Goal: Task Accomplishment & Management: Manage account settings

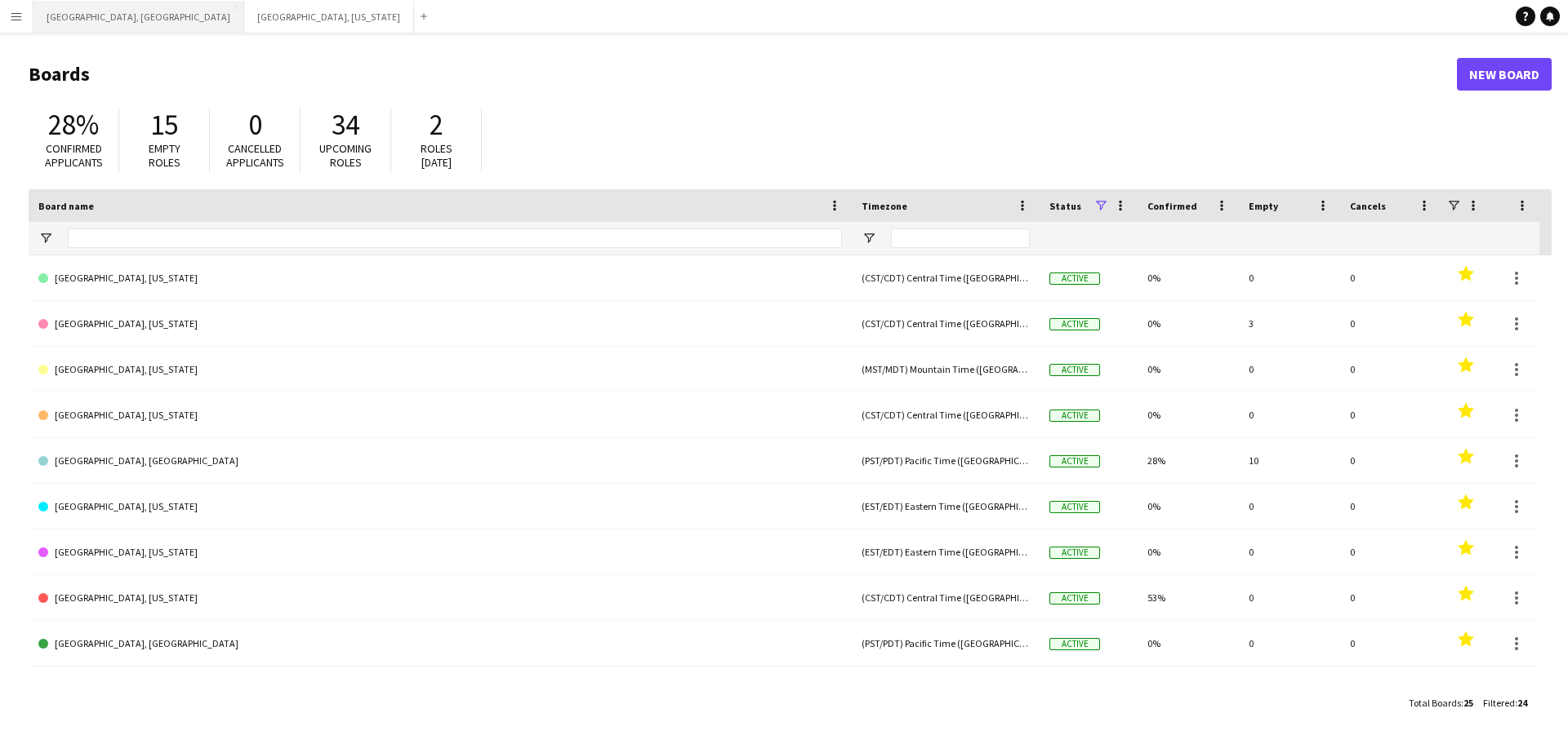
click at [93, 9] on button "[GEOGRAPHIC_DATA], [GEOGRAPHIC_DATA] Close" at bounding box center [139, 16] width 211 height 31
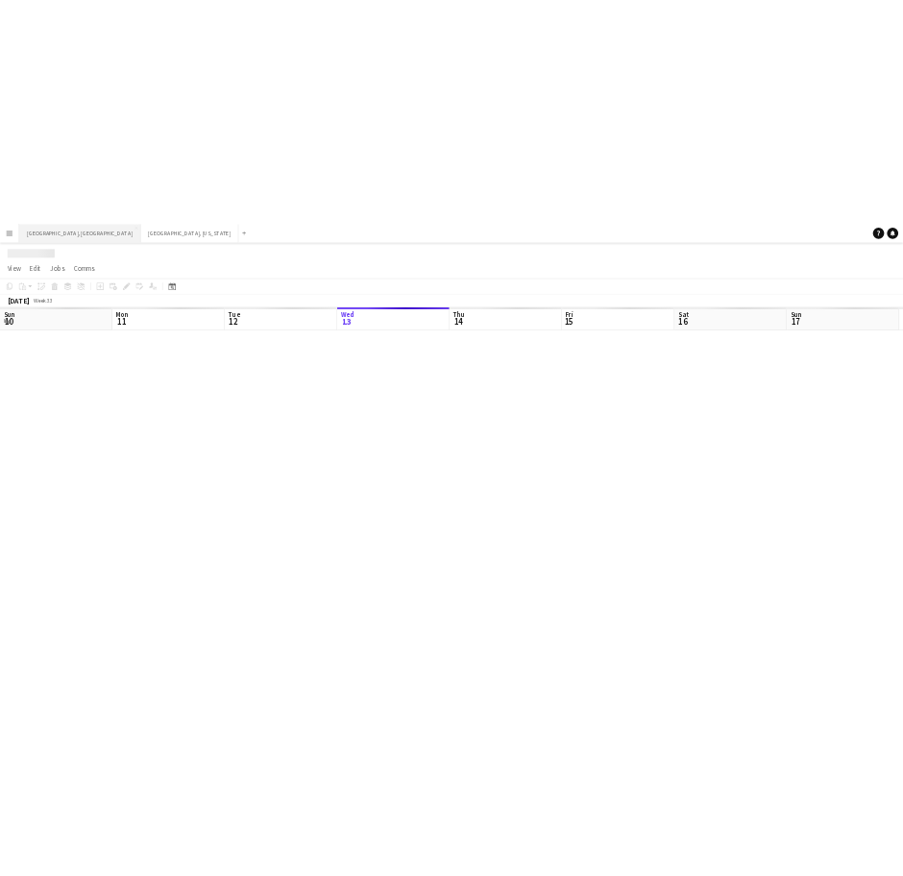
scroll to position [0, 459]
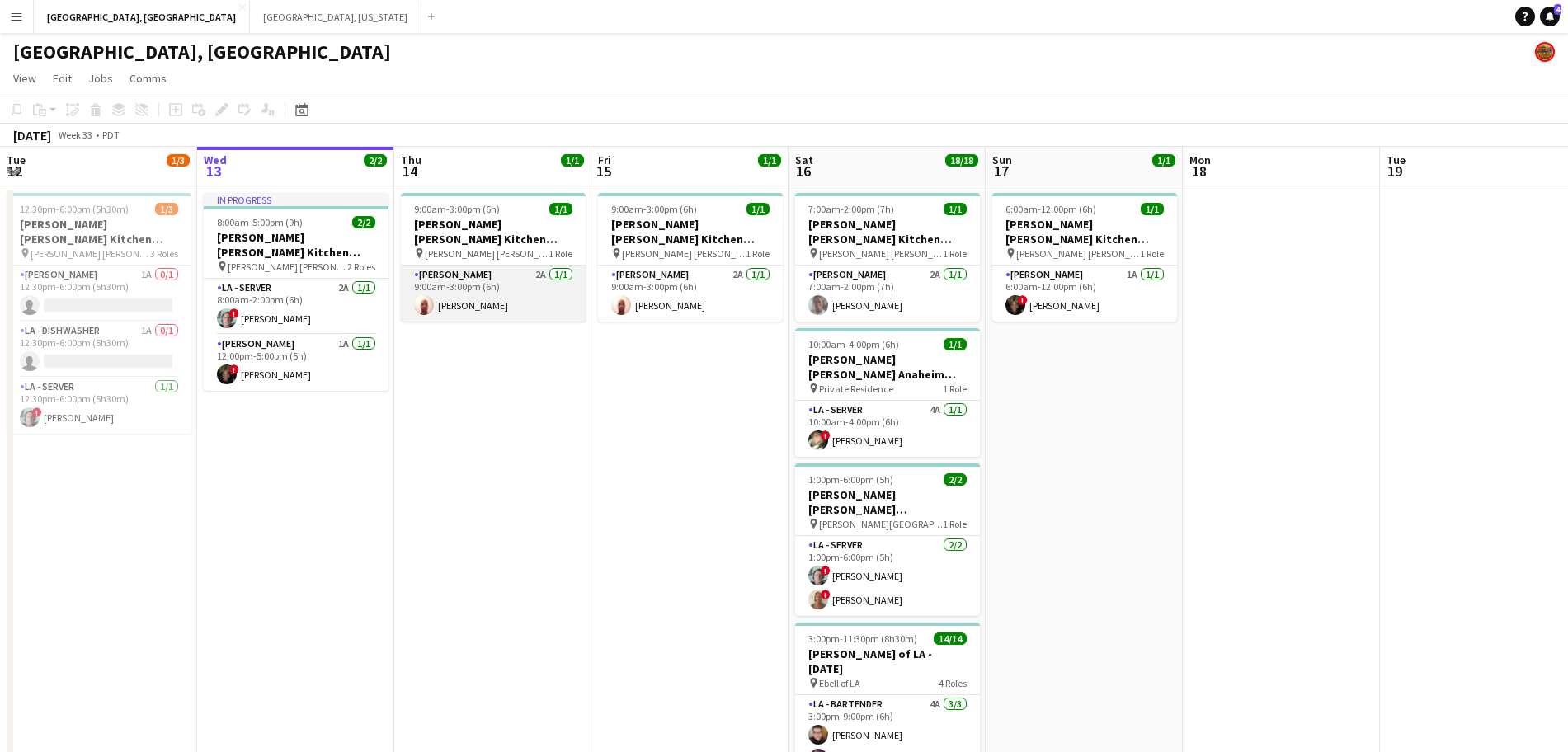
click at [489, 273] on app-card-role "[PERSON_NAME] 2A [DATE] 9:00am-3:00pm (6h) [PERSON_NAME]" at bounding box center [493, 293] width 185 height 56
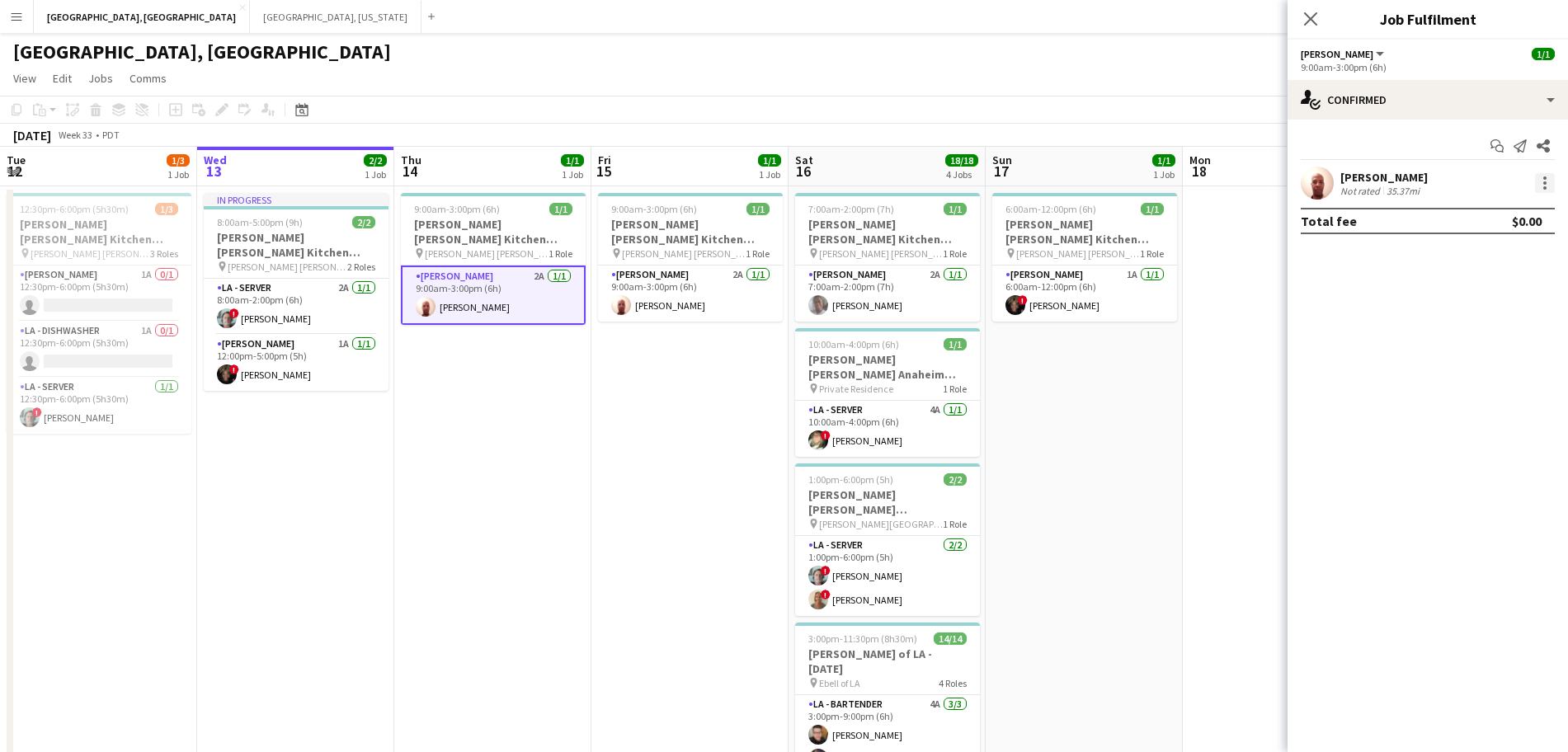
click at [1553, 183] on div at bounding box center [1545, 183] width 20 height 20
click at [497, 272] on div at bounding box center [784, 376] width 1568 height 752
click at [498, 272] on app-card-role "[PERSON_NAME] 2A [DATE] 9:00am-3:00pm (6h) [PERSON_NAME]" at bounding box center [493, 294] width 185 height 59
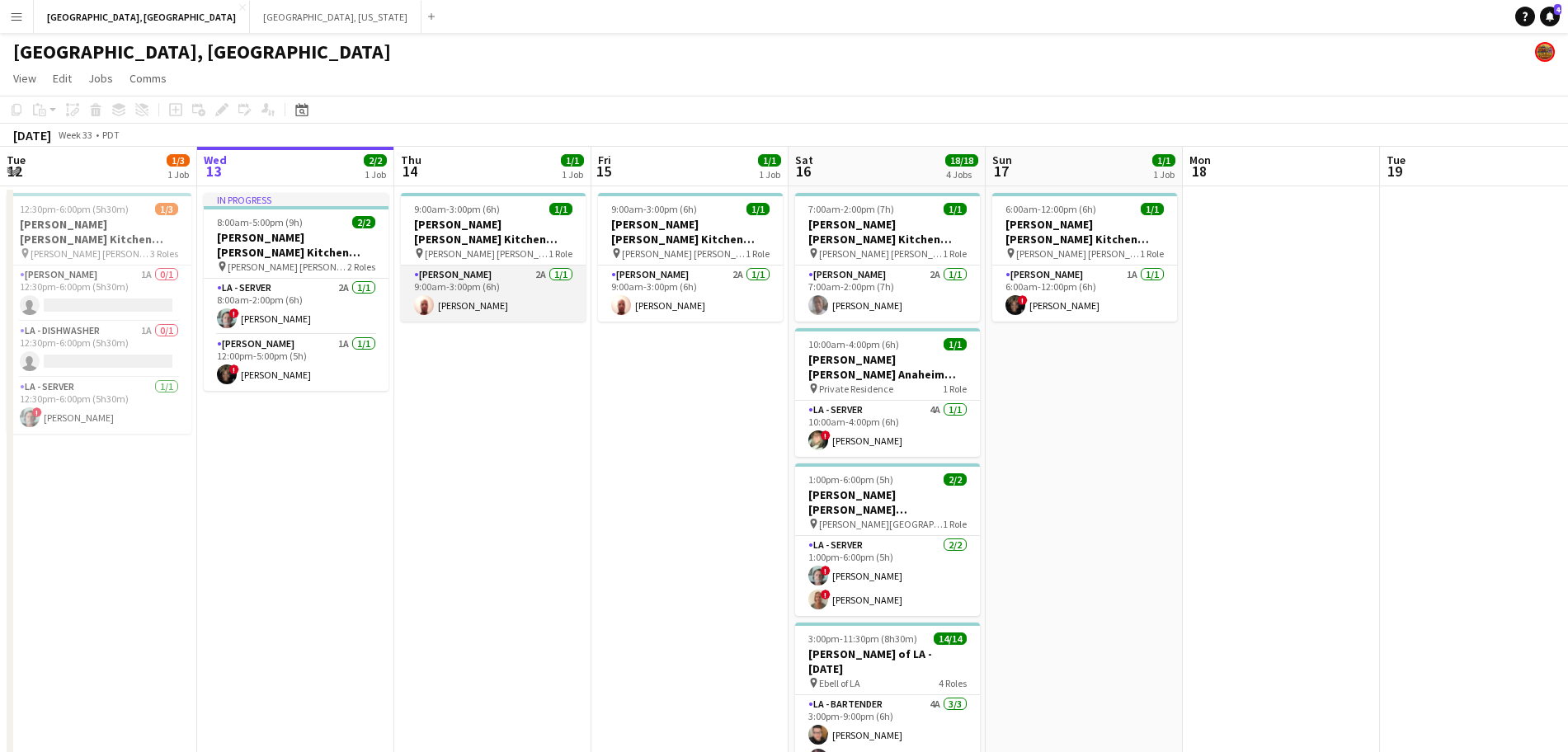
click at [503, 271] on app-card-role "[PERSON_NAME] 2A [DATE] 9:00am-3:00pm (6h) [PERSON_NAME]" at bounding box center [493, 293] width 185 height 56
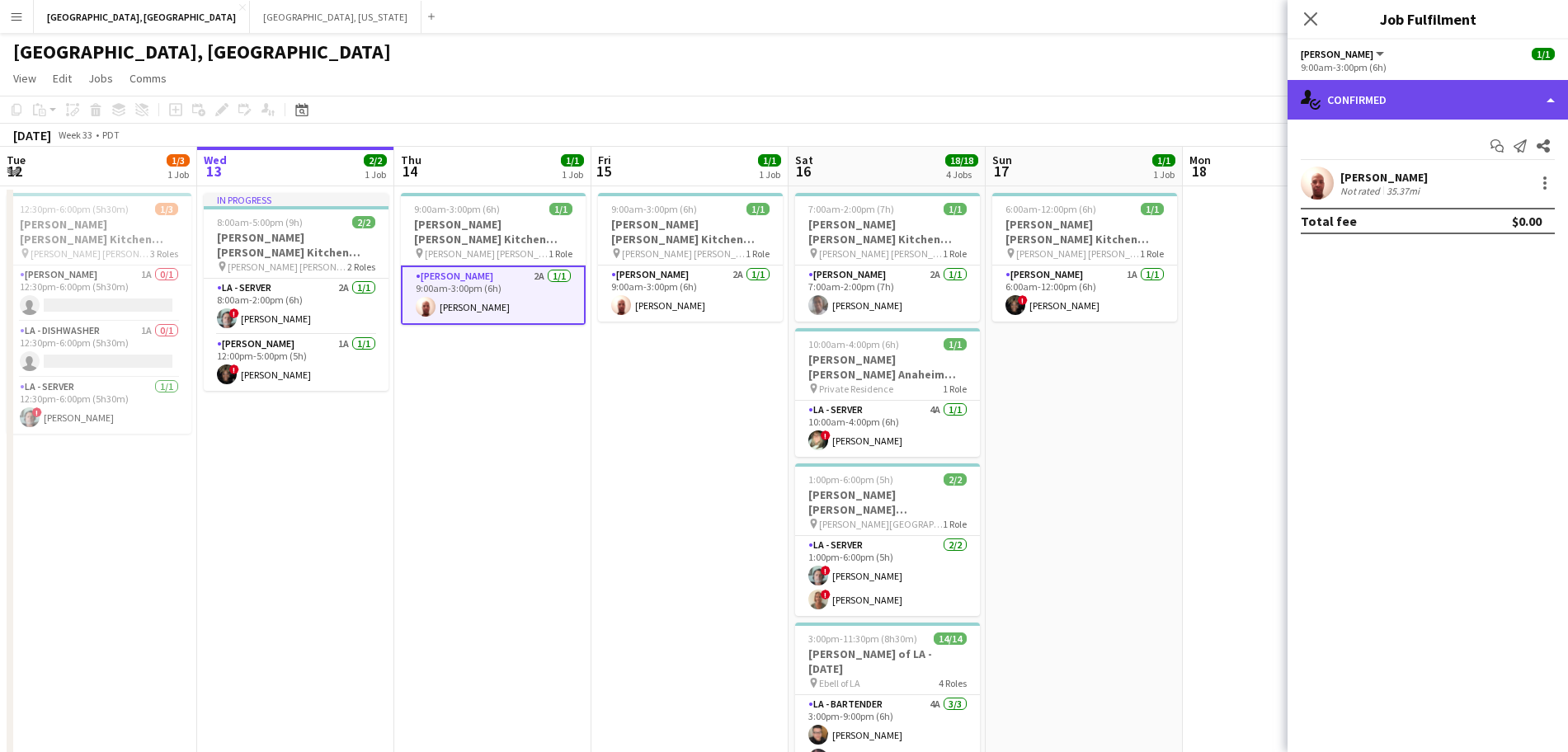
click at [1450, 96] on div "single-neutral-actions-check-2 Confirmed" at bounding box center [1428, 100] width 281 height 39
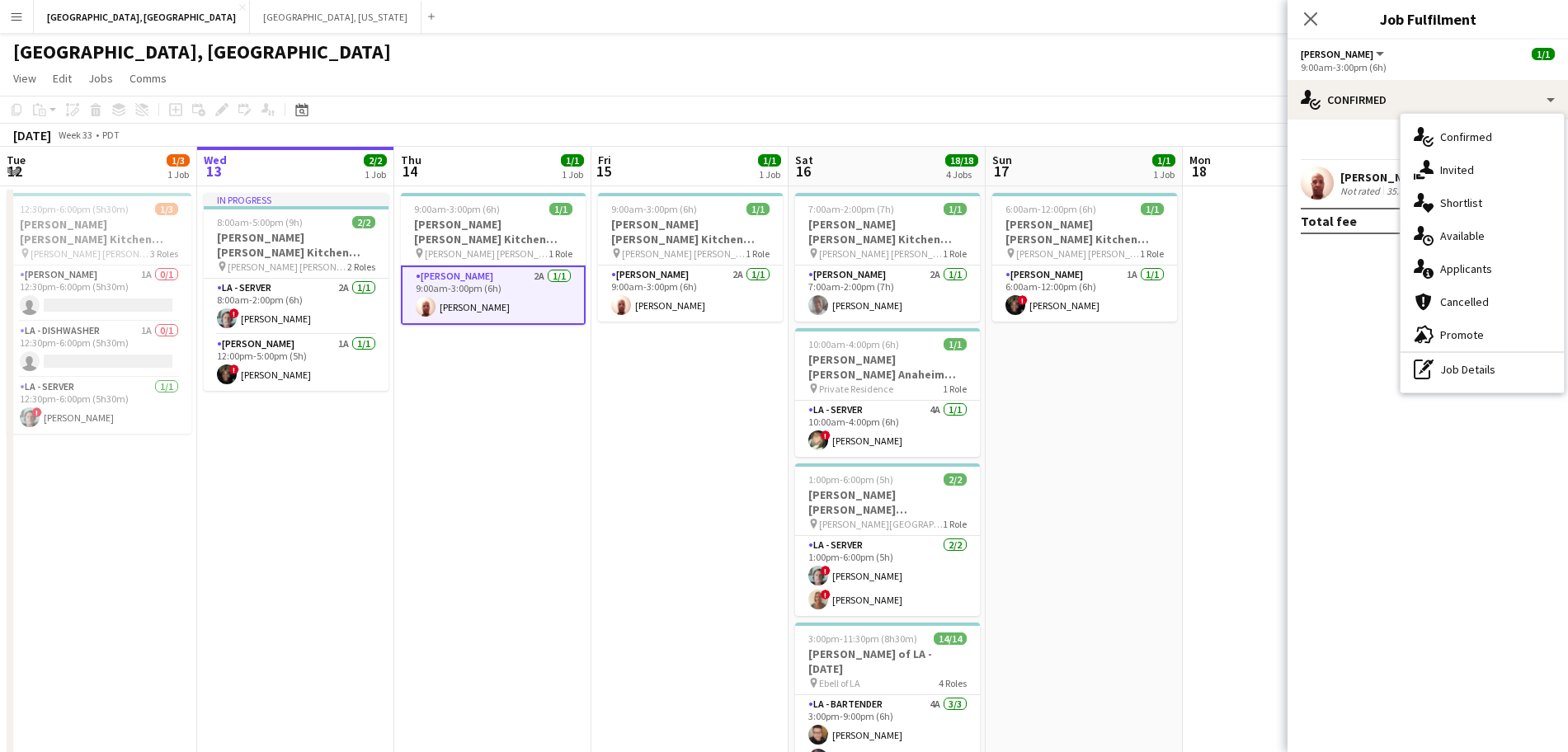
click at [1470, 271] on div "single-neutral-actions-information Applicants" at bounding box center [1482, 269] width 163 height 33
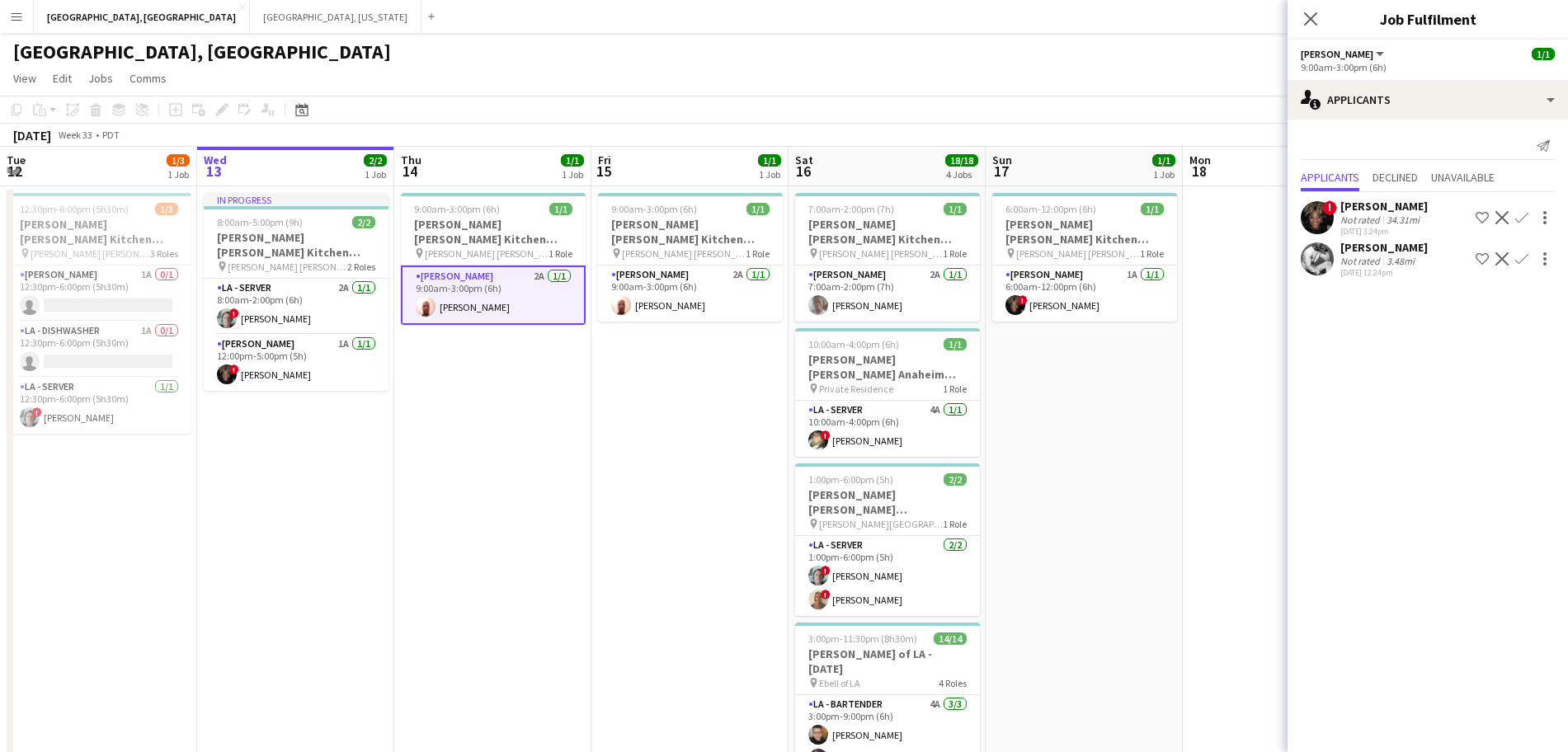
click at [1309, 199] on div "! [PERSON_NAME] Not rated 34.31mi [DATE] 3:24pm Shortlist crew Decline Confirm" at bounding box center [1428, 218] width 281 height 38
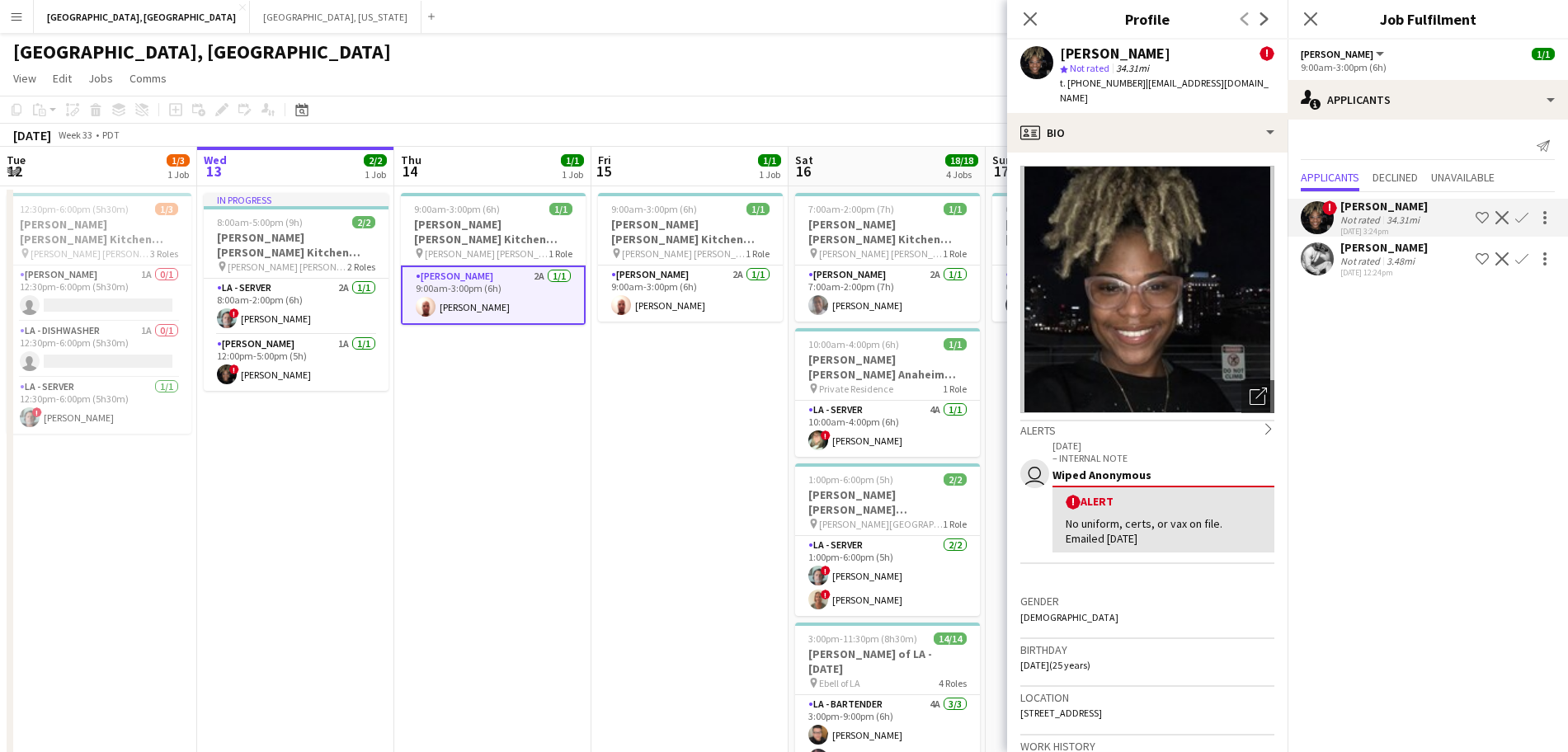
click at [1321, 247] on app-user-avatar at bounding box center [1317, 258] width 33 height 33
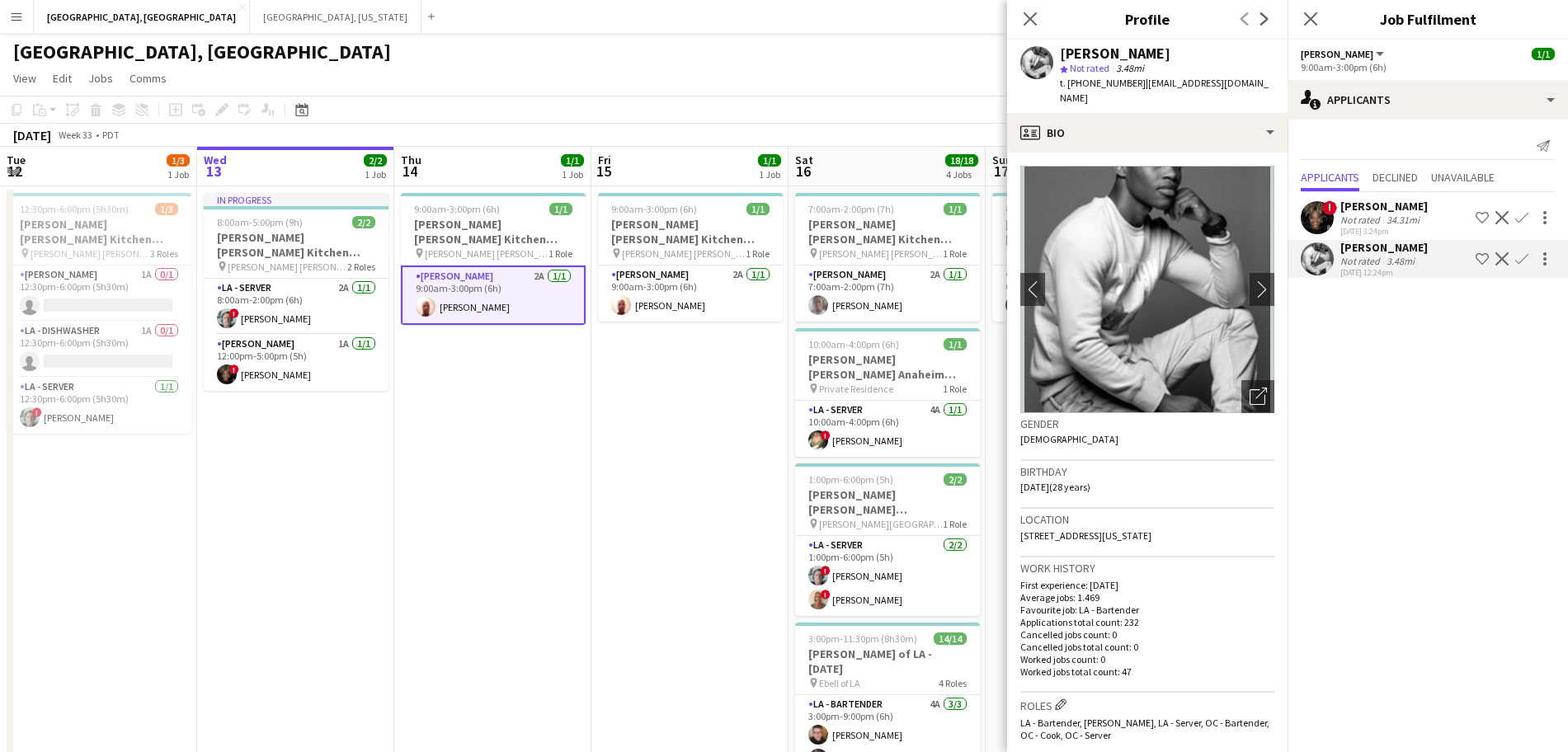
click at [1313, 215] on app-user-avatar at bounding box center [1317, 217] width 33 height 33
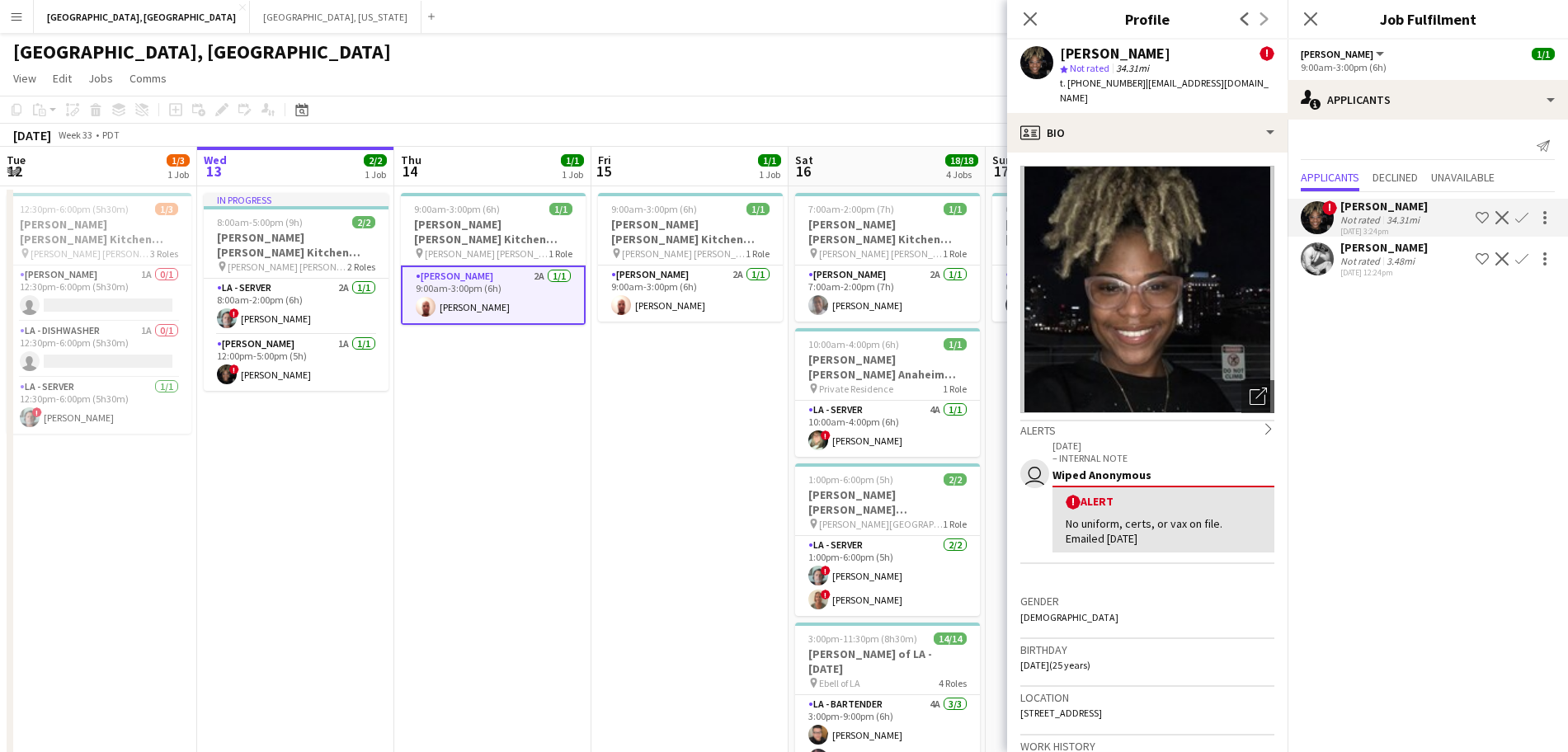
click at [1322, 249] on app-user-avatar at bounding box center [1317, 258] width 33 height 33
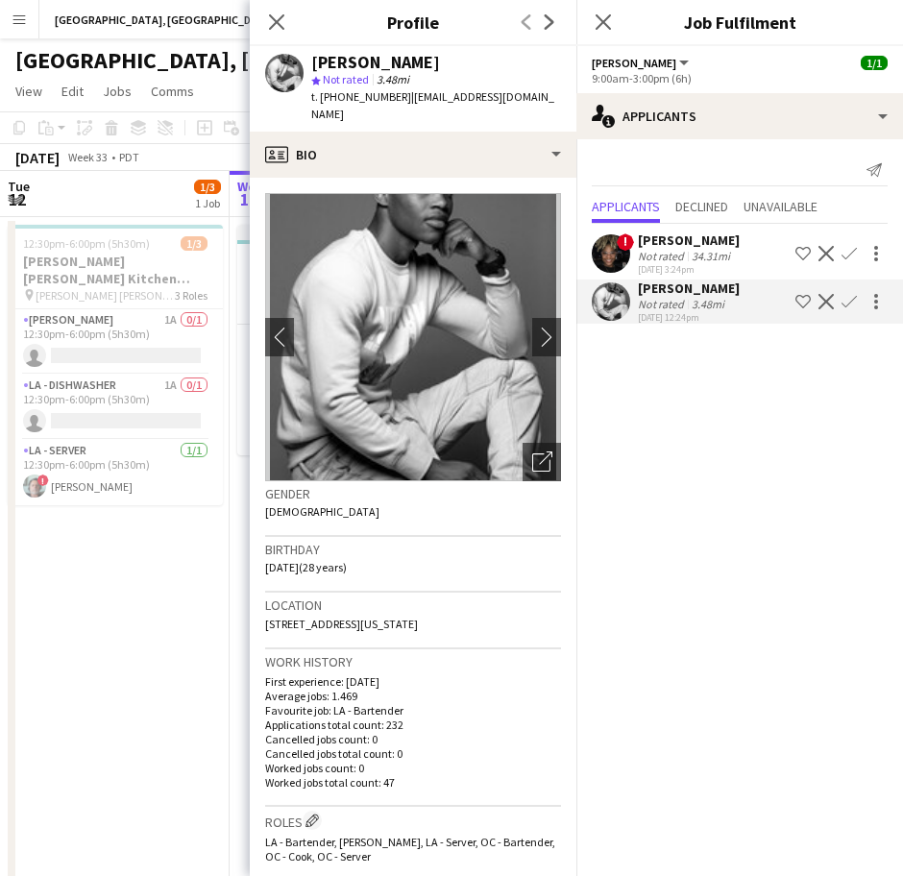
drag, startPoint x: 117, startPoint y: 647, endPoint x: 165, endPoint y: 611, distance: 59.8
click at [118, 646] on app-date-cell "12:30pm-6:00pm (5h30m) 1/3 [PERSON_NAME] [PERSON_NAME] Kitchen [DATE] pin [PERS…" at bounding box center [115, 635] width 230 height 836
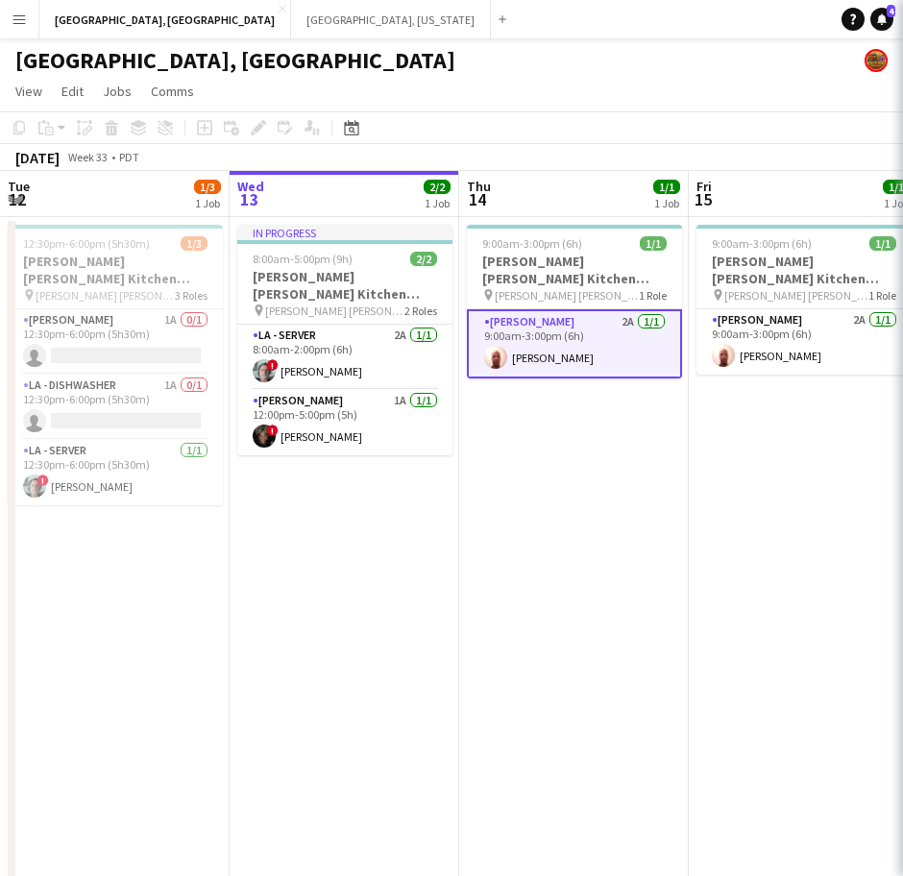
scroll to position [0, 457]
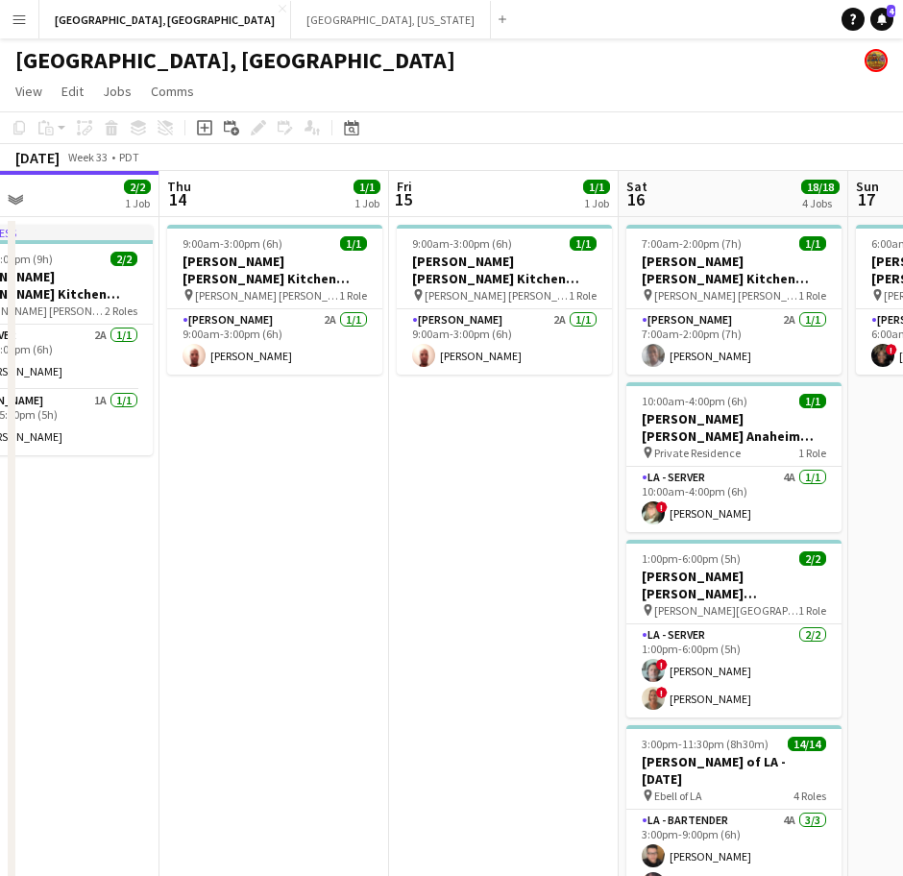
drag, startPoint x: 730, startPoint y: 431, endPoint x: 7, endPoint y: 197, distance: 760.5
click at [428, 531] on app-calendar-viewport "Sun 10 Mon 11 Tue 12 1/3 1 Job Wed 13 2/2 1 Job Thu 14 1/1 1 Job Fri 15 1/1 1 J…" at bounding box center [451, 612] width 903 height 882
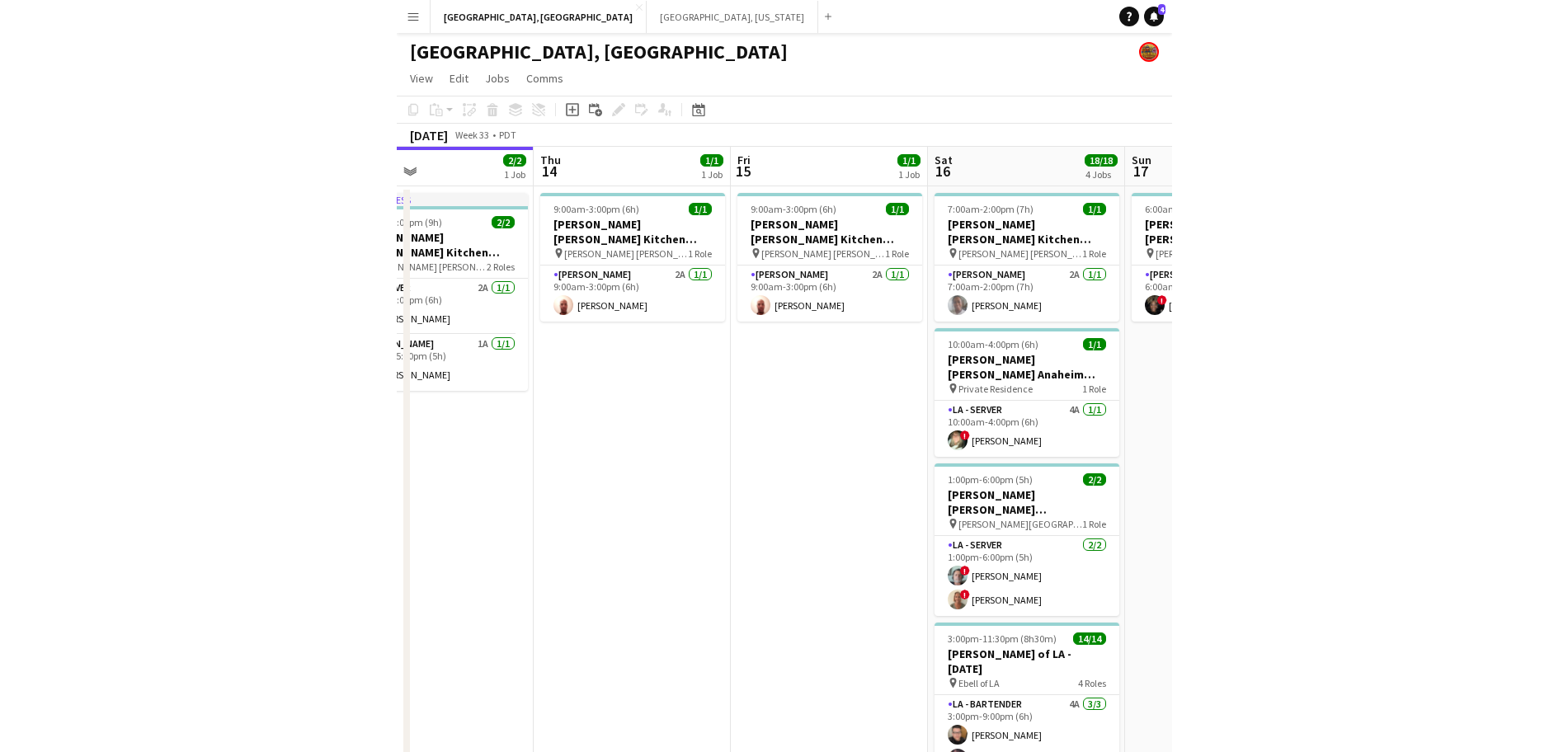
scroll to position [0, 653]
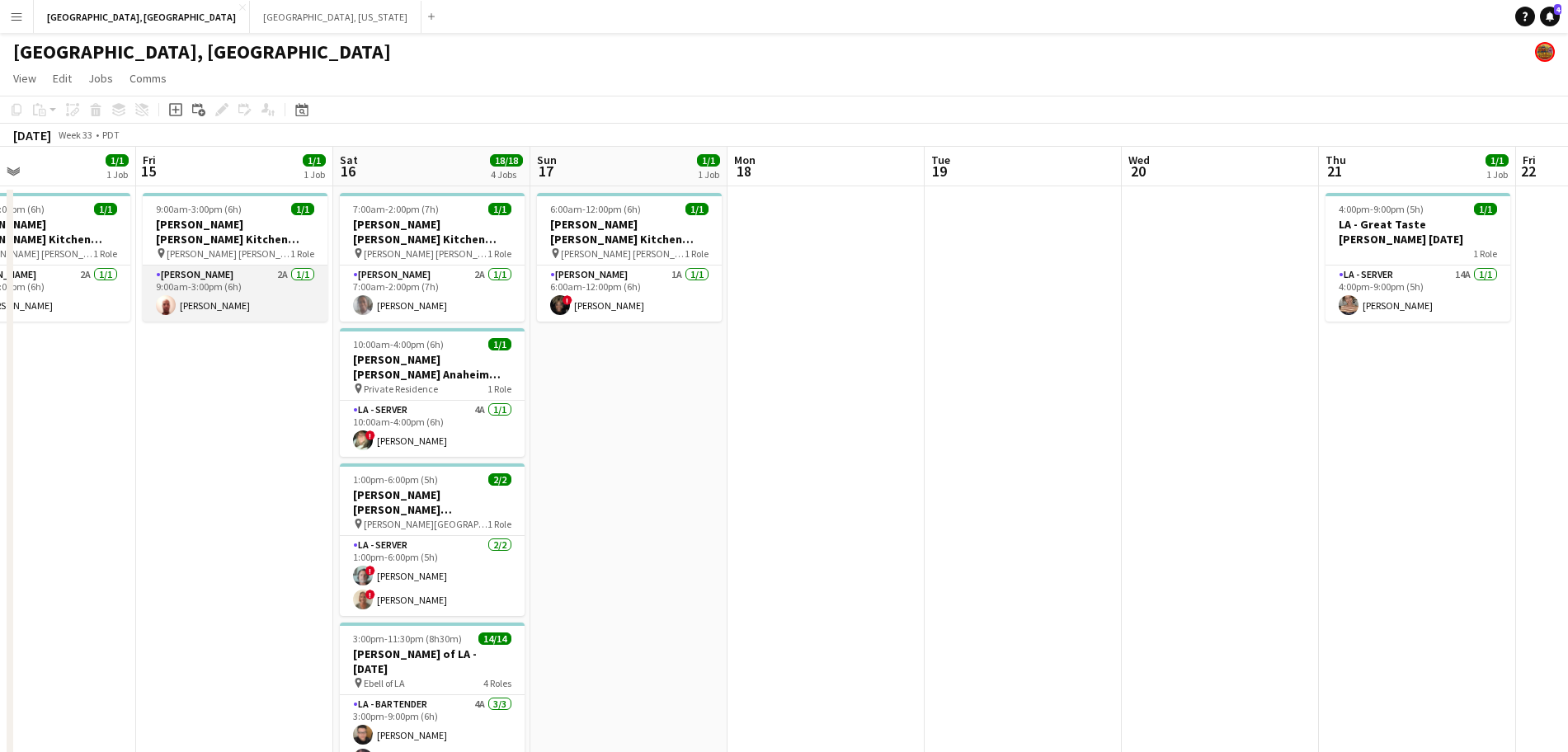
click at [275, 302] on app-card-role "[PERSON_NAME] 2A [DATE] 9:00am-3:00pm (6h) [PERSON_NAME]" at bounding box center [234, 293] width 185 height 56
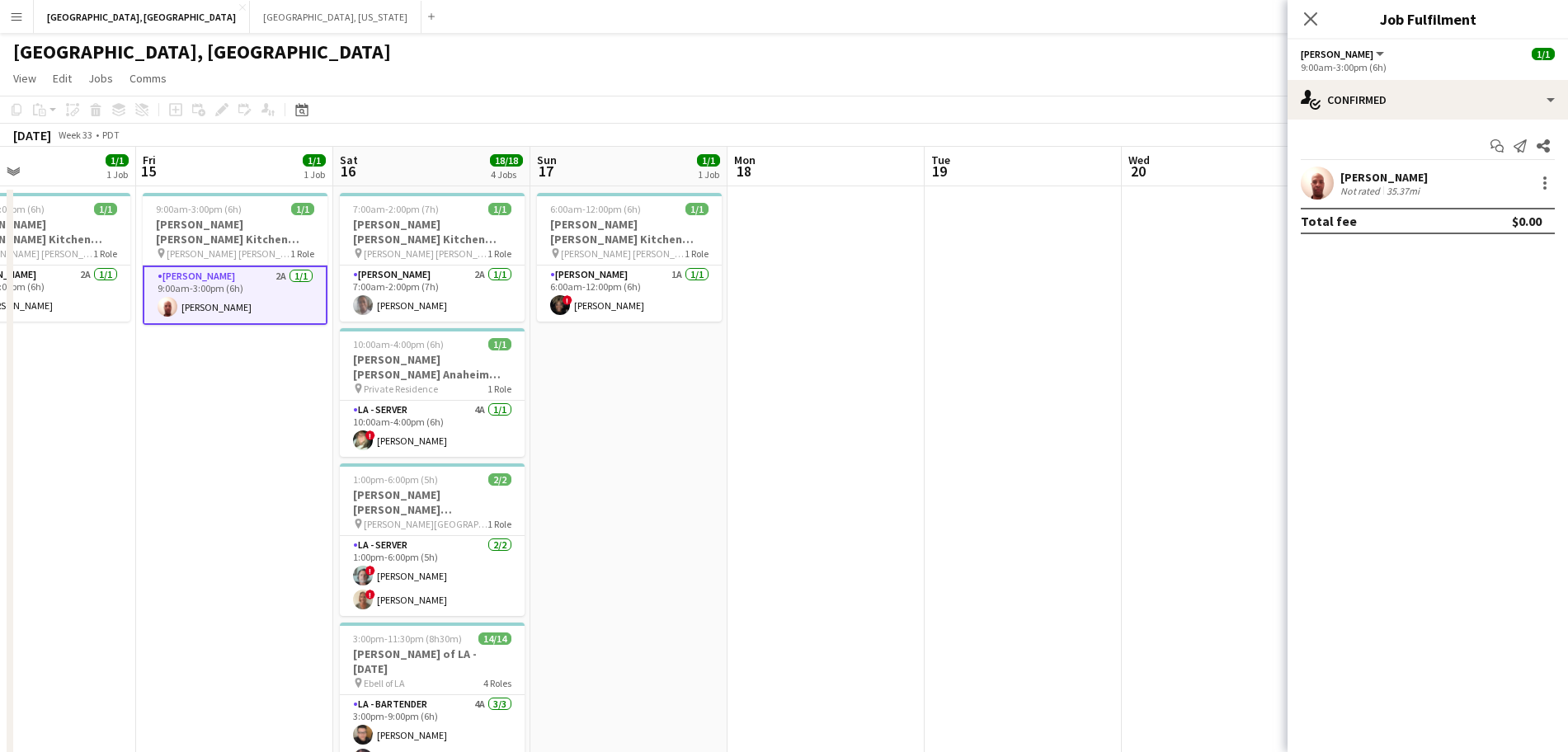
click at [1413, 190] on div "35.37mi" at bounding box center [1403, 191] width 40 height 12
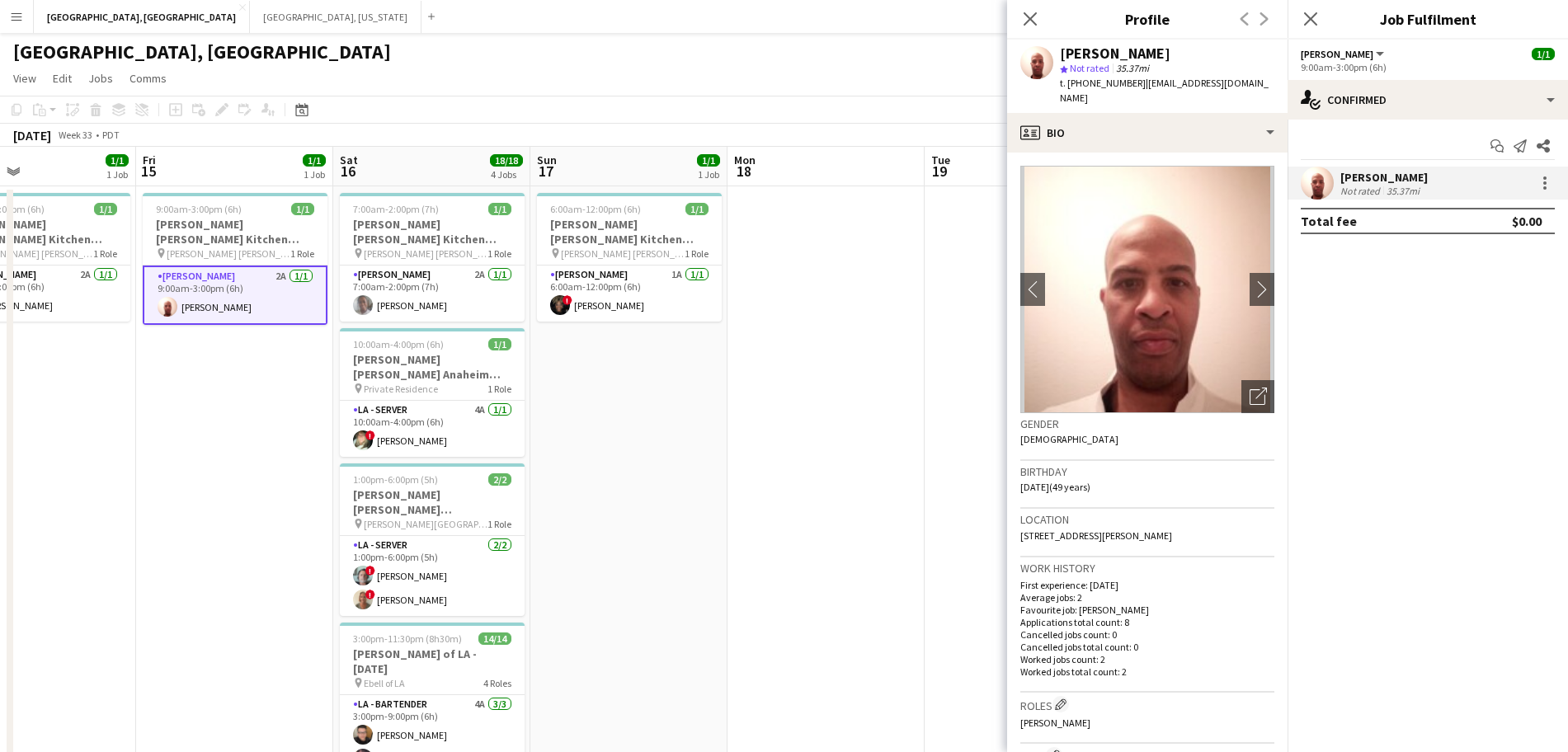
click at [1470, 299] on mat-expansion-panel "check Confirmed Start chat Send notification Share [PERSON_NAME] Not rated 35.3…" at bounding box center [1428, 435] width 281 height 633
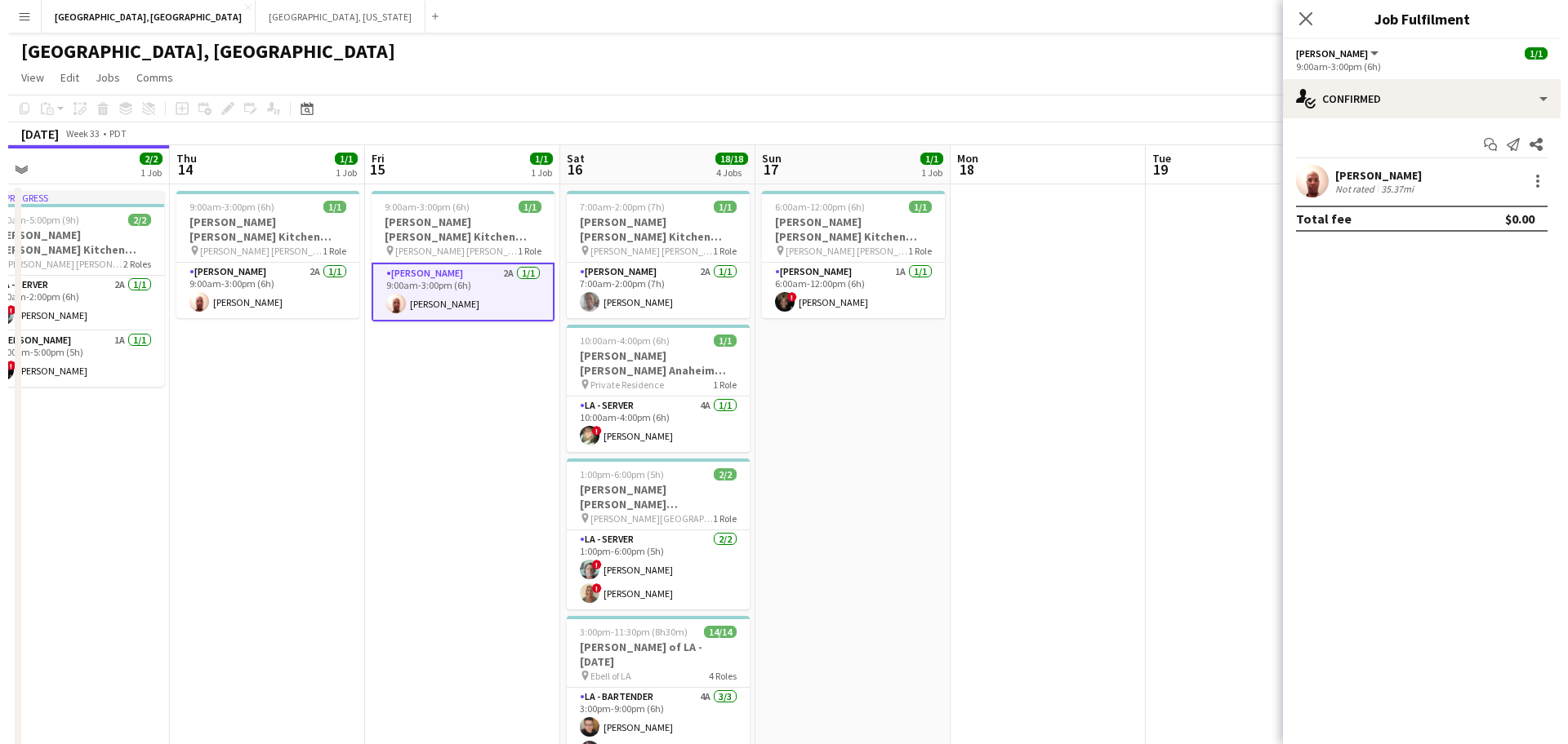
scroll to position [0, 405]
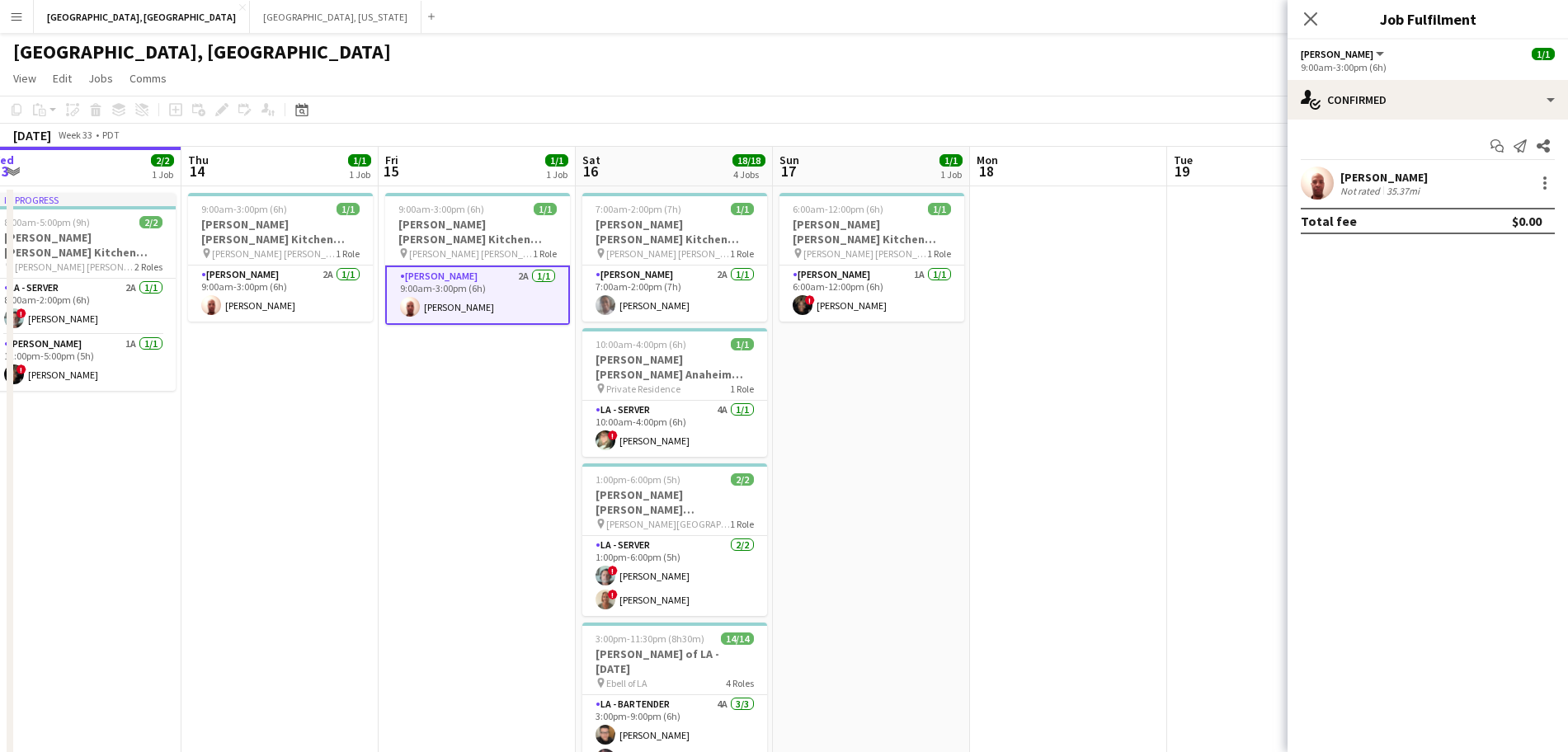
drag, startPoint x: 146, startPoint y: 421, endPoint x: 384, endPoint y: 405, distance: 238.5
click at [385, 409] on app-calendar-viewport "Mon 11 Tue 12 1/3 1 Job Wed 13 2/2 1 Job Thu 14 1/1 1 Job Fri 15 1/1 1 Job Sat …" at bounding box center [784, 525] width 1568 height 757
click at [276, 288] on app-card-role "[PERSON_NAME] 2A [DATE] 9:00am-3:00pm (6h) [PERSON_NAME]" at bounding box center [280, 293] width 185 height 56
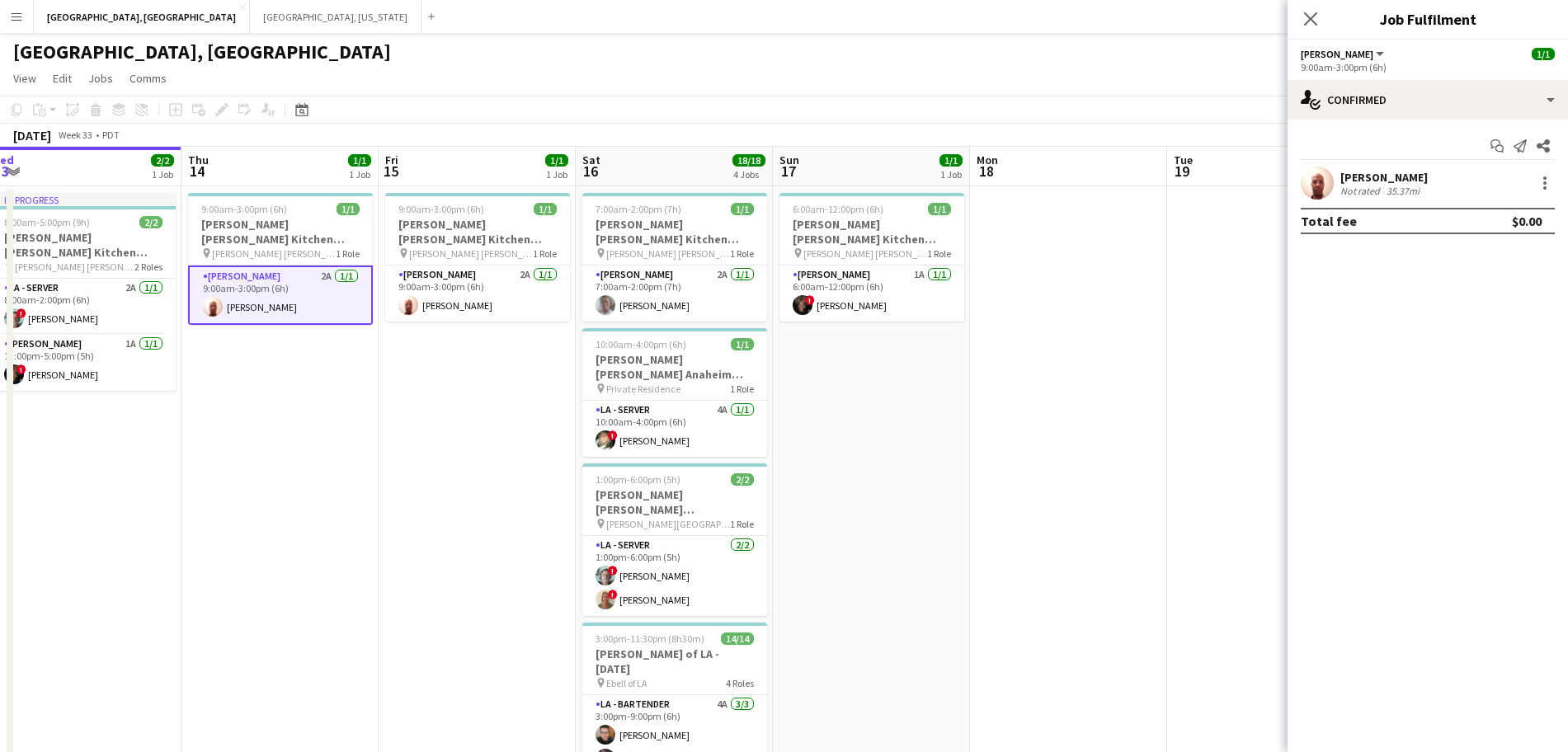
click at [1407, 170] on div "[PERSON_NAME]" at bounding box center [1384, 177] width 88 height 15
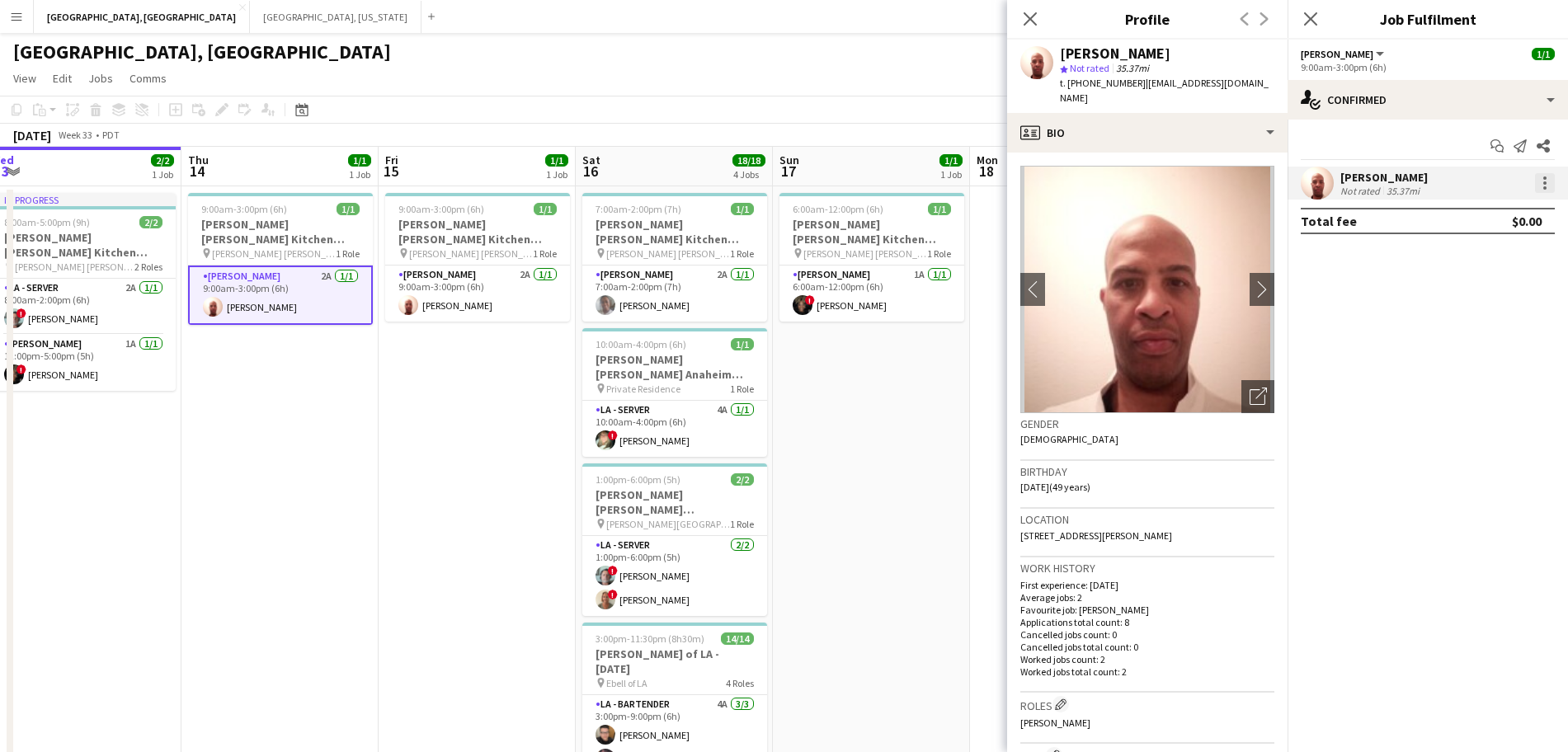
click at [1547, 181] on div at bounding box center [1545, 183] width 20 height 20
click at [1504, 373] on span "Remove" at bounding box center [1490, 372] width 102 height 15
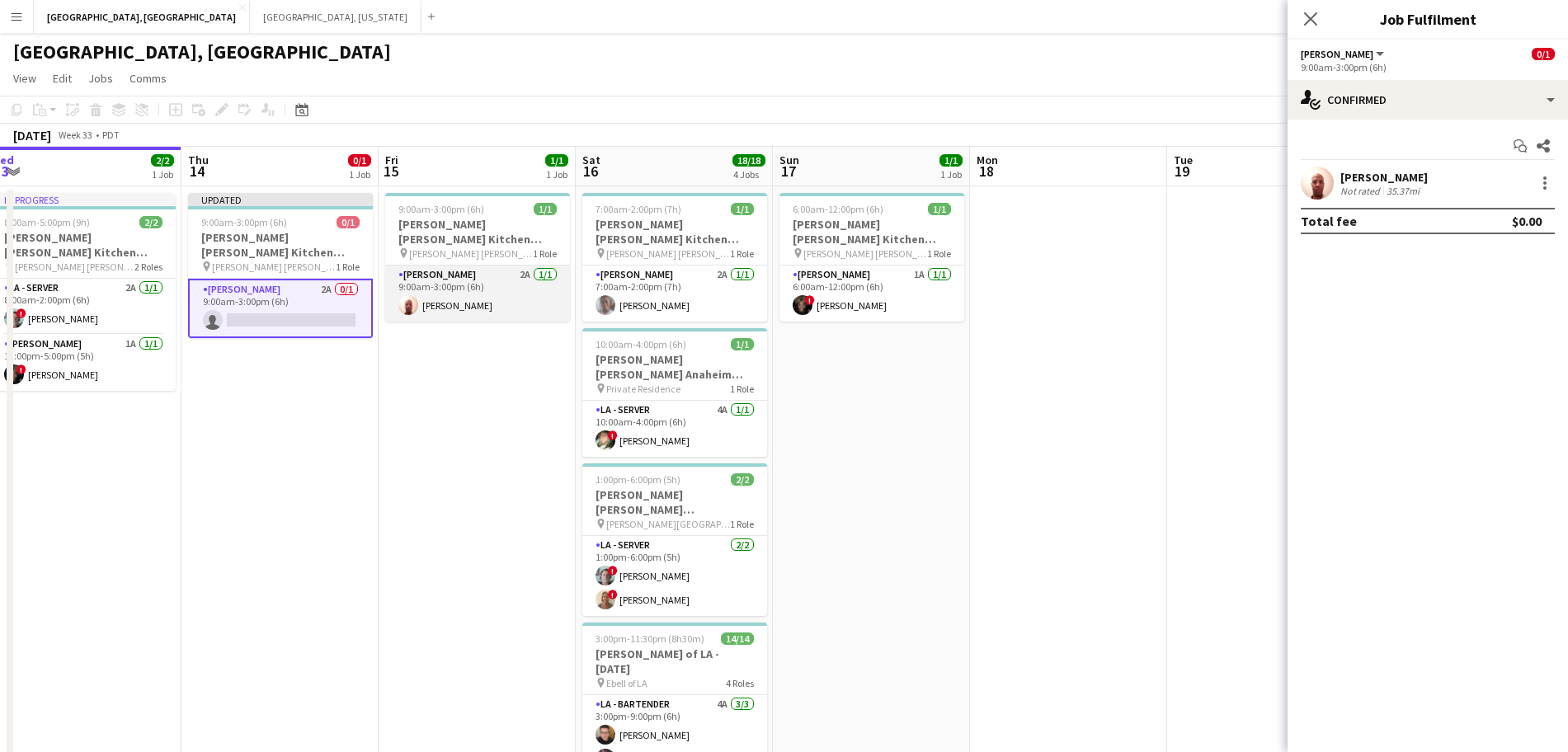
click at [447, 282] on app-card-role "[PERSON_NAME] 2A [DATE] 9:00am-3:00pm (6h) [PERSON_NAME]" at bounding box center [477, 293] width 185 height 56
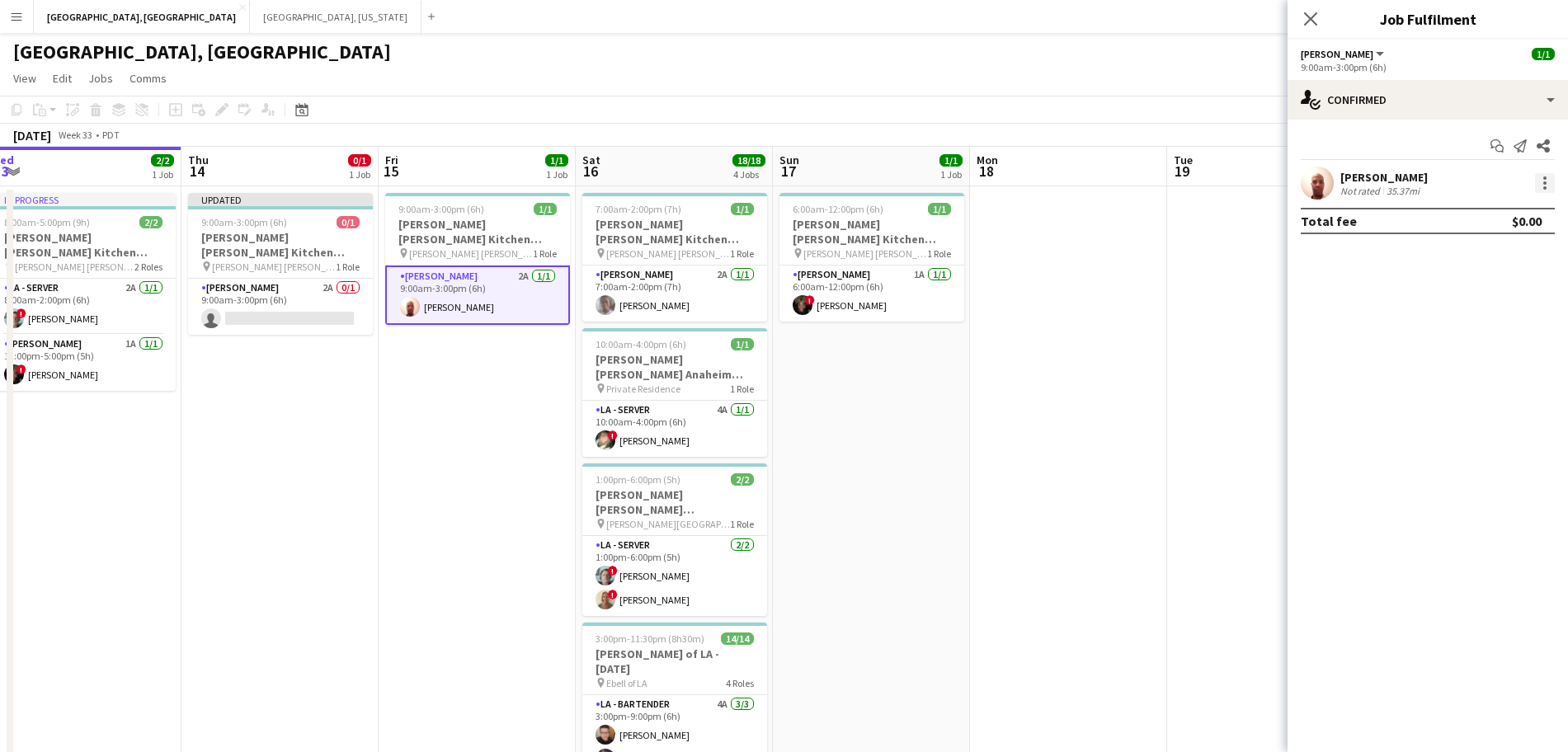
click at [1549, 176] on div at bounding box center [1545, 183] width 20 height 20
click at [1502, 371] on span "Remove" at bounding box center [1490, 372] width 102 height 15
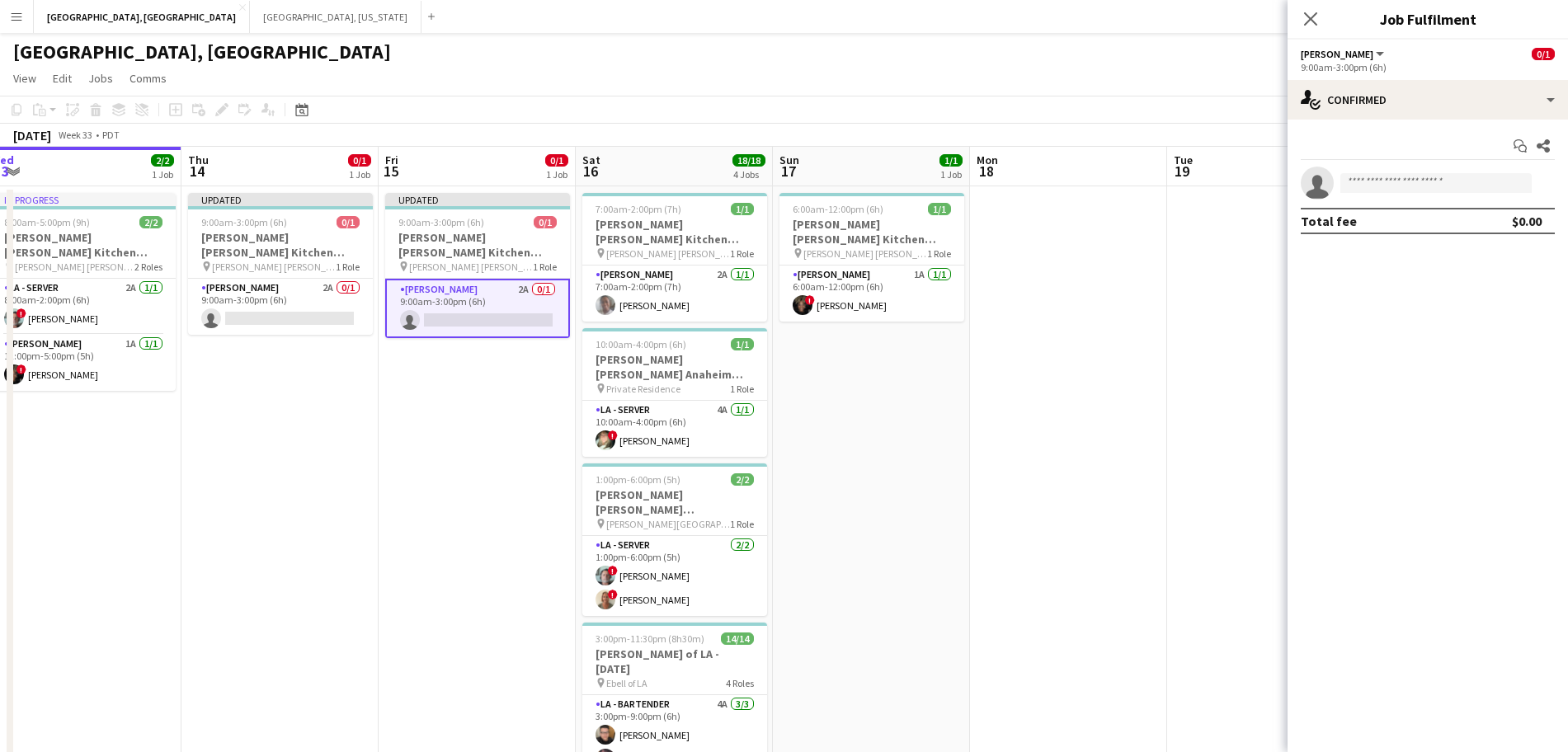
click at [1166, 206] on app-date-cell at bounding box center [1069, 545] width 198 height 718
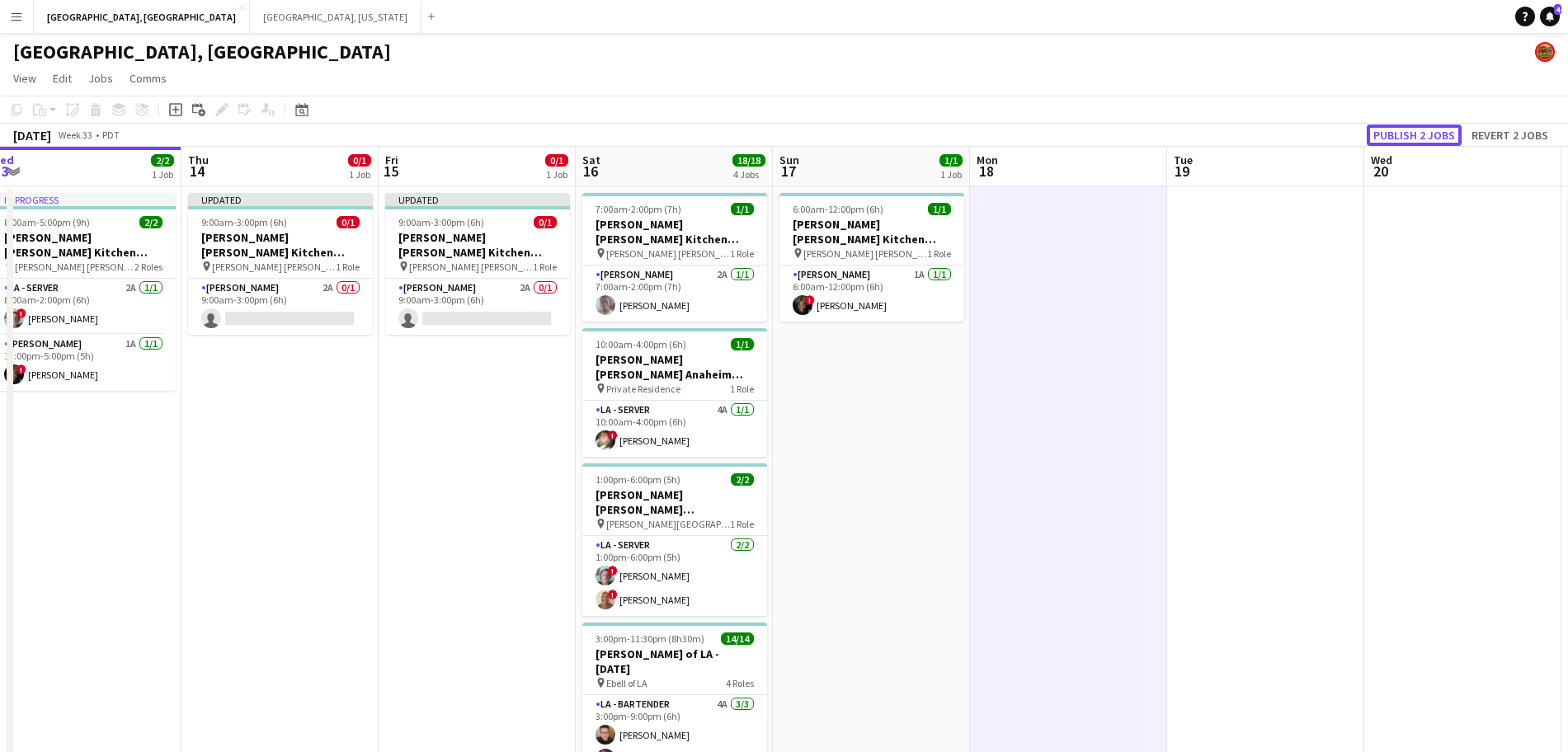
click at [1394, 134] on button "Publish 2 jobs" at bounding box center [1414, 135] width 94 height 21
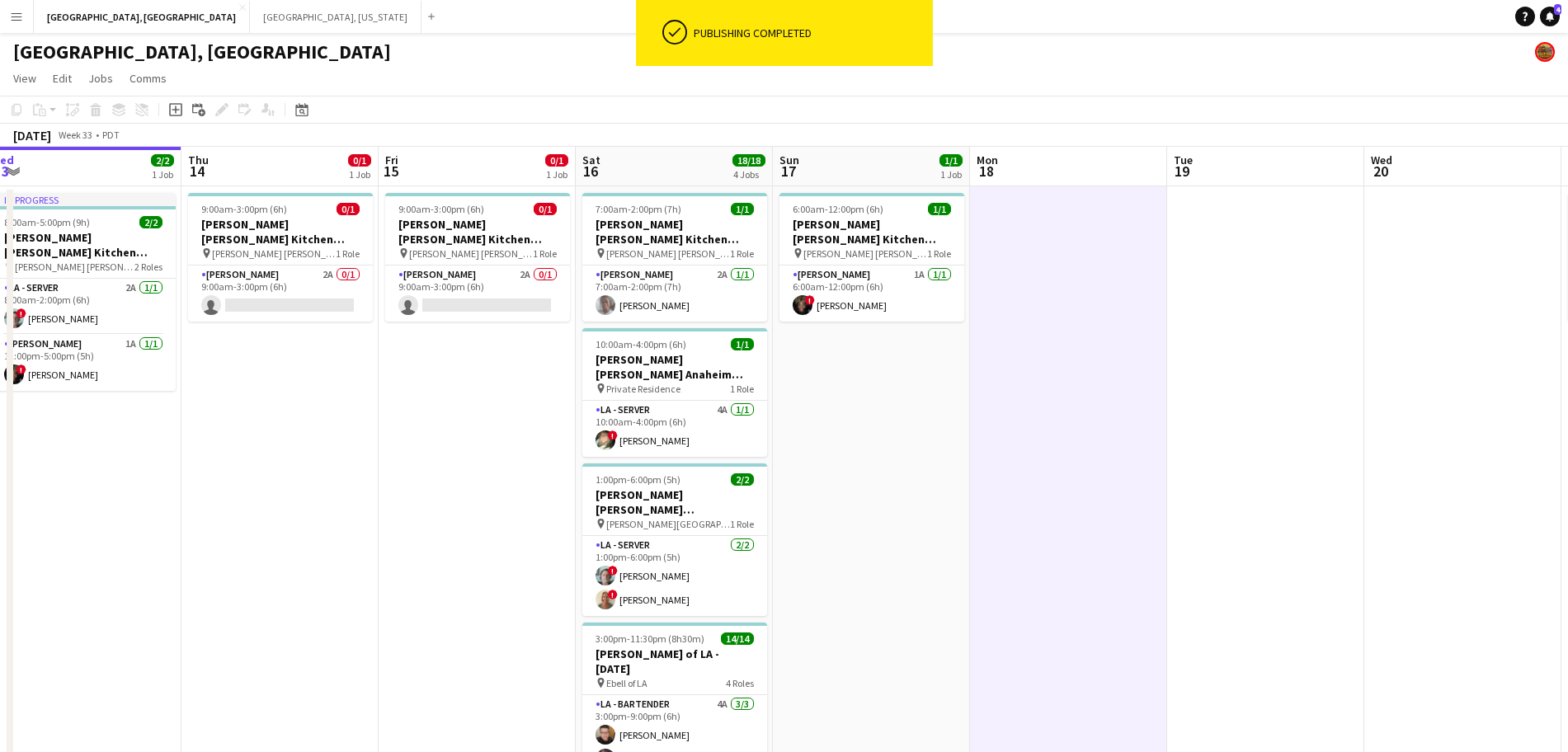
click at [19, 16] on app-icon "Menu" at bounding box center [16, 16] width 13 height 13
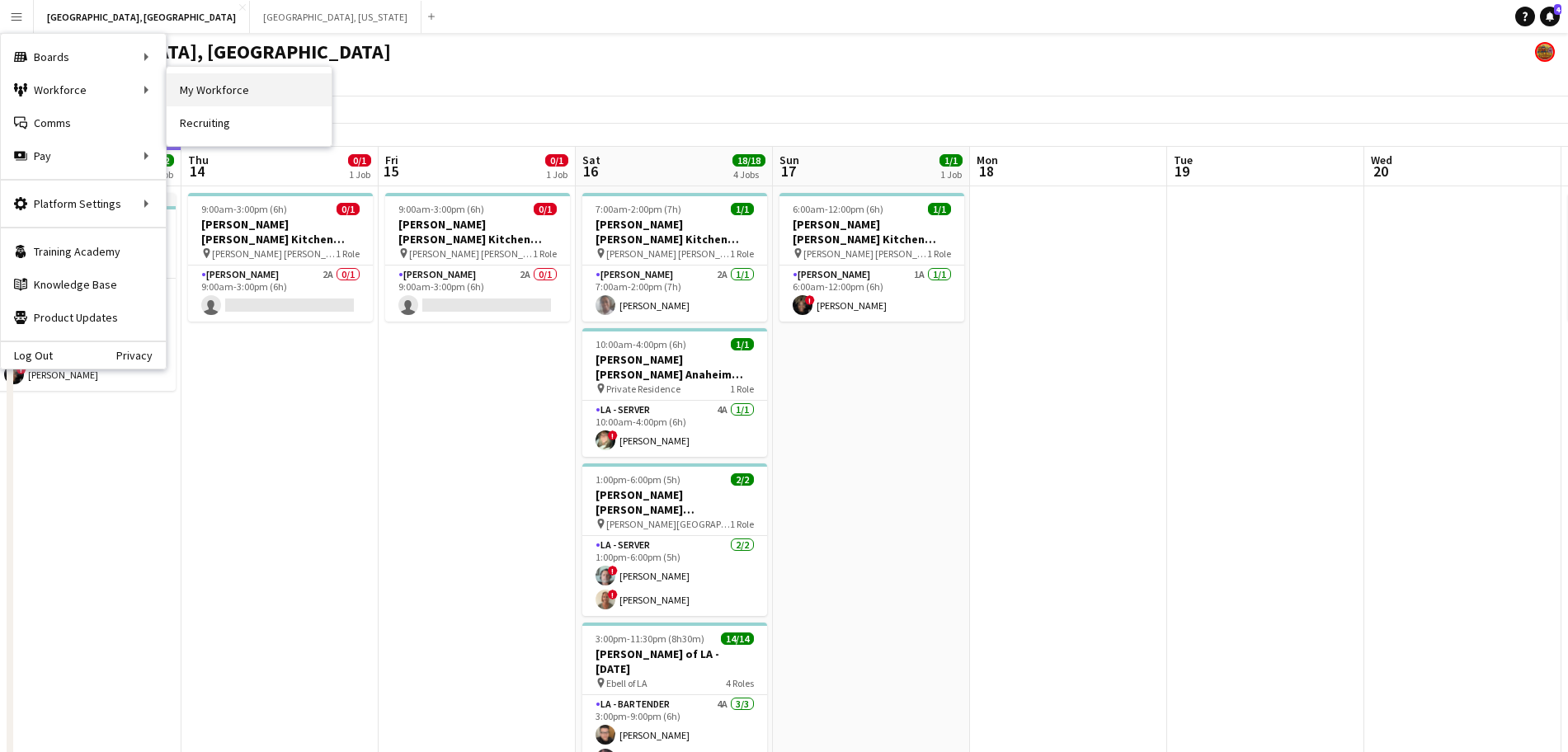
click at [232, 79] on link "My Workforce" at bounding box center [249, 90] width 165 height 33
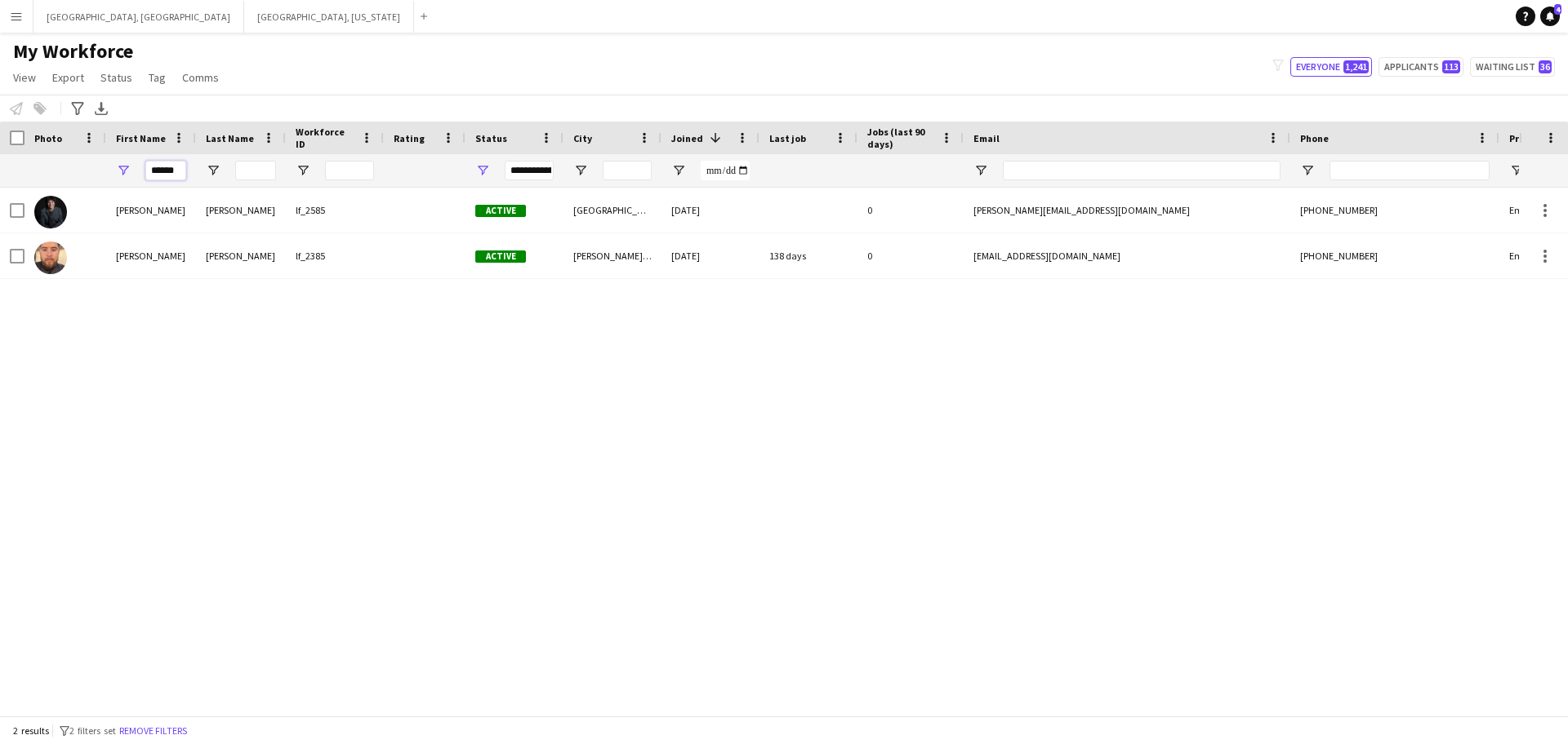
click at [168, 167] on input "******" at bounding box center [166, 170] width 41 height 20
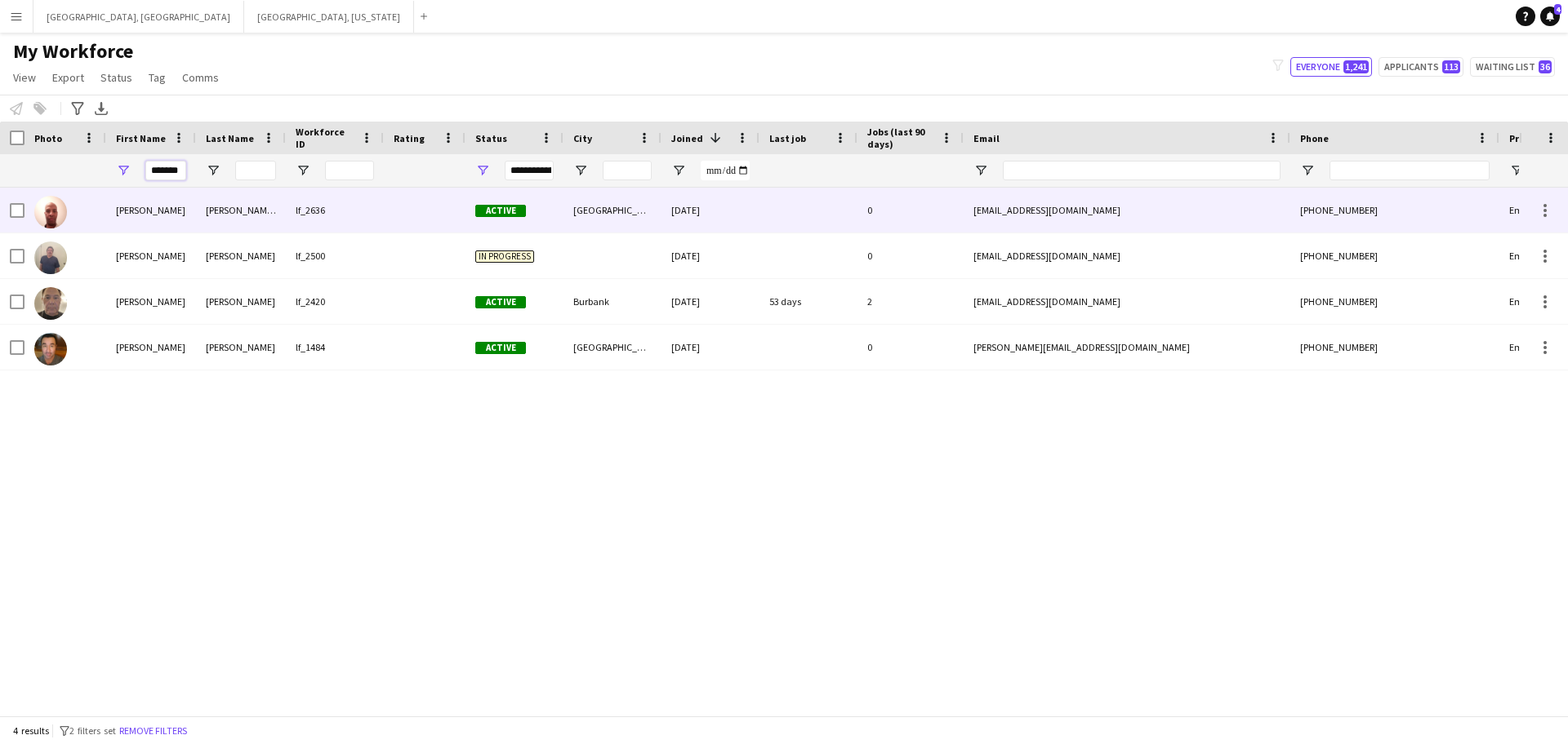
type input "*******"
click at [237, 201] on div "[PERSON_NAME] III" at bounding box center [241, 210] width 90 height 45
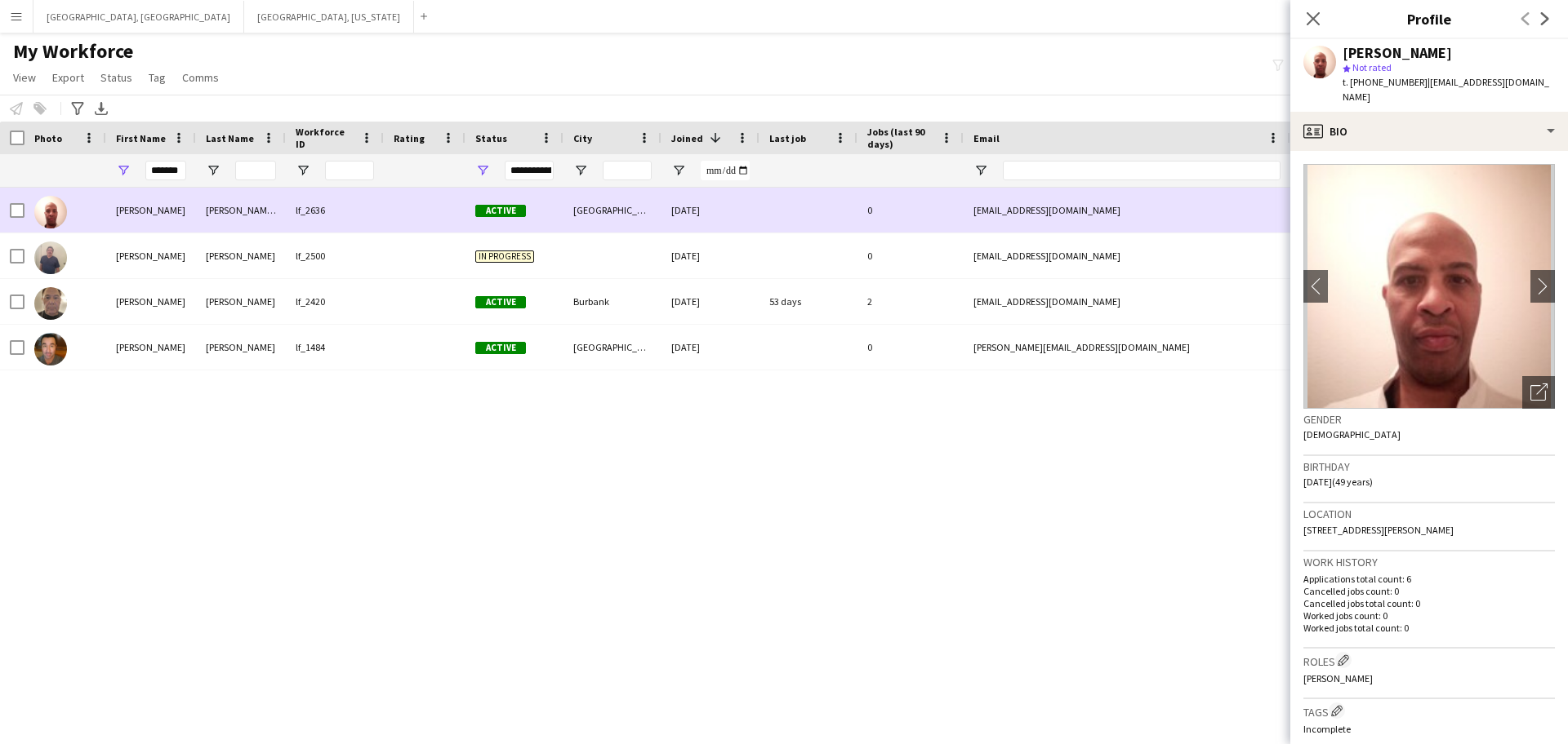
click at [592, 197] on div "[GEOGRAPHIC_DATA]" at bounding box center [612, 210] width 98 height 45
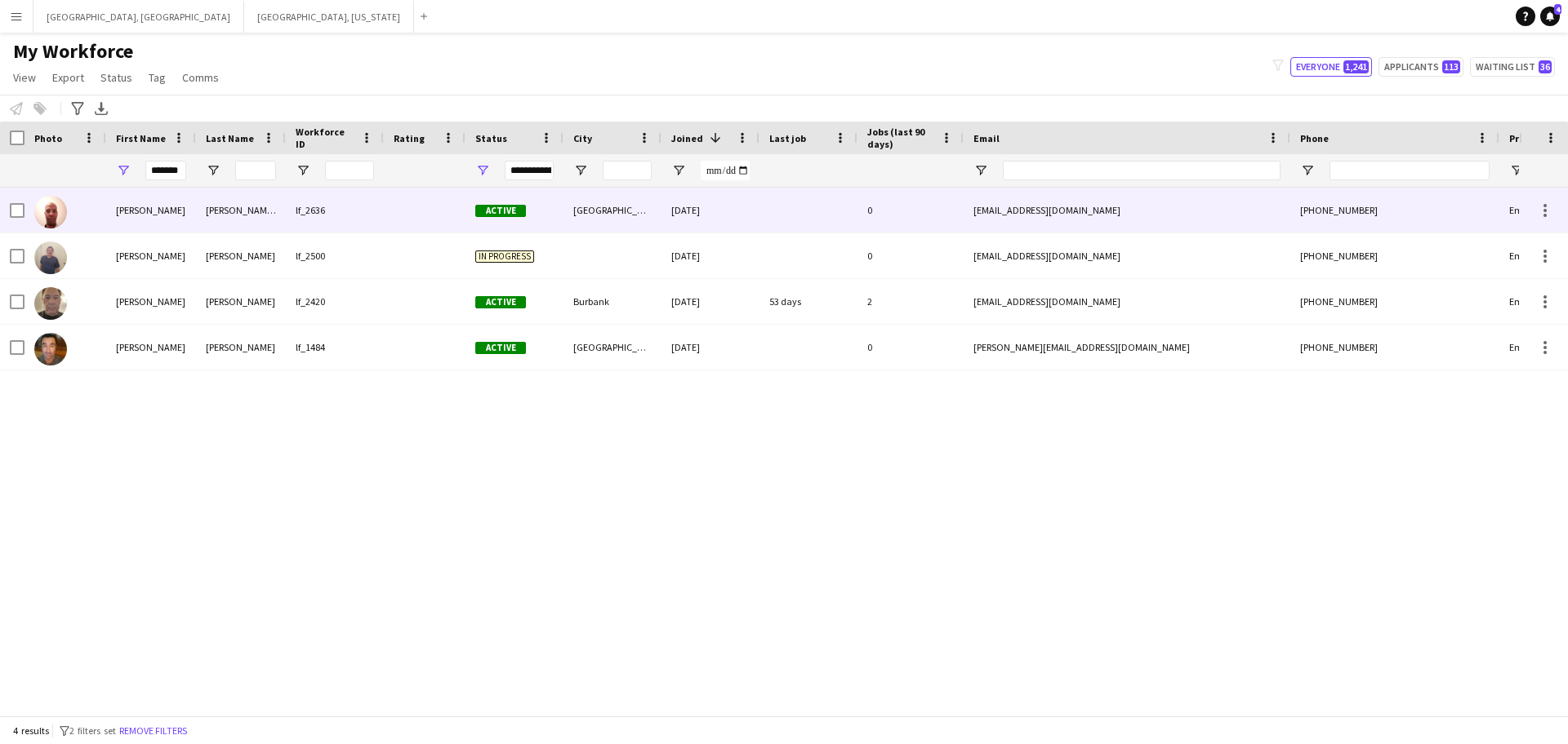
click at [592, 197] on div "[GEOGRAPHIC_DATA]" at bounding box center [612, 210] width 98 height 45
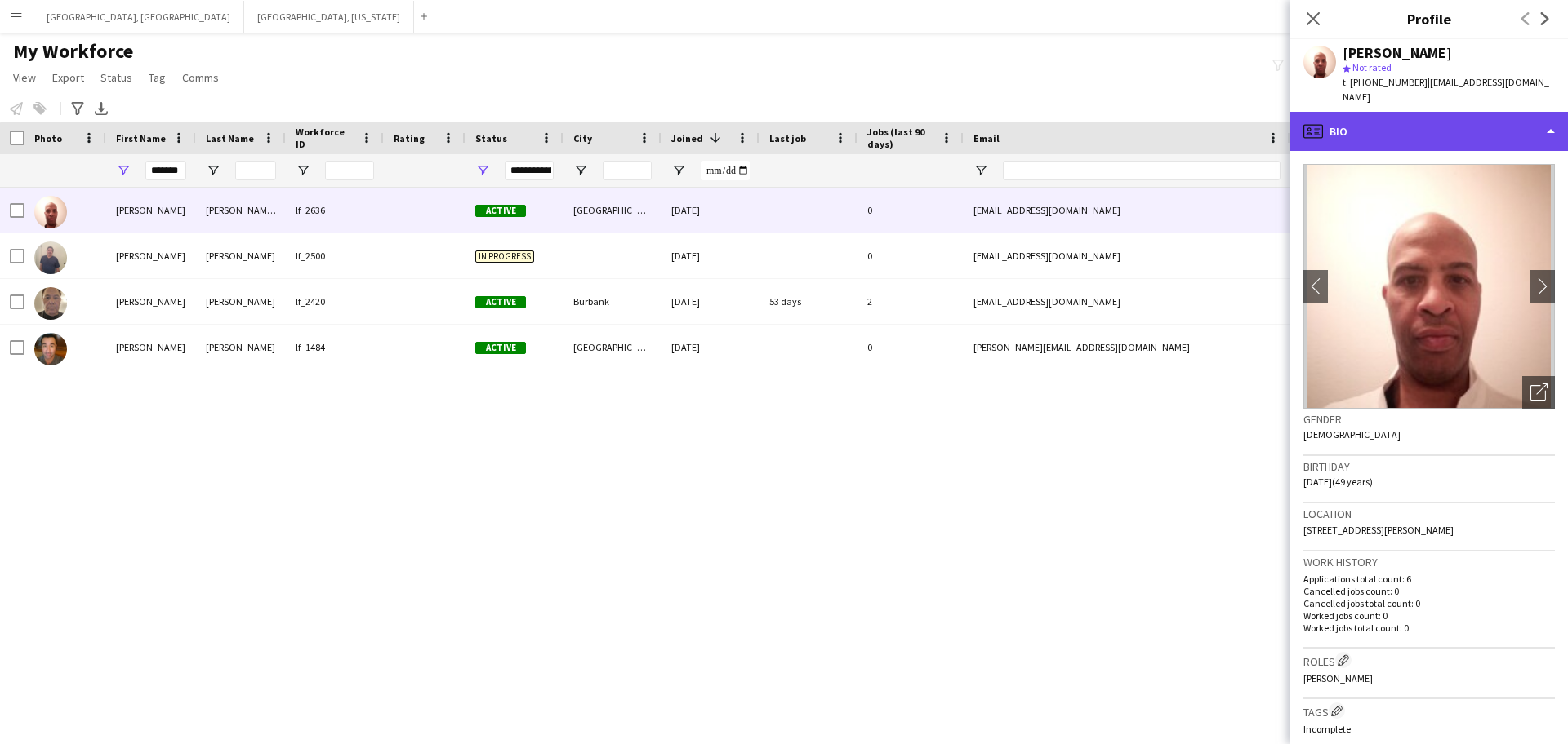
click at [1446, 132] on div "profile Bio" at bounding box center [1429, 132] width 278 height 39
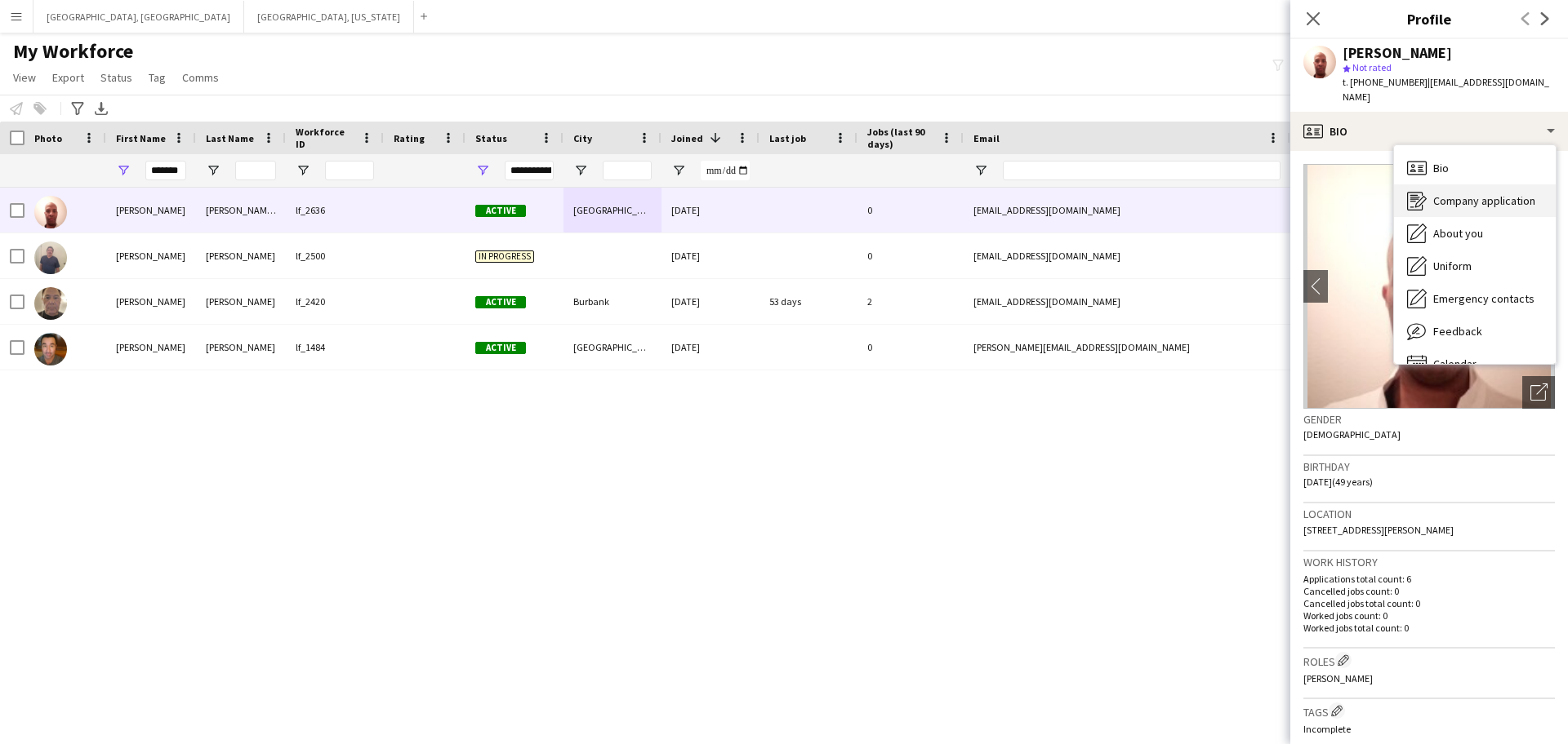
click at [1460, 194] on span "Company application" at bounding box center [1484, 200] width 102 height 14
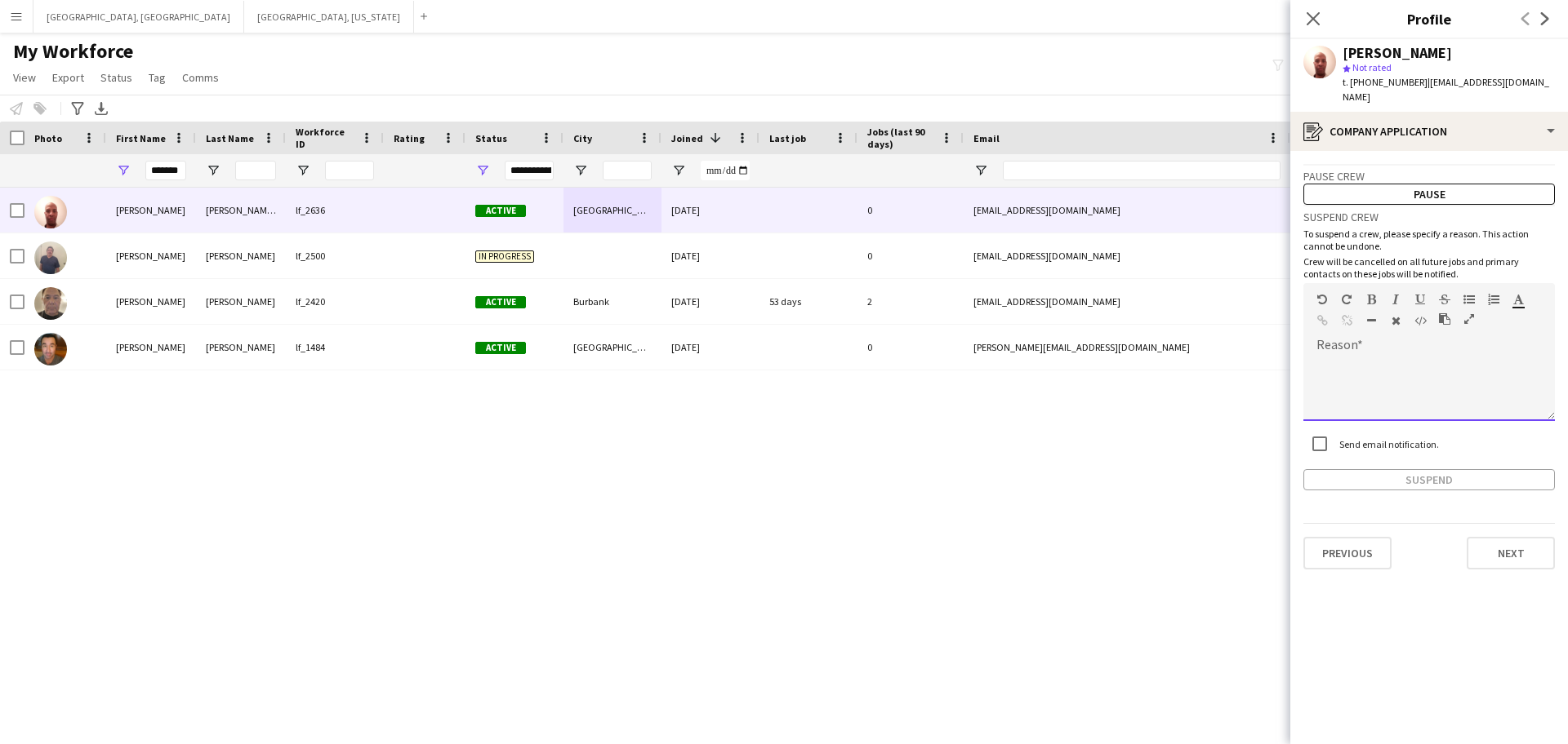
click at [1367, 382] on div at bounding box center [1429, 388] width 252 height 65
paste div
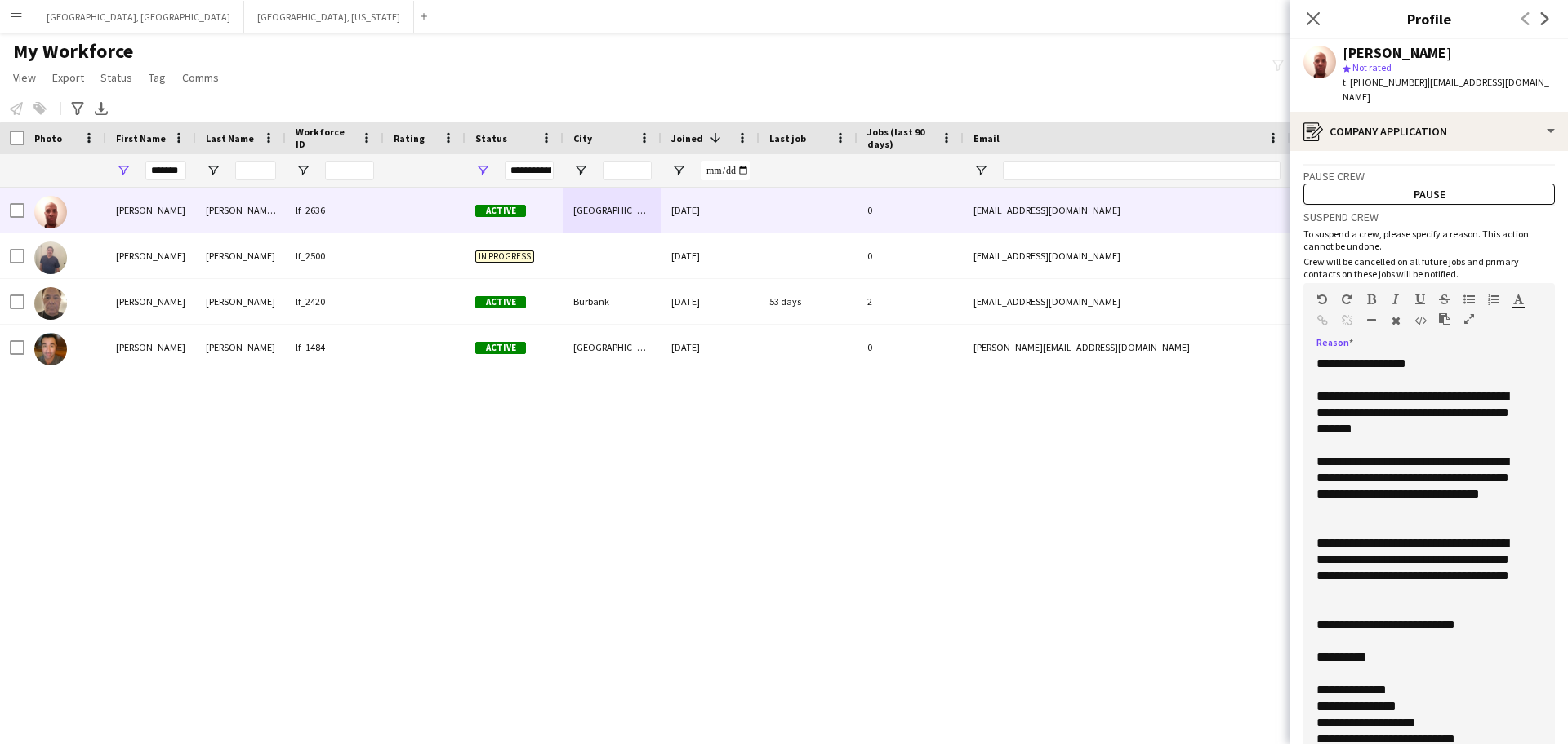
drag, startPoint x: 1546, startPoint y: 394, endPoint x: 1416, endPoint y: 710, distance: 341.7
click at [1439, 743] on html "Menu Boards Boards Boards All jobs Status Workforce Workforce My Workforce Recr…" at bounding box center [784, 372] width 1568 height 744
drag, startPoint x: 1415, startPoint y: 348, endPoint x: 1344, endPoint y: 353, distance: 71.2
click at [1344, 356] on div "**********" at bounding box center [1421, 364] width 210 height 16
drag, startPoint x: 1400, startPoint y: 466, endPoint x: 1310, endPoint y: 467, distance: 90.0
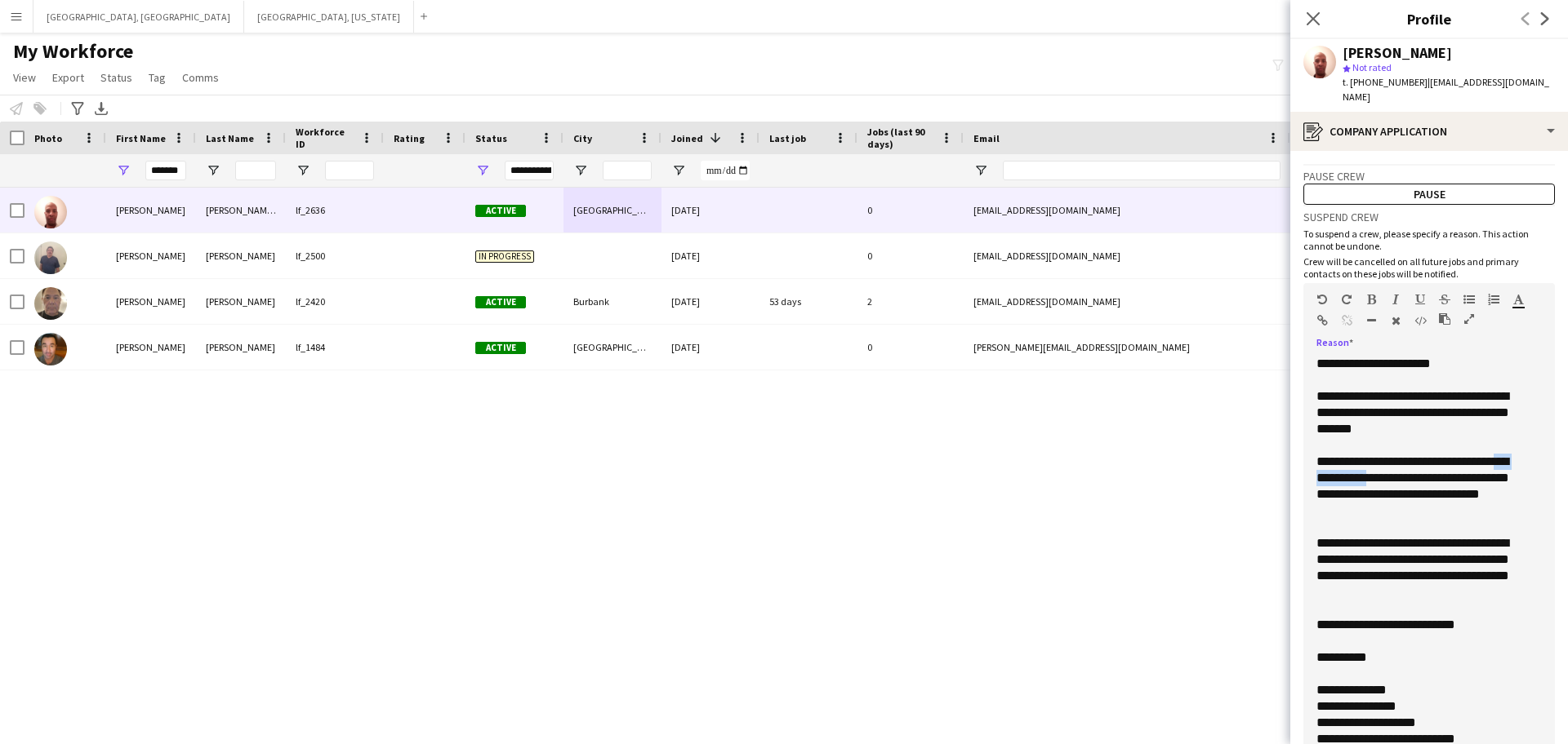
click at [1310, 467] on div "**********" at bounding box center [1421, 582] width 236 height 452
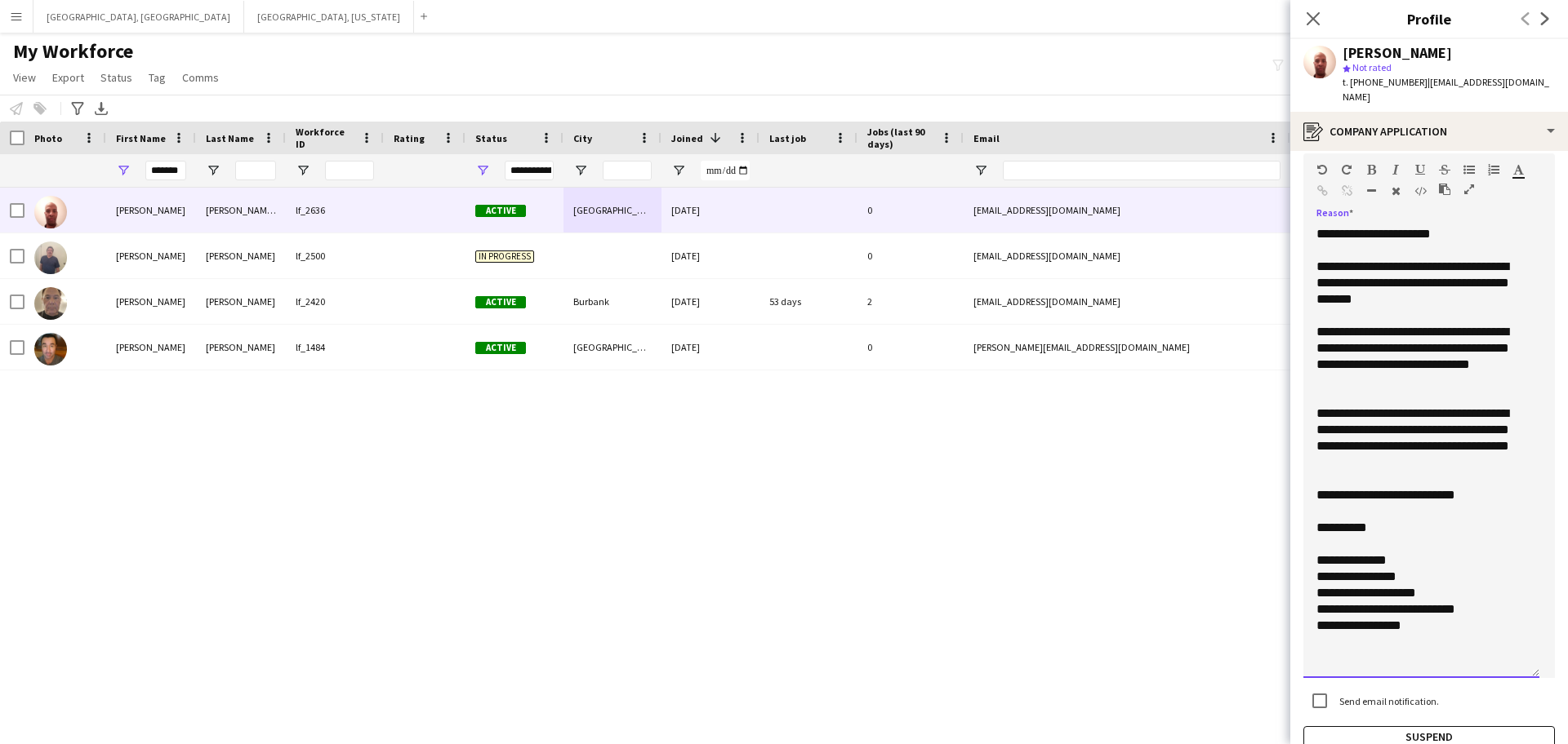
scroll to position [210, 0]
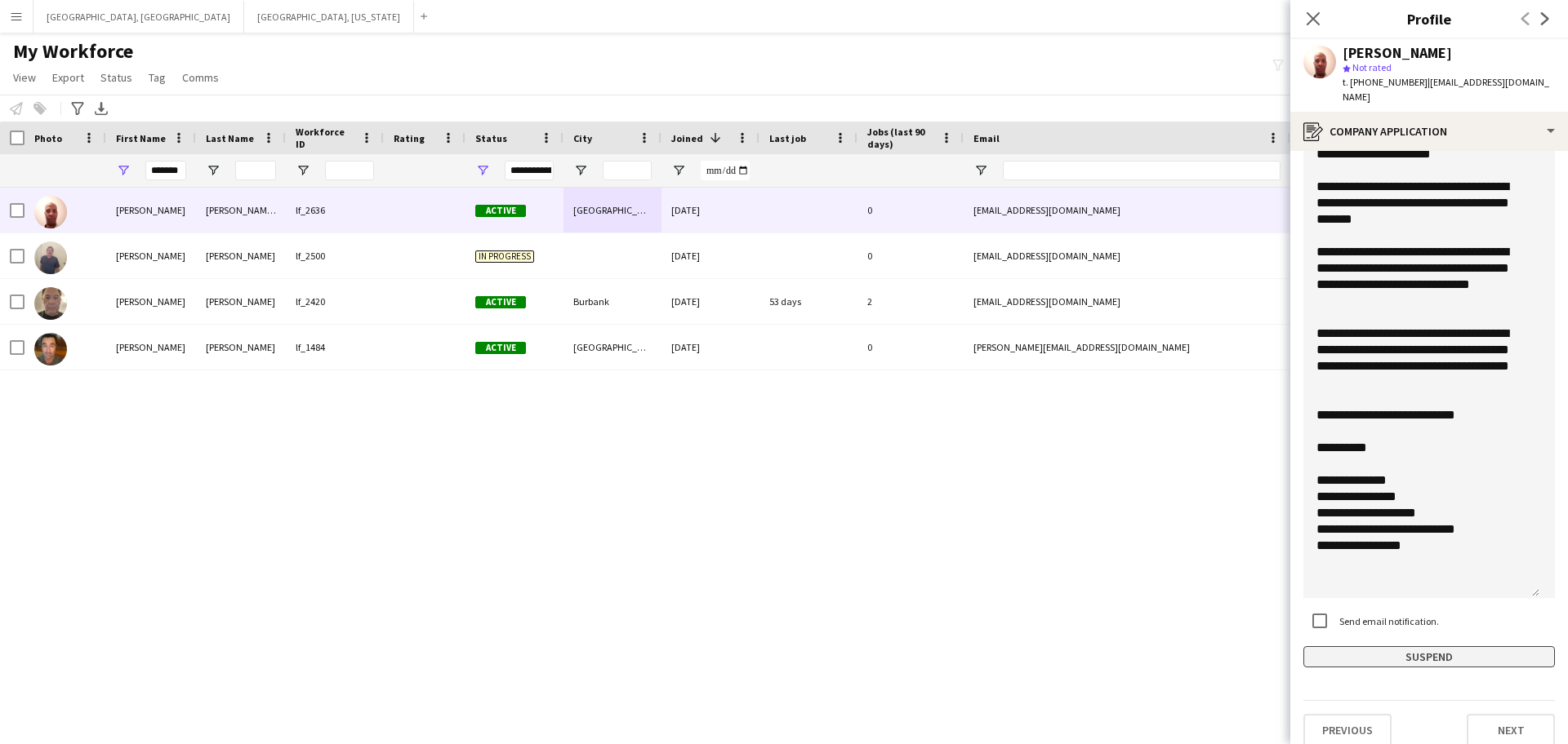
click at [1412, 646] on button "Suspend" at bounding box center [1429, 657] width 252 height 21
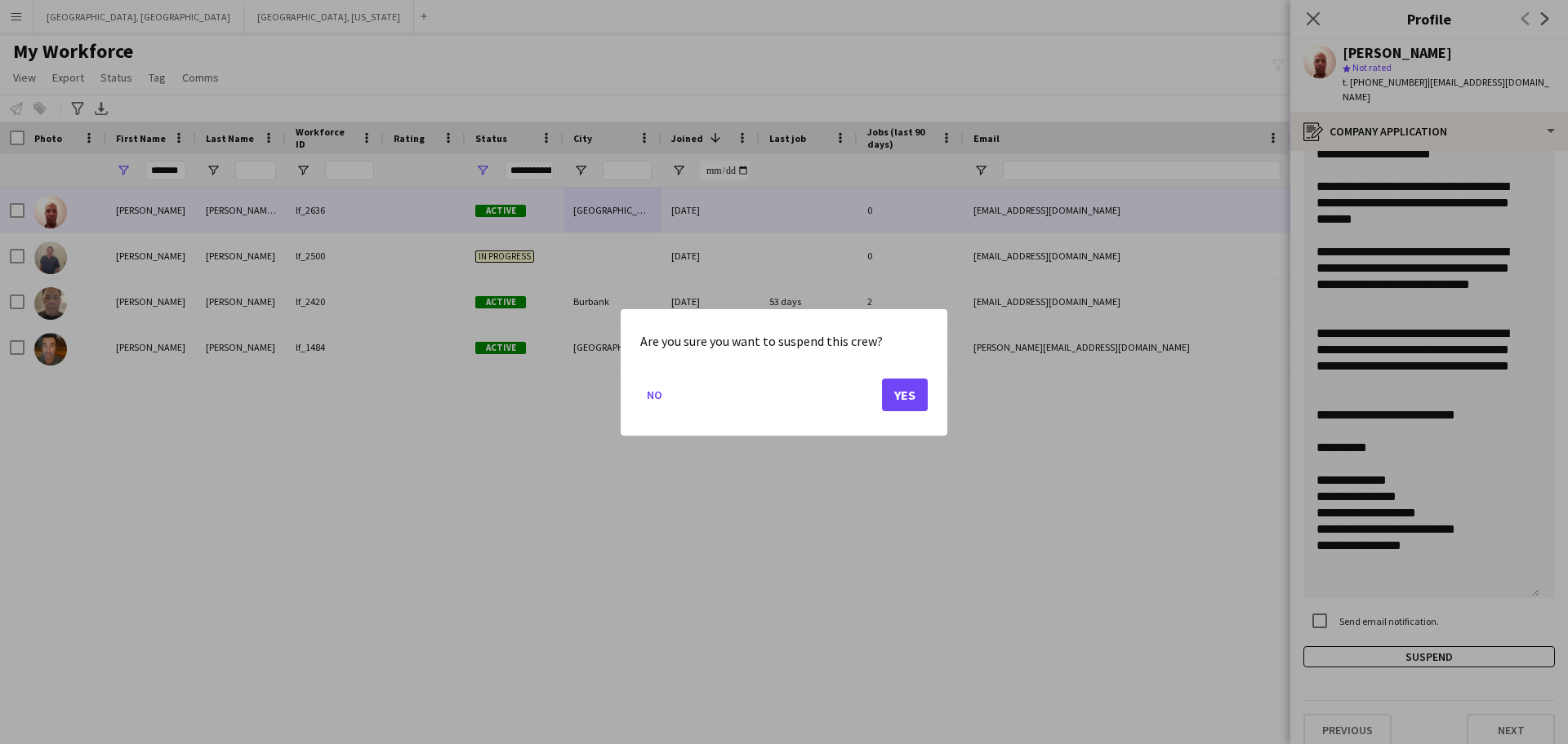
click at [882, 371] on mat-dialog-actions "No Yes" at bounding box center [784, 400] width 287 height 70
click at [910, 397] on button "Yes" at bounding box center [905, 394] width 46 height 32
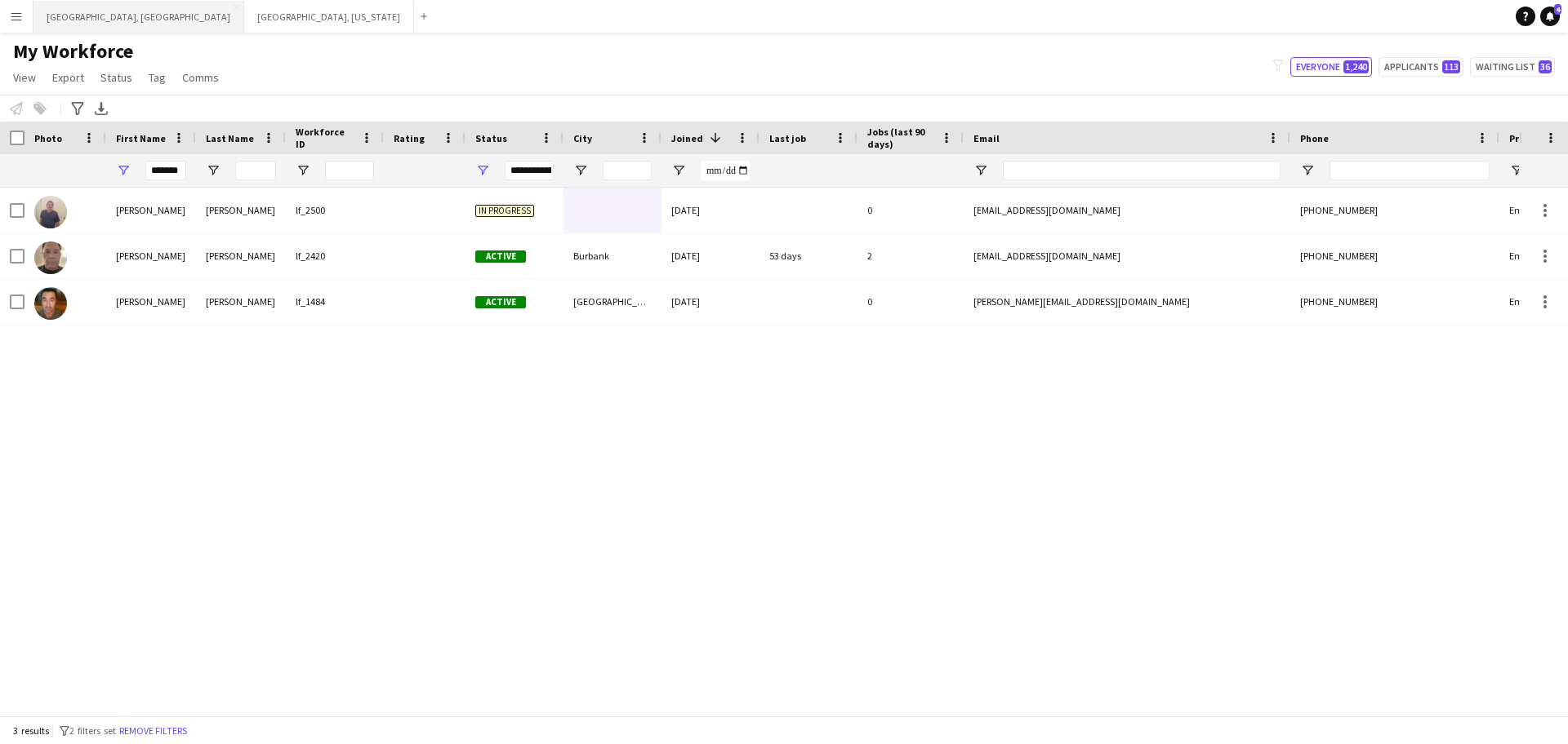
click at [59, 6] on button "[GEOGRAPHIC_DATA], [GEOGRAPHIC_DATA] Close" at bounding box center [139, 16] width 211 height 31
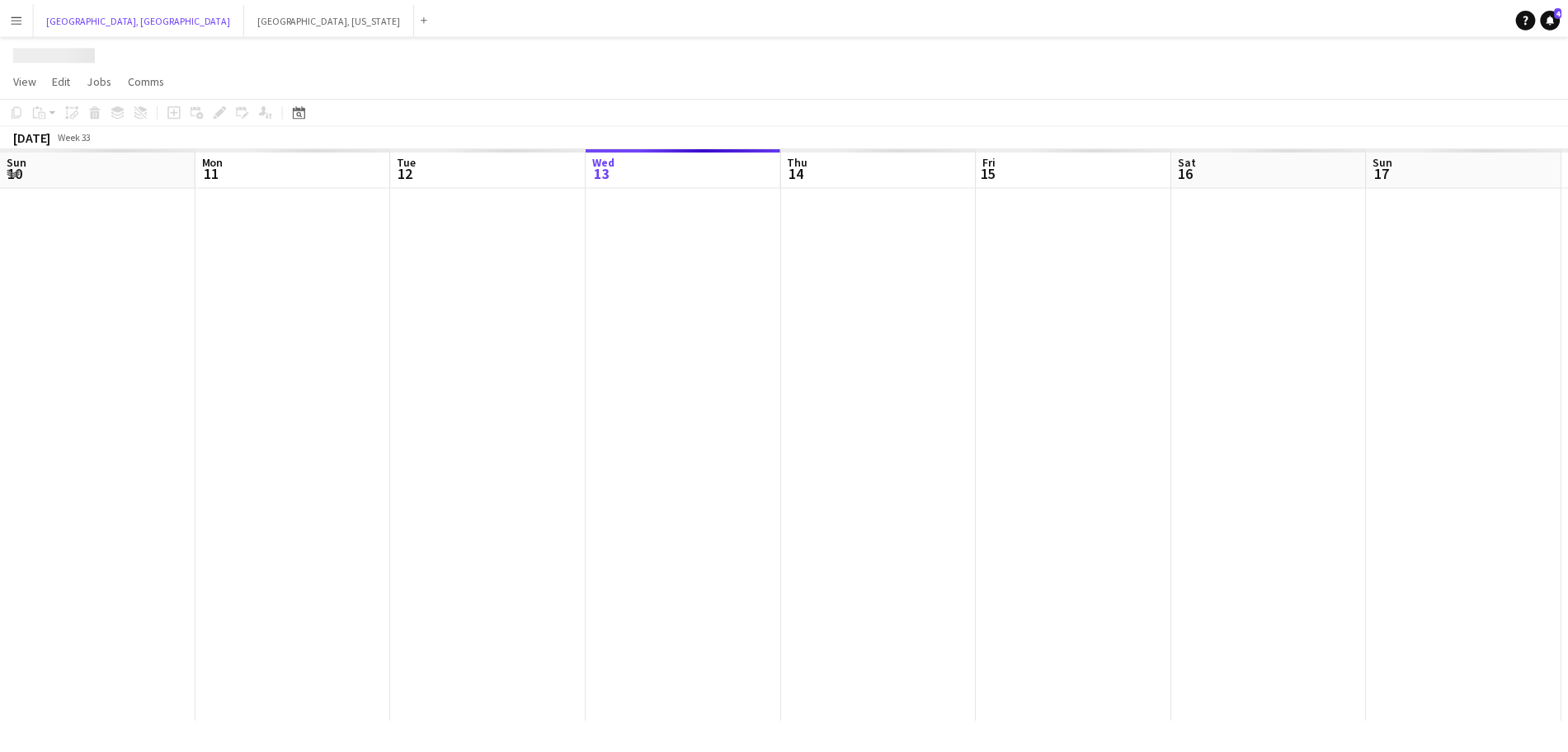
scroll to position [0, 394]
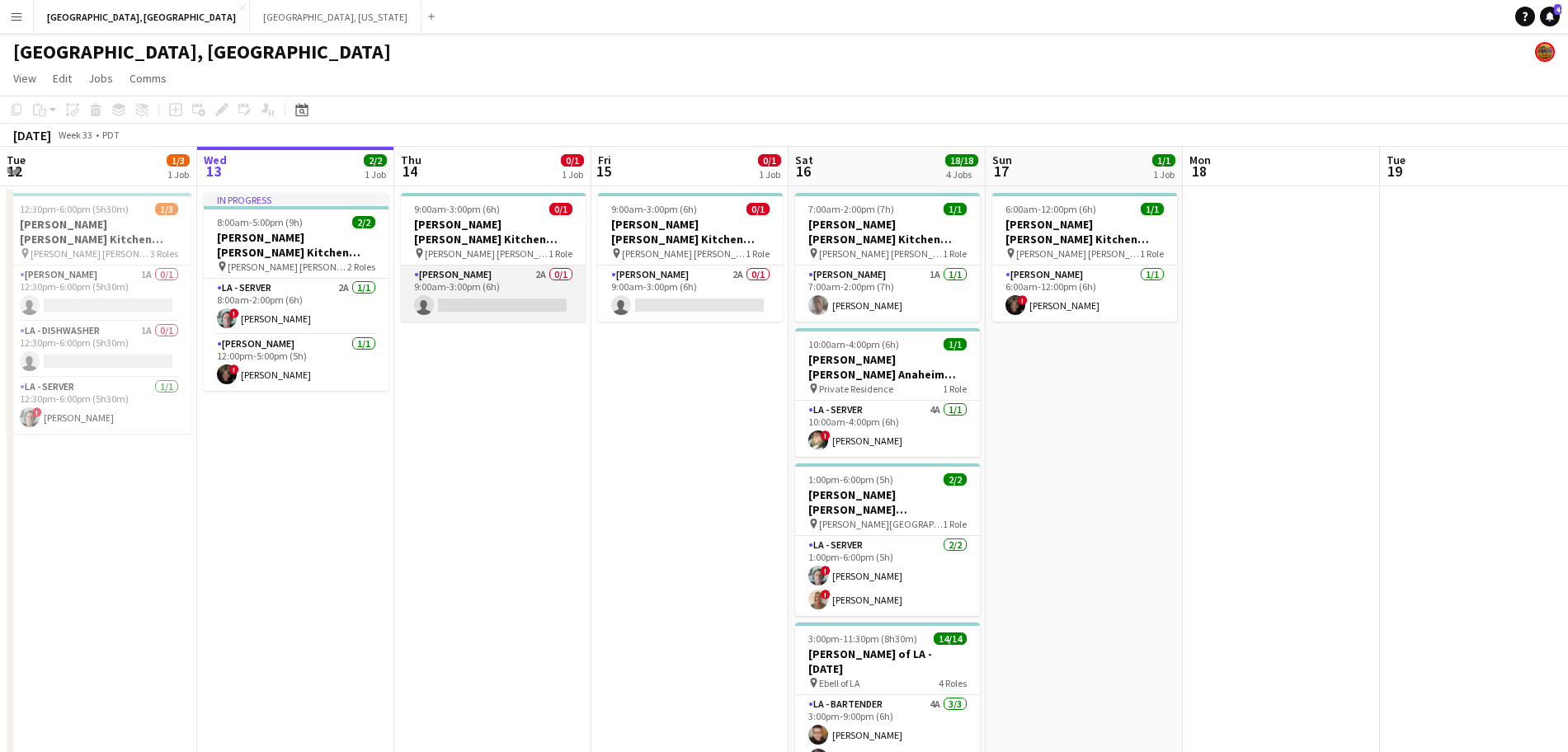
click at [502, 268] on app-card-role "[PERSON_NAME] 2A 0/1 9:00am-3:00pm (6h) single-neutral-actions" at bounding box center [493, 293] width 185 height 56
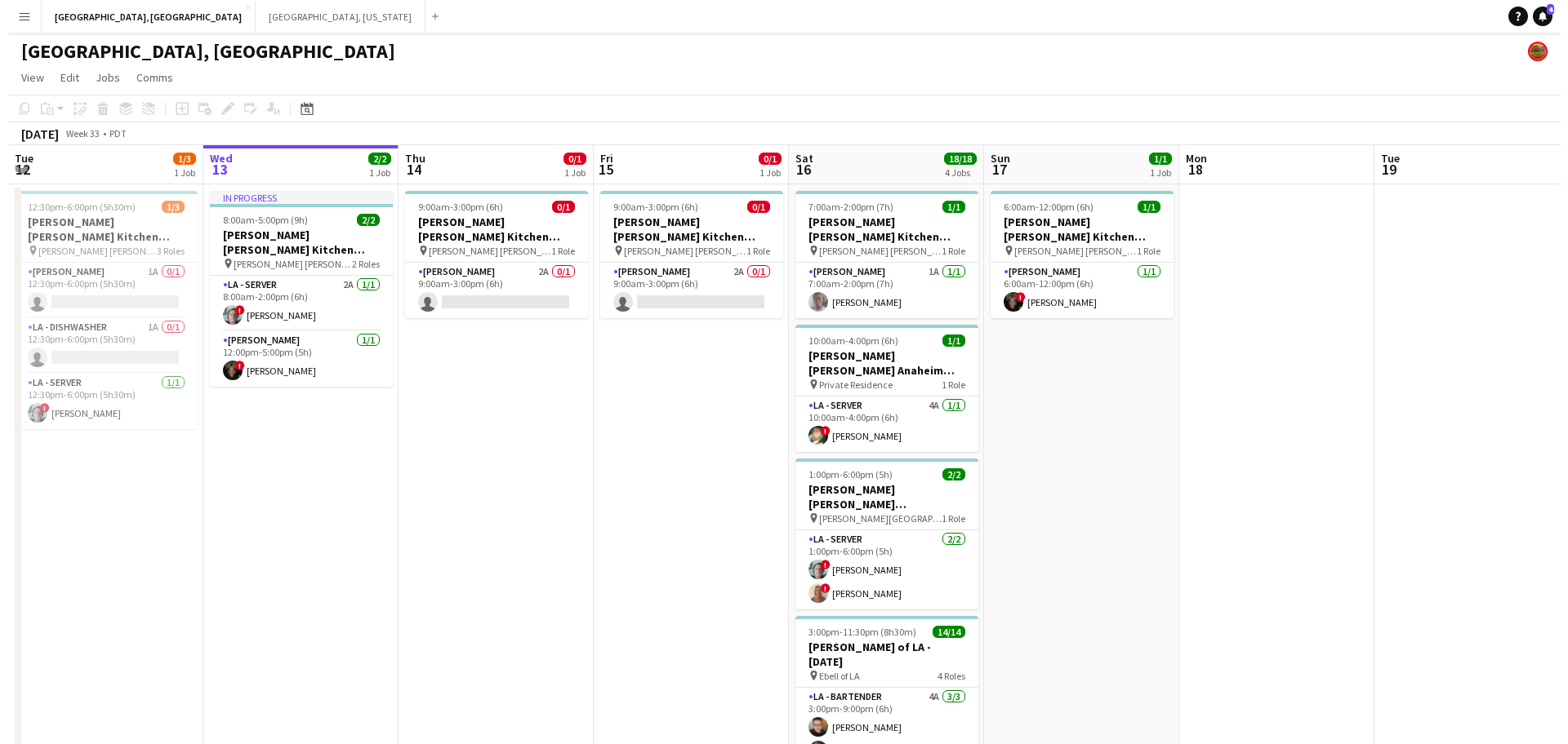
scroll to position [0, 389]
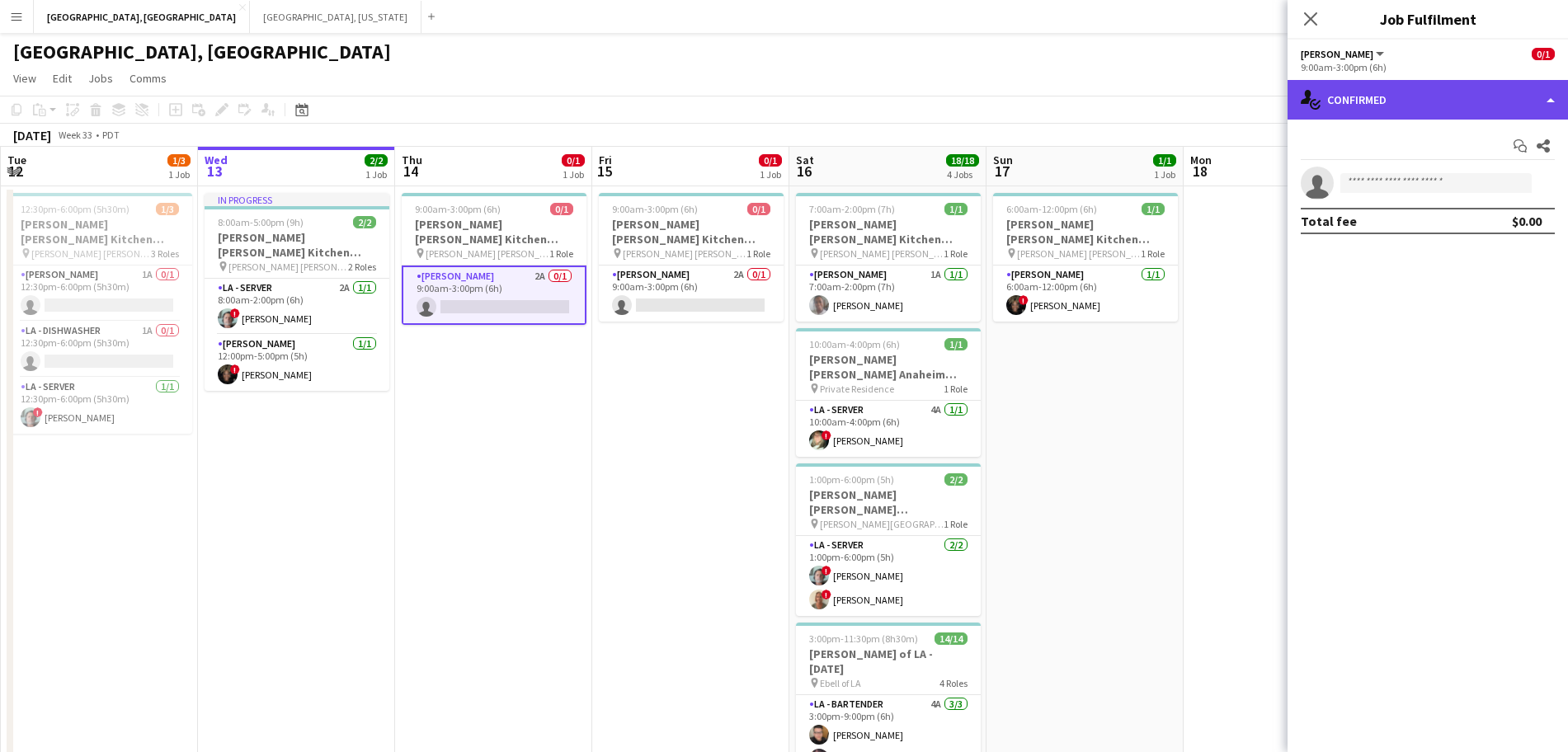
click at [1427, 104] on div "single-neutral-actions-check-2 Confirmed" at bounding box center [1428, 100] width 281 height 39
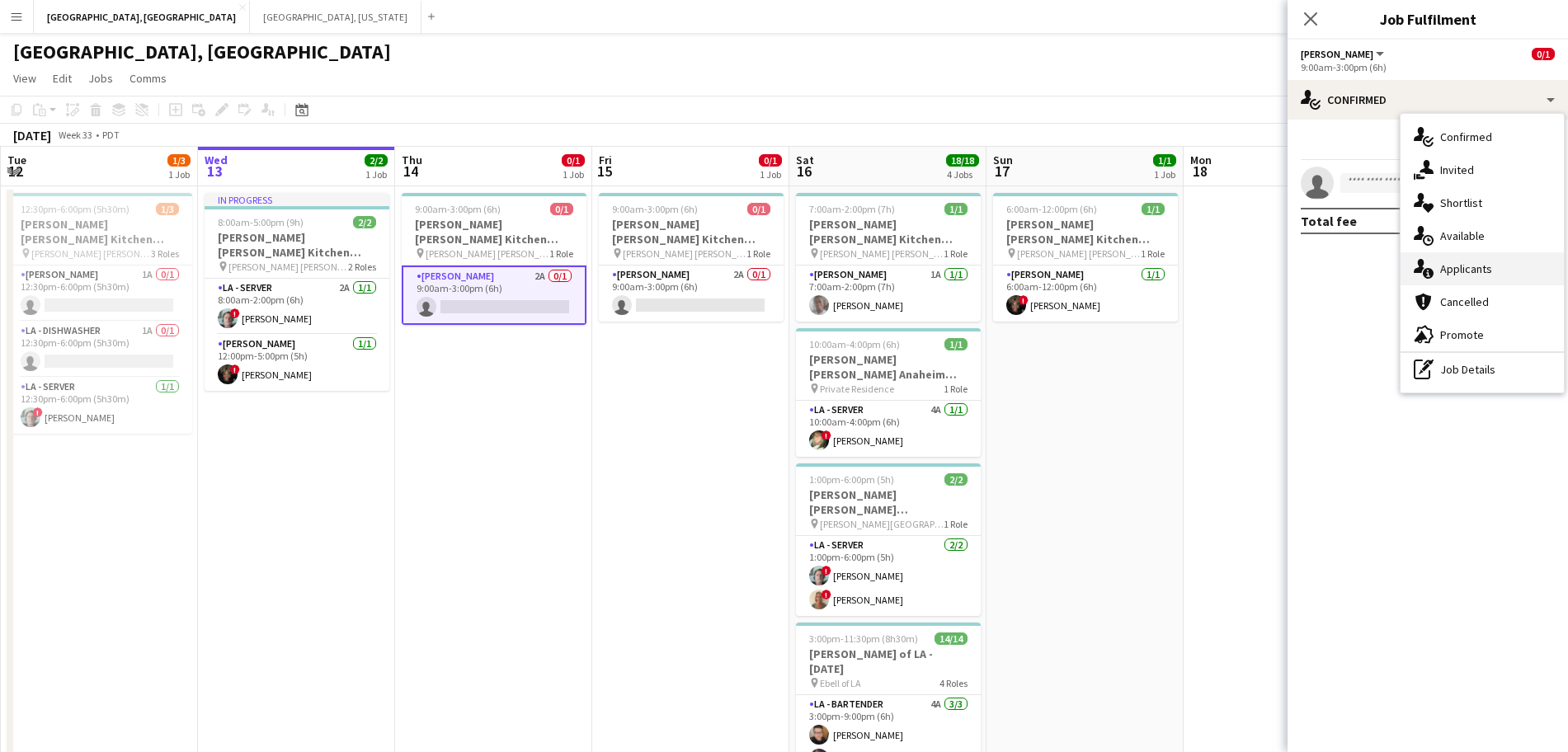
click at [1493, 266] on div "single-neutral-actions-information Applicants" at bounding box center [1482, 269] width 163 height 33
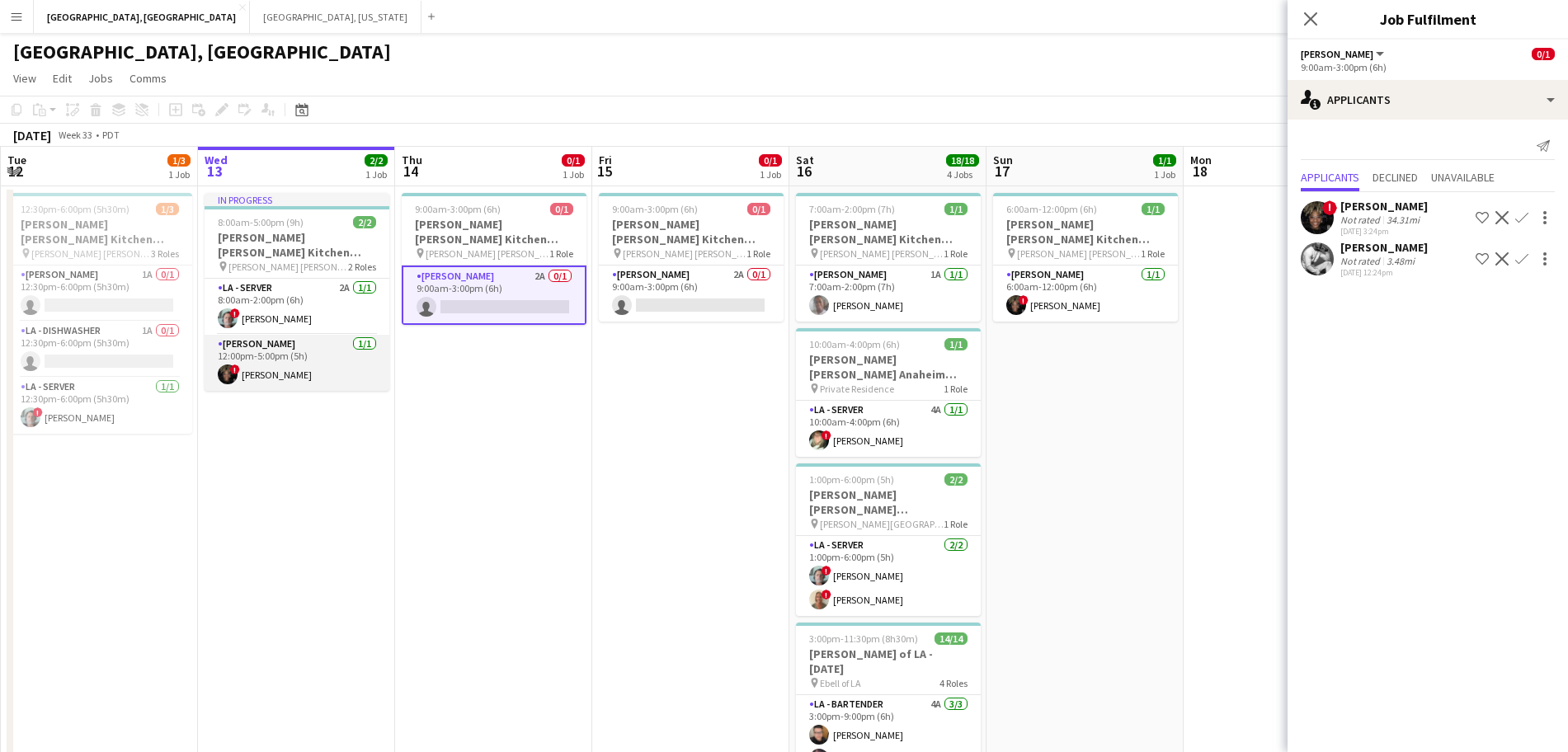
click at [301, 363] on app-card-role "[PERSON_NAME] [DATE] 12:00pm-5:00pm (5h) ! [PERSON_NAME]" at bounding box center [296, 362] width 185 height 56
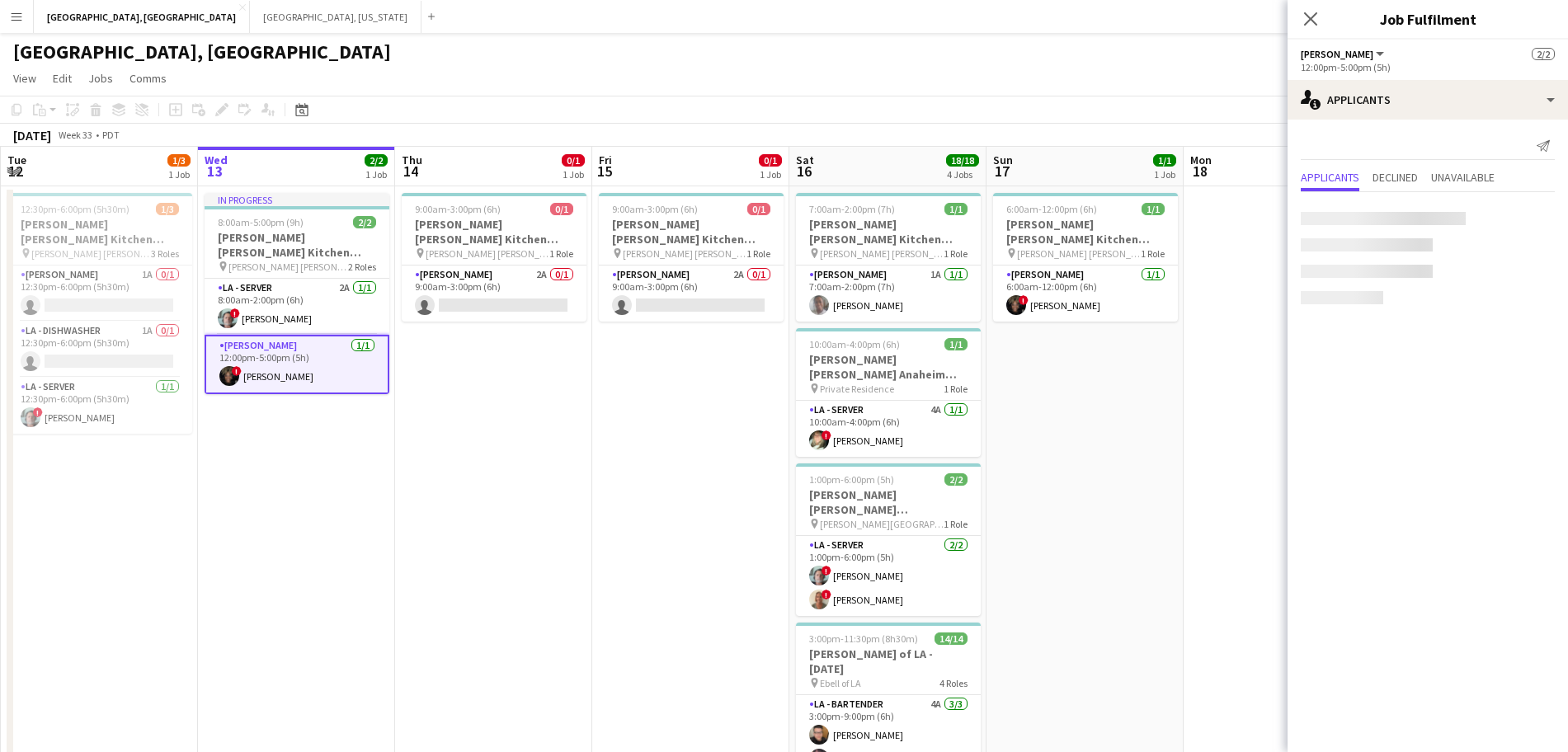
click at [222, 367] on app-user-avatar at bounding box center [229, 376] width 20 height 20
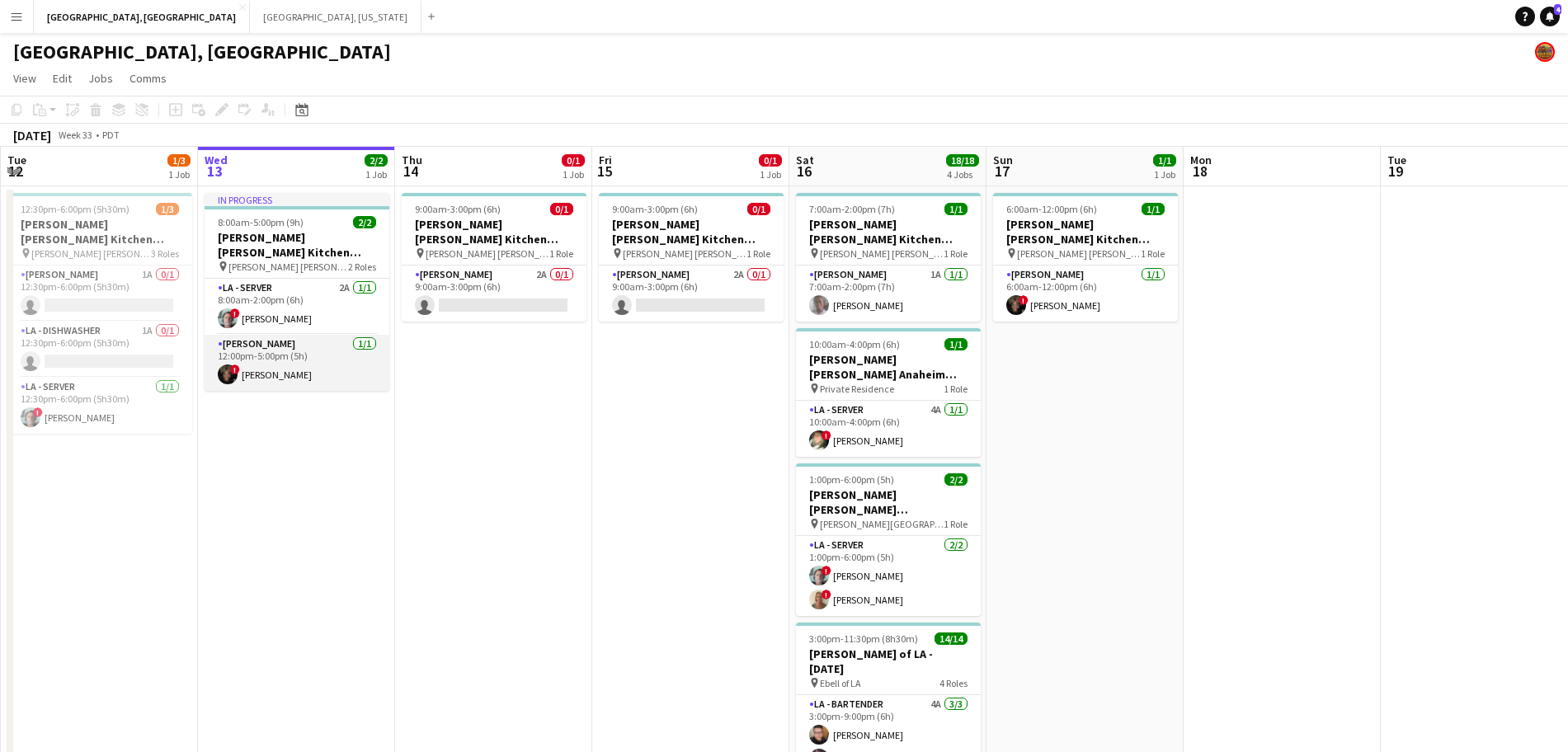
click at [228, 365] on app-user-avatar at bounding box center [228, 374] width 20 height 20
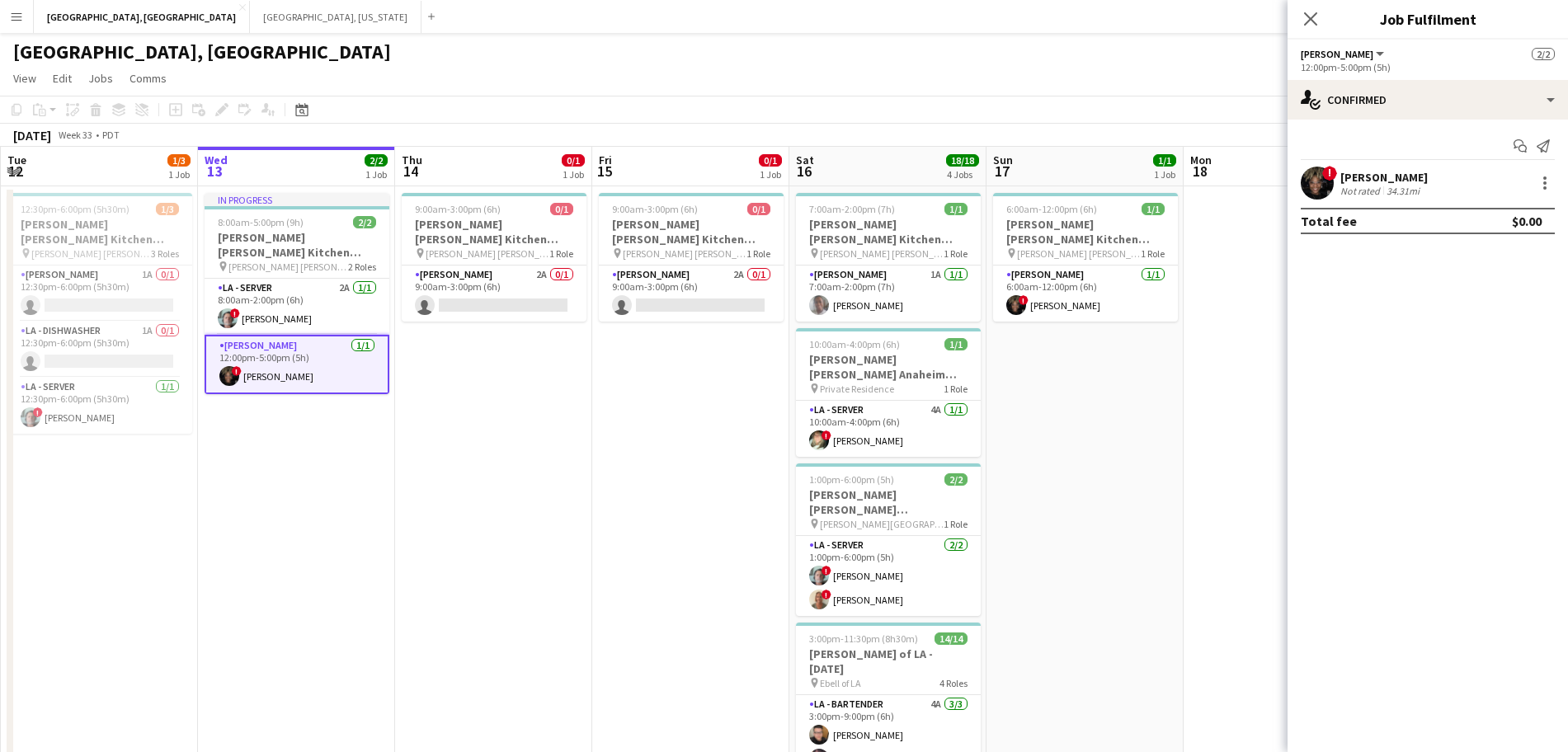
click at [1359, 187] on div "Not rated" at bounding box center [1362, 191] width 43 height 12
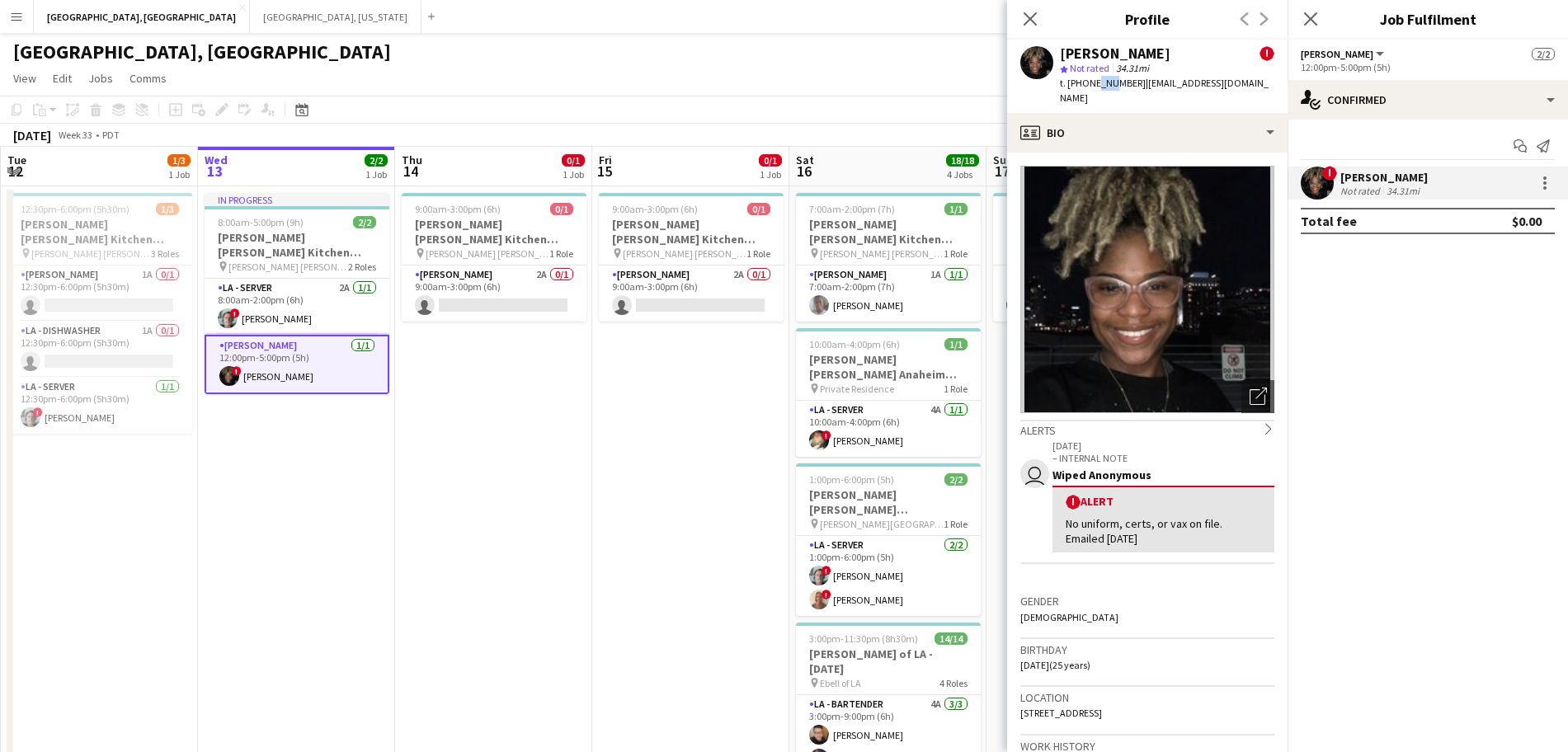
drag, startPoint x: 1093, startPoint y: 81, endPoint x: 1106, endPoint y: 87, distance: 14.3
click at [1107, 87] on span "t. [PHONE_NUMBER]" at bounding box center [1103, 82] width 86 height 12
click at [1542, 181] on div at bounding box center [1545, 183] width 20 height 20
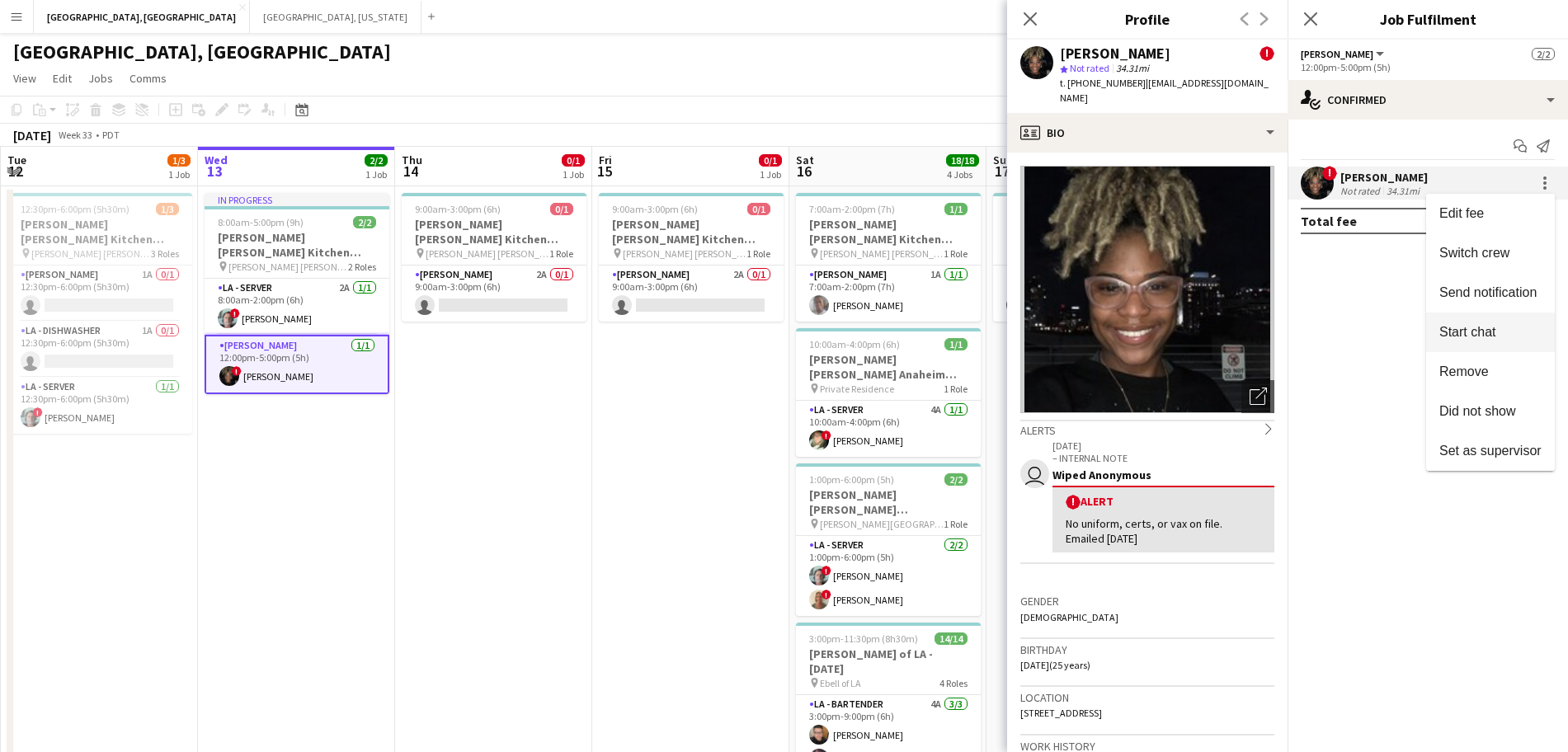
click at [1486, 329] on span "Start chat" at bounding box center [1467, 332] width 56 height 14
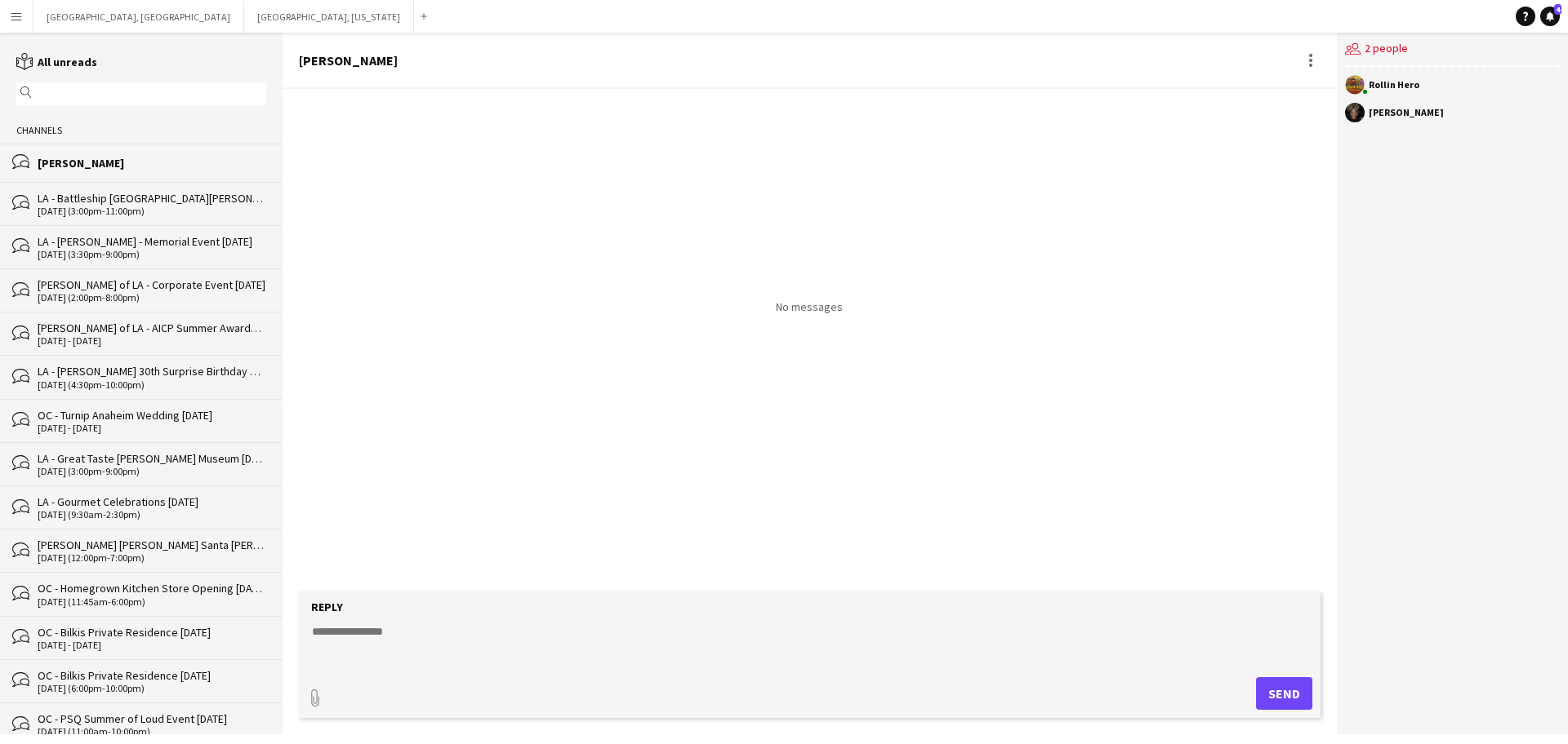
click at [391, 634] on textarea at bounding box center [812, 645] width 1005 height 42
type textarea "**********"
click at [1282, 692] on button "Send" at bounding box center [1284, 693] width 56 height 32
click at [1552, 20] on icon "Notifications" at bounding box center [1550, 16] width 10 height 10
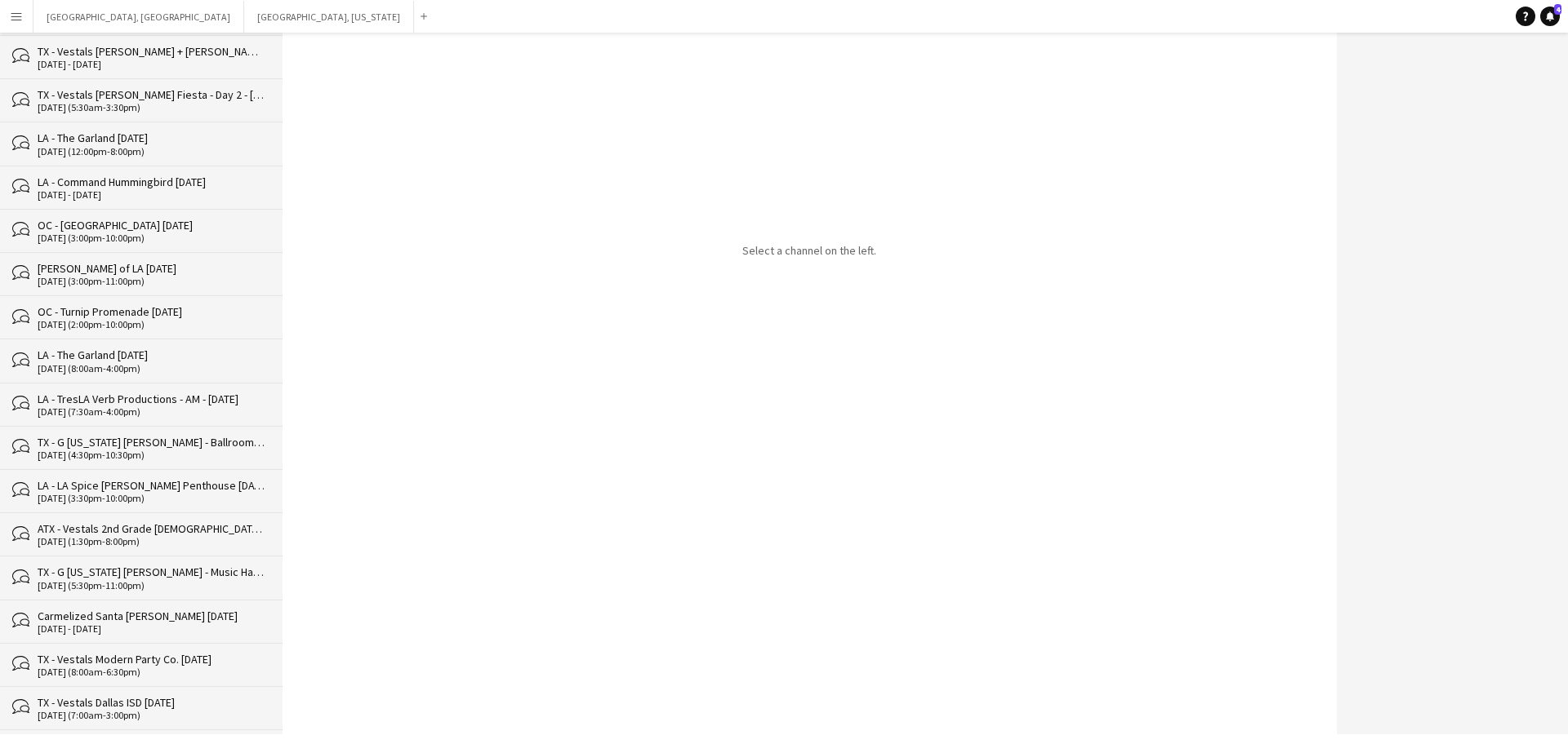
scroll to position [6426, 0]
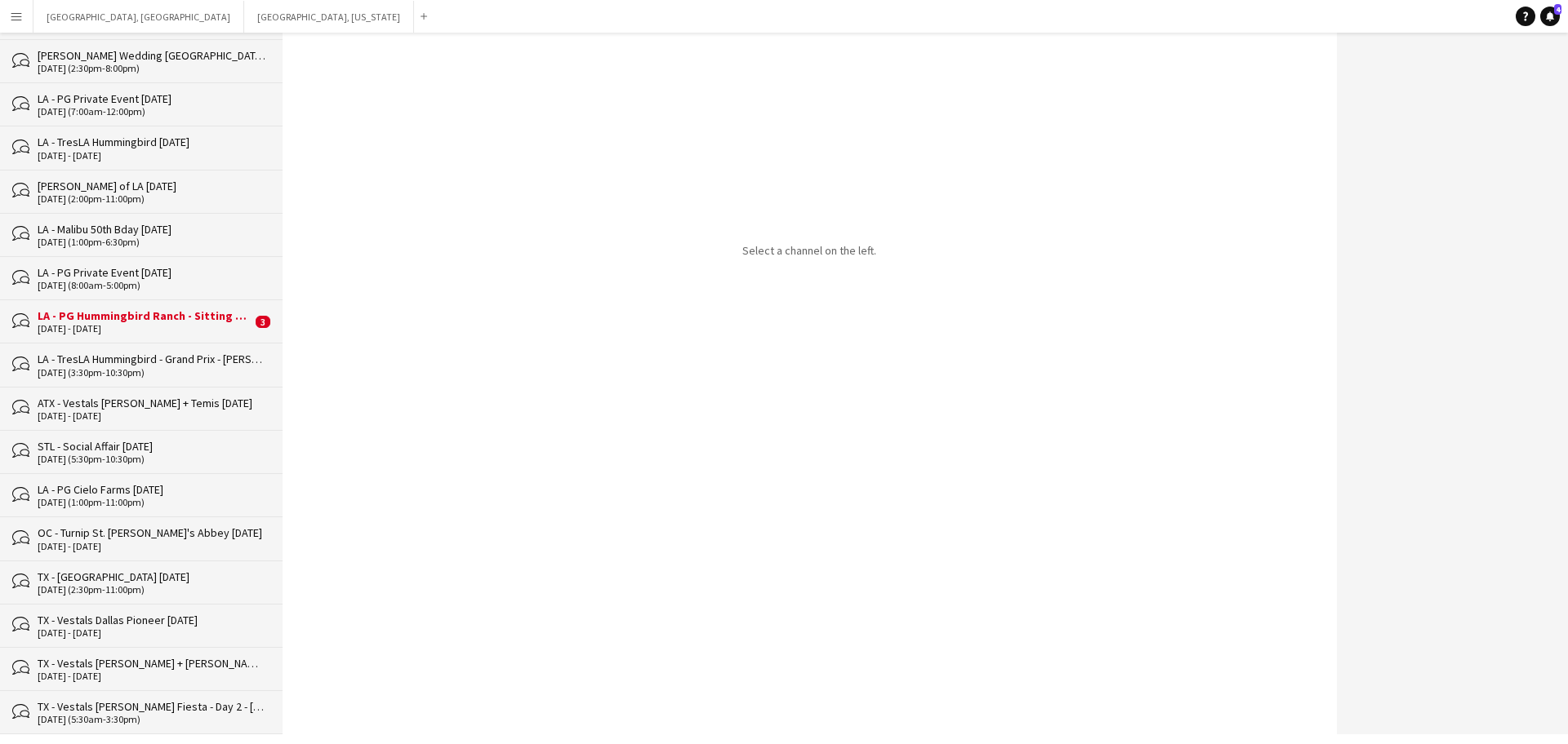
click at [144, 318] on div "LA - PG Hummingbird Ranch - Sitting Bull - [PERSON_NAME] & [PERSON_NAME]'s Wedd…" at bounding box center [144, 315] width 214 height 14
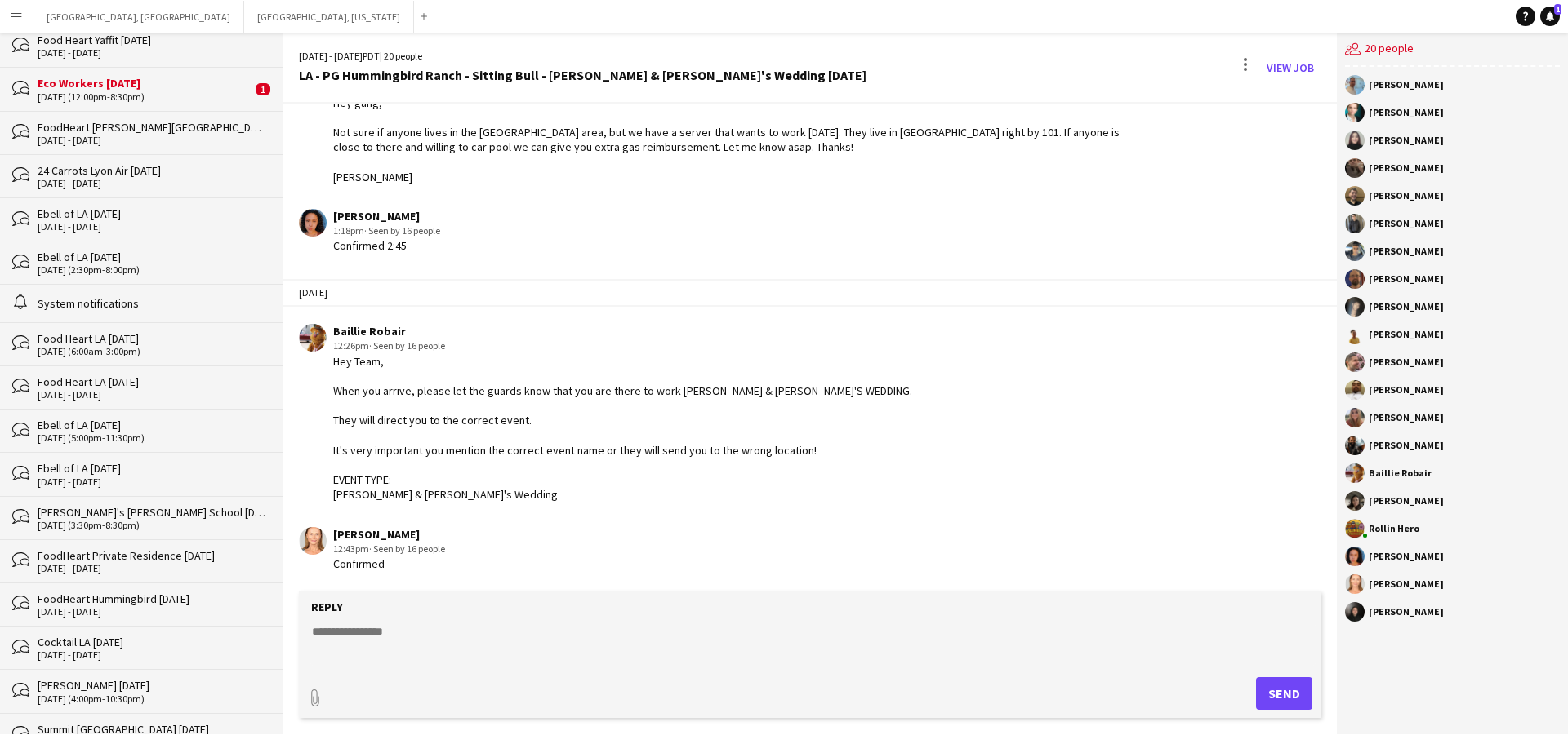
scroll to position [11934, 0]
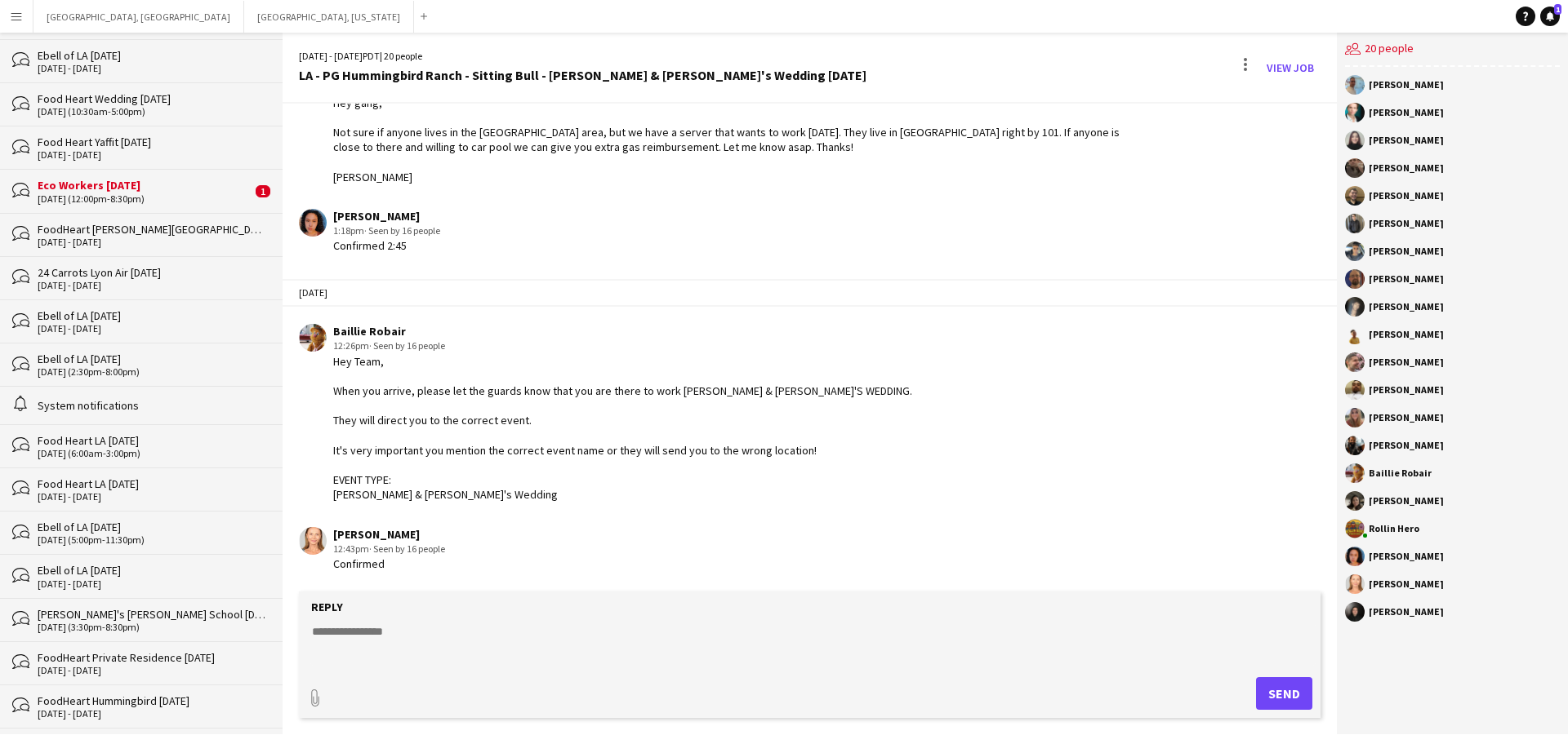
click at [128, 194] on div "[DATE] (12:00pm-8:30pm)" at bounding box center [144, 199] width 214 height 11
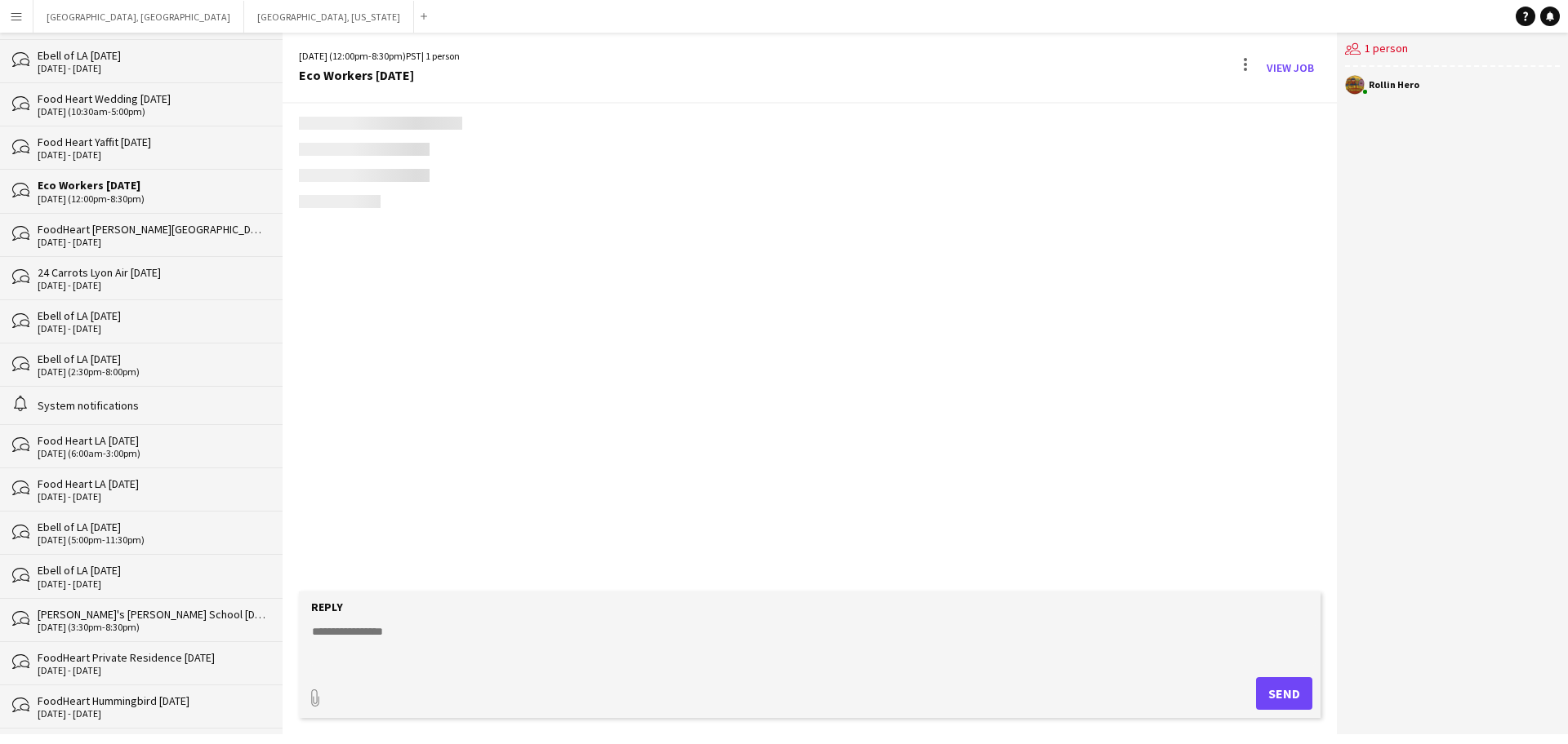
scroll to position [2104, 0]
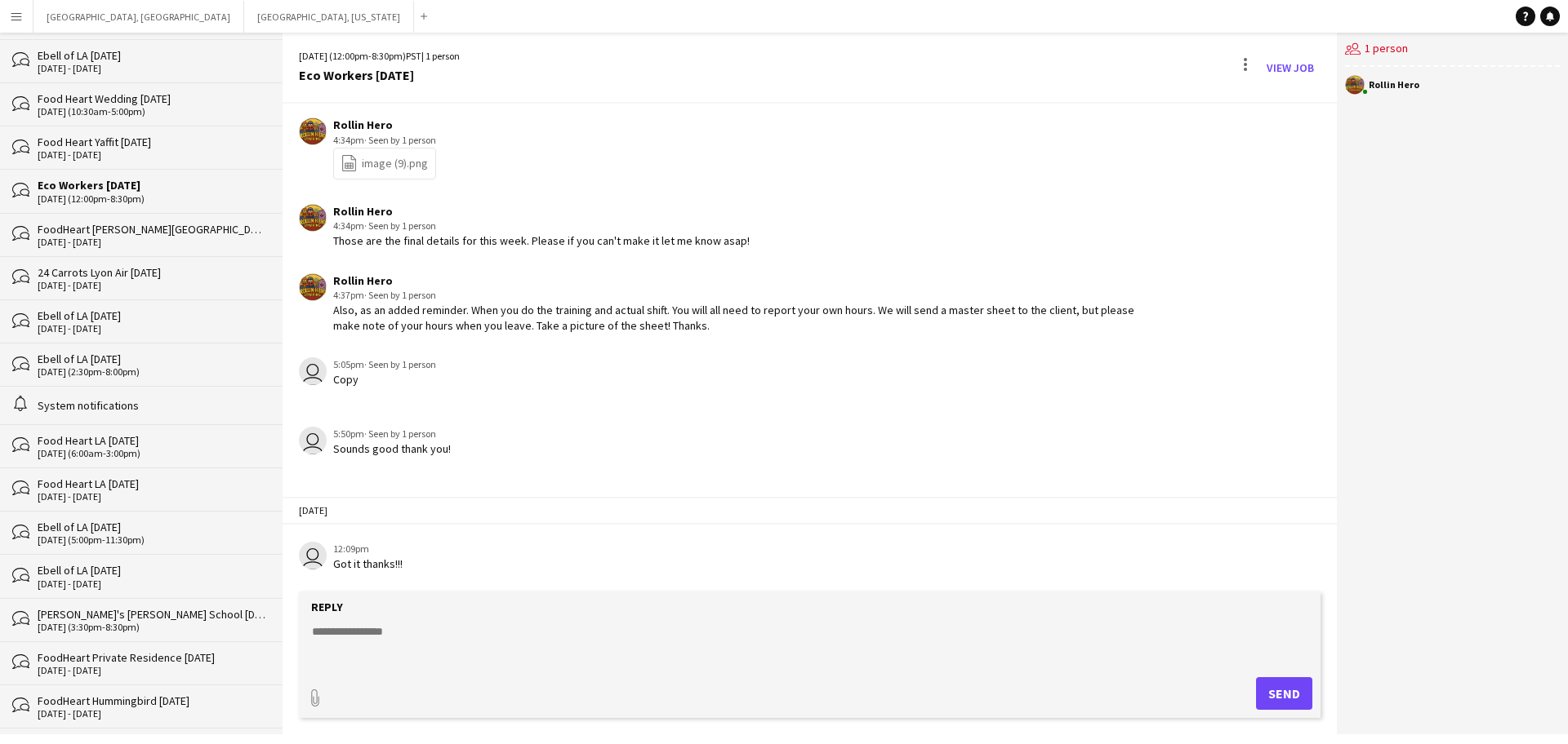
click at [311, 555] on app-user-avatar "user" at bounding box center [313, 555] width 28 height 28
click at [73, 22] on button "[GEOGRAPHIC_DATA], [GEOGRAPHIC_DATA] Close" at bounding box center [139, 16] width 211 height 31
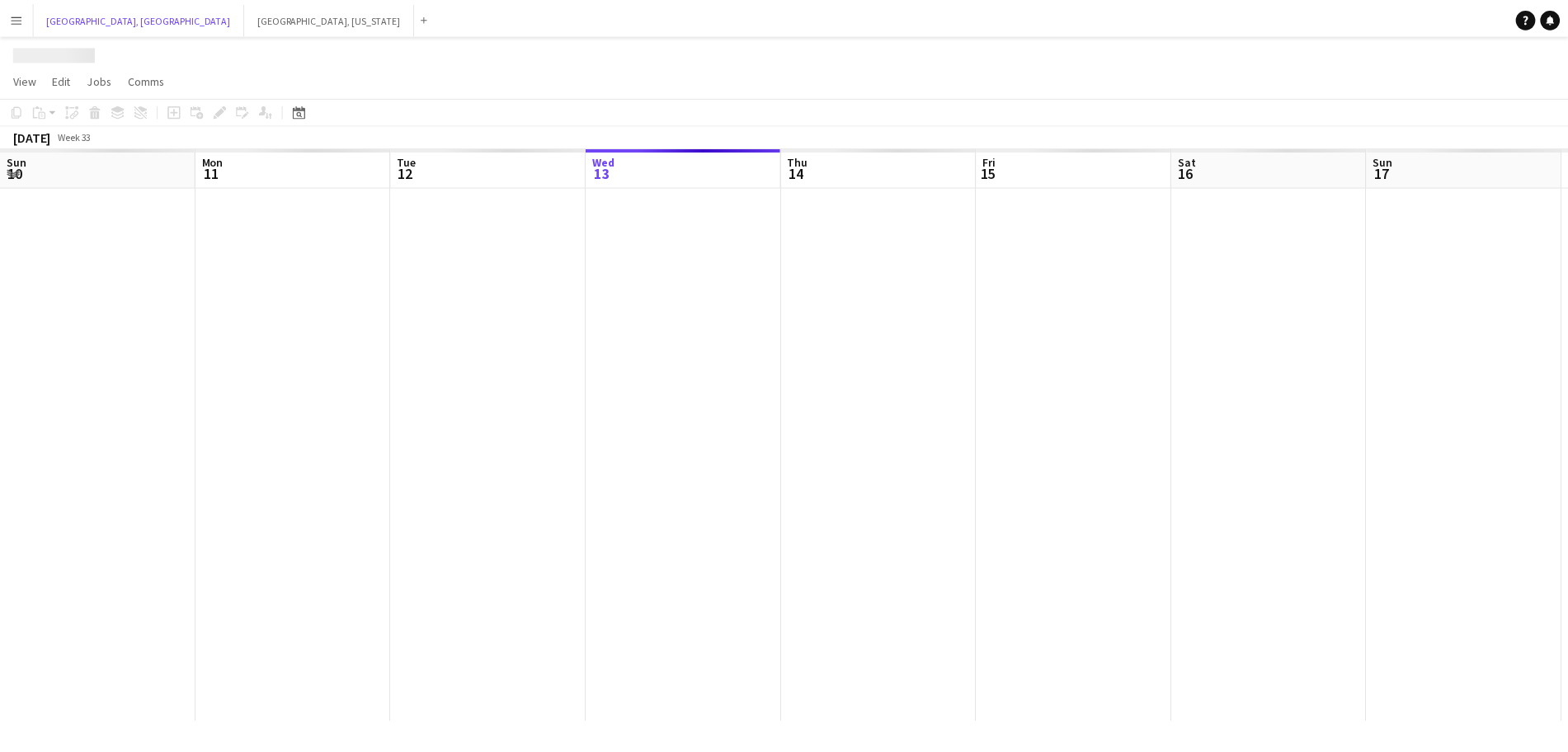
scroll to position [0, 394]
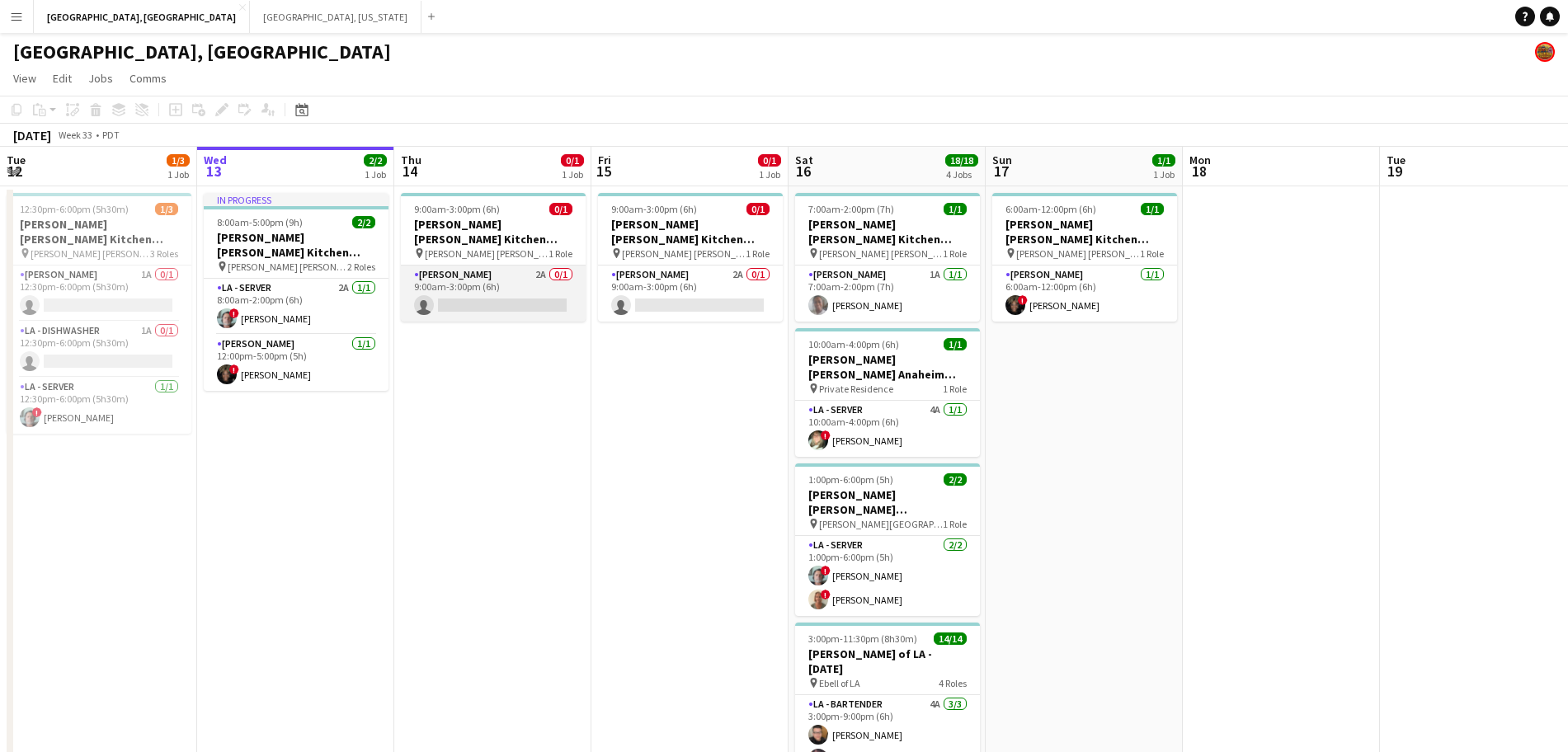
click at [544, 268] on app-card-role "[PERSON_NAME] 2A 0/1 9:00am-3:00pm (6h) single-neutral-actions" at bounding box center [493, 293] width 185 height 56
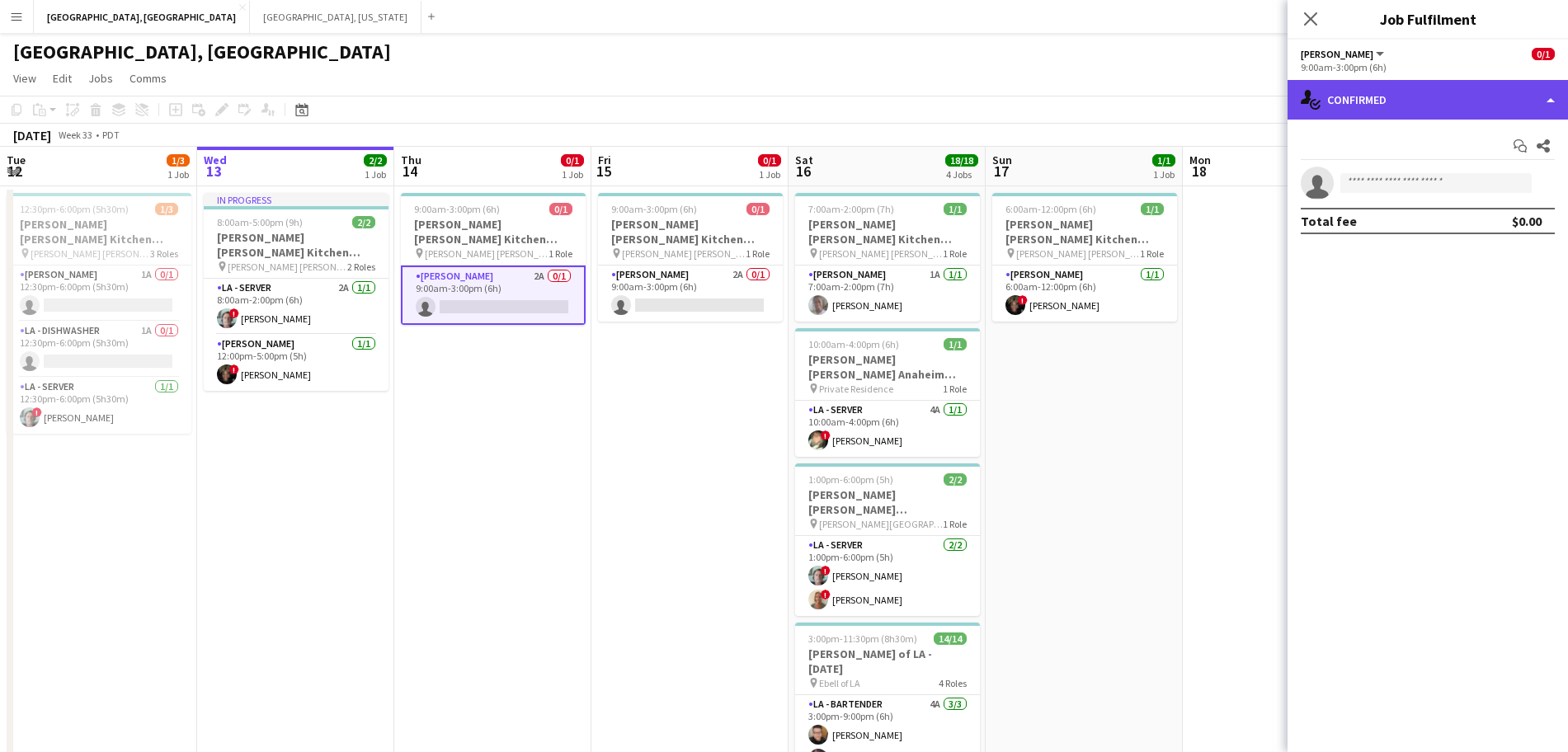
click at [1471, 98] on div "single-neutral-actions-check-2 Confirmed" at bounding box center [1428, 100] width 281 height 39
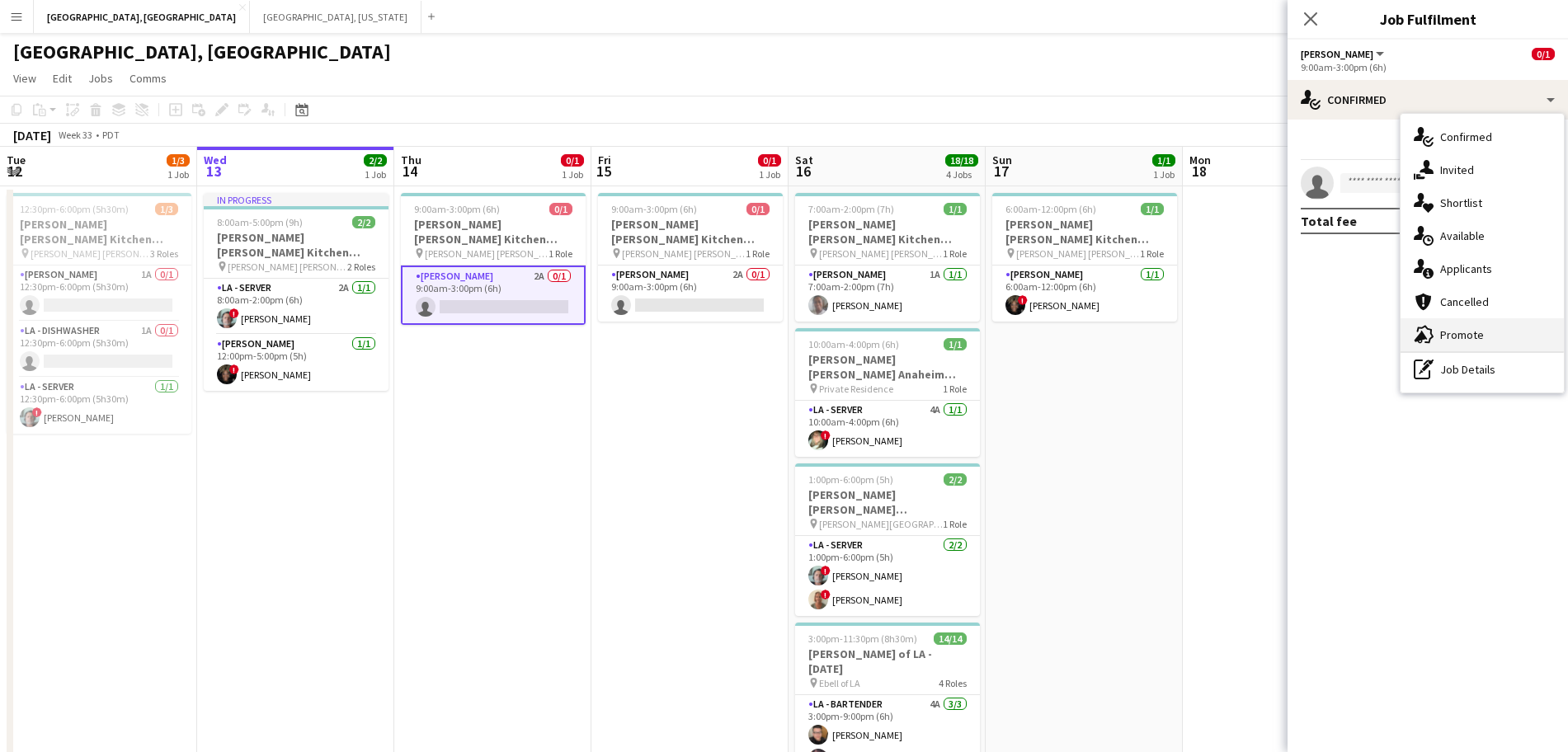
click at [1460, 339] on div "advertising-megaphone Promote" at bounding box center [1482, 335] width 163 height 33
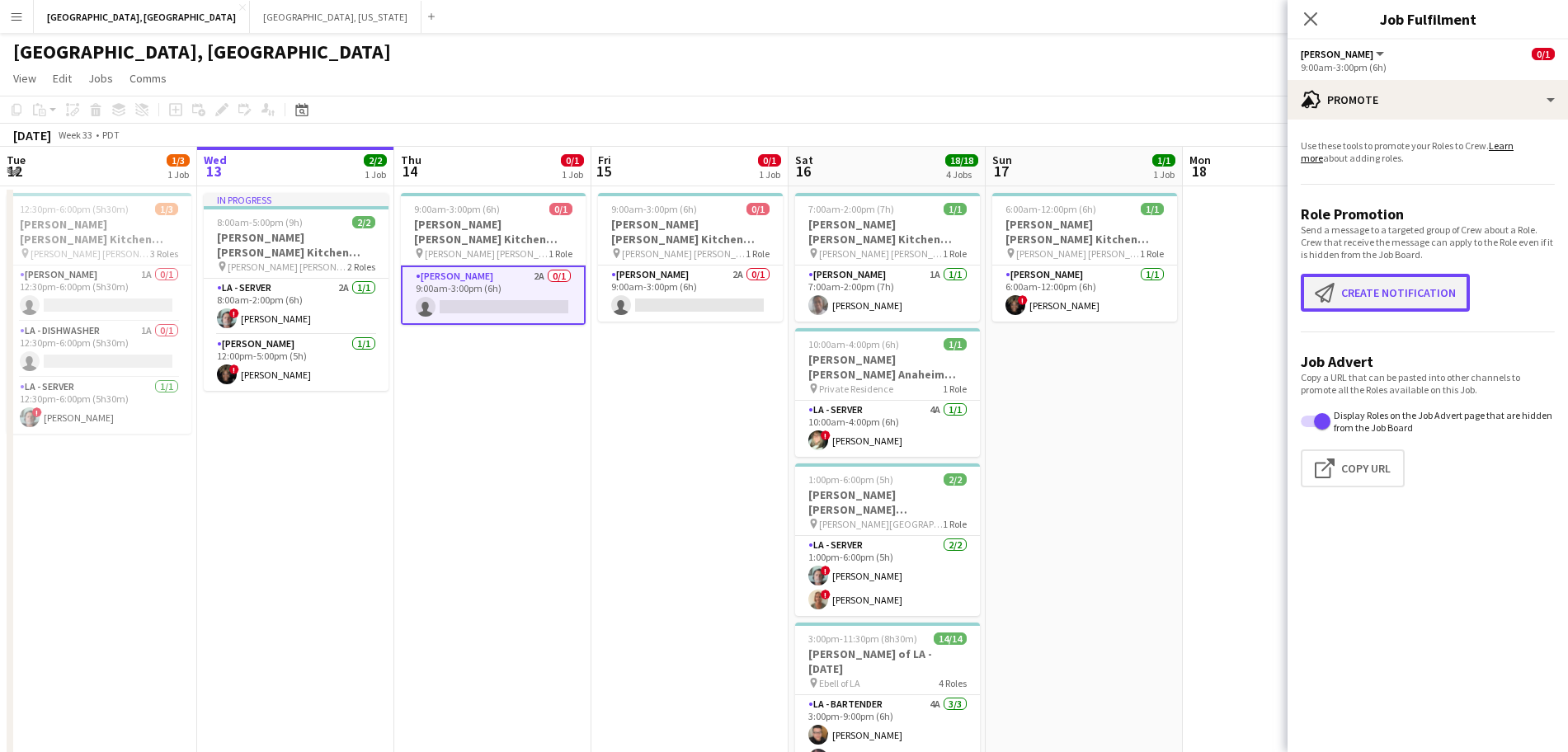
click at [1413, 296] on button "Create notification Create notification" at bounding box center [1385, 293] width 169 height 38
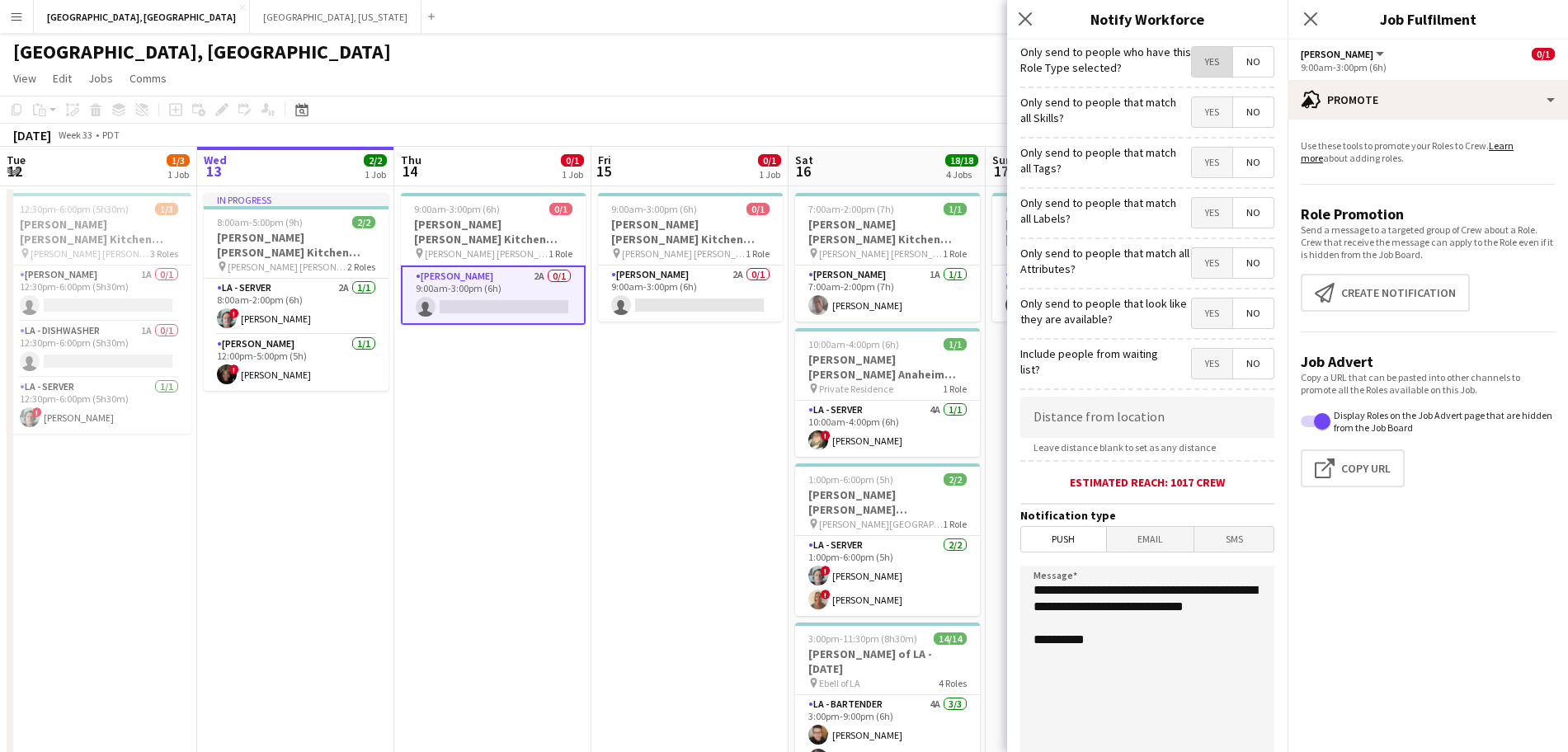
click at [1206, 61] on span "Yes" at bounding box center [1212, 62] width 40 height 30
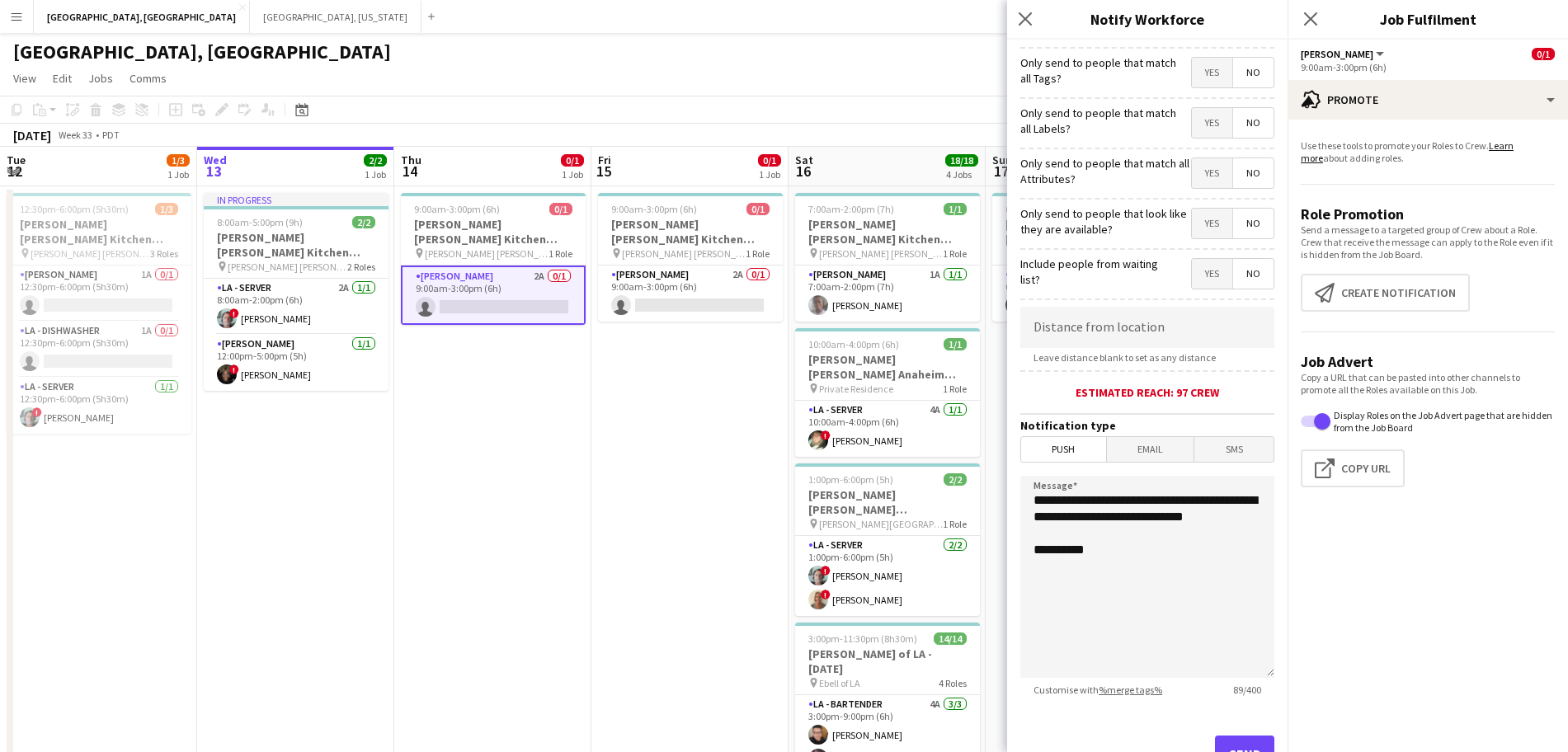
scroll to position [156, 0]
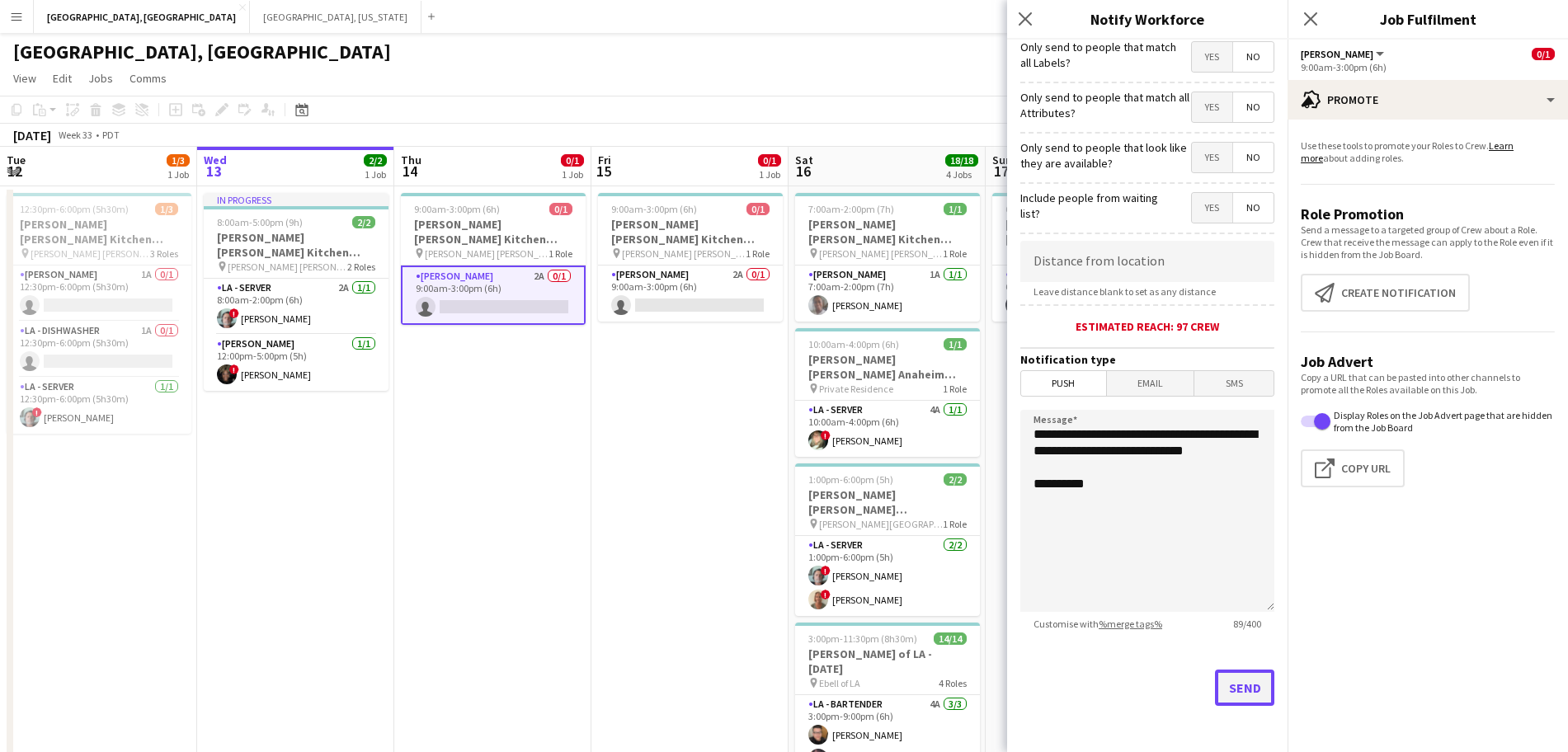
click at [1235, 678] on button "Send" at bounding box center [1244, 688] width 59 height 36
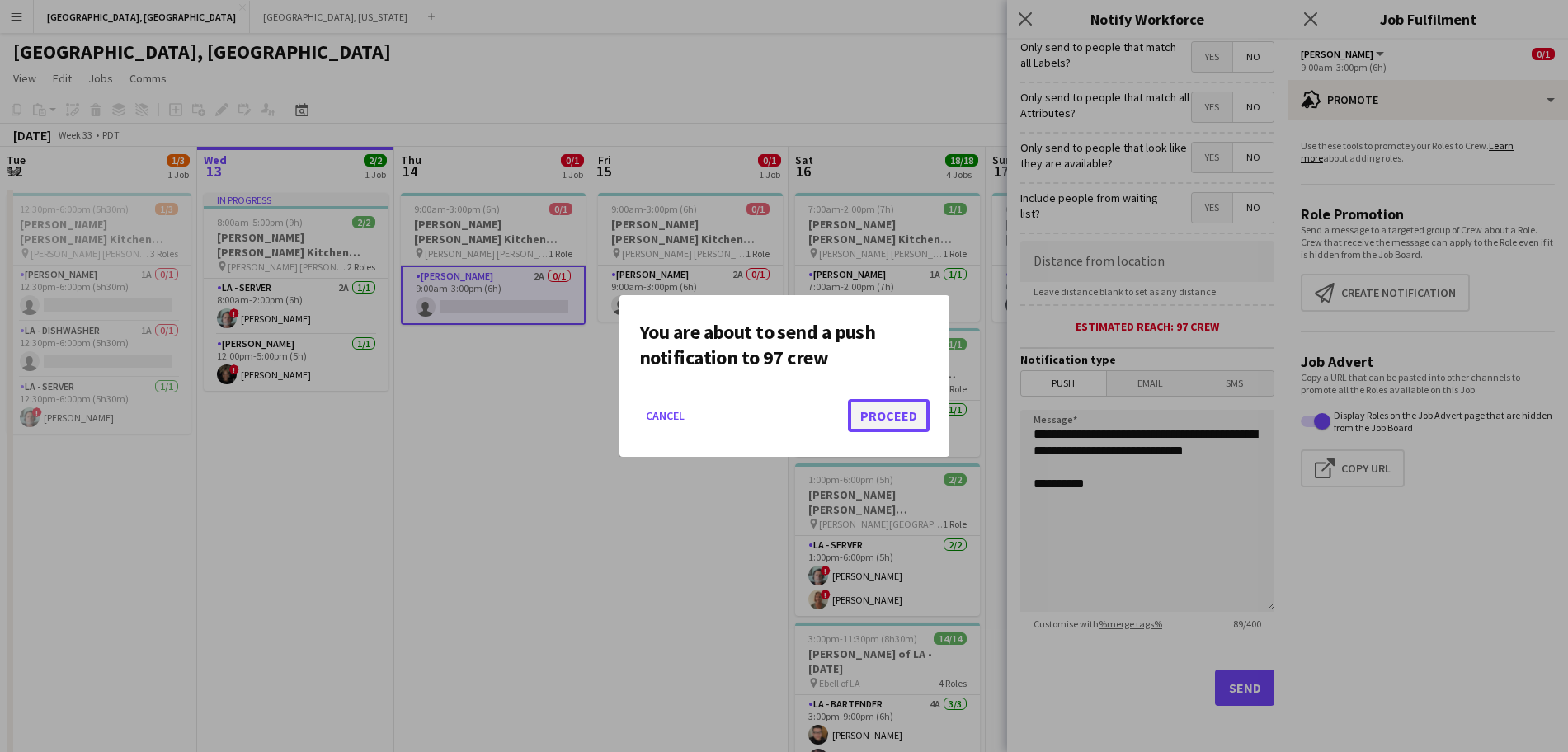
click at [890, 417] on button "Proceed" at bounding box center [889, 415] width 82 height 33
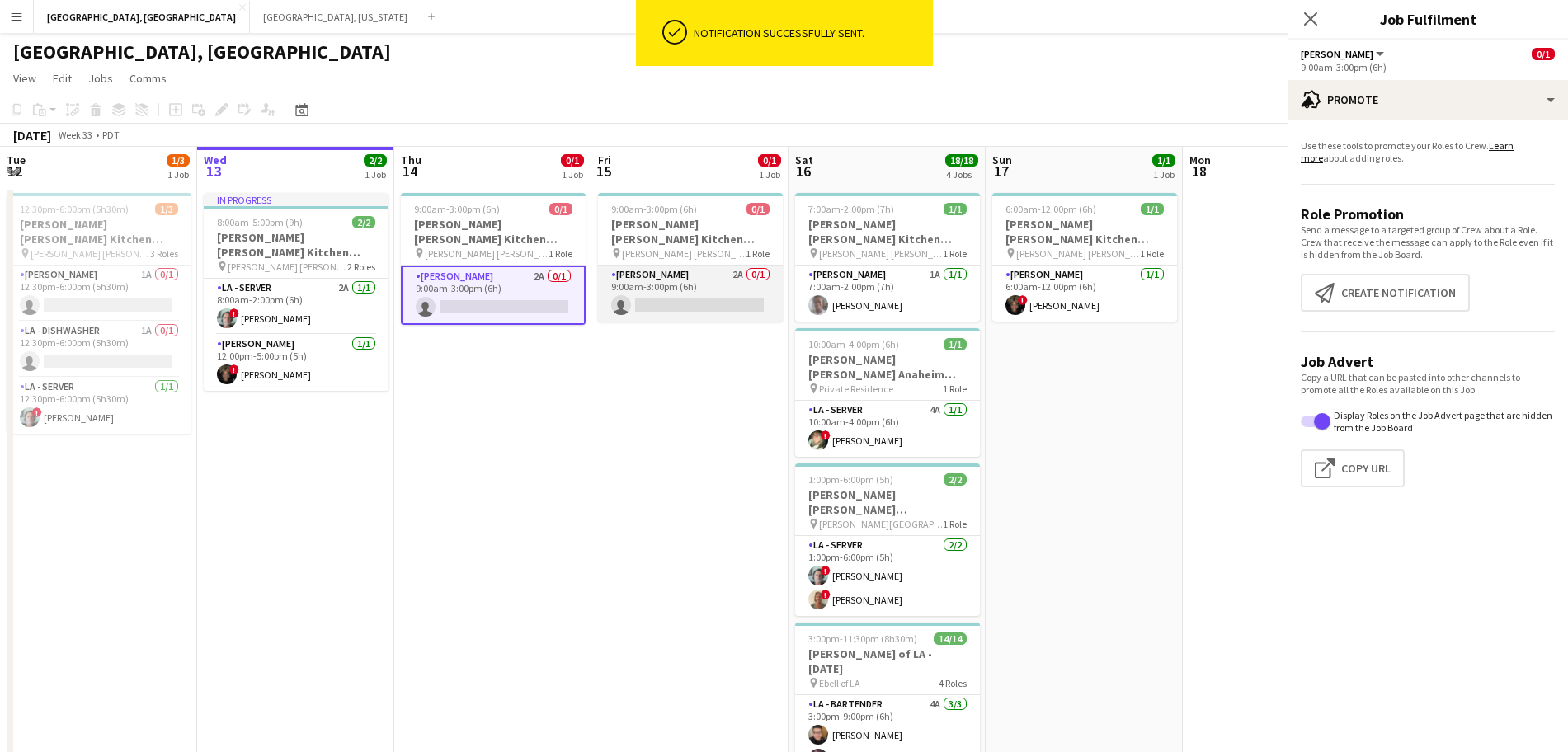
click at [669, 265] on app-card-role "[PERSON_NAME] 2A 0/1 9:00am-3:00pm (6h) single-neutral-actions" at bounding box center [690, 293] width 185 height 56
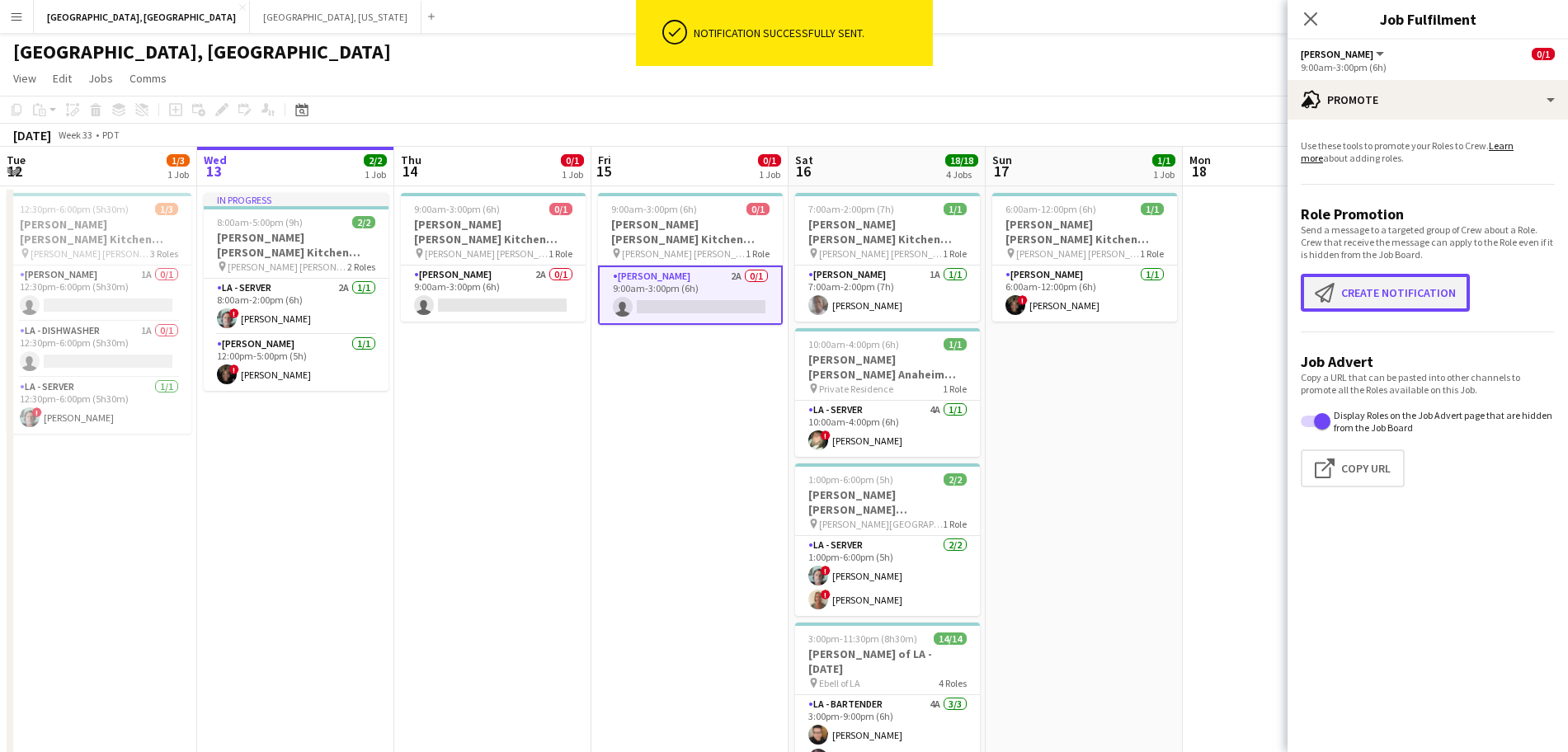
click at [1379, 290] on button "Create notification Create notification" at bounding box center [1385, 293] width 169 height 38
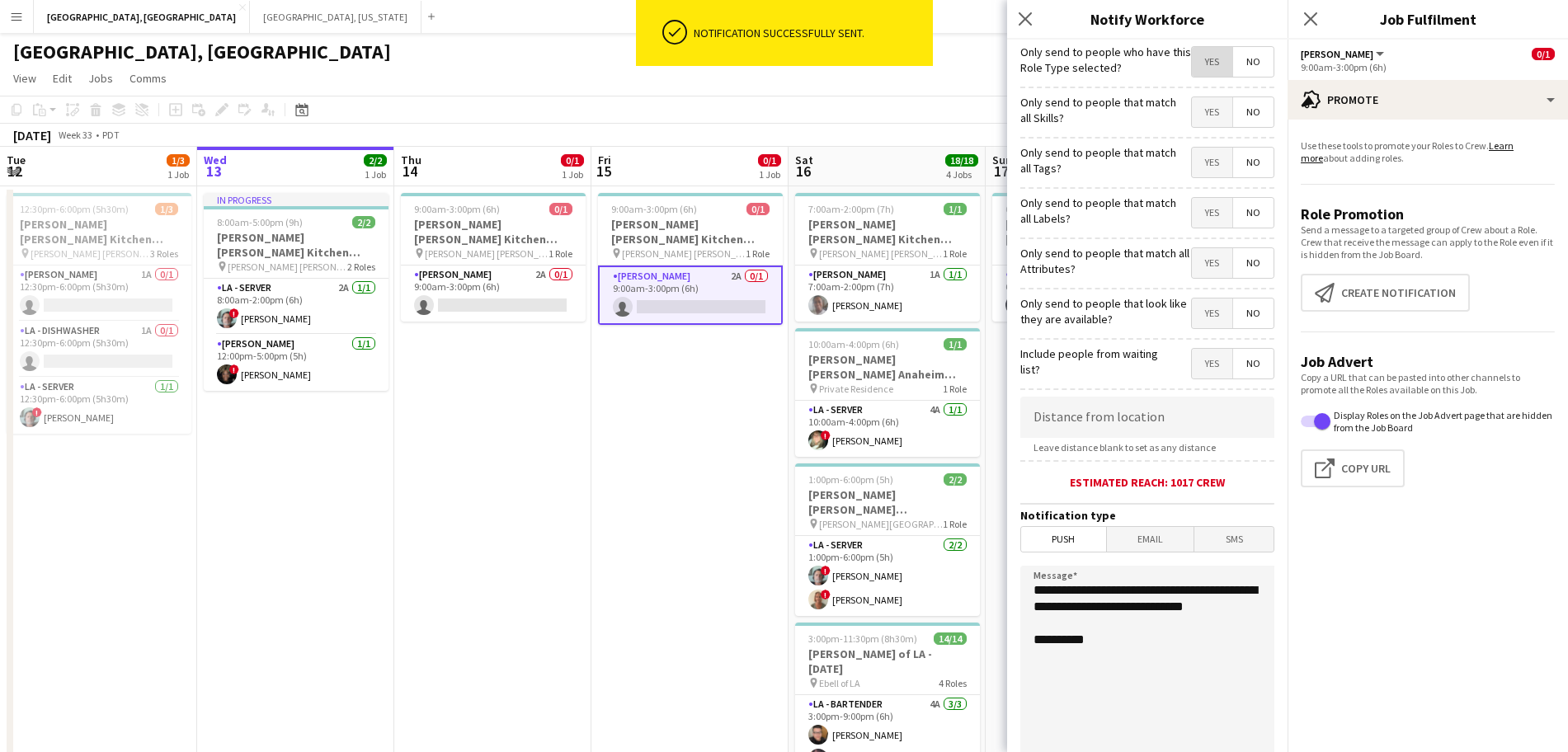
click at [1203, 62] on span "Yes" at bounding box center [1212, 62] width 40 height 30
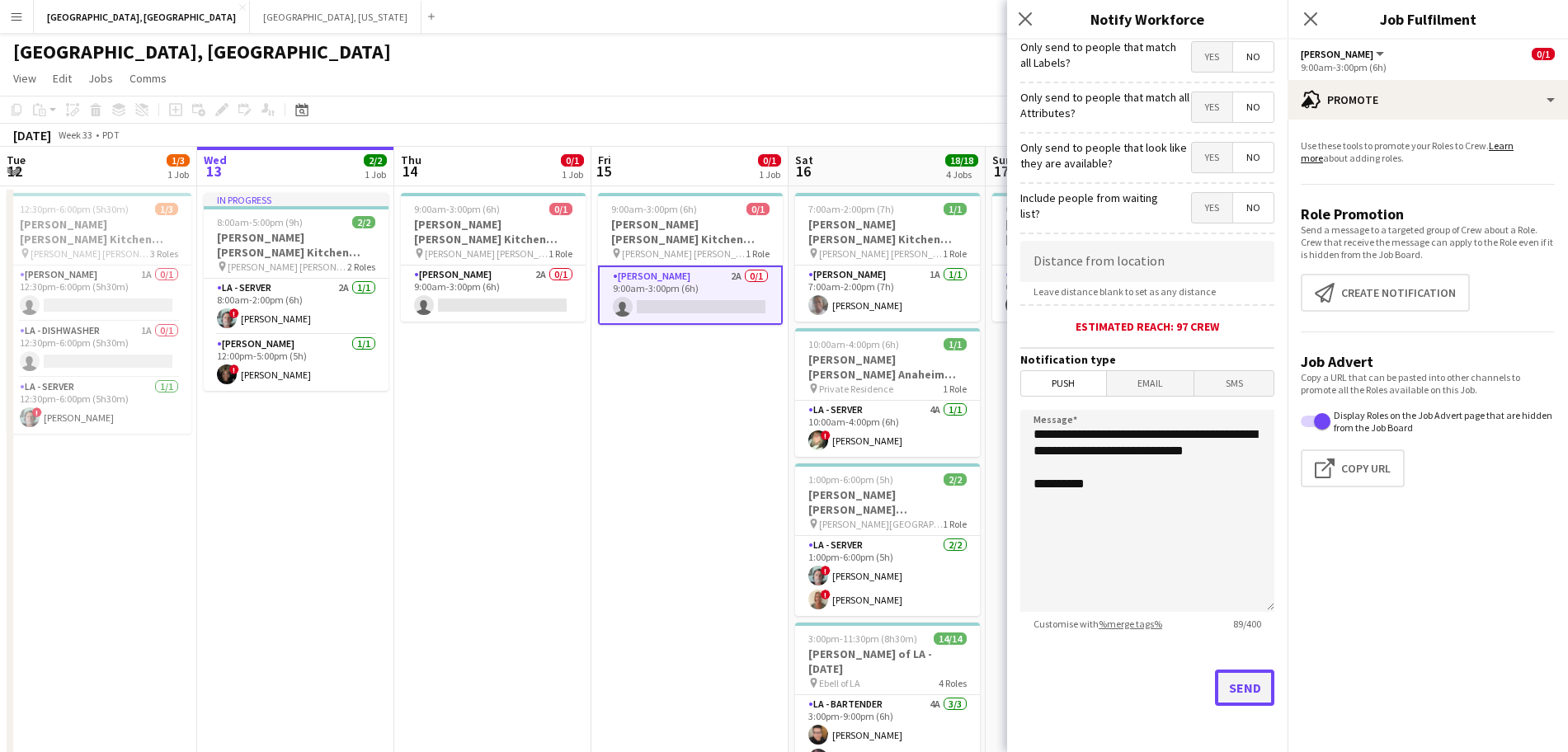
click at [1242, 682] on button "Send" at bounding box center [1244, 688] width 59 height 36
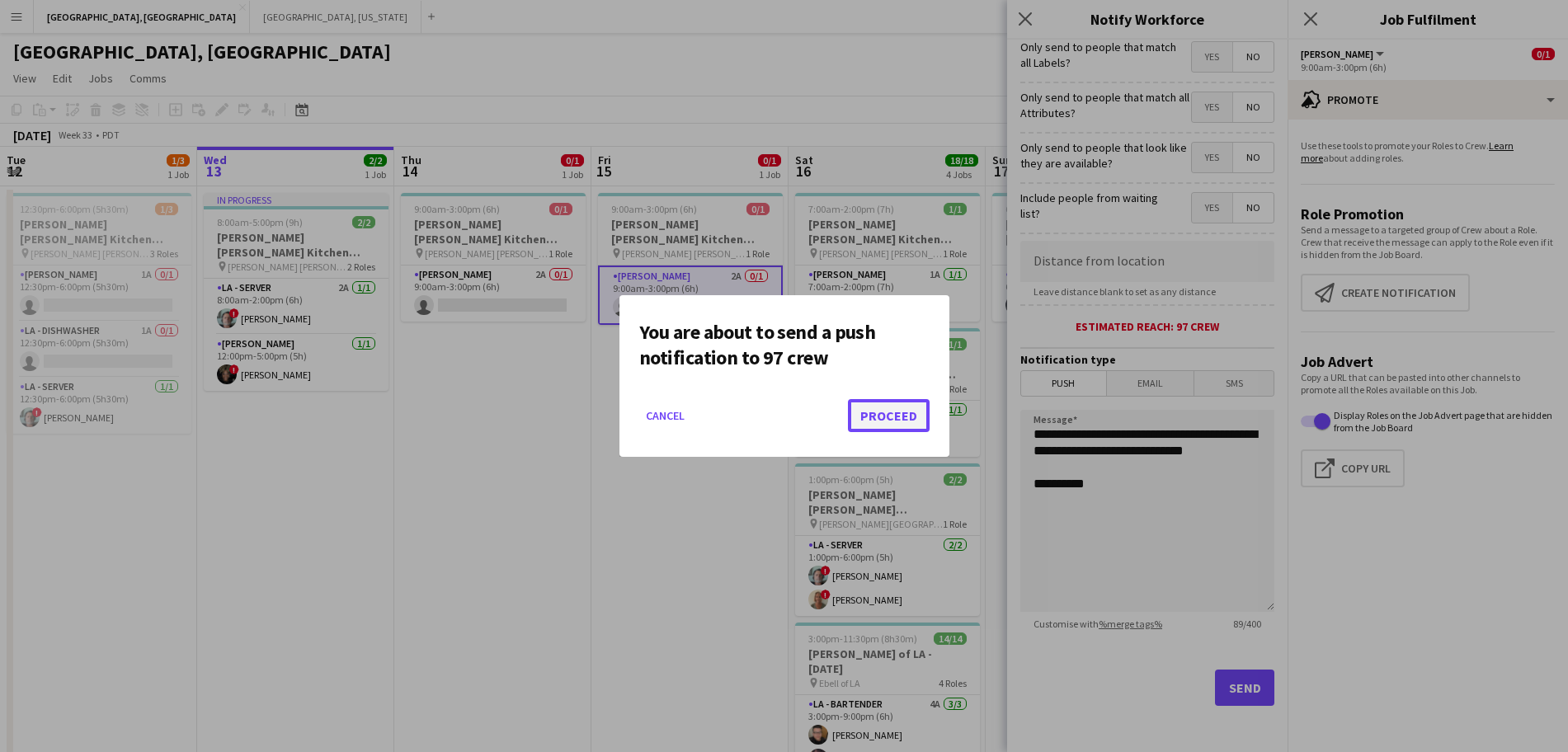
click at [901, 414] on button "Proceed" at bounding box center [889, 415] width 82 height 33
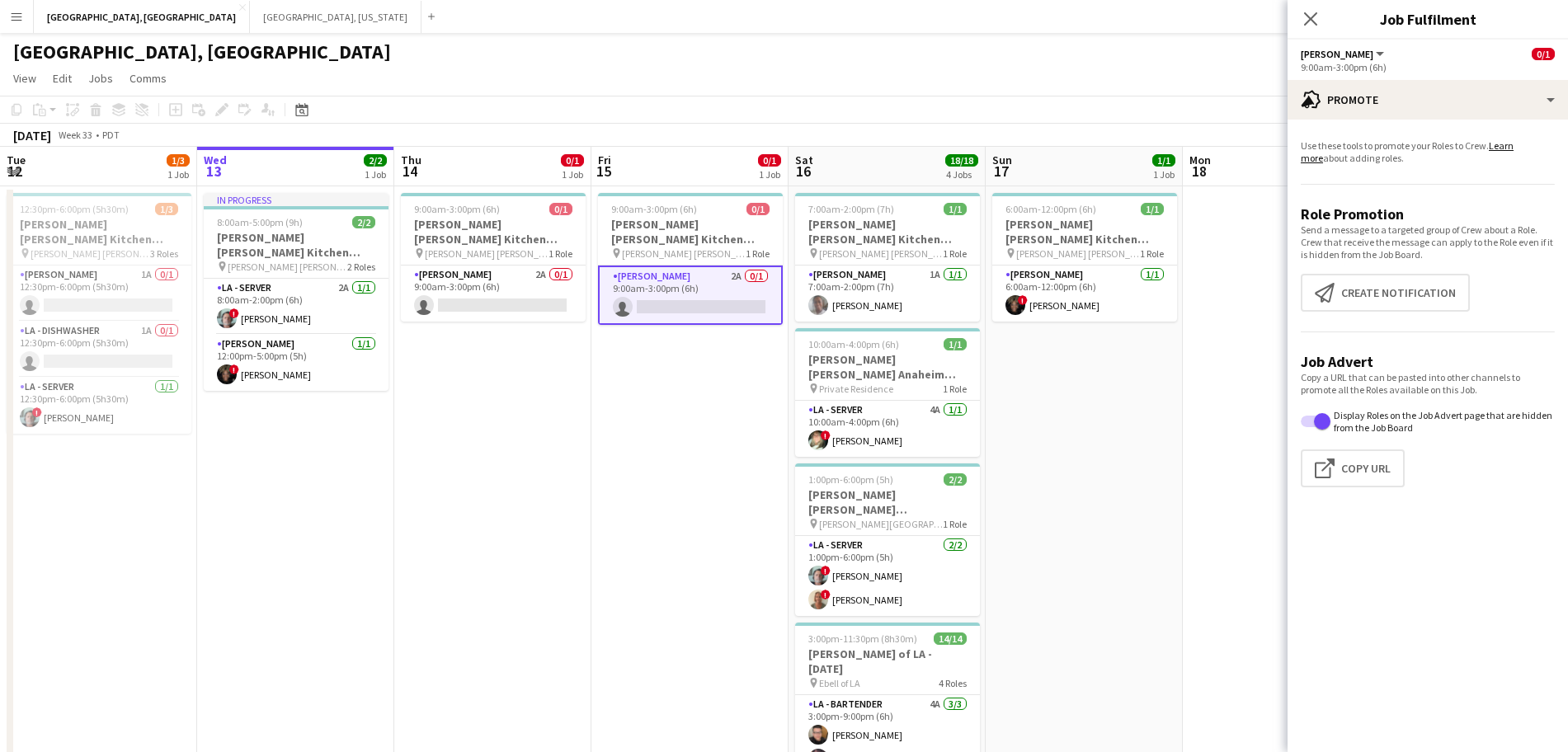
click at [1072, 83] on app-page-menu "View Day view expanded Day view collapsed Month view Date picker Jump to [DATE]…" at bounding box center [784, 80] width 1568 height 32
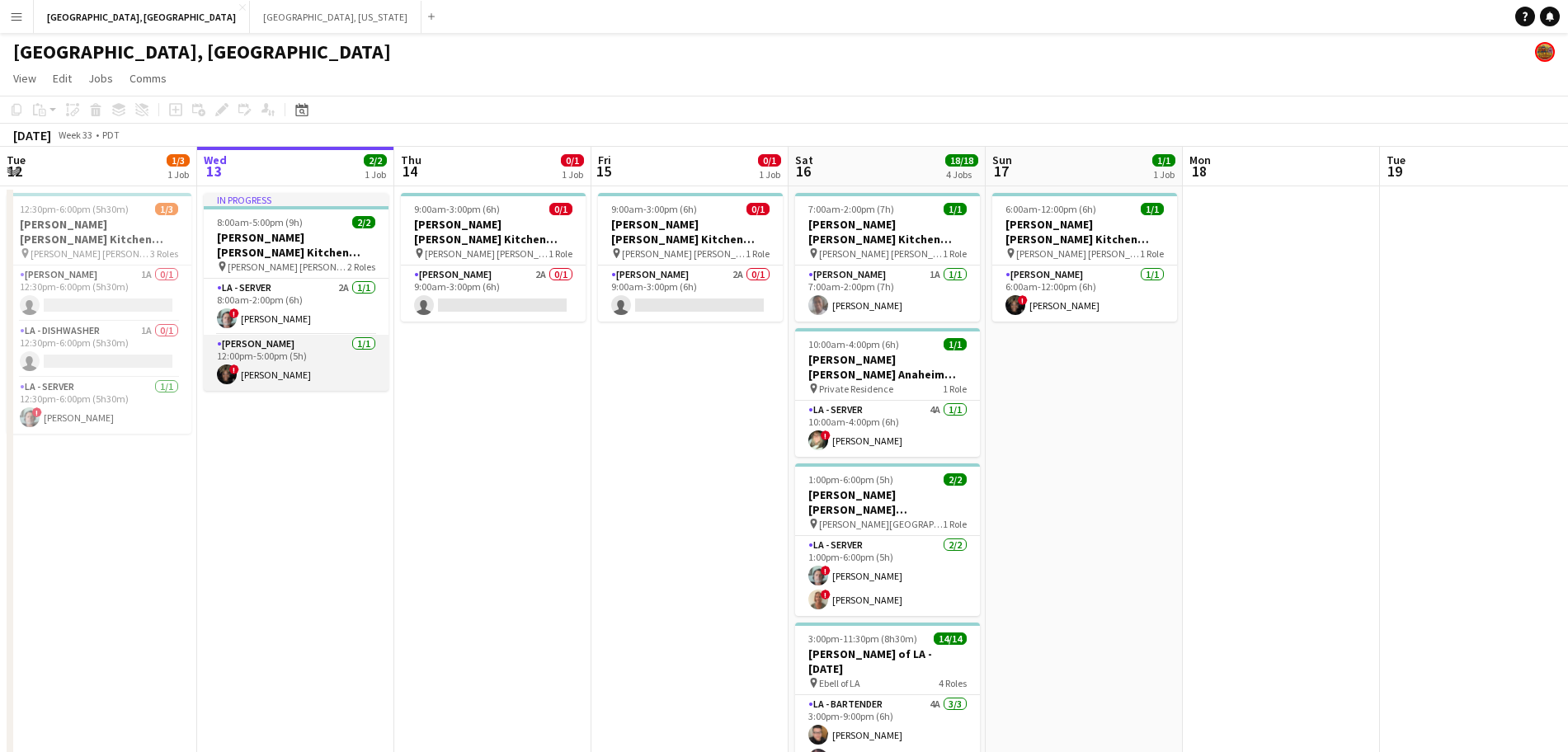
click at [315, 362] on app-card-role "[PERSON_NAME] [DATE] 12:00pm-5:00pm (5h) ! [PERSON_NAME]" at bounding box center [295, 362] width 185 height 56
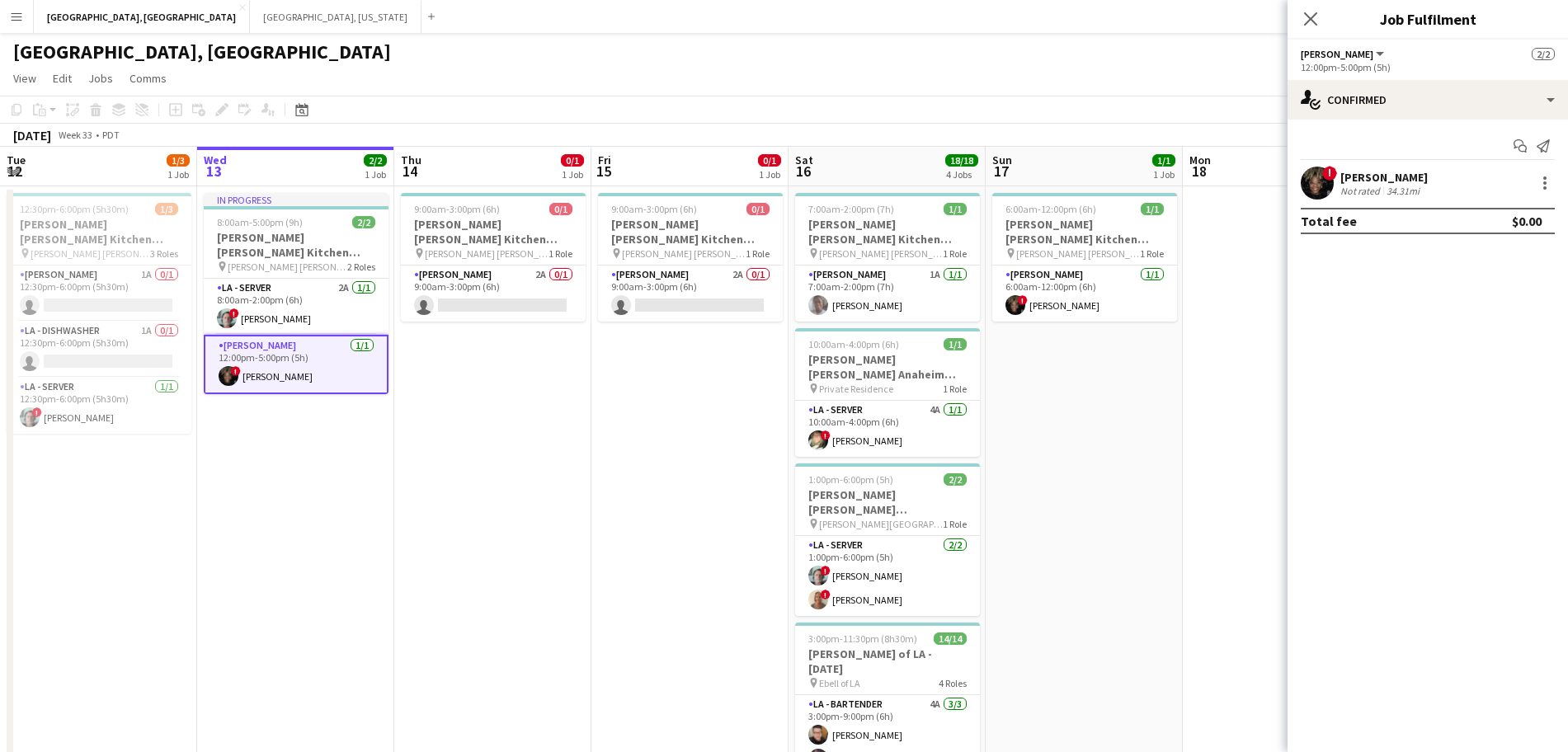
click at [1354, 182] on div "[PERSON_NAME]" at bounding box center [1384, 177] width 88 height 15
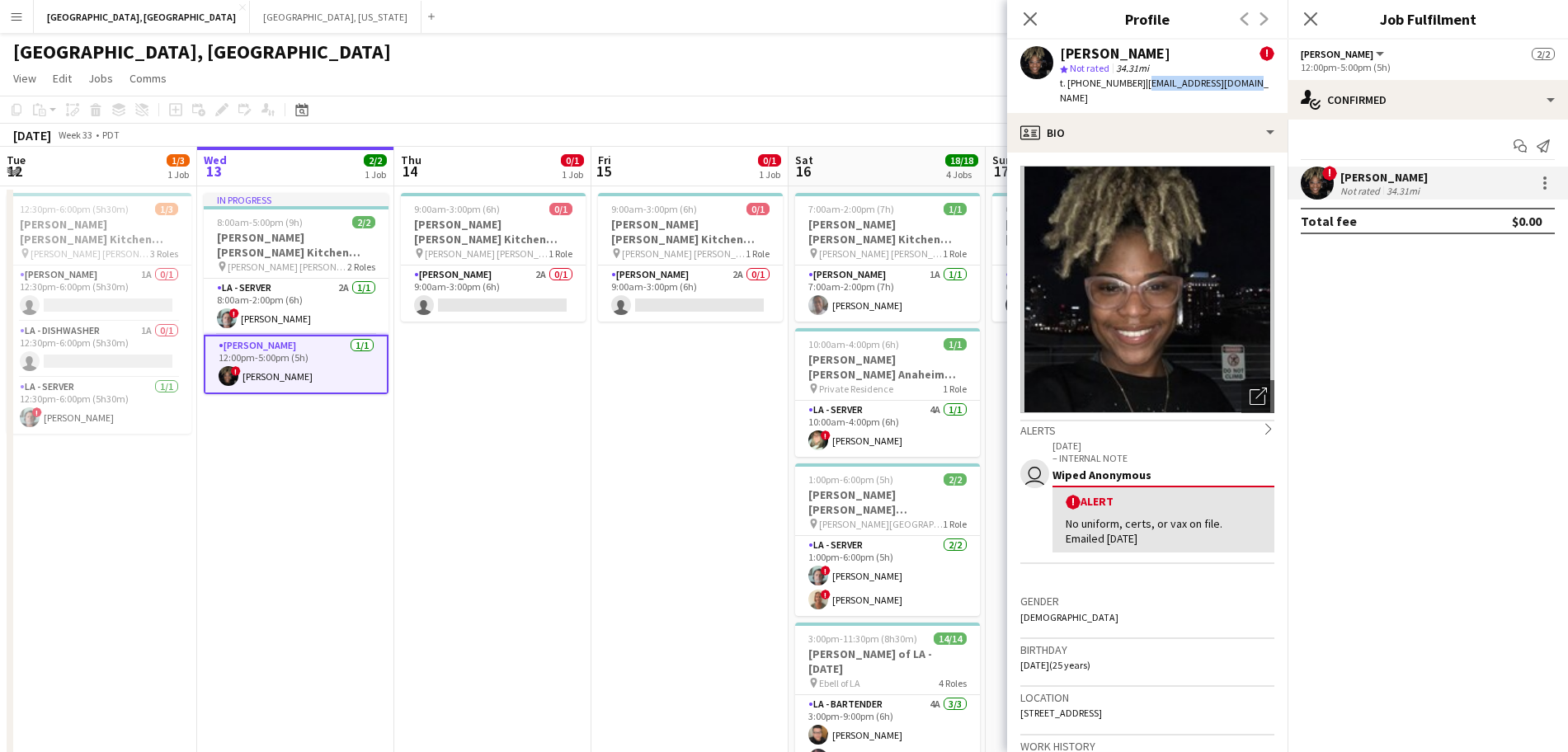
drag, startPoint x: 1239, startPoint y: 84, endPoint x: 1134, endPoint y: 85, distance: 105.0
click at [1134, 85] on div "[PERSON_NAME] ! star Not rated 34.31mi t. [PHONE_NUMBER] | [EMAIL_ADDRESS][DOMA…" at bounding box center [1147, 76] width 281 height 74
copy span "[EMAIL_ADDRESS][DOMAIN_NAME]"
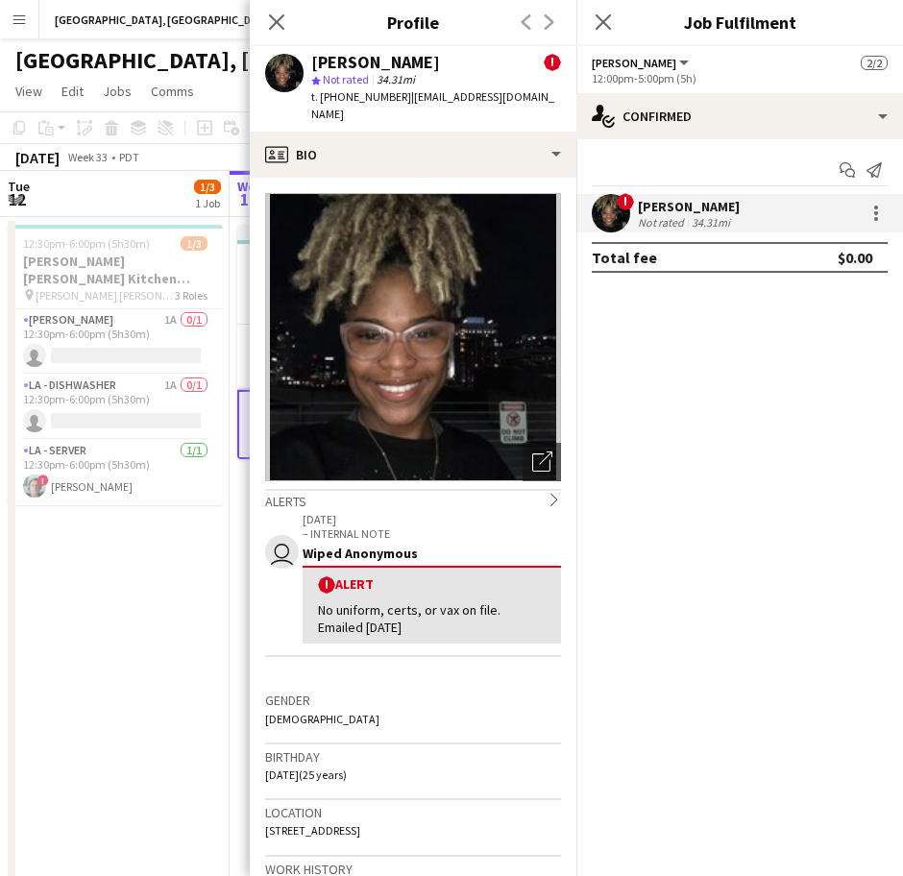
click at [776, 408] on mat-expansion-panel "check Confirmed Start chat Send notification ! [PERSON_NAME] Not rated 34.31mi …" at bounding box center [739, 507] width 327 height 737
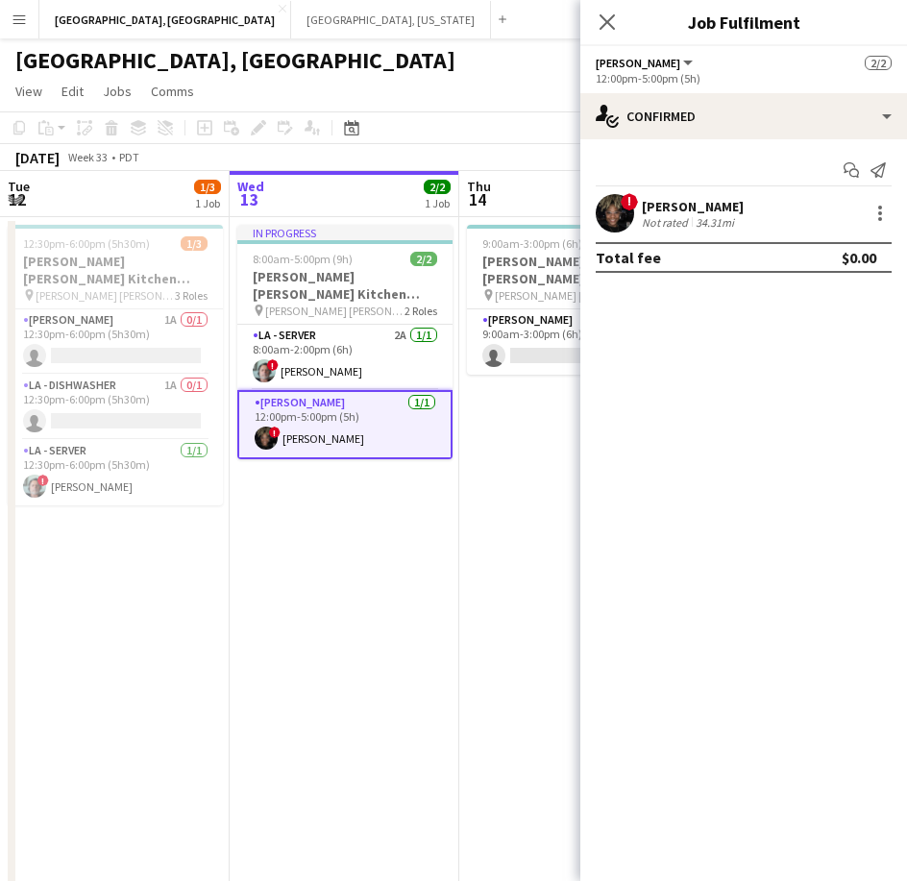
drag, startPoint x: 24, startPoint y: 8, endPoint x: 29, endPoint y: 23, distance: 16.1
click at [24, 8] on button "Menu" at bounding box center [19, 19] width 38 height 38
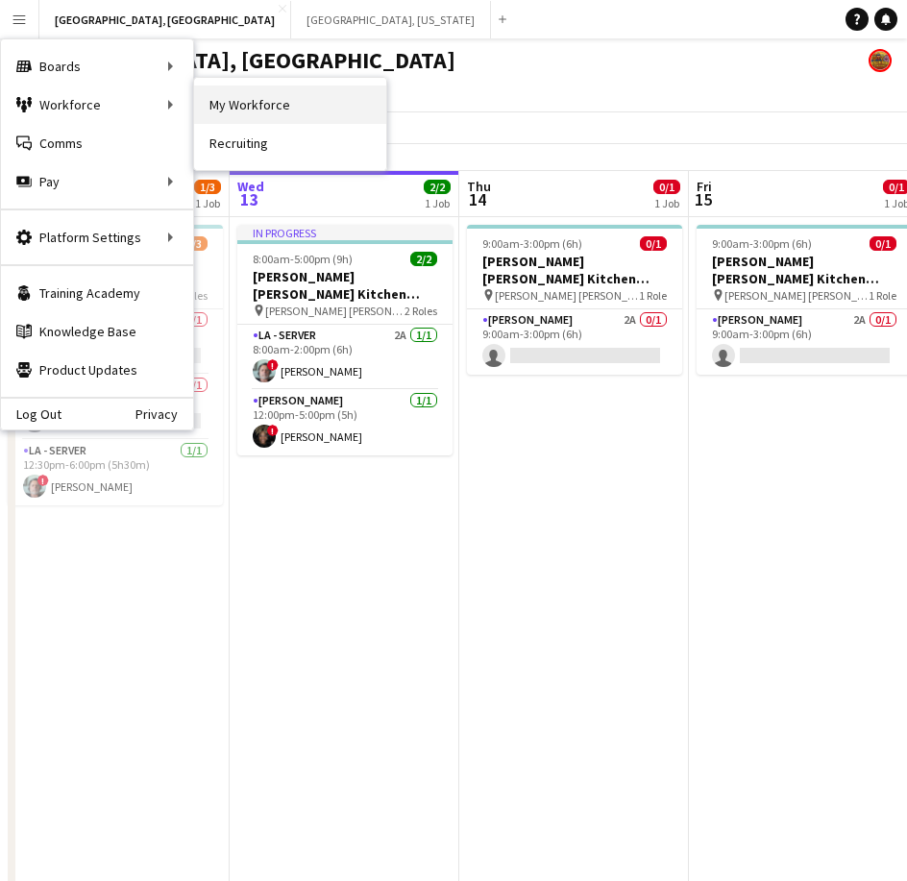
click at [268, 116] on link "My Workforce" at bounding box center [290, 105] width 192 height 38
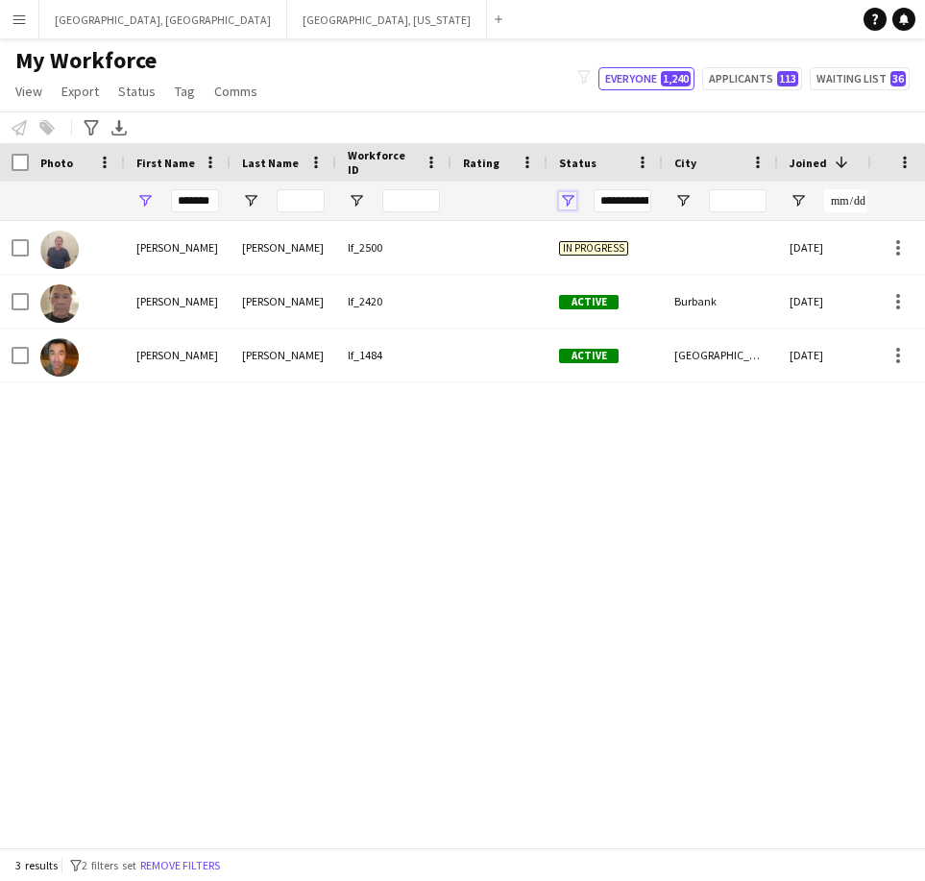
click at [564, 193] on span "Open Filter Menu" at bounding box center [567, 200] width 17 height 17
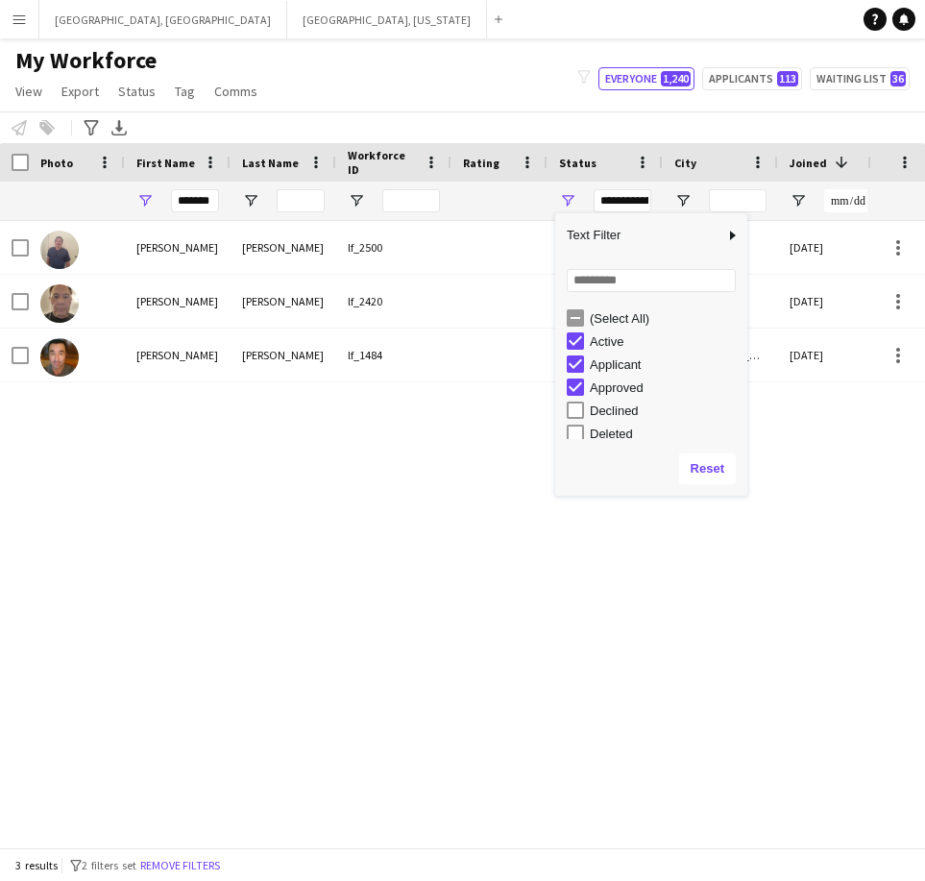
click at [603, 431] on div "Deleted" at bounding box center [666, 434] width 152 height 14
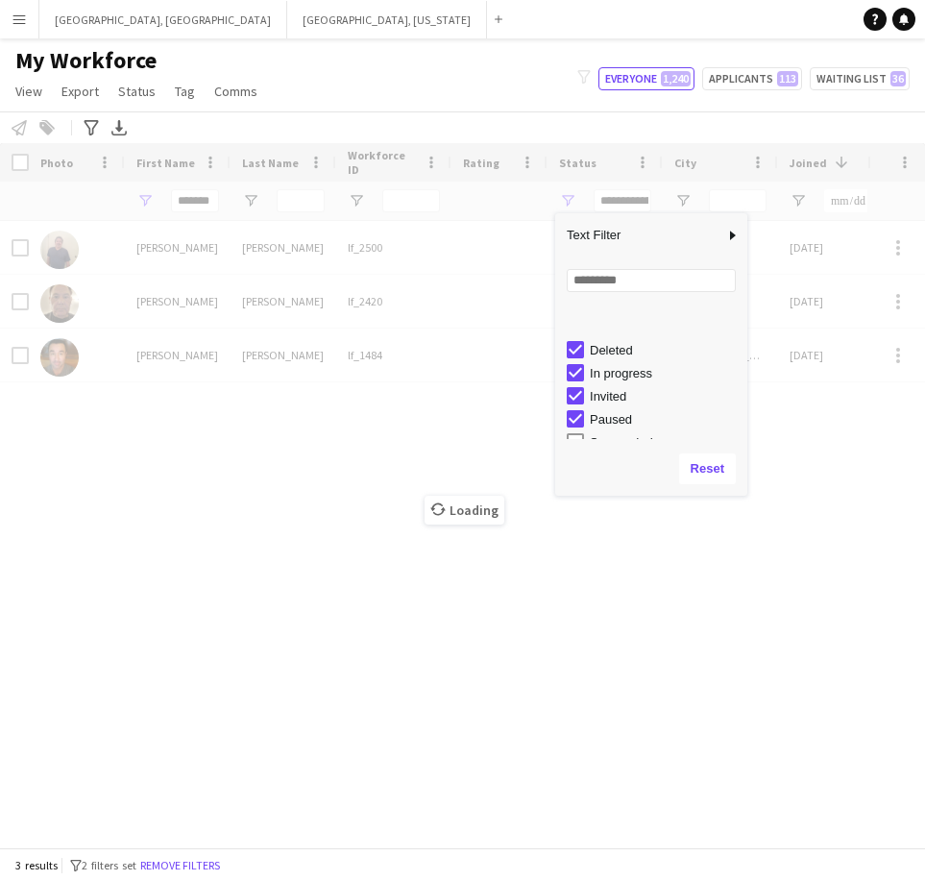
scroll to position [121, 0]
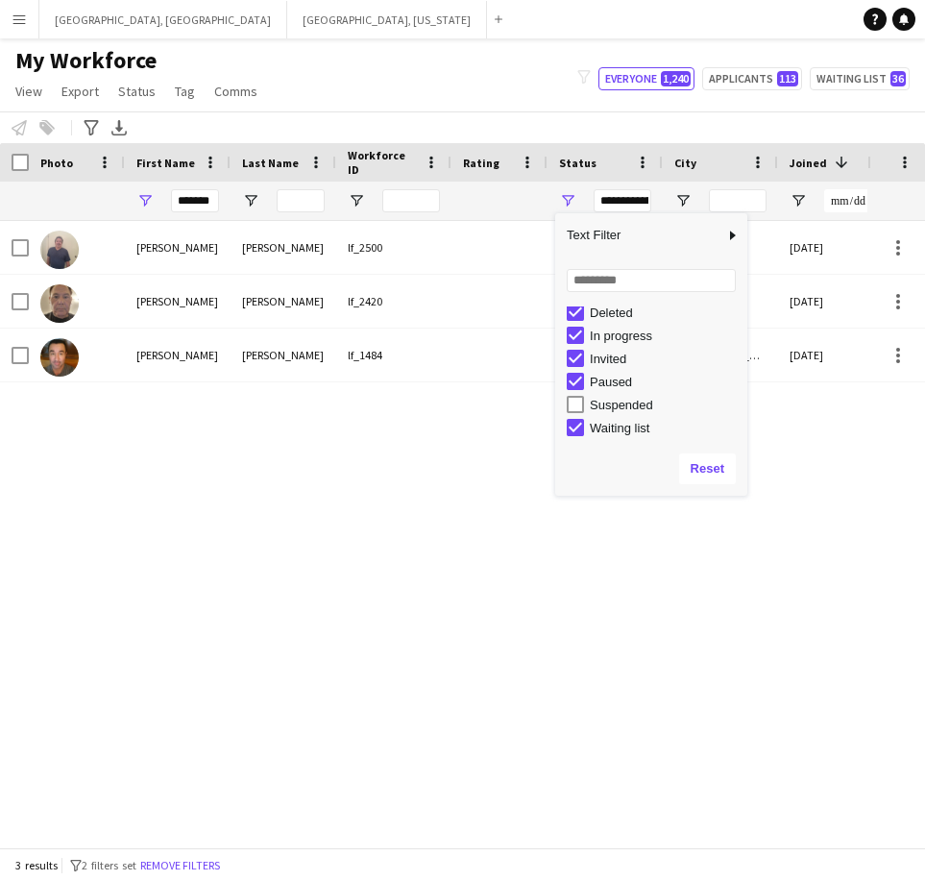
click at [597, 400] on div "Suspended" at bounding box center [666, 405] width 152 height 14
type input "**********"
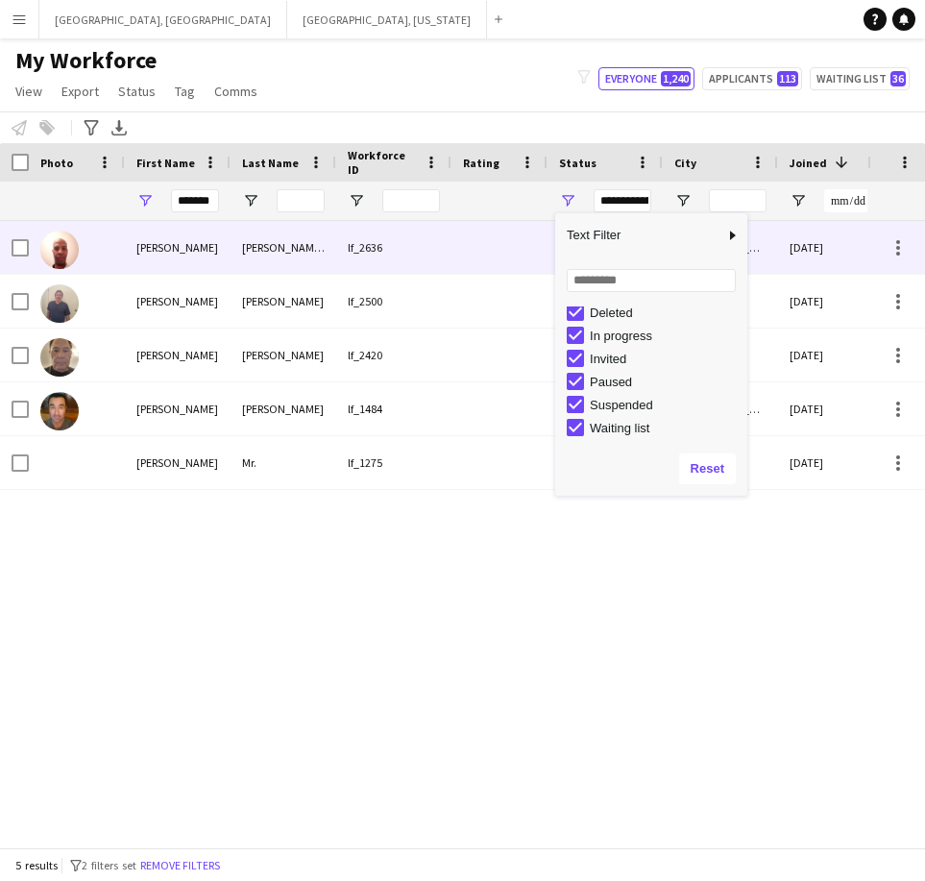
click at [215, 249] on div "[PERSON_NAME]" at bounding box center [178, 247] width 106 height 53
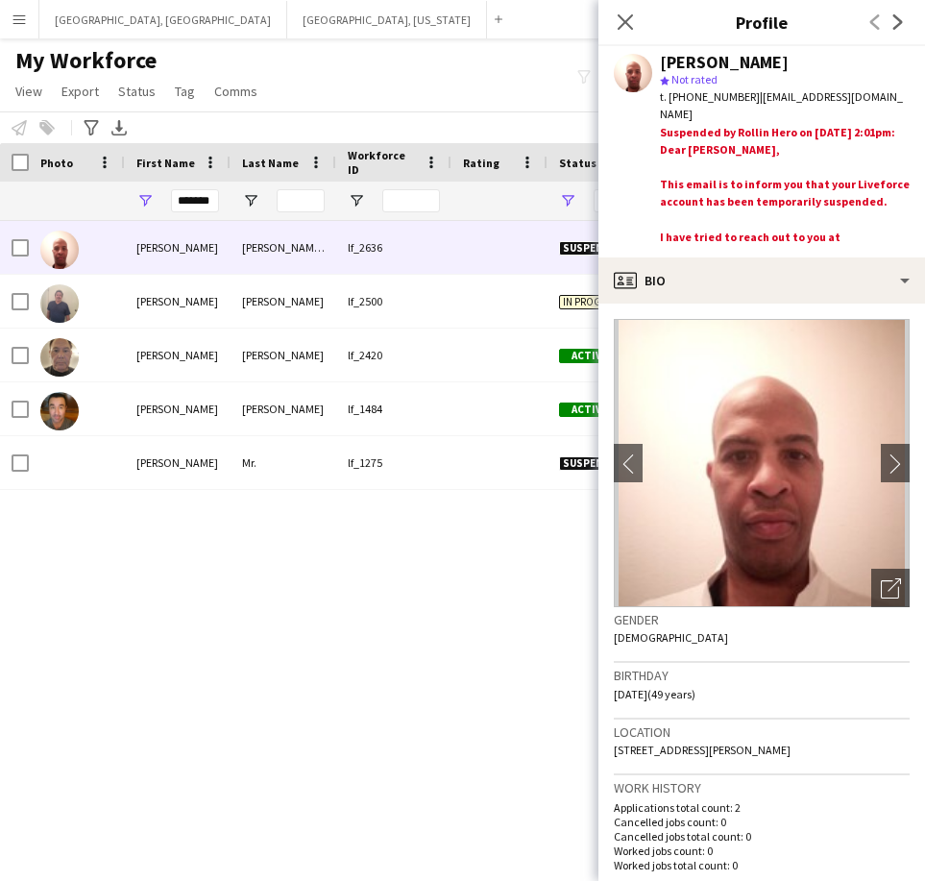
click at [789, 306] on app-crew-profile-bio "chevron-left chevron-right Open photos pop-in Gender [DEMOGRAPHIC_DATA] Birthda…" at bounding box center [762, 592] width 327 height 577
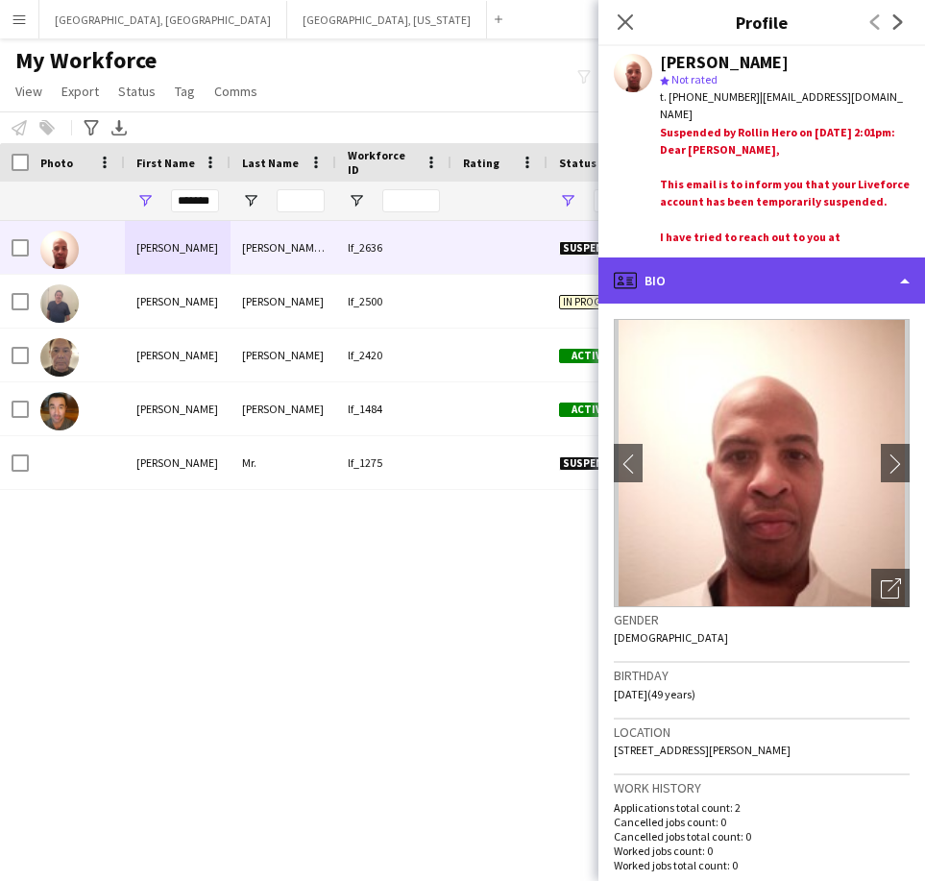
click at [782, 277] on div "profile Bio" at bounding box center [762, 280] width 327 height 46
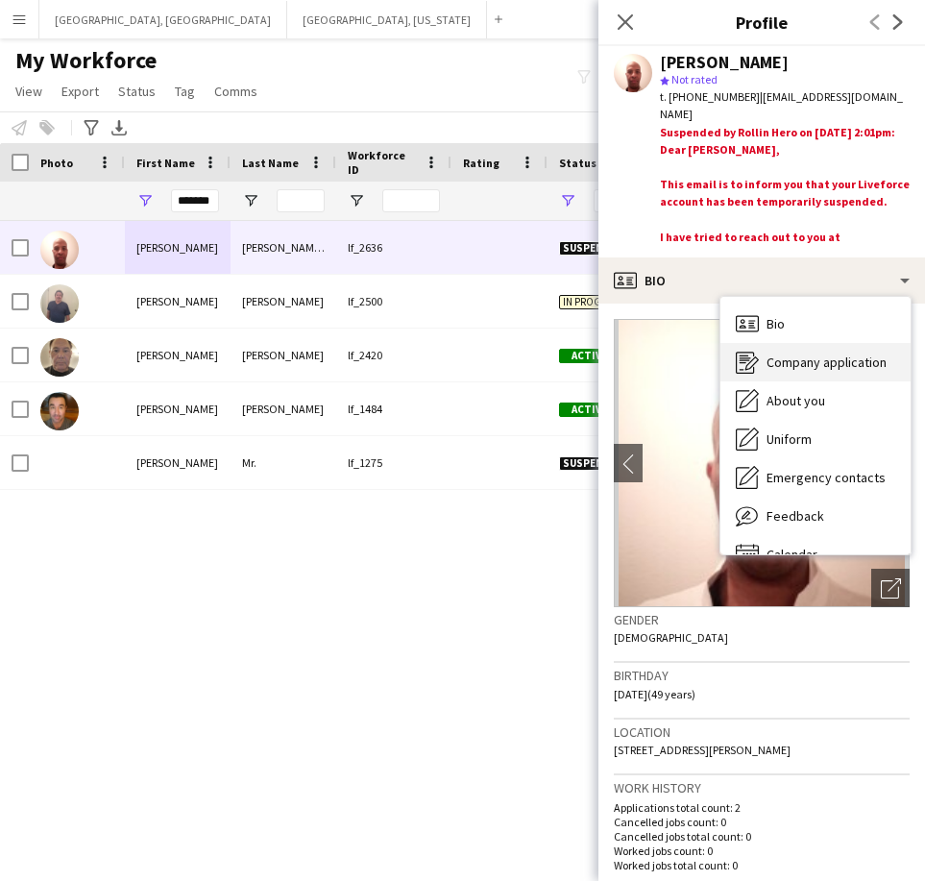
click at [777, 356] on span "Company application" at bounding box center [827, 362] width 120 height 17
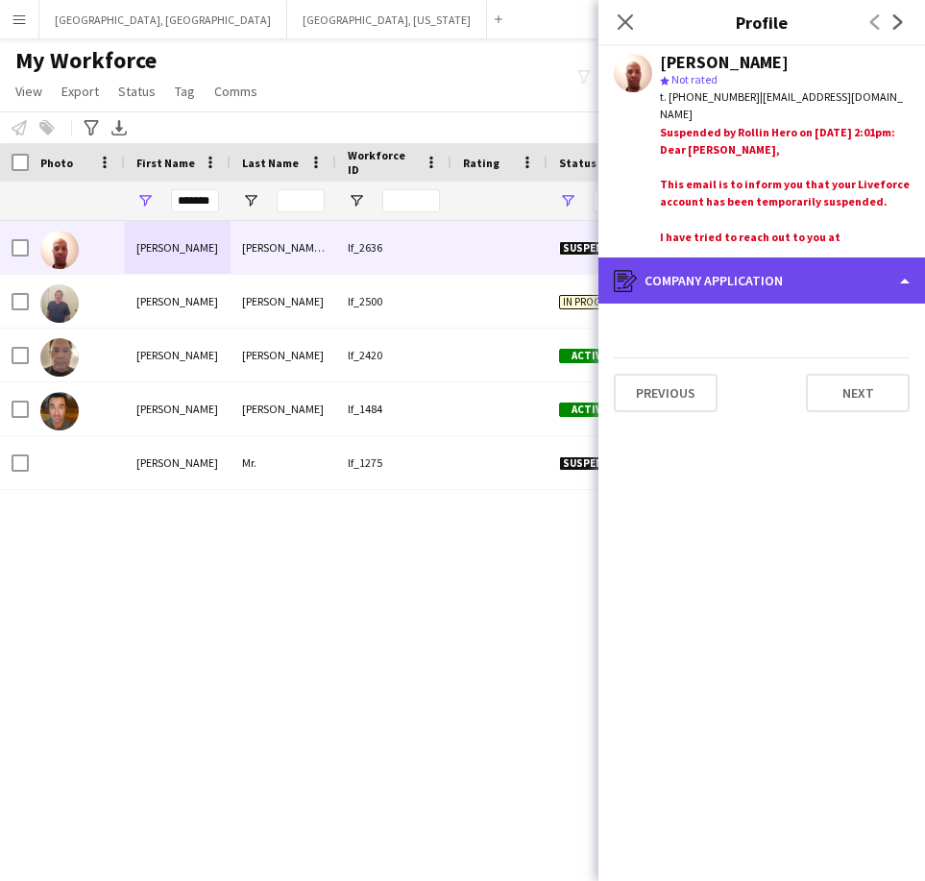
click at [678, 289] on div "register Company application" at bounding box center [762, 280] width 327 height 46
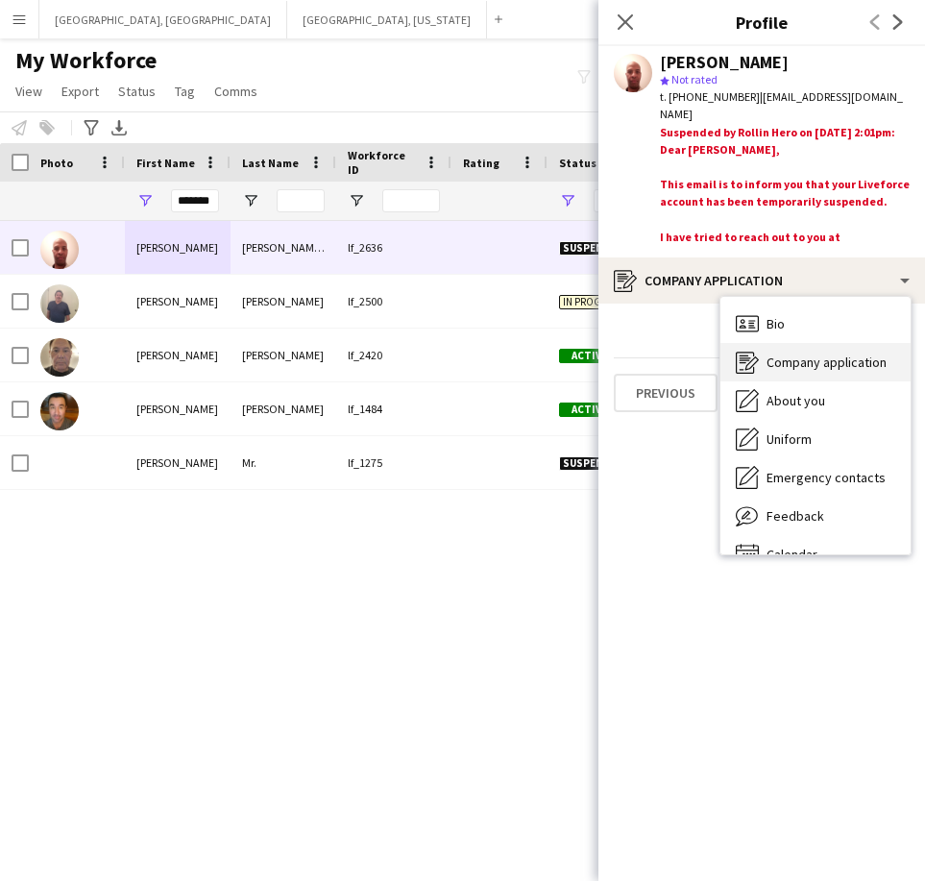
click at [810, 376] on div "Company application Company application" at bounding box center [816, 362] width 190 height 38
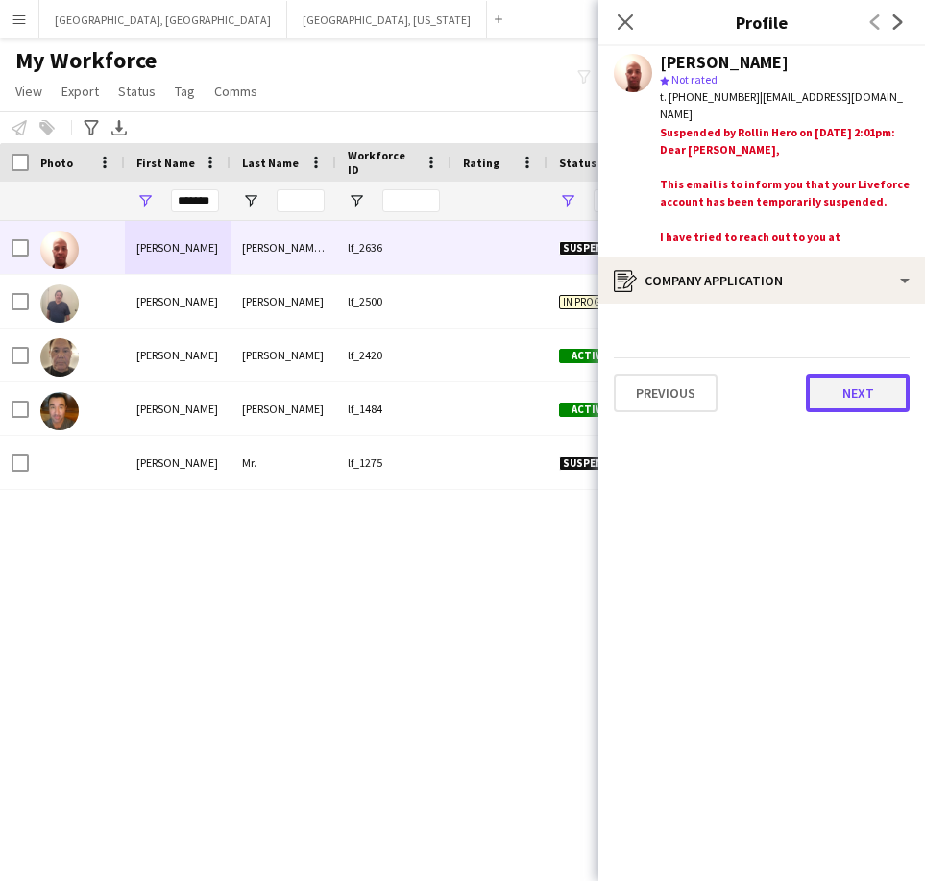
click at [881, 375] on button "Next" at bounding box center [858, 393] width 104 height 38
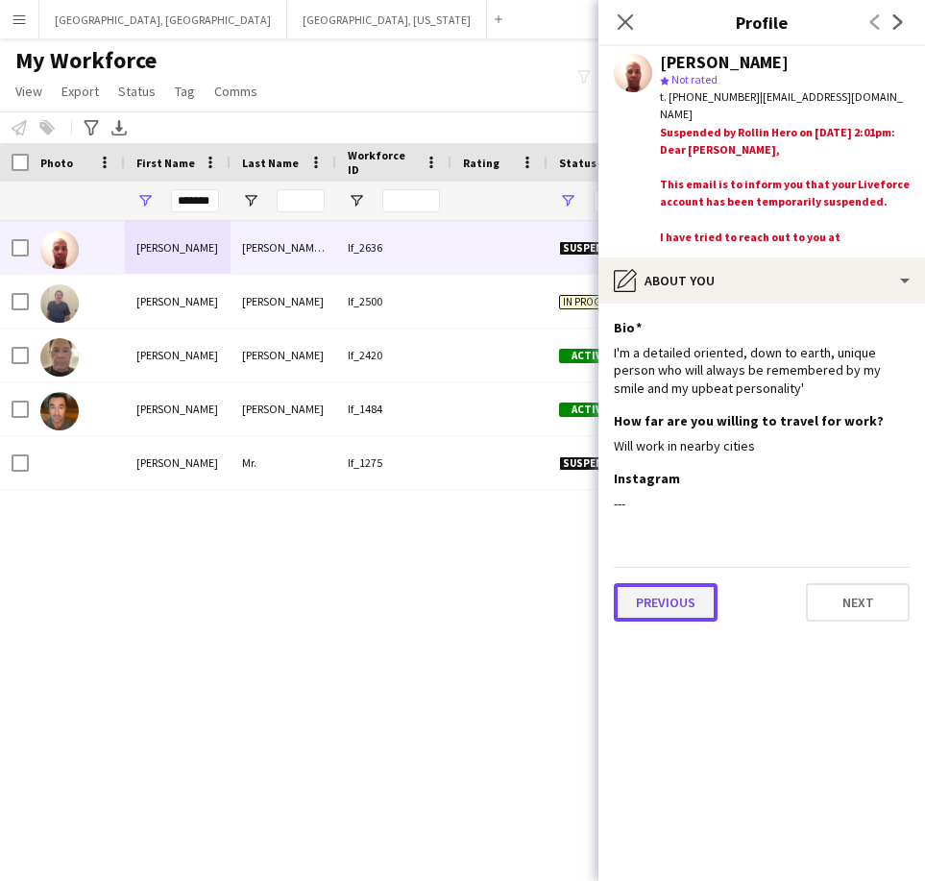
click at [651, 609] on button "Previous" at bounding box center [666, 602] width 104 height 38
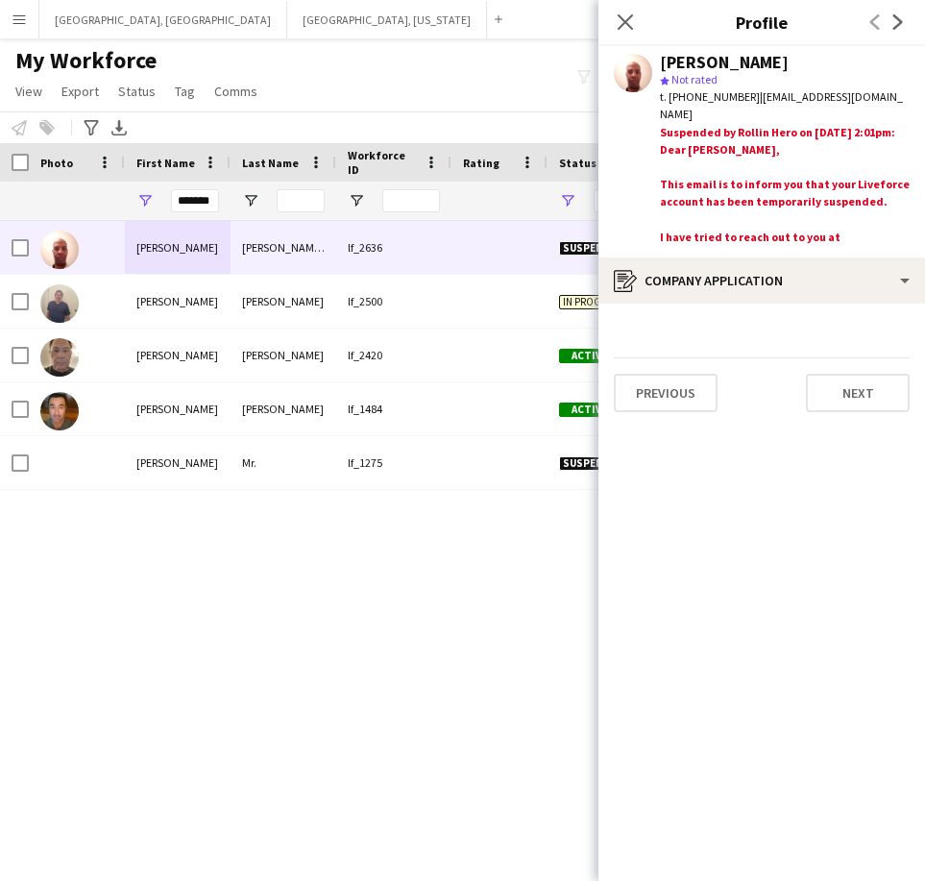
click at [344, 12] on app-navbar "Menu Boards Boards Boards All jobs Status Workforce Workforce My Workforce Recr…" at bounding box center [462, 19] width 925 height 38
click at [413, 72] on div "My Workforce View Views Default view New view Update view Delete view Edit name…" at bounding box center [462, 78] width 925 height 65
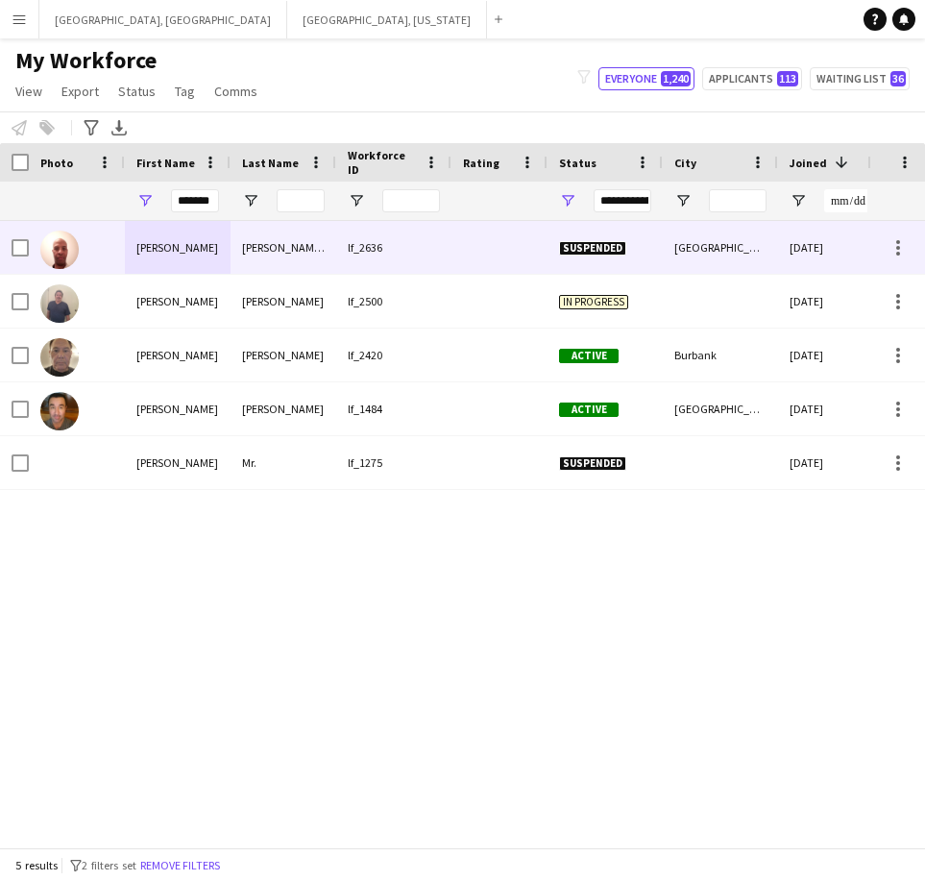
click at [250, 245] on div "[PERSON_NAME] III" at bounding box center [284, 247] width 106 height 53
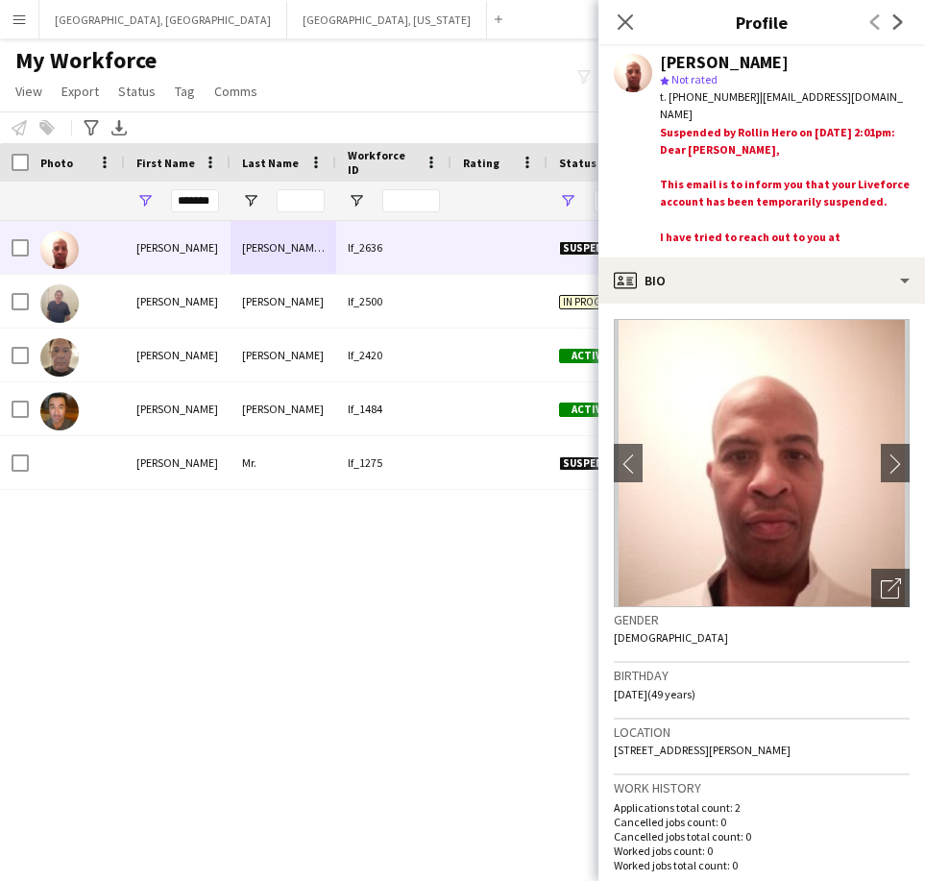
drag, startPoint x: 746, startPoint y: 101, endPoint x: 909, endPoint y: 95, distance: 162.5
click at [903, 95] on span "| [EMAIL_ADDRESS][DOMAIN_NAME]" at bounding box center [781, 105] width 243 height 32
copy span "[EMAIL_ADDRESS][DOMAIN_NAME]"
click at [25, 19] on app-icon "Menu" at bounding box center [19, 19] width 15 height 15
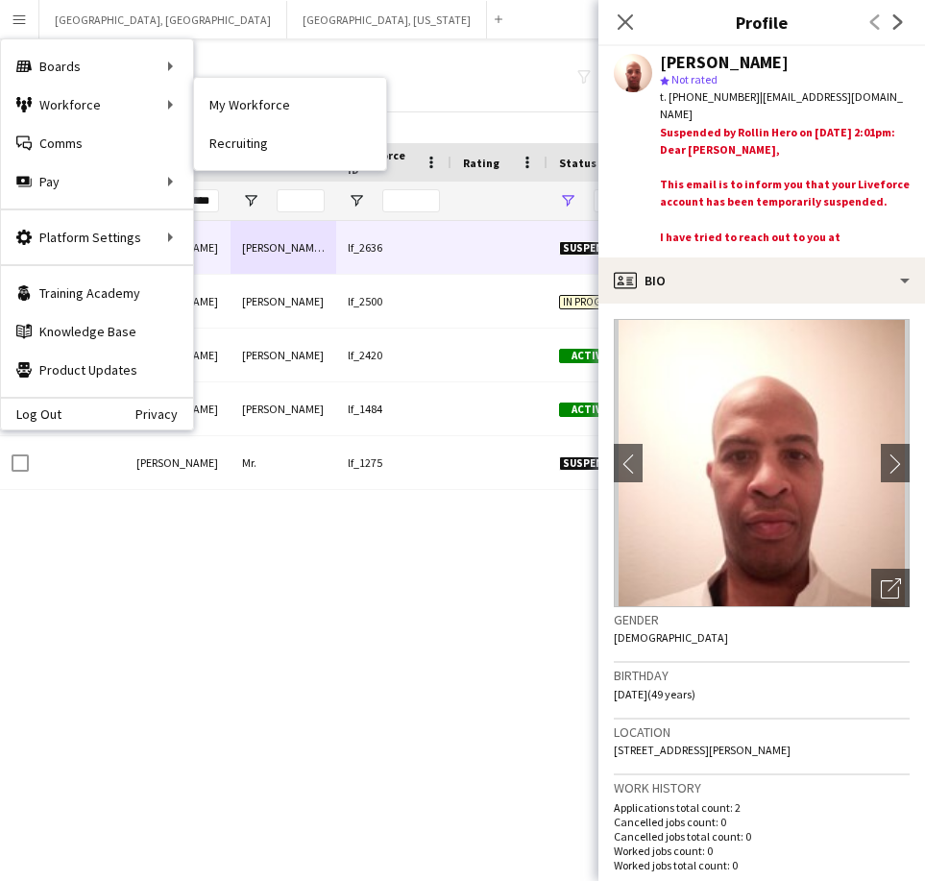
drag, startPoint x: 281, startPoint y: 104, endPoint x: 327, endPoint y: 100, distance: 45.3
click at [281, 104] on link "My Workforce" at bounding box center [290, 105] width 192 height 38
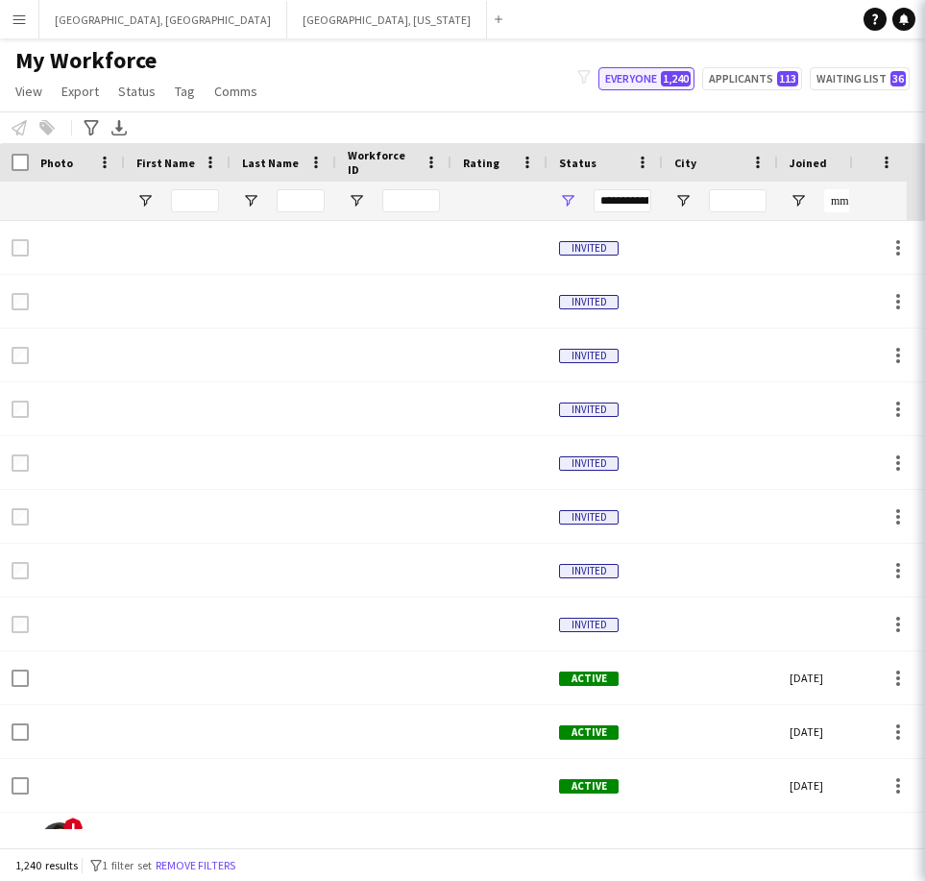
type input "*******"
type input "**********"
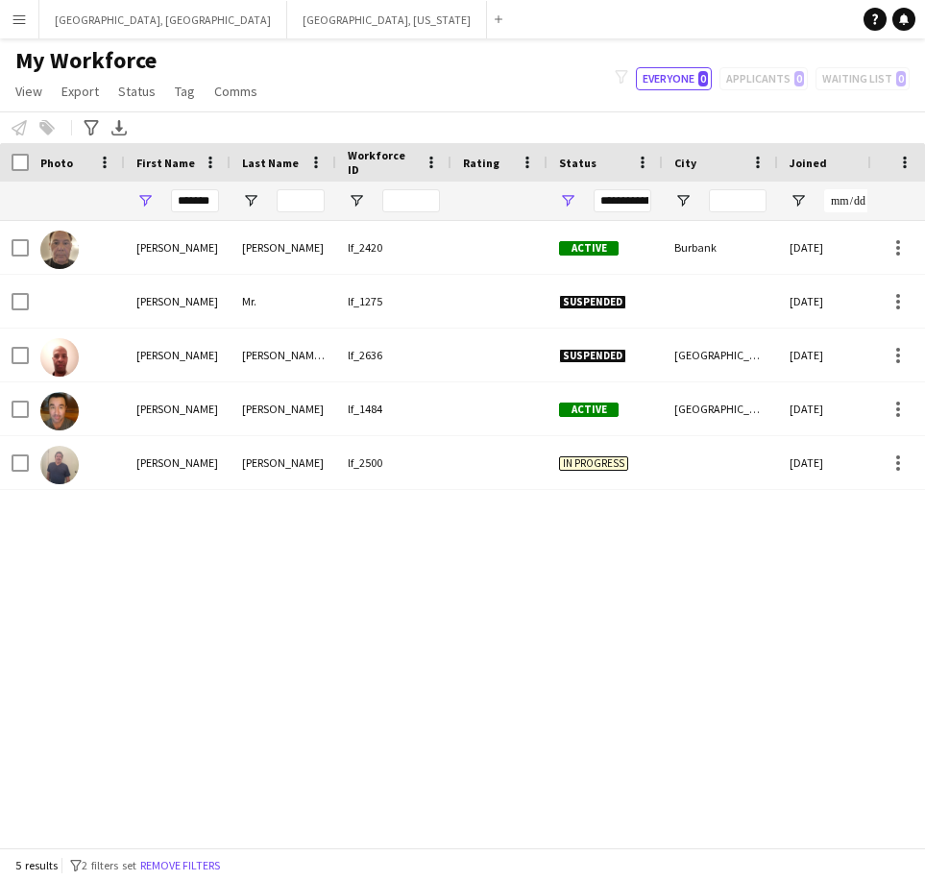
click at [23, 9] on button "Menu" at bounding box center [19, 19] width 38 height 38
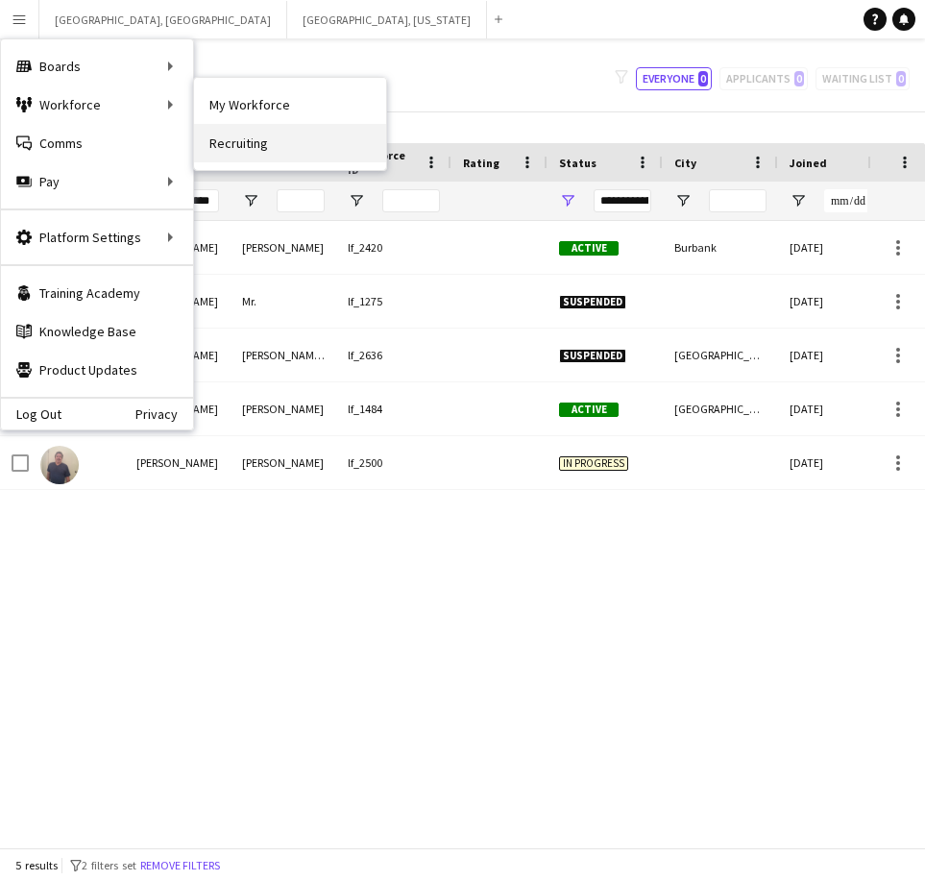
click at [296, 143] on link "Recruiting" at bounding box center [290, 143] width 192 height 38
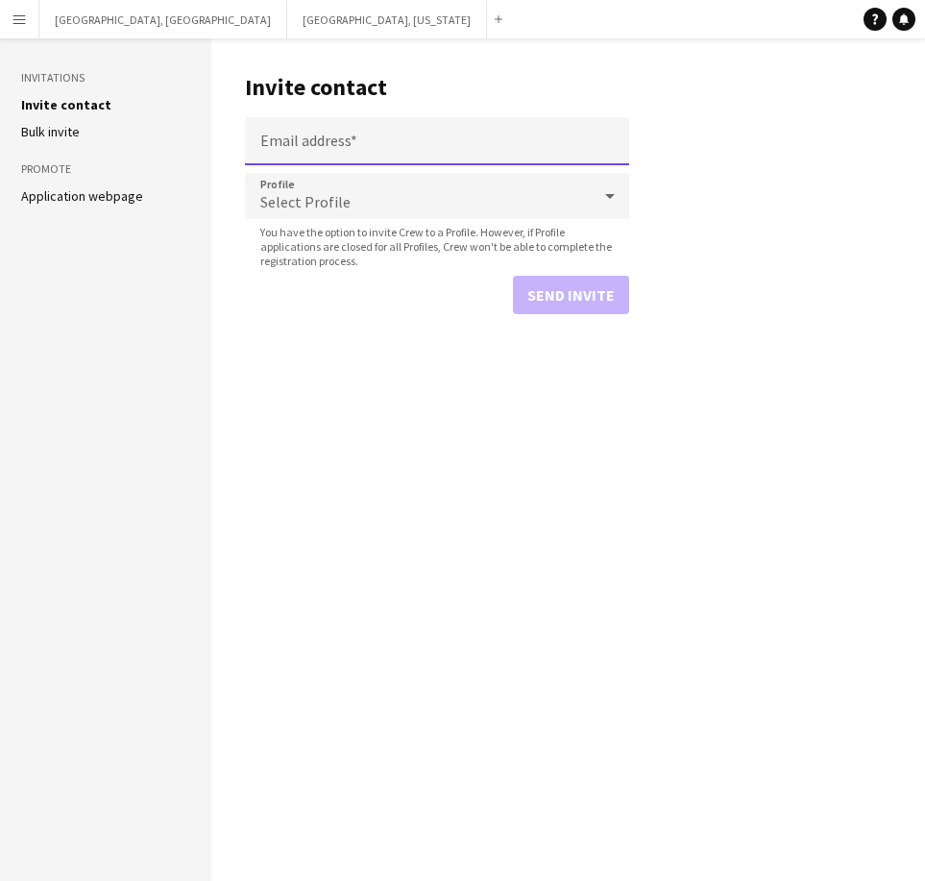
click at [415, 136] on input "Email address" at bounding box center [437, 141] width 384 height 48
paste input "**********"
type input "**********"
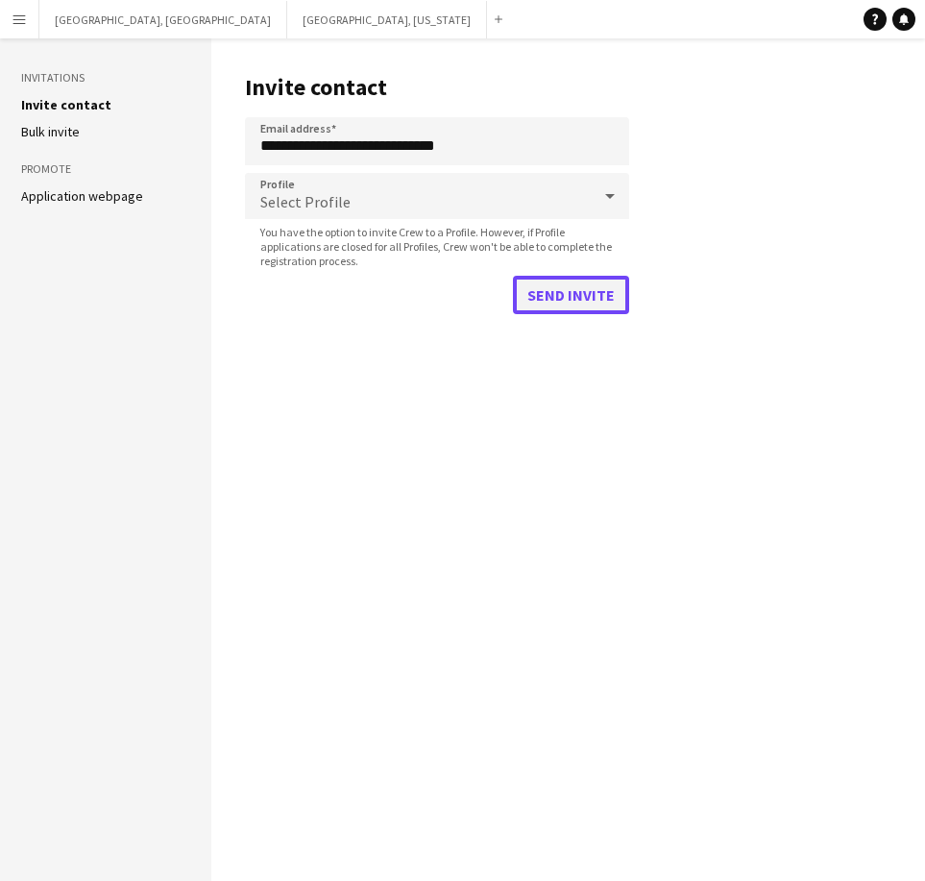
click at [565, 294] on button "Send invite" at bounding box center [571, 295] width 116 height 38
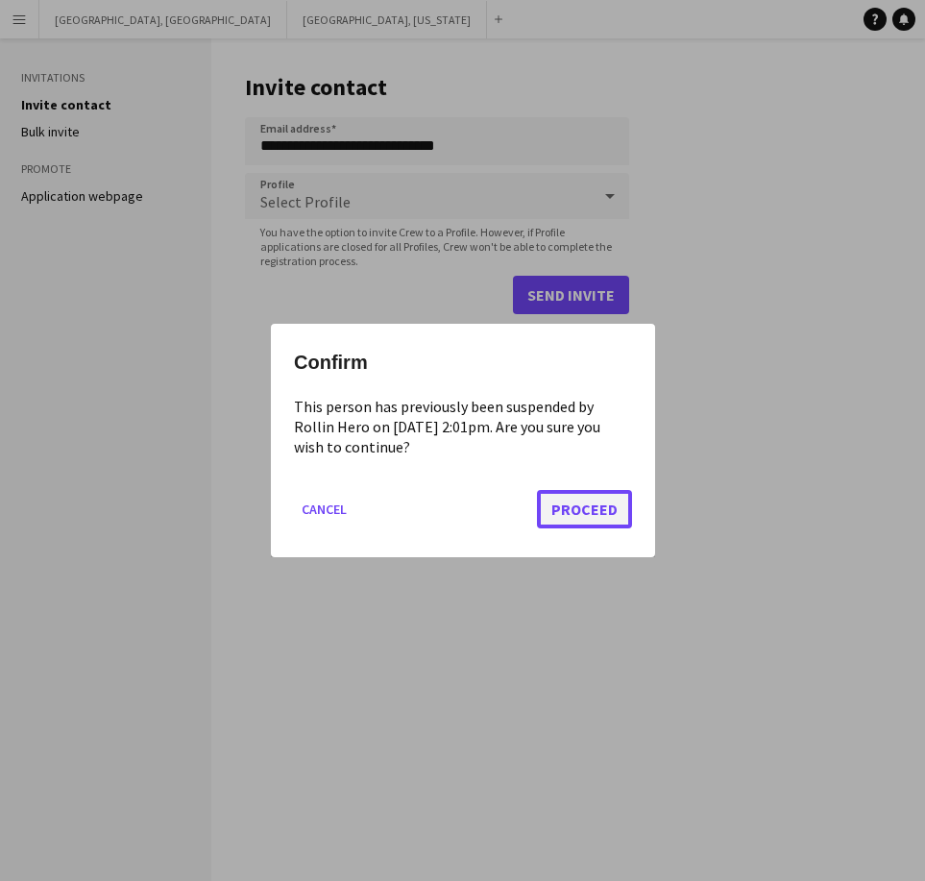
click at [576, 505] on button "Proceed" at bounding box center [584, 509] width 95 height 38
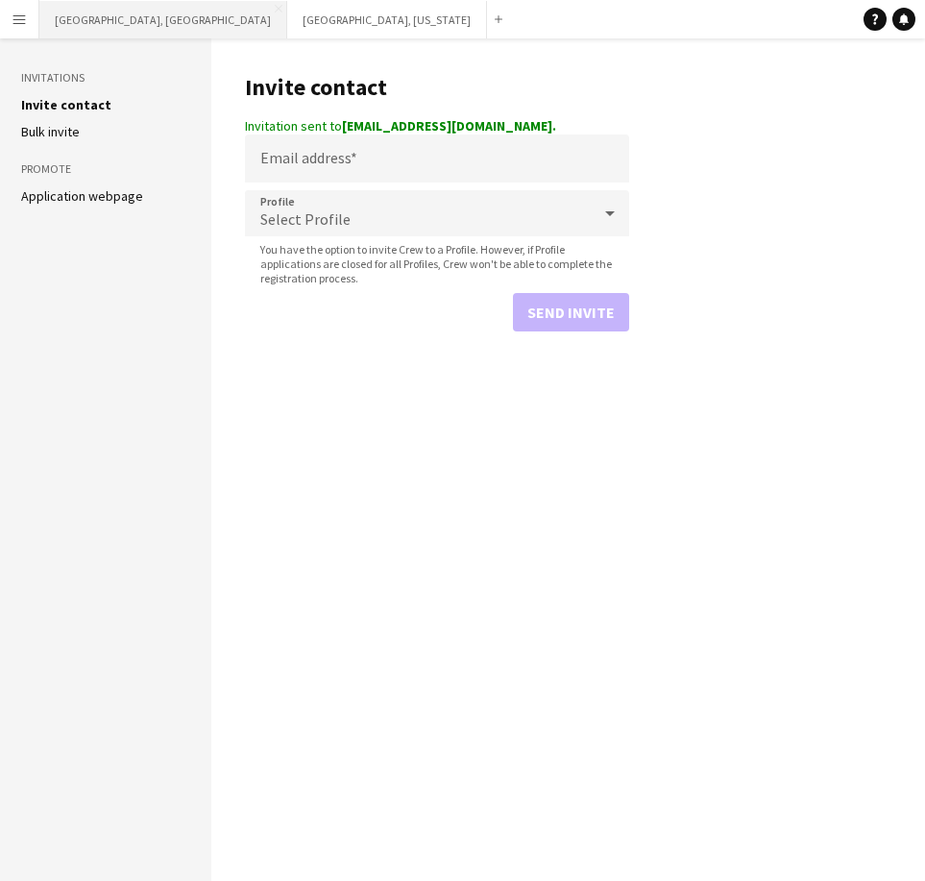
click at [91, 29] on button "[GEOGRAPHIC_DATA], [GEOGRAPHIC_DATA] Close" at bounding box center [163, 19] width 248 height 37
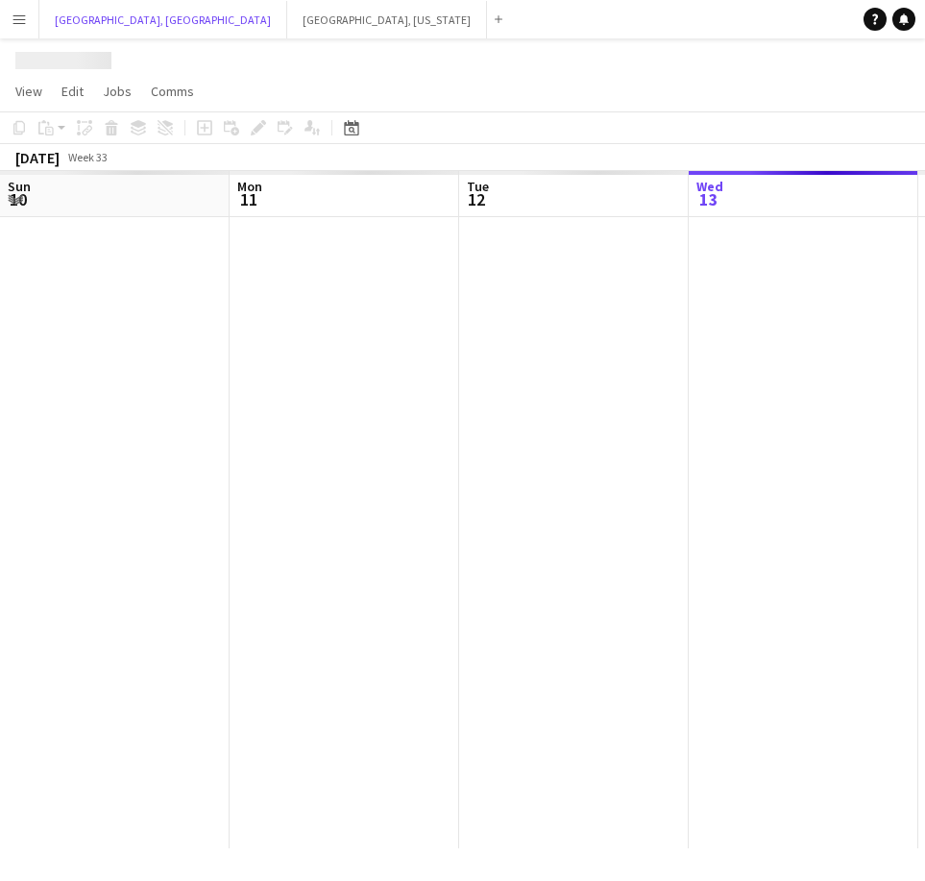
scroll to position [0, 459]
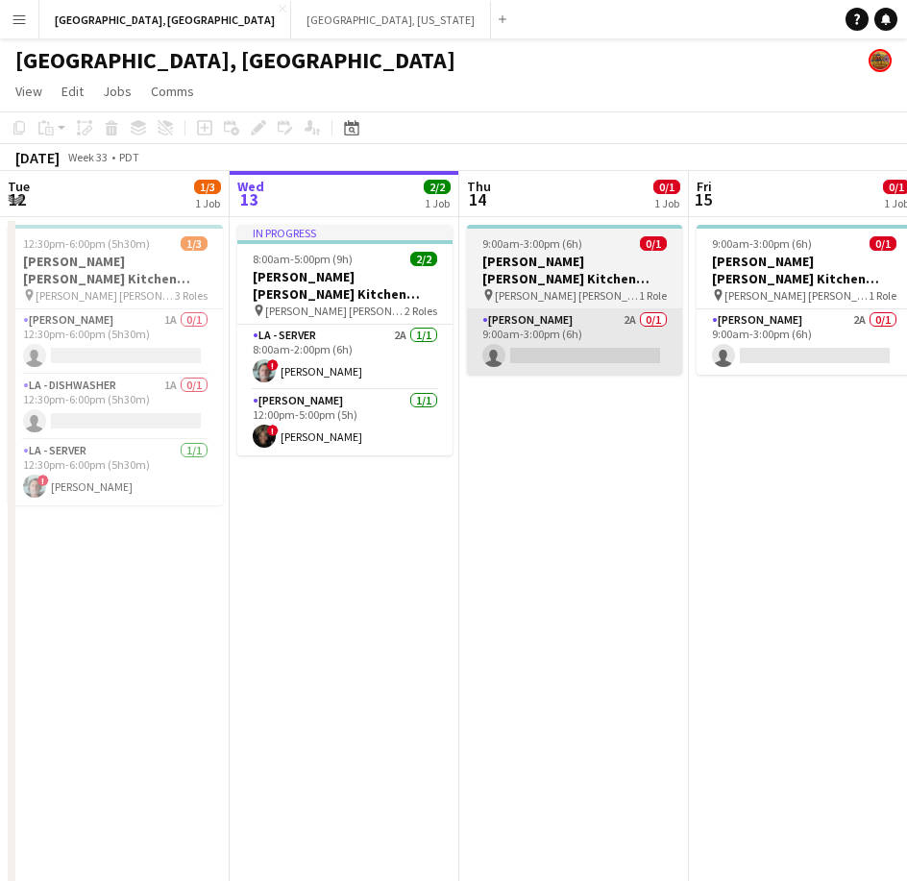
click at [546, 344] on app-card-role "[PERSON_NAME] 2A 0/1 9:00am-3:00pm (6h) single-neutral-actions" at bounding box center [574, 341] width 215 height 65
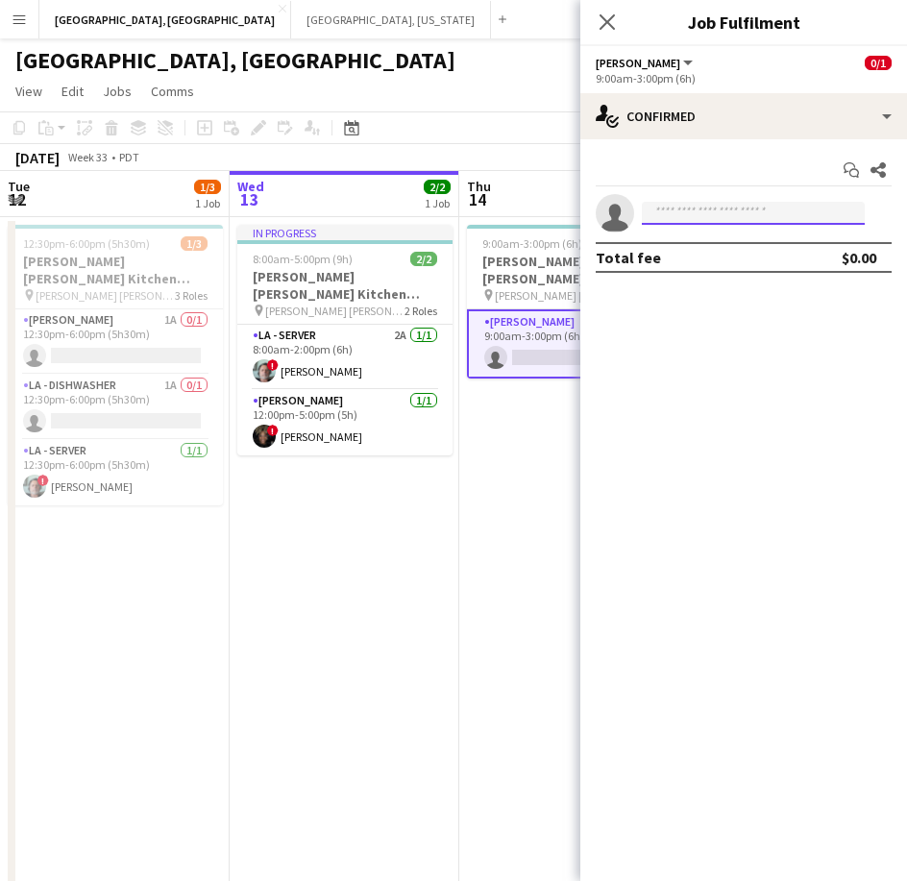
click at [720, 205] on input at bounding box center [753, 213] width 223 height 23
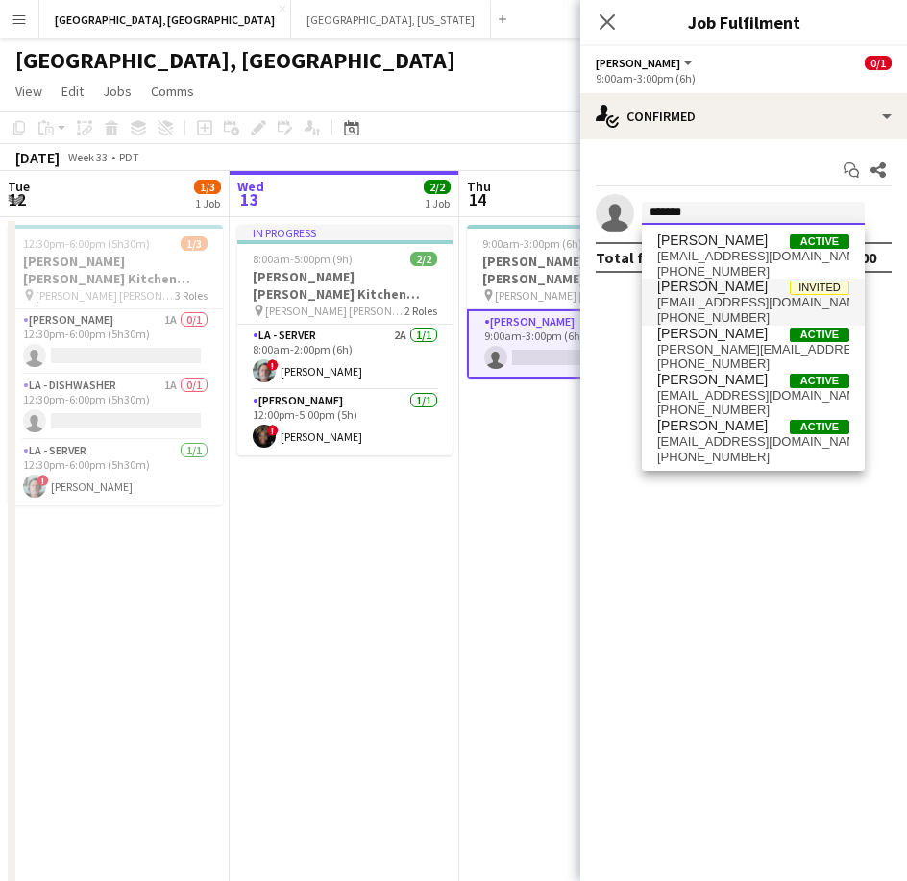
type input "*******"
click at [712, 288] on span "[PERSON_NAME]" at bounding box center [712, 287] width 110 height 16
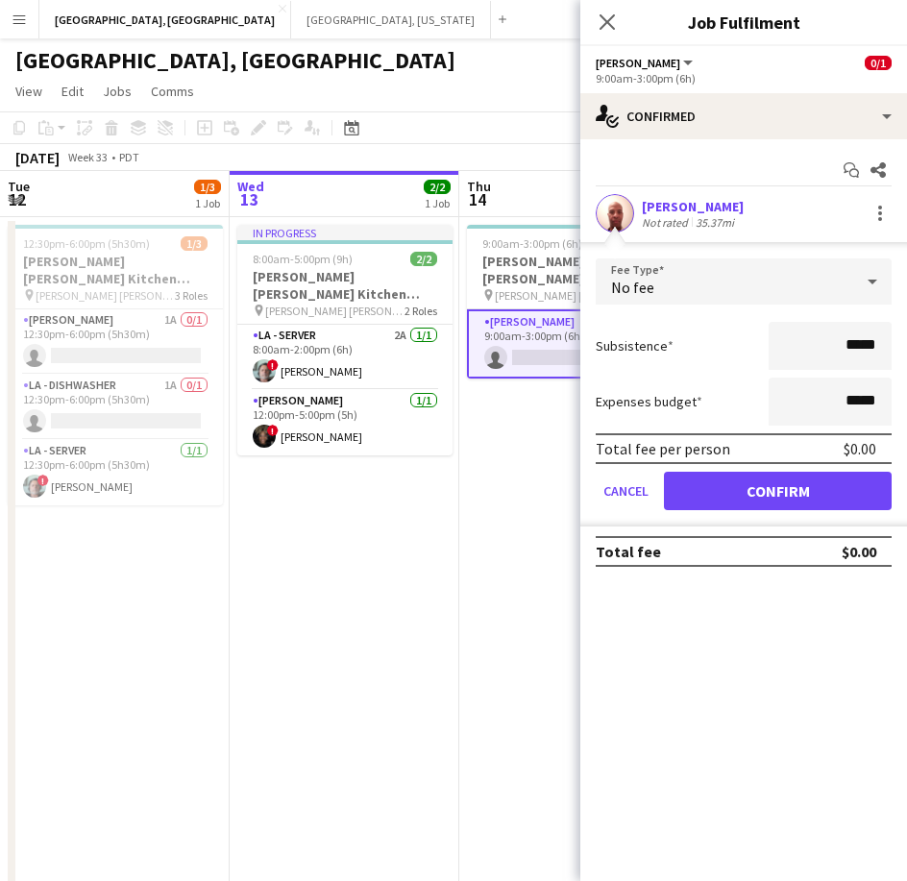
click at [639, 208] on div "[PERSON_NAME] Not rated 35.37mi" at bounding box center [743, 213] width 327 height 38
click at [618, 213] on app-user-avatar at bounding box center [615, 213] width 38 height 38
click at [7, 23] on button "Menu" at bounding box center [19, 19] width 38 height 38
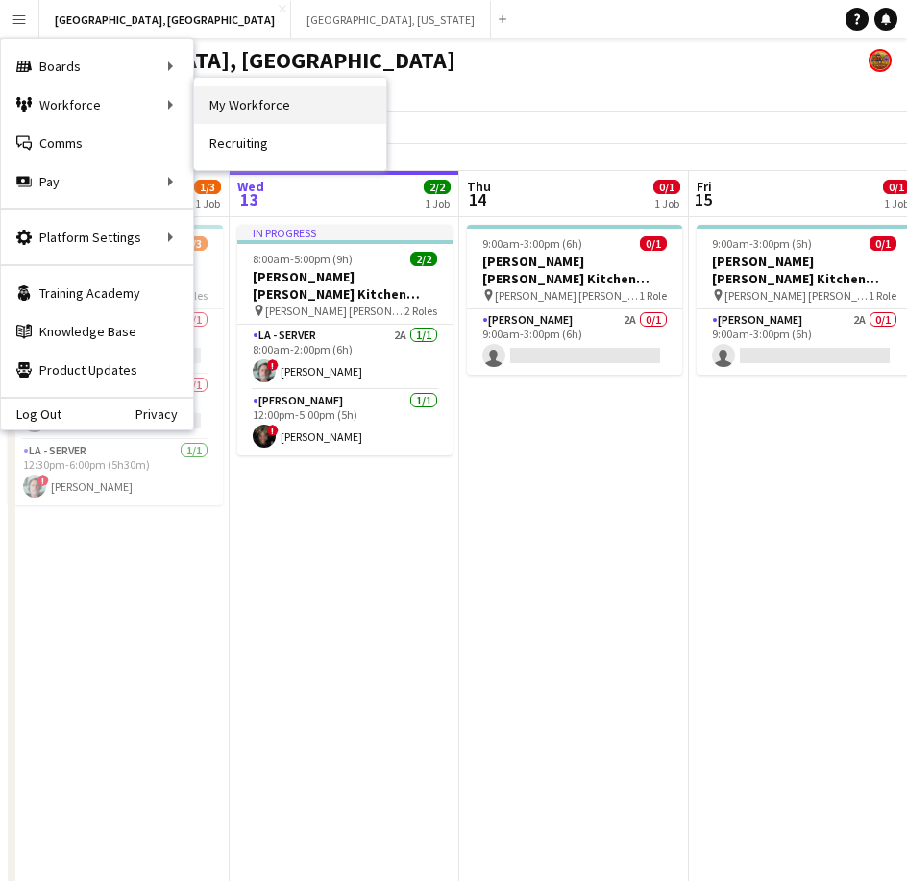
click at [227, 95] on link "My Workforce" at bounding box center [290, 105] width 192 height 38
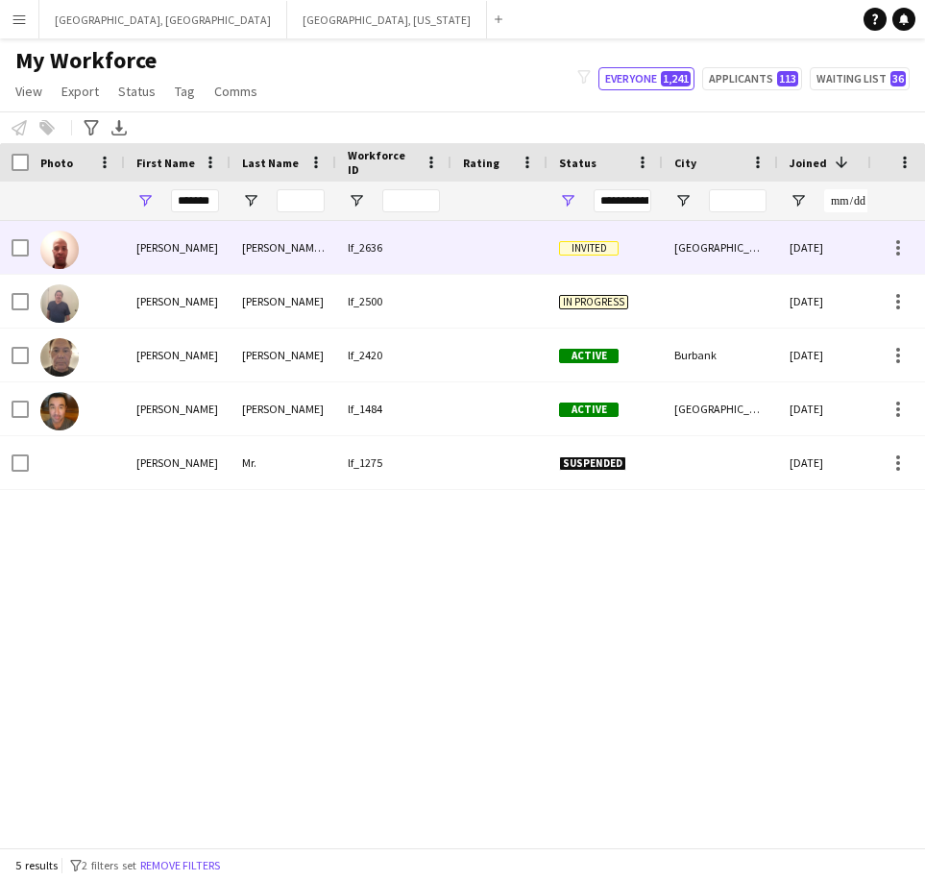
click at [275, 245] on div "[PERSON_NAME] III" at bounding box center [284, 247] width 106 height 53
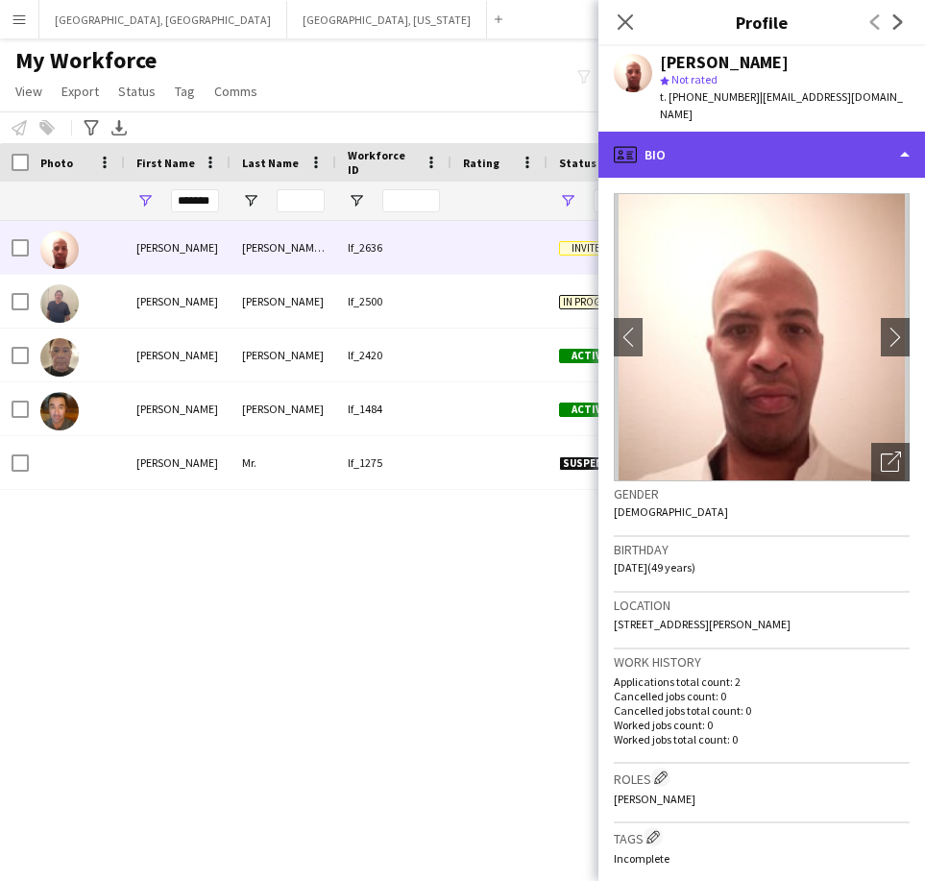
click at [776, 133] on div "profile Bio" at bounding box center [762, 155] width 327 height 46
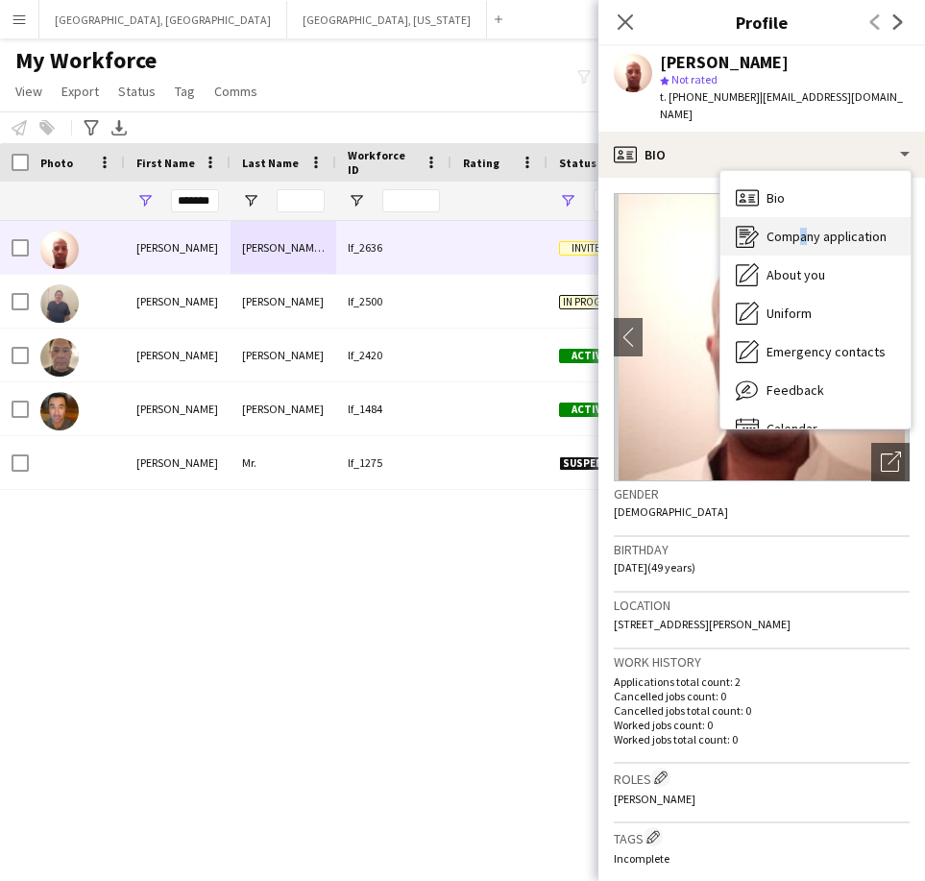
click at [797, 217] on div "Company application Company application" at bounding box center [816, 236] width 190 height 38
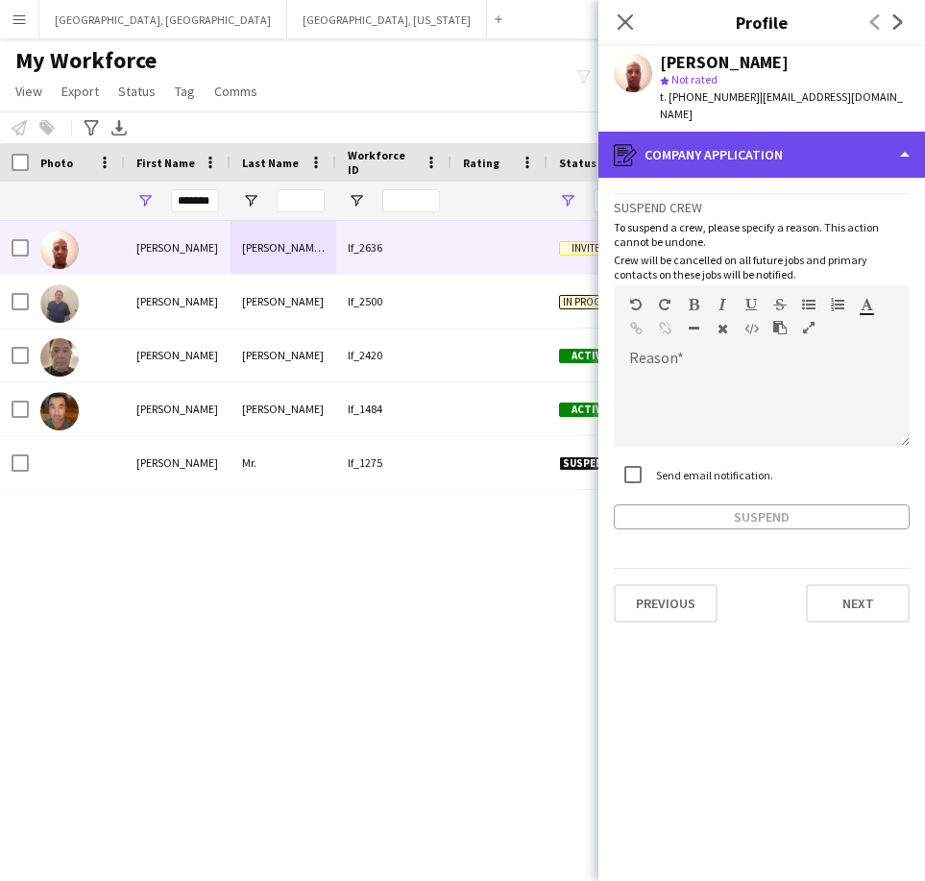
click at [713, 133] on div "register Company application" at bounding box center [762, 155] width 327 height 46
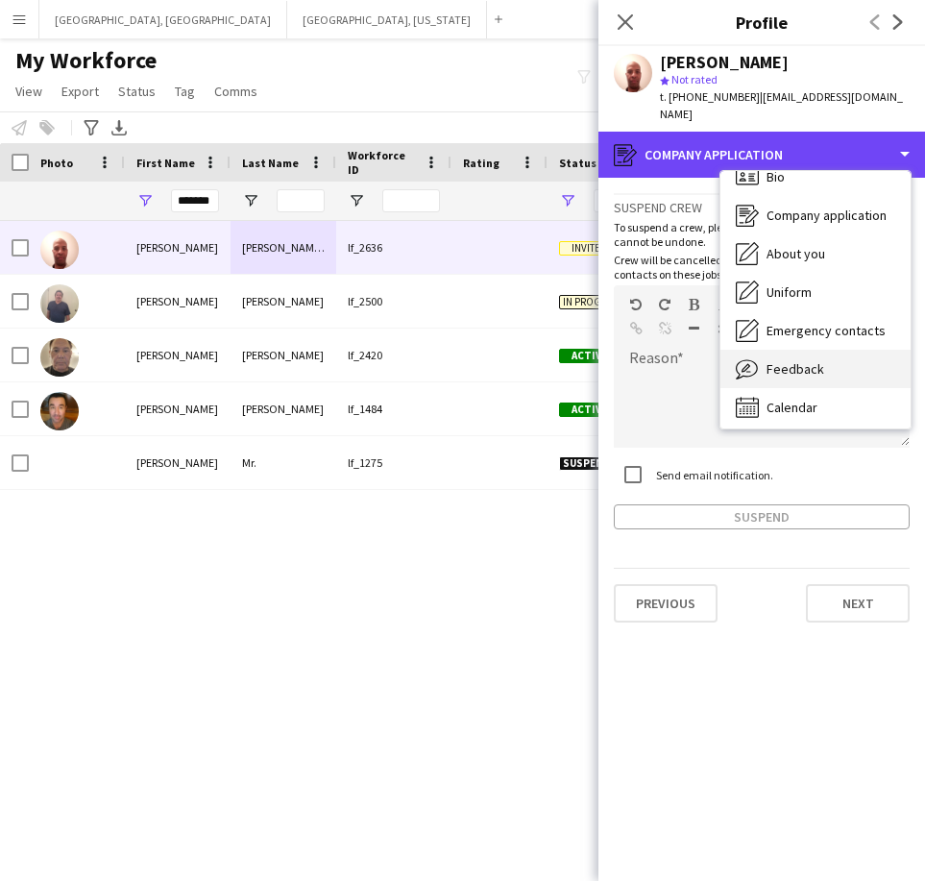
scroll to position [27, 0]
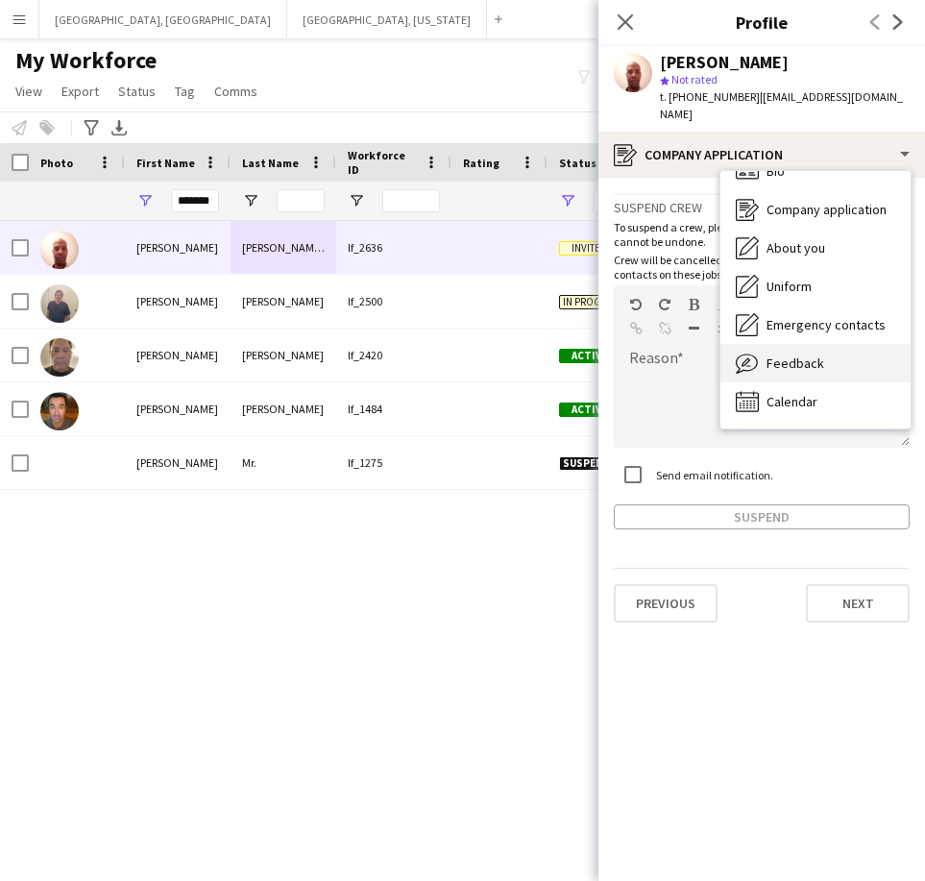
click at [834, 351] on div "Feedback Feedback" at bounding box center [816, 363] width 190 height 38
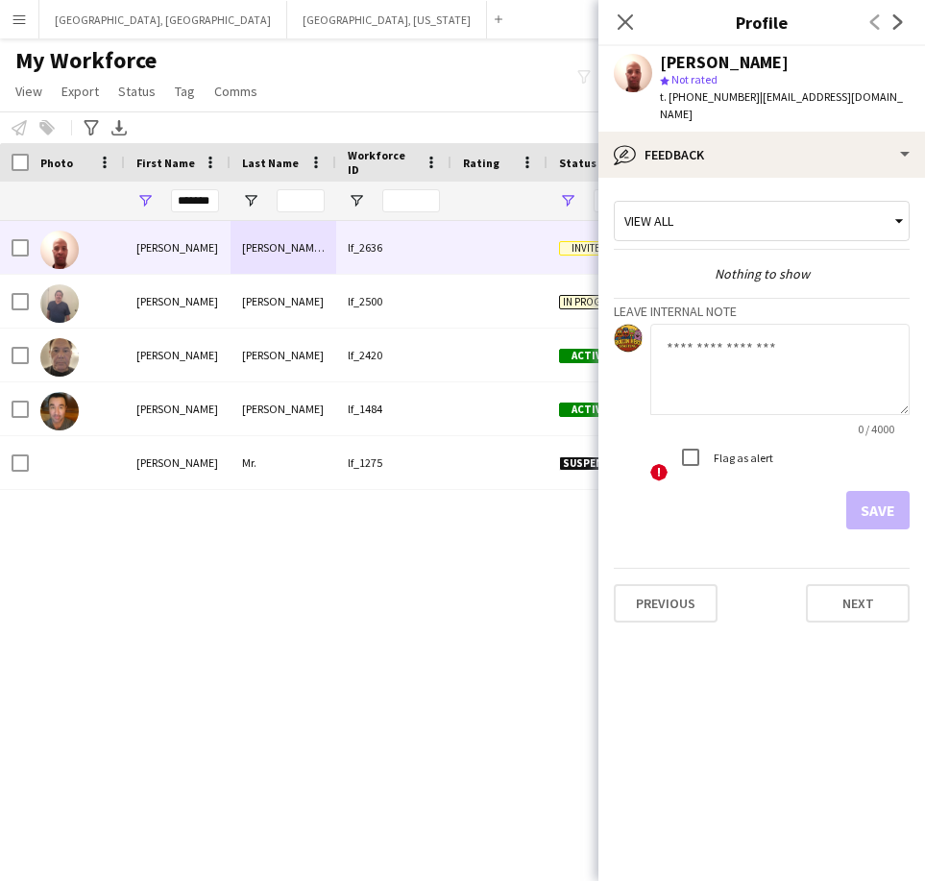
click at [750, 373] on textarea at bounding box center [779, 369] width 259 height 91
type textarea "*"
paste textarea "**********"
type textarea "**********"
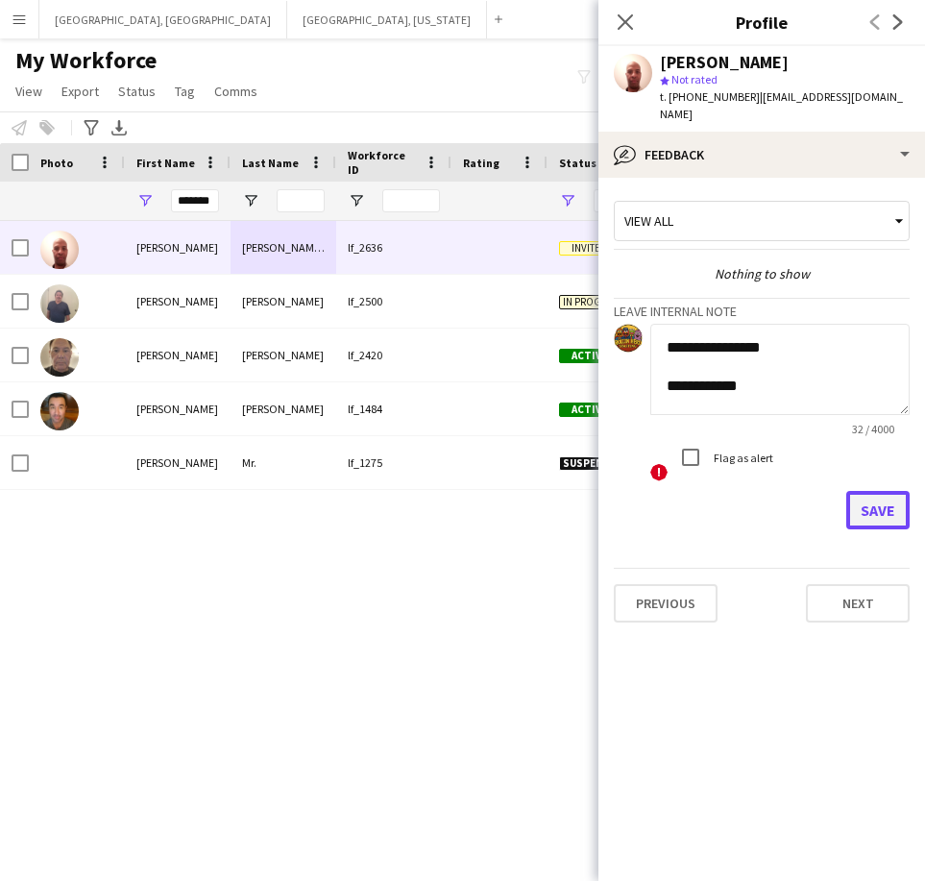
click at [893, 491] on button "Save" at bounding box center [877, 510] width 63 height 38
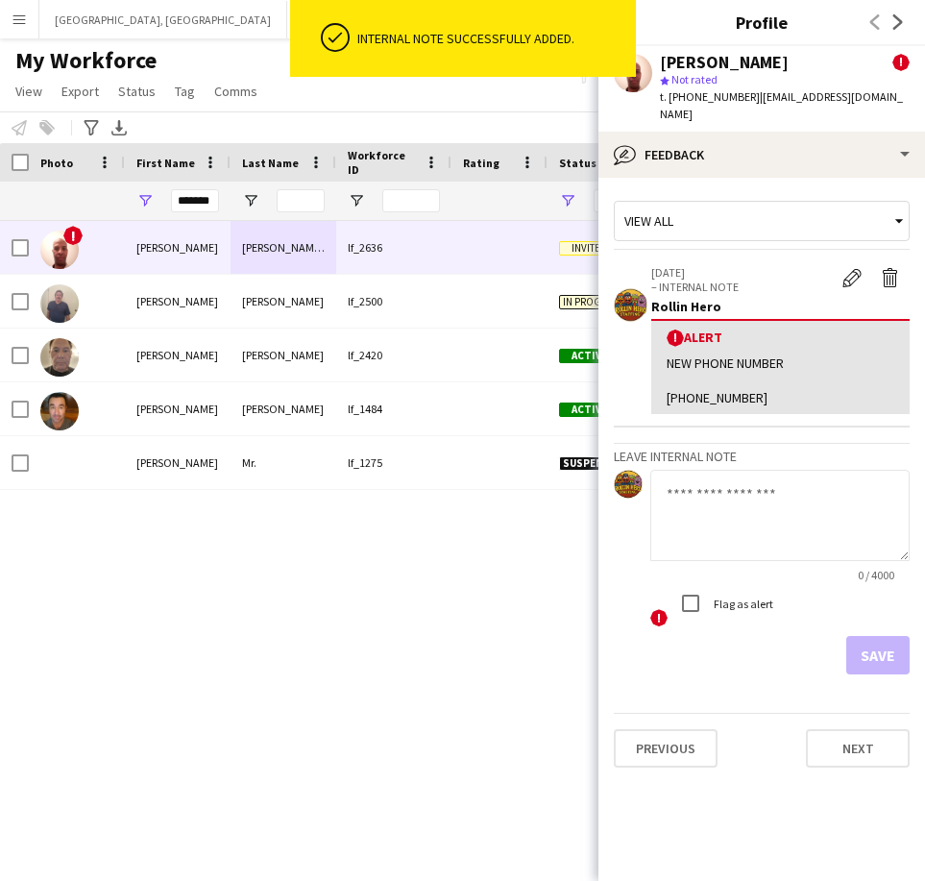
click at [406, 564] on div "! [PERSON_NAME] lf_2636 [GEOGRAPHIC_DATA] [DATE] 0 [PERSON_NAME] lf_2500 In pro…" at bounding box center [434, 525] width 868 height 608
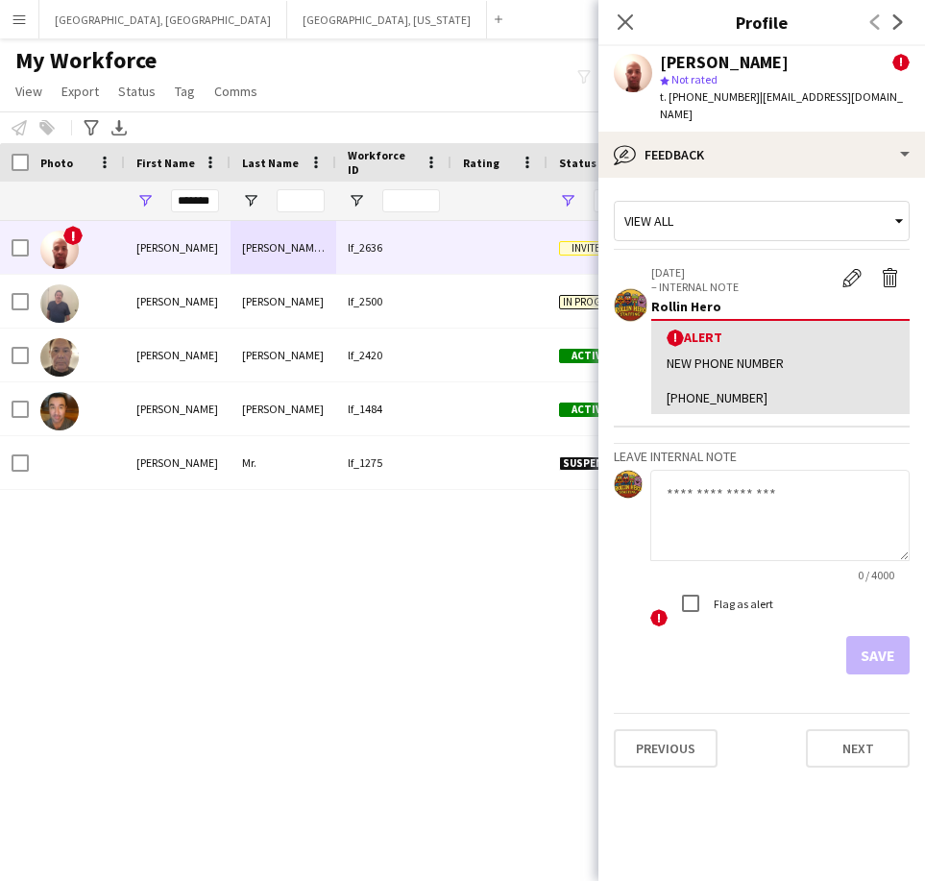
click at [346, 550] on div "! [PERSON_NAME] lf_2636 [GEOGRAPHIC_DATA] [DATE] 0 [PERSON_NAME] lf_2500 In pro…" at bounding box center [434, 525] width 868 height 608
click at [370, 99] on div "My Workforce View Views Default view New view Update view Delete view Edit name…" at bounding box center [462, 78] width 925 height 65
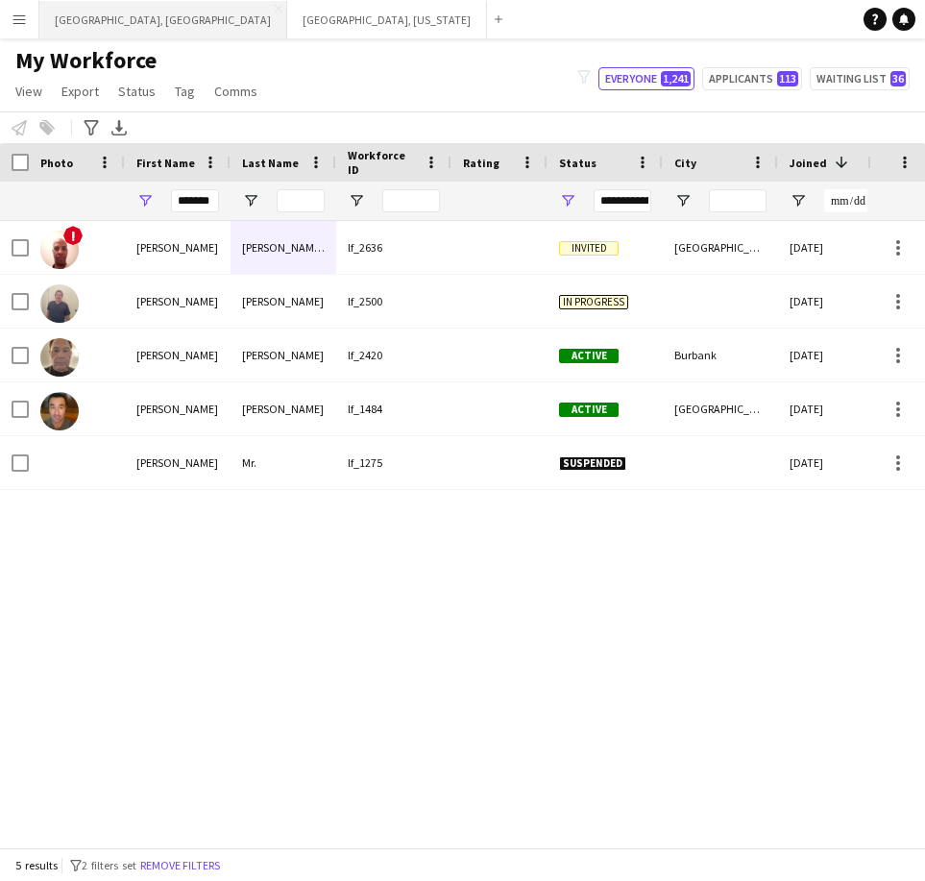
click at [71, 8] on button "[GEOGRAPHIC_DATA], [GEOGRAPHIC_DATA] Close" at bounding box center [163, 19] width 248 height 37
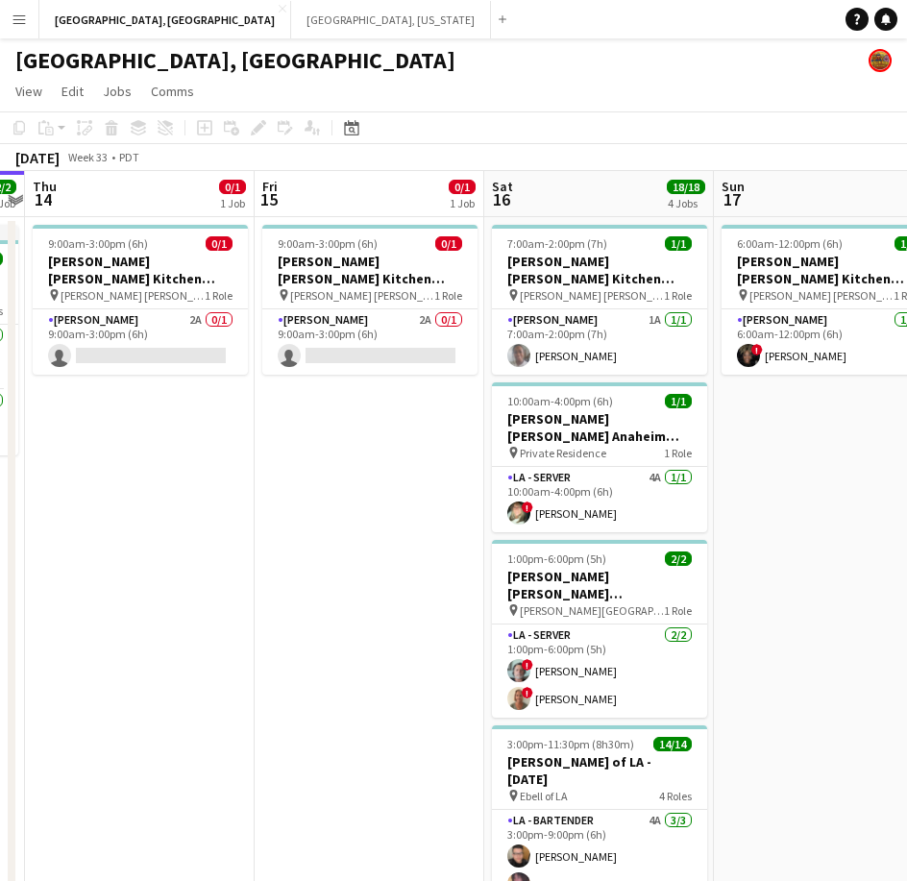
scroll to position [0, 666]
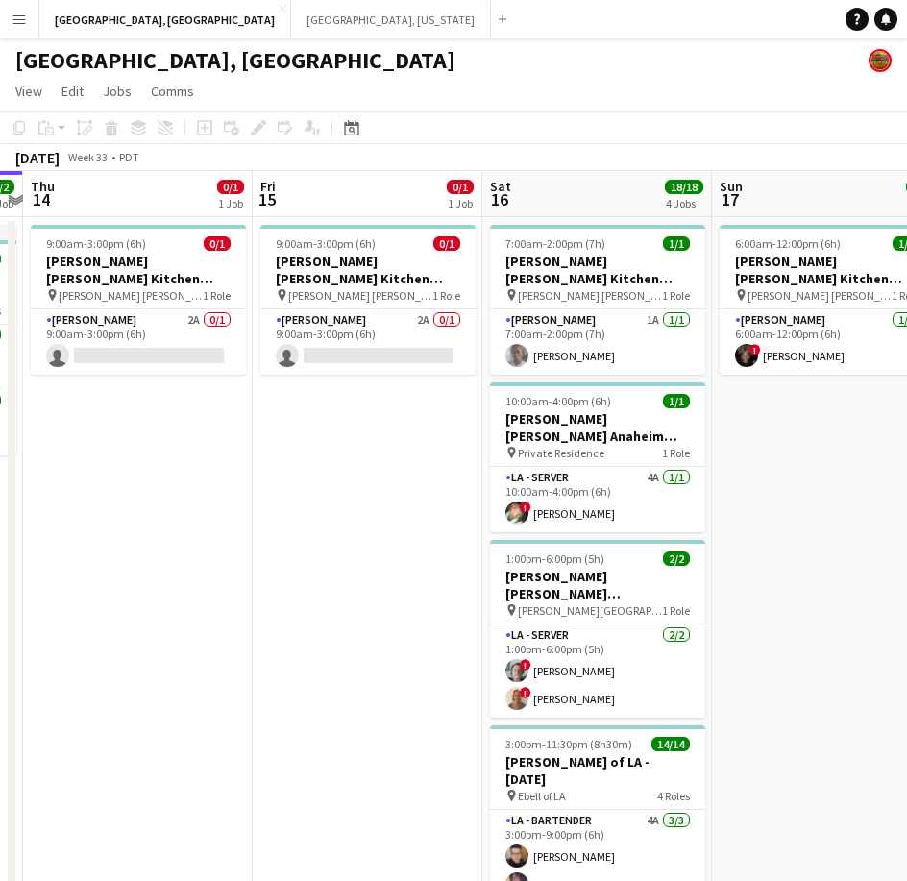
drag, startPoint x: 647, startPoint y: 396, endPoint x: 210, endPoint y: 547, distance: 461.5
click at [210, 547] on app-calendar-viewport "Mon 11 Tue 12 1/3 1 Job Wed 13 2/2 1 Job Thu 14 0/1 1 Job Fri 15 0/1 1 Job Sat …" at bounding box center [453, 612] width 907 height 882
click at [190, 333] on app-card-role "[PERSON_NAME] 2A 0/1 9:00am-3:00pm (6h) single-neutral-actions" at bounding box center [138, 341] width 215 height 65
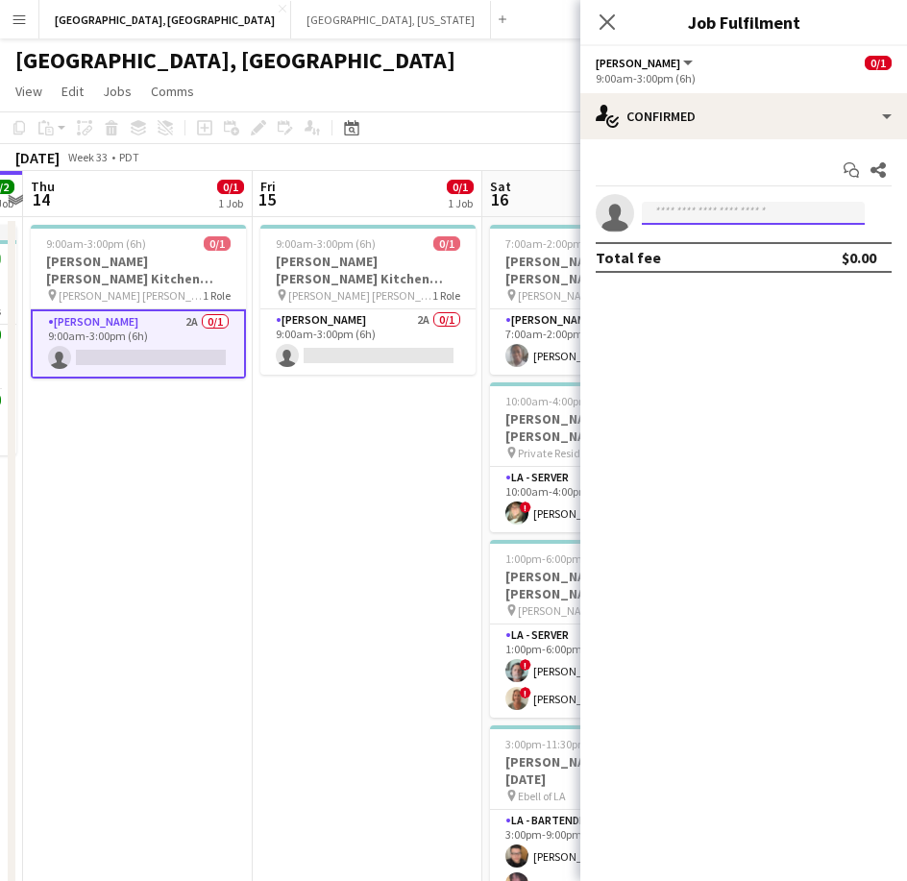
click at [668, 214] on input at bounding box center [753, 213] width 223 height 23
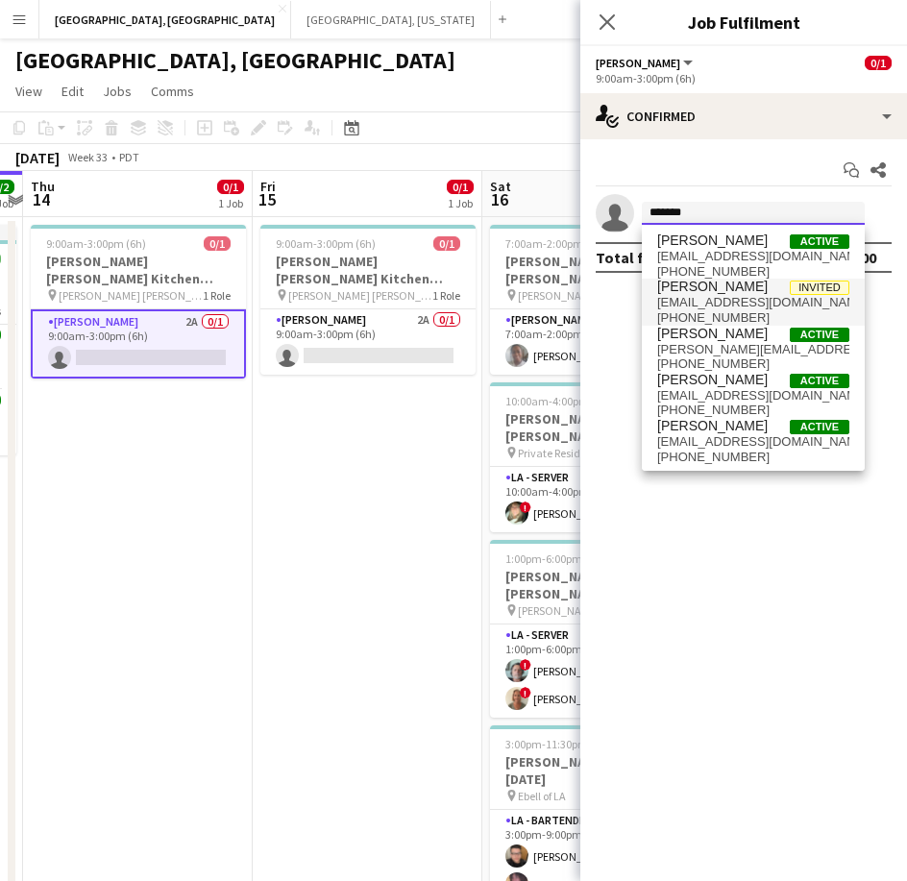
type input "*******"
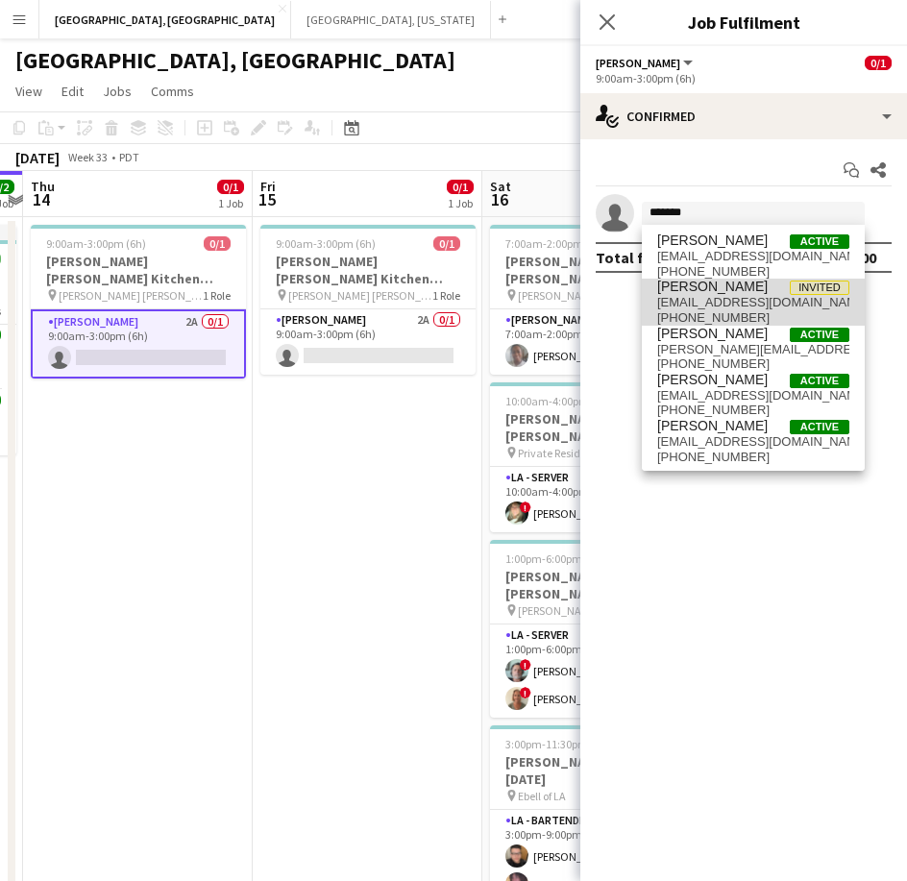
click at [782, 306] on span "[EMAIL_ADDRESS][DOMAIN_NAME]" at bounding box center [753, 302] width 192 height 15
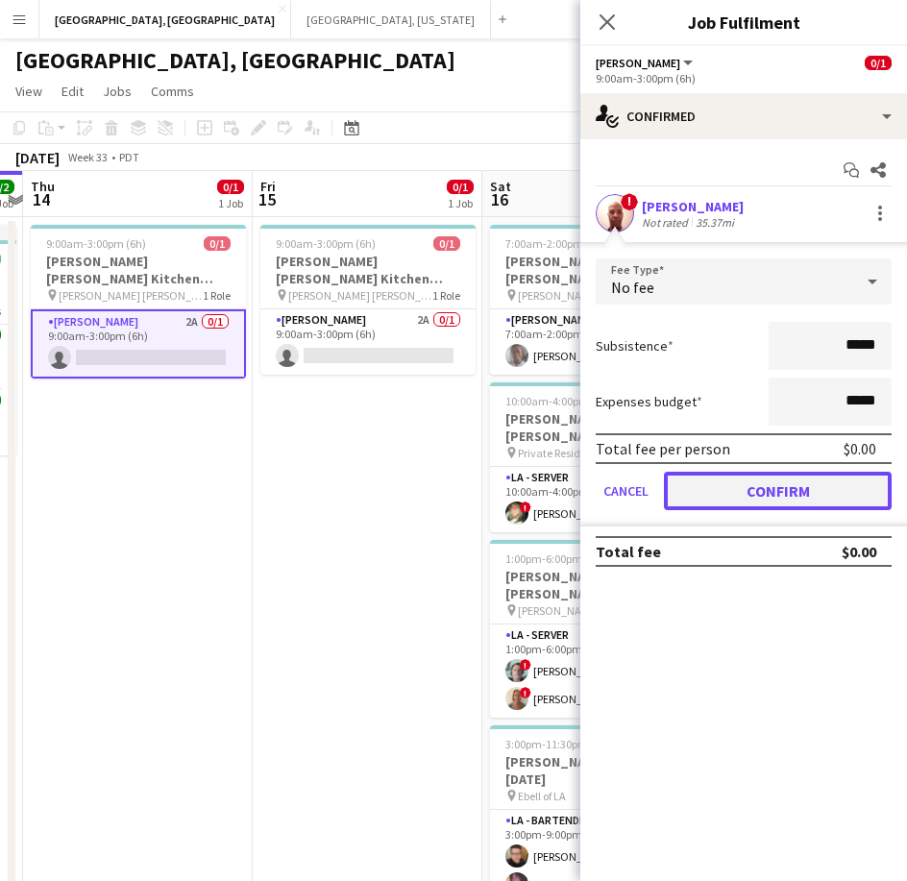
click at [760, 498] on button "Confirm" at bounding box center [778, 491] width 228 height 38
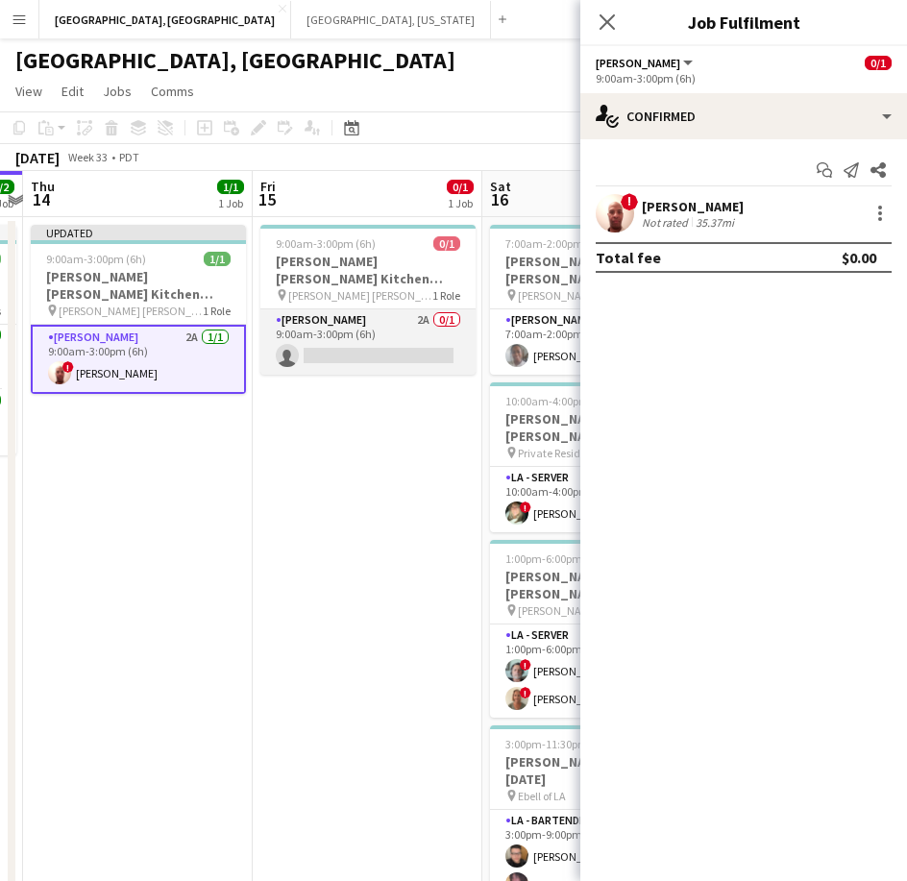
click at [428, 335] on app-card-role "[PERSON_NAME] 2A 0/1 9:00am-3:00pm (6h) single-neutral-actions" at bounding box center [367, 341] width 215 height 65
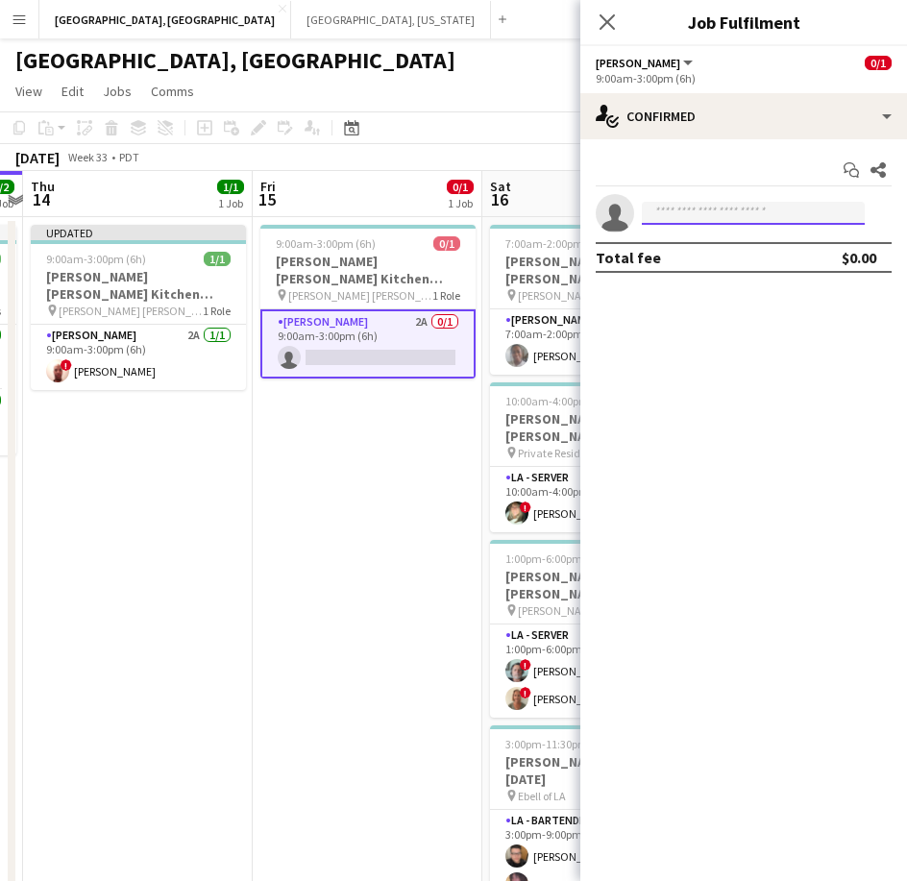
click at [739, 205] on input at bounding box center [753, 213] width 223 height 23
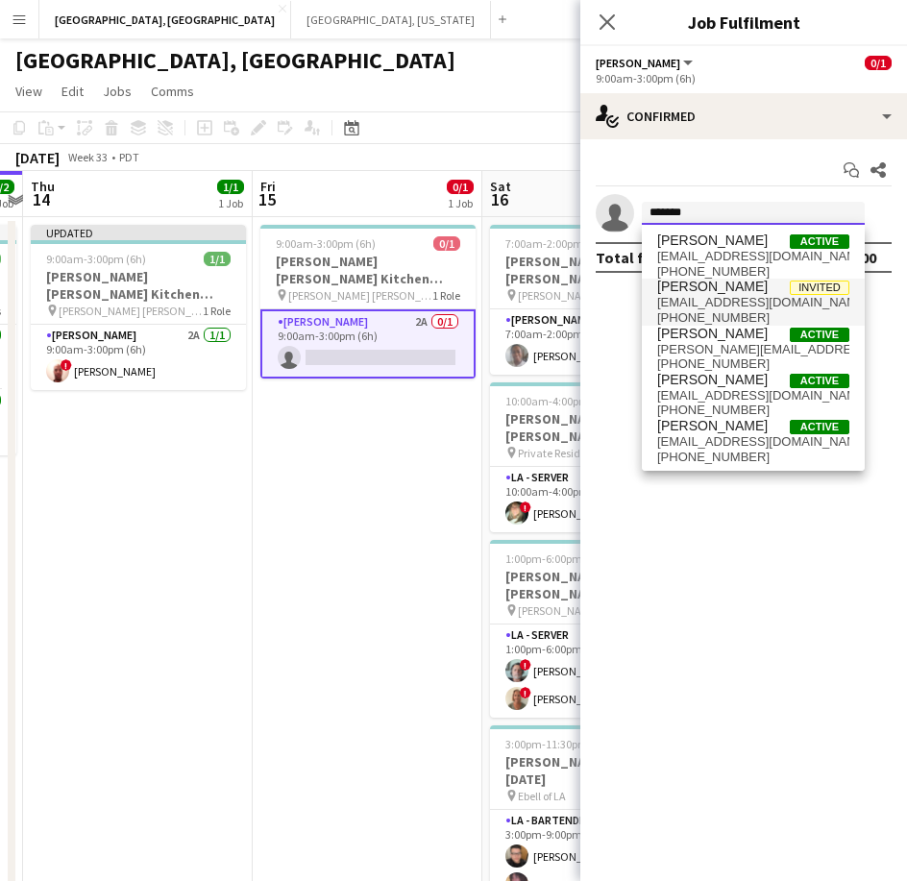
type input "*******"
click at [709, 289] on span "[PERSON_NAME]" at bounding box center [712, 287] width 110 height 16
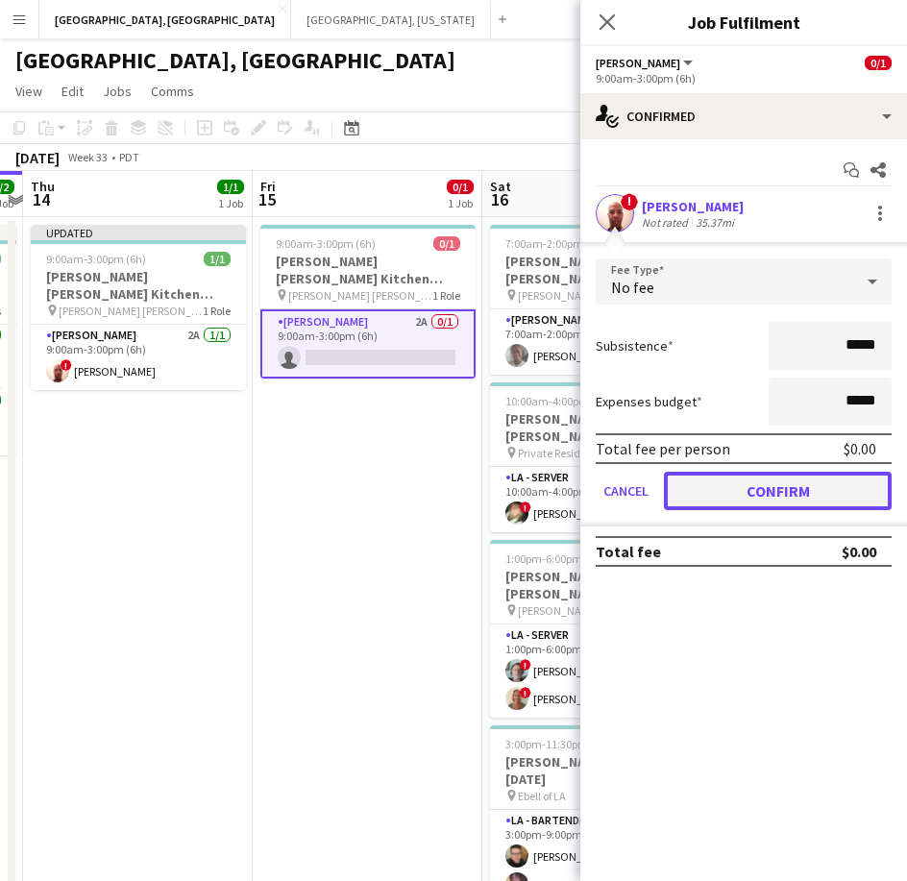
click at [733, 480] on button "Confirm" at bounding box center [778, 491] width 228 height 38
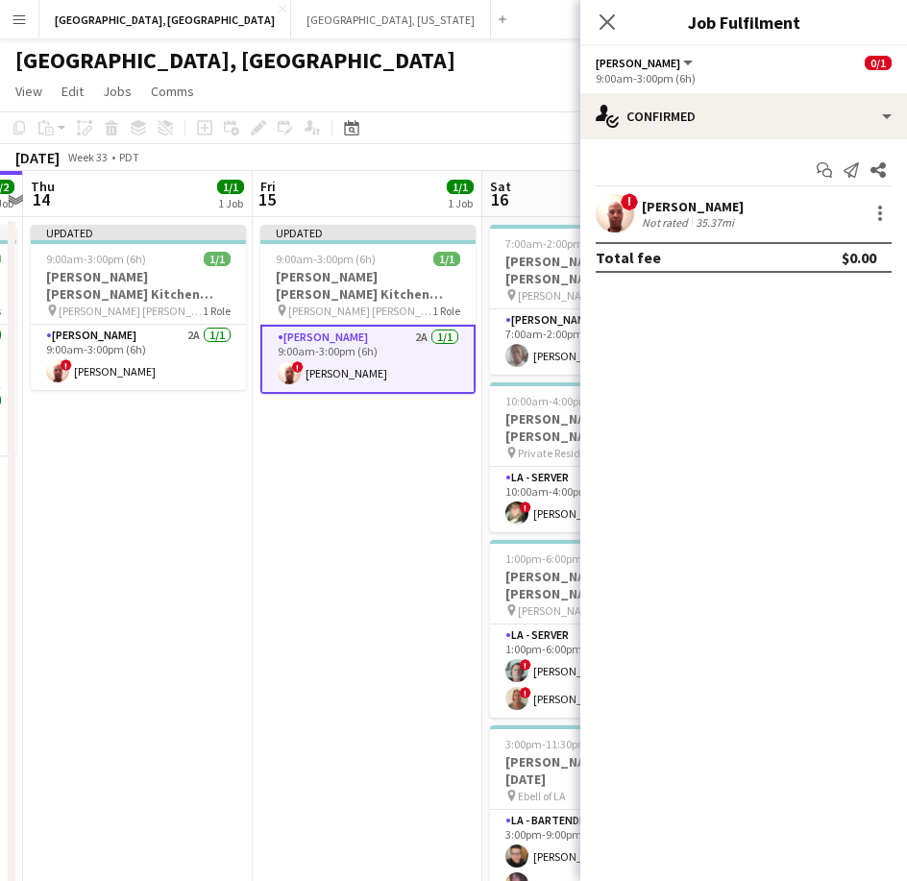
click at [290, 587] on app-date-cell "Updated 9:00am-3:00pm (6h) 1/1 [PERSON_NAME] [PERSON_NAME] Kitchen [DATE] pin […" at bounding box center [368, 635] width 230 height 836
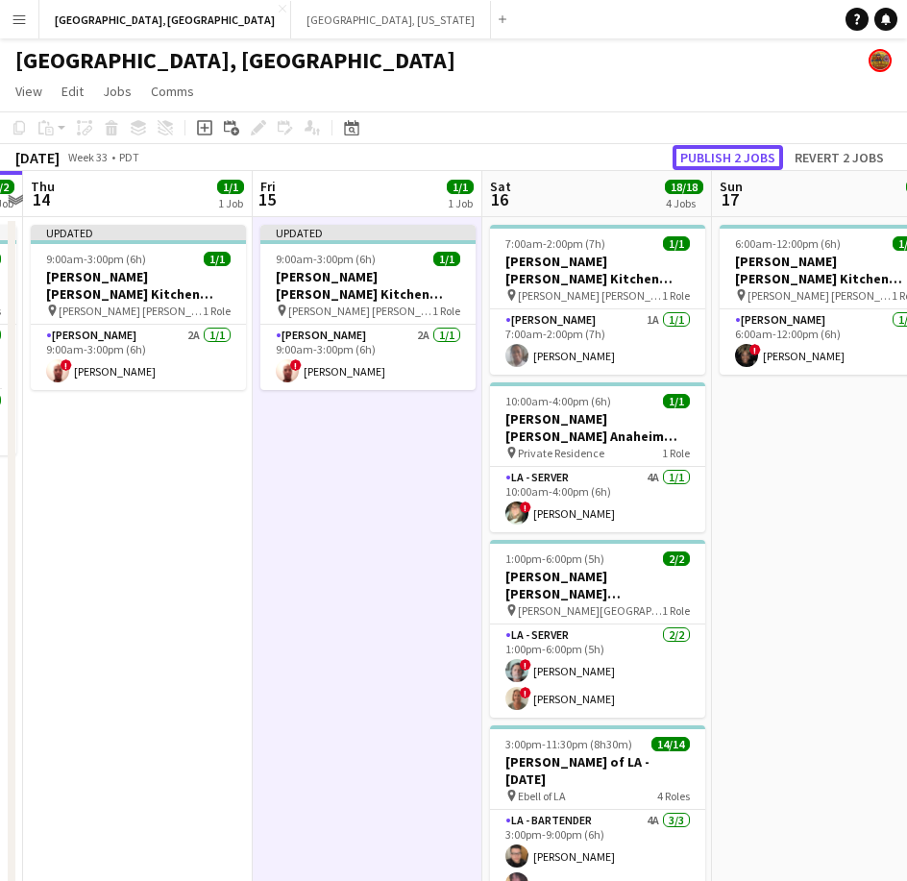
click at [715, 158] on button "Publish 2 jobs" at bounding box center [728, 157] width 110 height 25
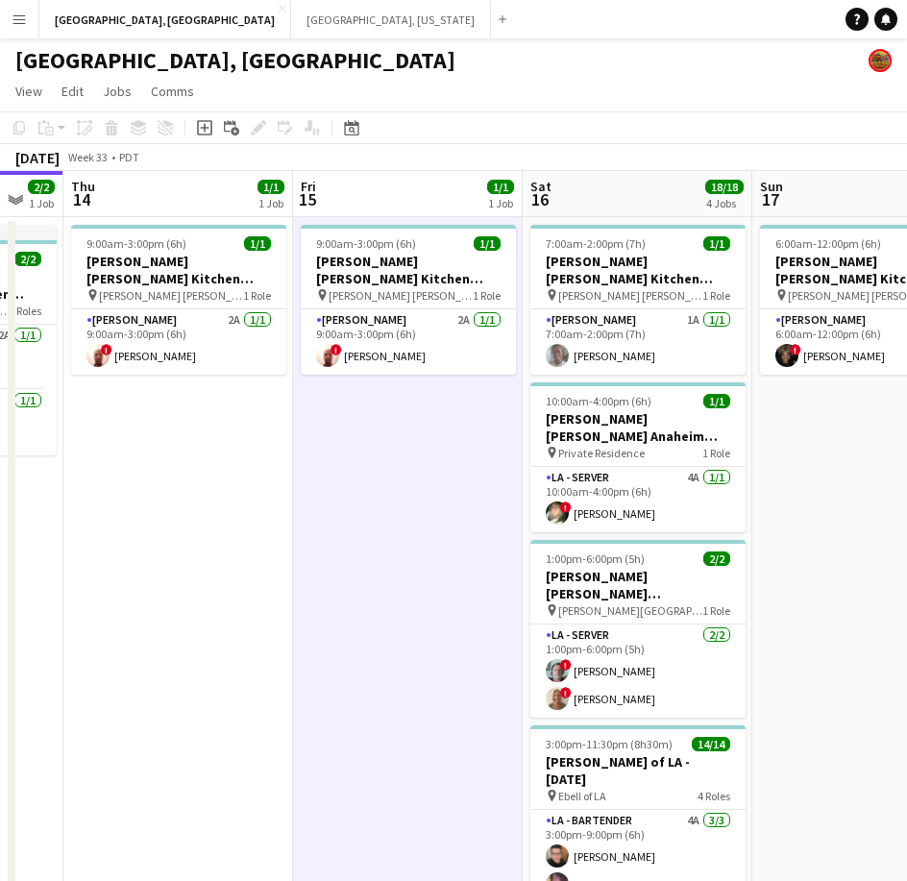
scroll to position [0, 591]
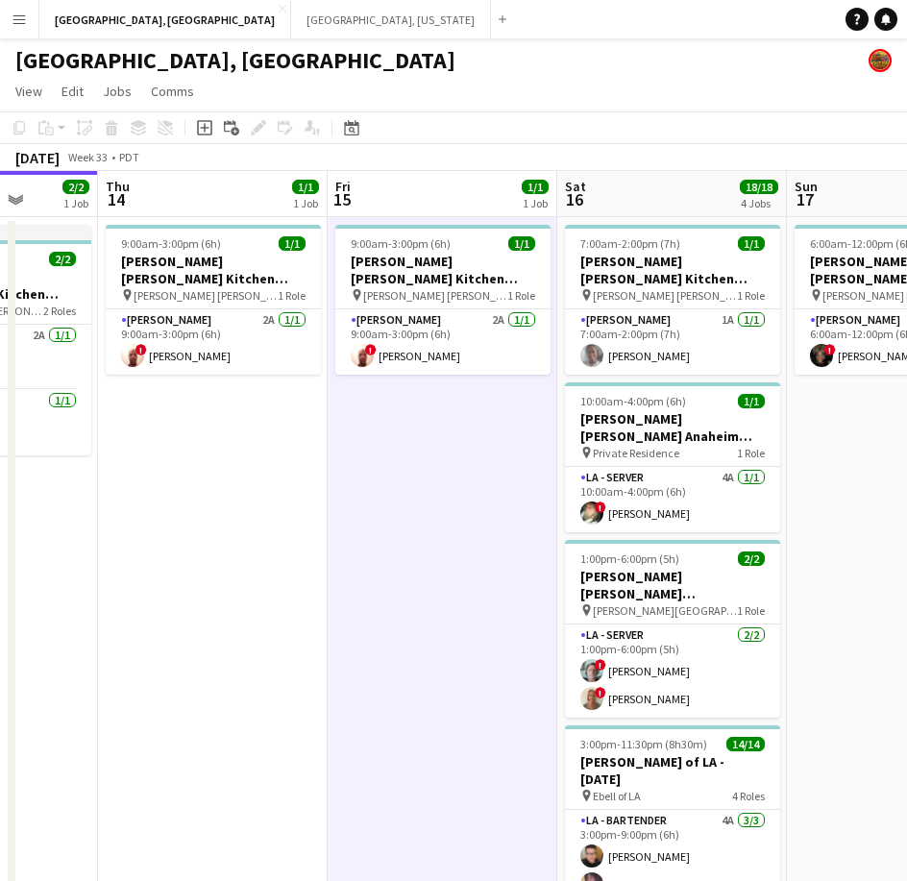
drag, startPoint x: 310, startPoint y: 465, endPoint x: 331, endPoint y: 465, distance: 21.1
click at [331, 465] on app-calendar-viewport "Mon 11 Tue 12 1/3 1 Job Wed 13 2/2 1 Job Thu 14 1/1 1 Job Fri 15 1/1 1 Job Sat …" at bounding box center [453, 612] width 907 height 882
click at [280, 337] on app-card-role "[PERSON_NAME] 2A [DATE] 9:00am-3:00pm (6h) ! [PERSON_NAME]" at bounding box center [213, 341] width 215 height 65
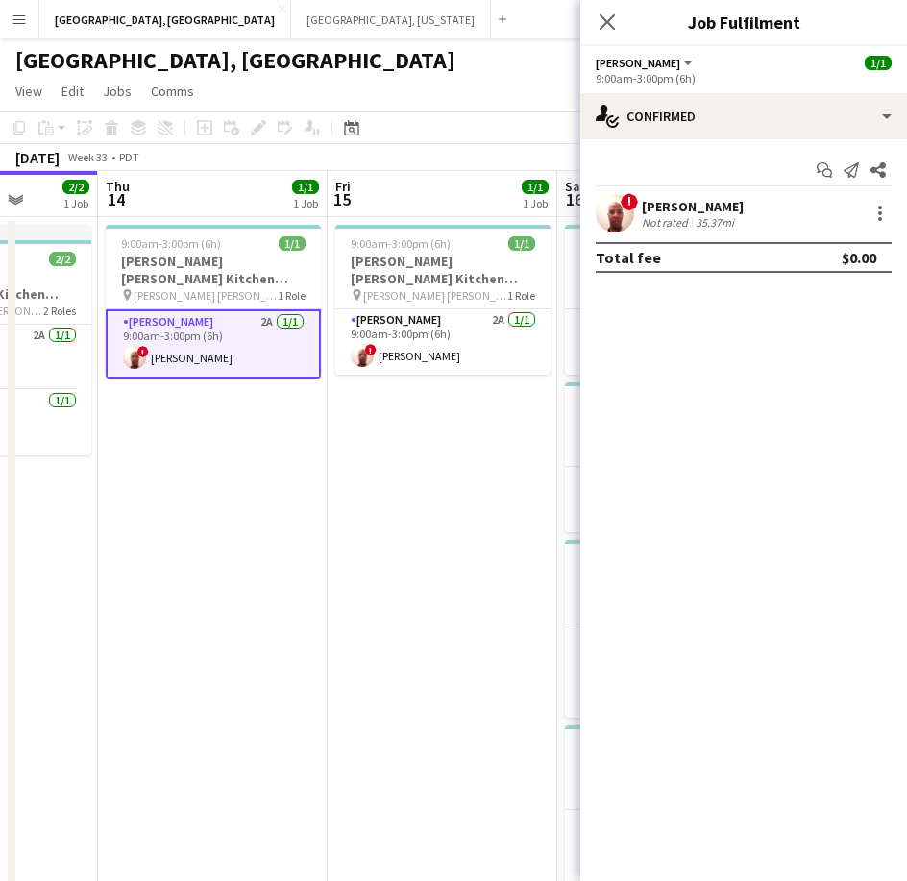
click at [703, 209] on div "[PERSON_NAME]" at bounding box center [693, 206] width 102 height 17
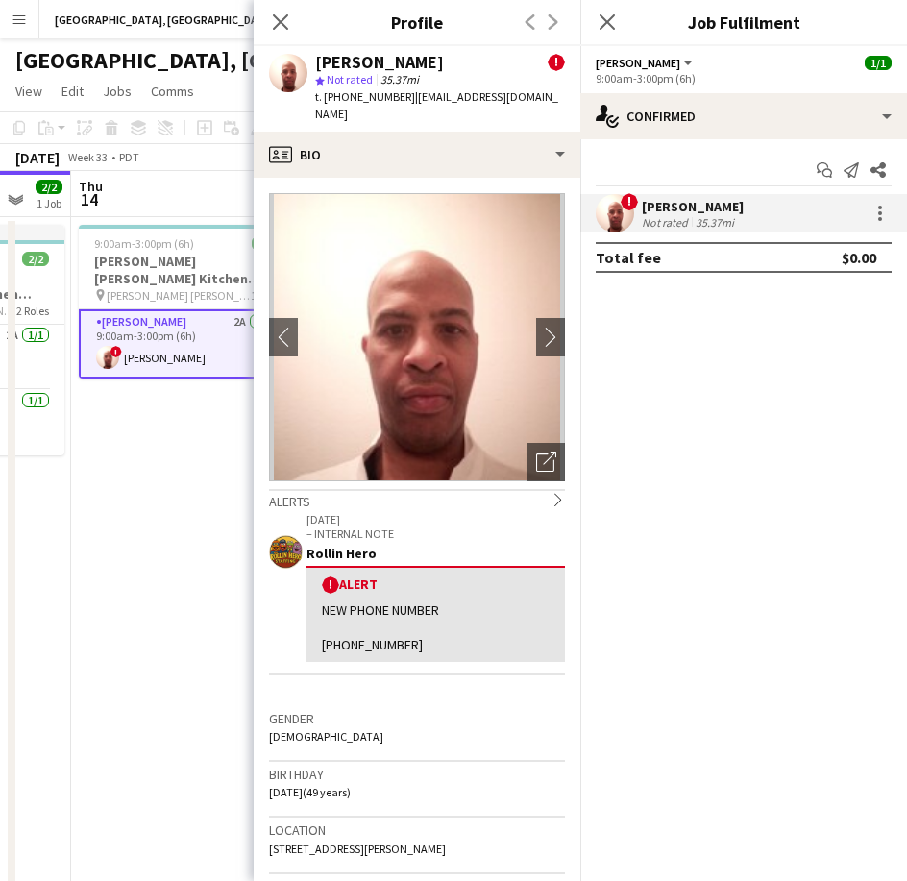
scroll to position [0, 641]
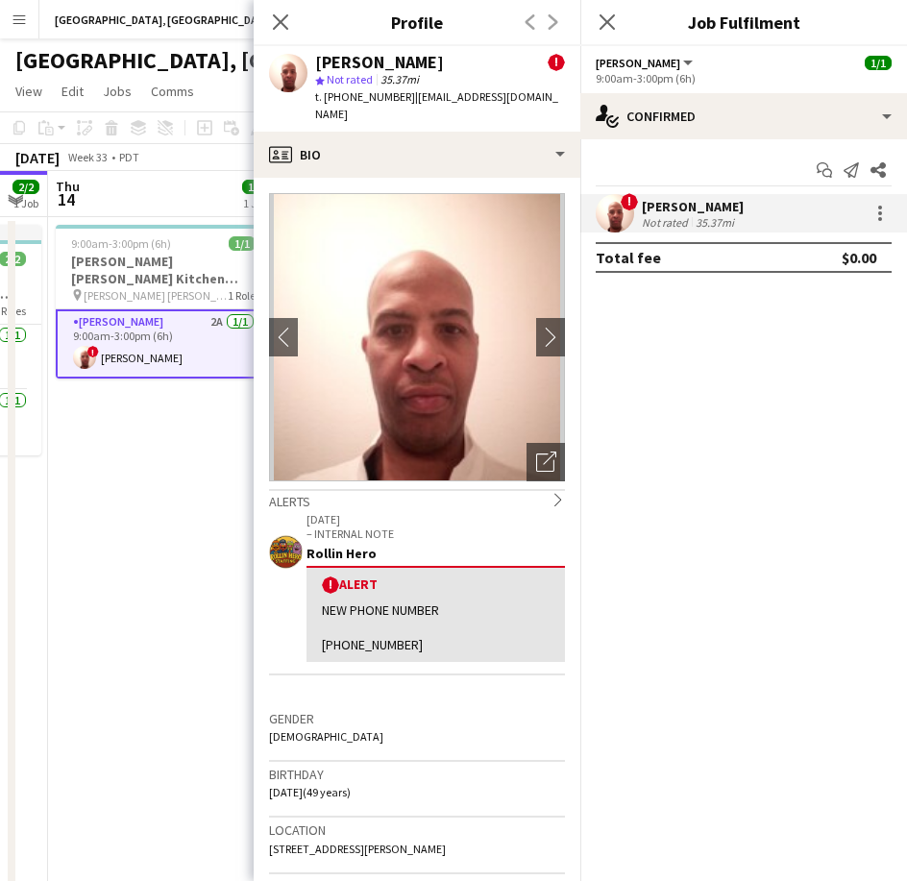
drag, startPoint x: 201, startPoint y: 493, endPoint x: 151, endPoint y: 500, distance: 50.4
click at [151, 500] on app-calendar-viewport "Mon 11 Tue 12 1/3 1 Job Wed 13 2/2 1 Job Thu 14 1/1 1 Job Fri 15 1/1 1 Job Sat …" at bounding box center [453, 612] width 907 height 882
click at [285, 12] on icon "Close pop-in" at bounding box center [280, 21] width 18 height 18
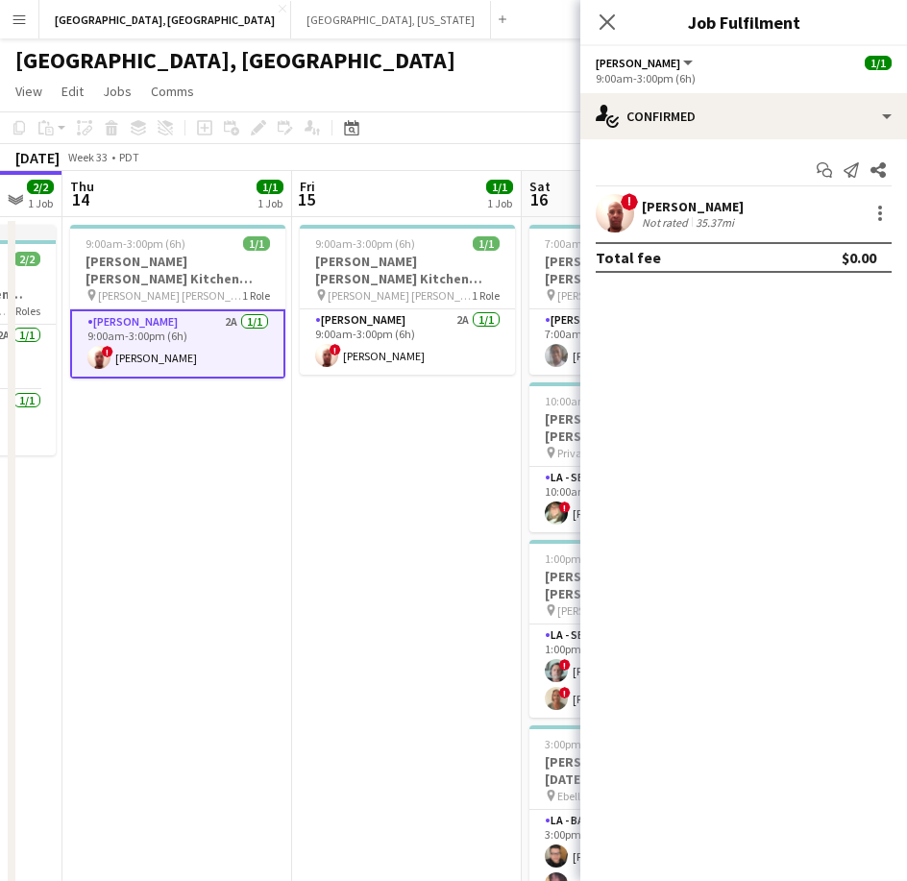
scroll to position [0, 619]
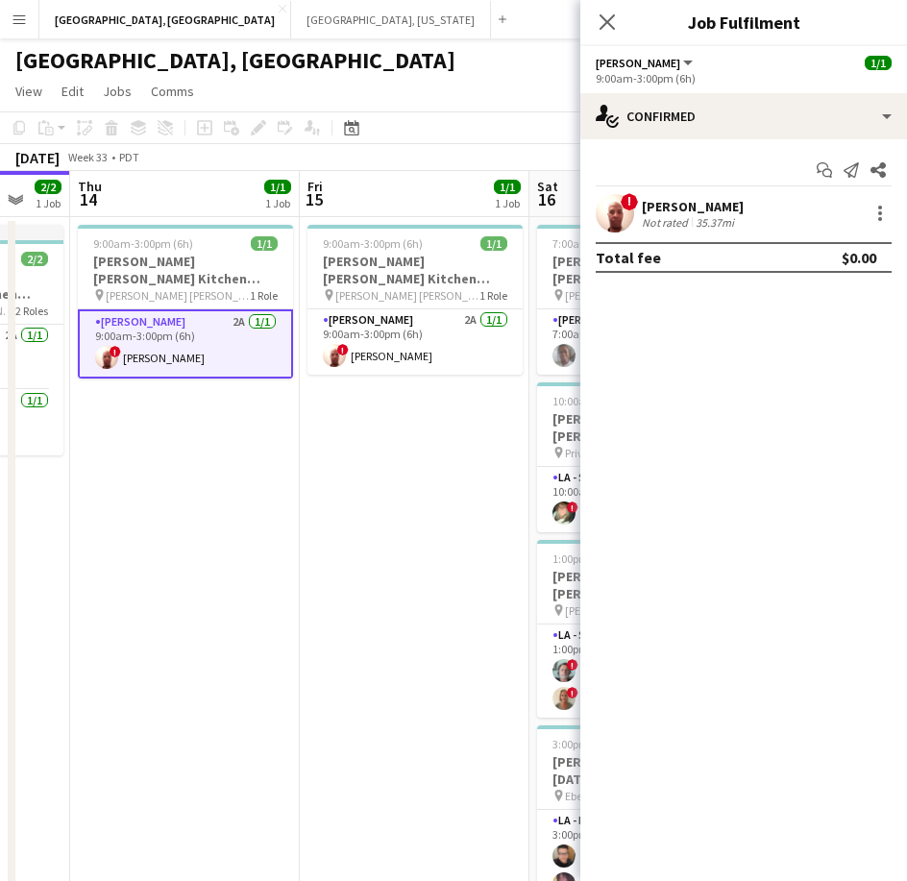
drag, startPoint x: 301, startPoint y: 693, endPoint x: 323, endPoint y: 692, distance: 22.1
click at [323, 692] on app-calendar-viewport "Mon 11 Tue 12 1/3 1 Job Wed 13 2/2 1 Job Thu 14 1/1 1 Job Fri 15 1/1 1 Job Sat …" at bounding box center [453, 612] width 907 height 882
click at [602, 21] on icon "Close pop-in" at bounding box center [607, 21] width 18 height 18
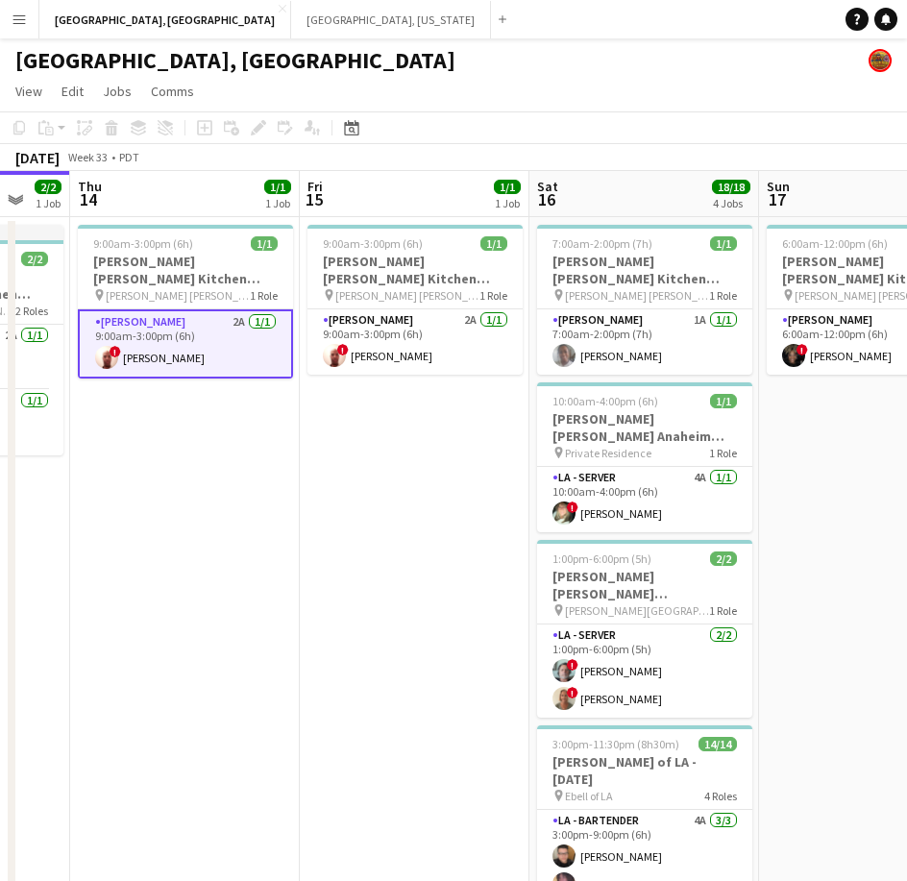
click at [188, 329] on app-card-role "[PERSON_NAME] 2A [DATE] 9:00am-3:00pm (6h) ! [PERSON_NAME]" at bounding box center [185, 343] width 215 height 69
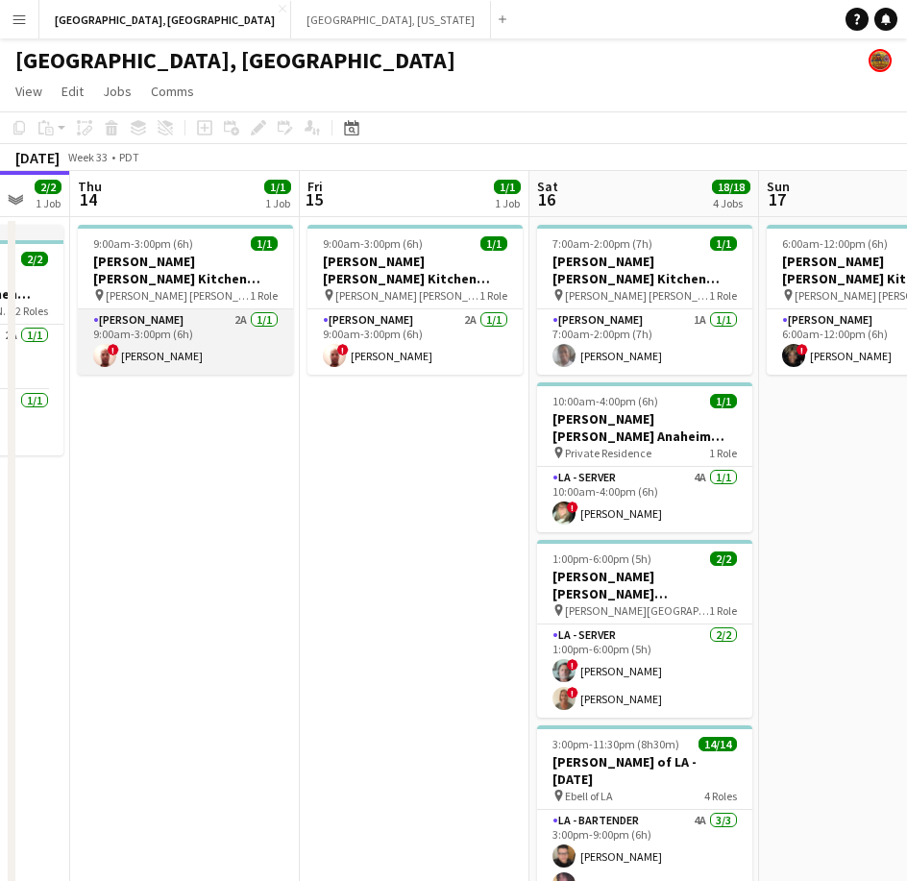
click at [130, 354] on app-card-role "[PERSON_NAME] 2A [DATE] 9:00am-3:00pm (6h) ! [PERSON_NAME]" at bounding box center [185, 341] width 215 height 65
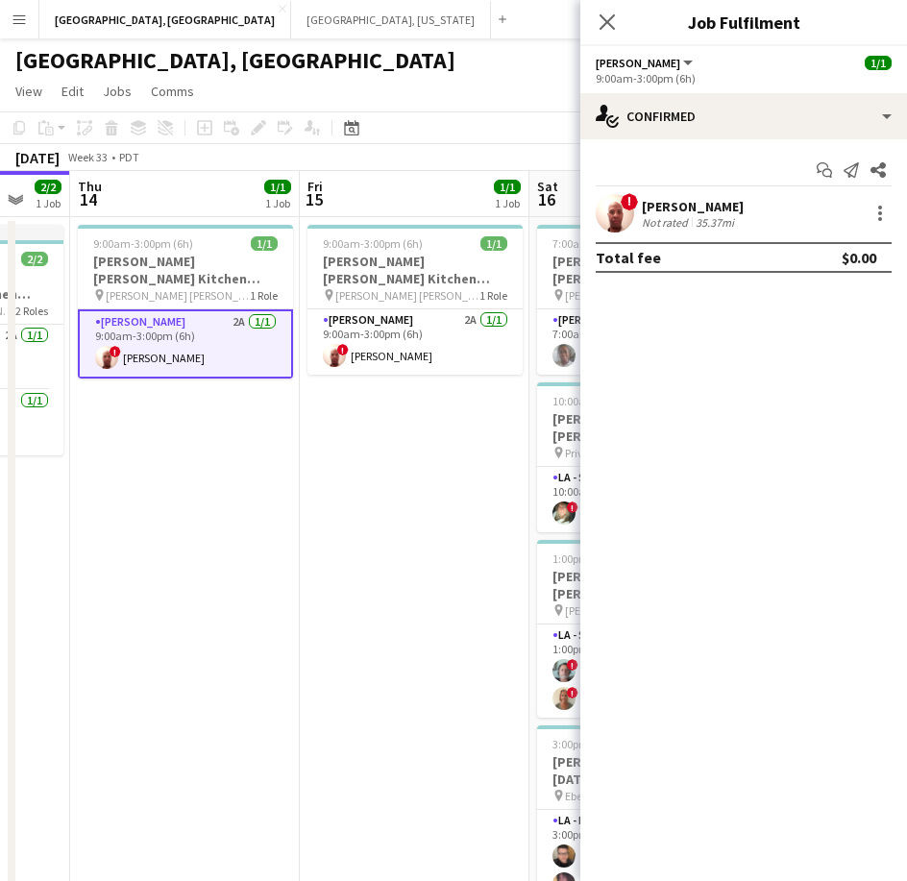
click at [705, 196] on div "! [PERSON_NAME] Not rated 35.37mi" at bounding box center [743, 213] width 327 height 38
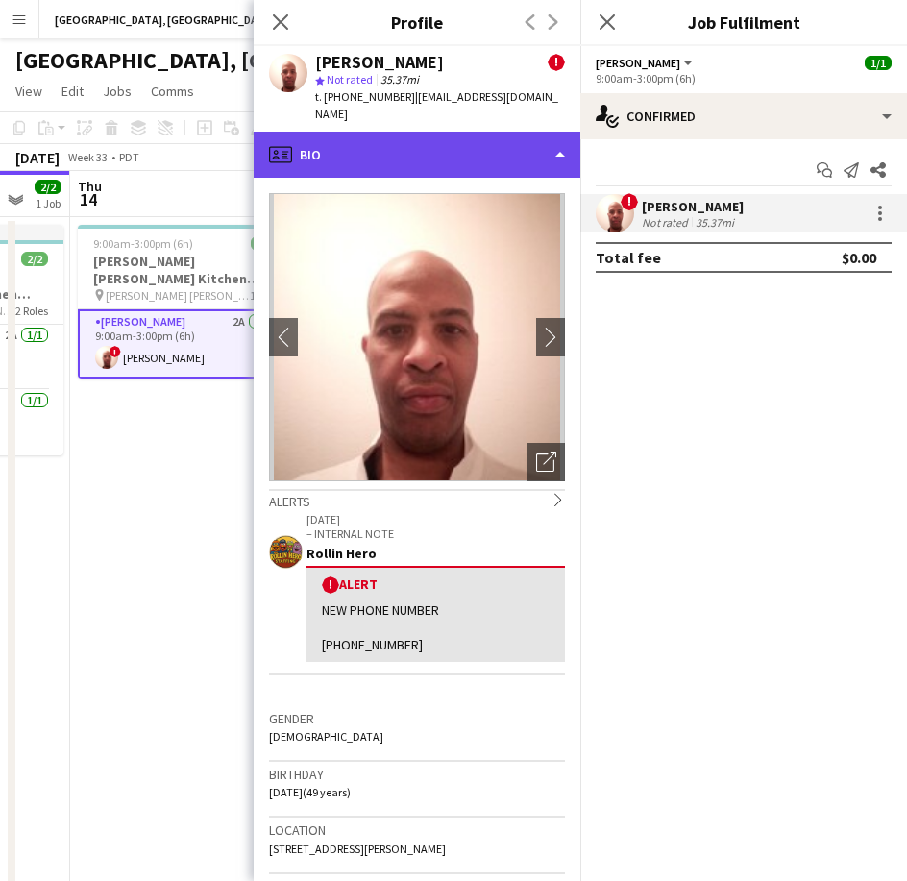
click at [515, 132] on div "profile Bio" at bounding box center [417, 155] width 327 height 46
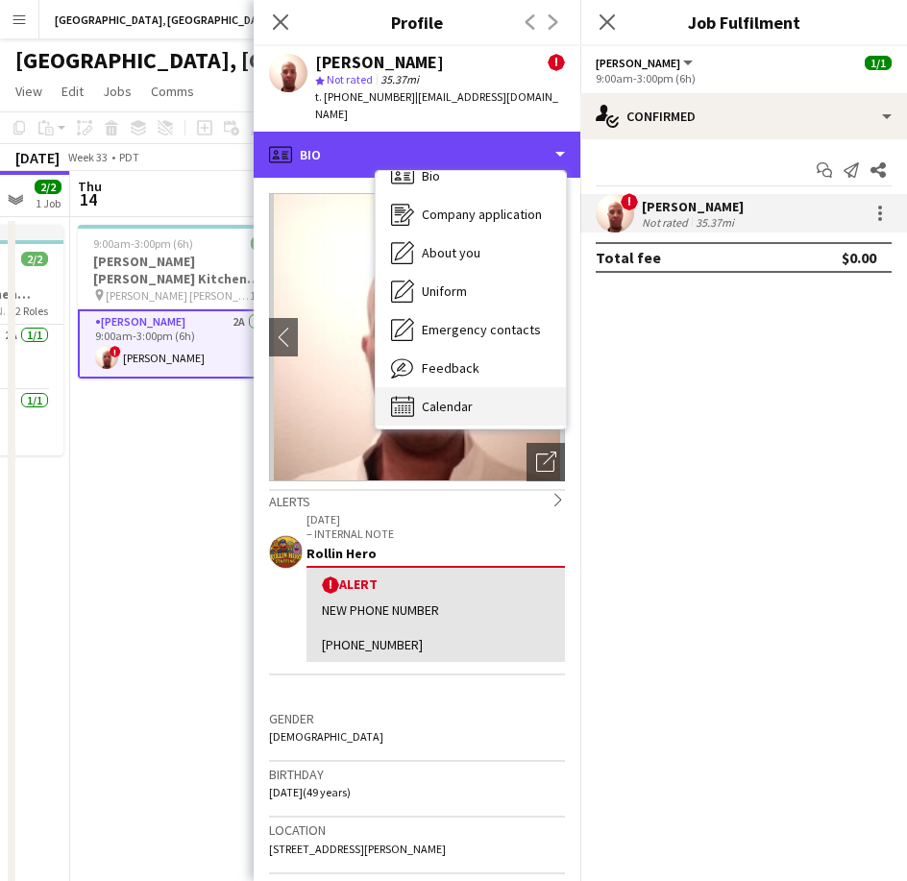
scroll to position [27, 0]
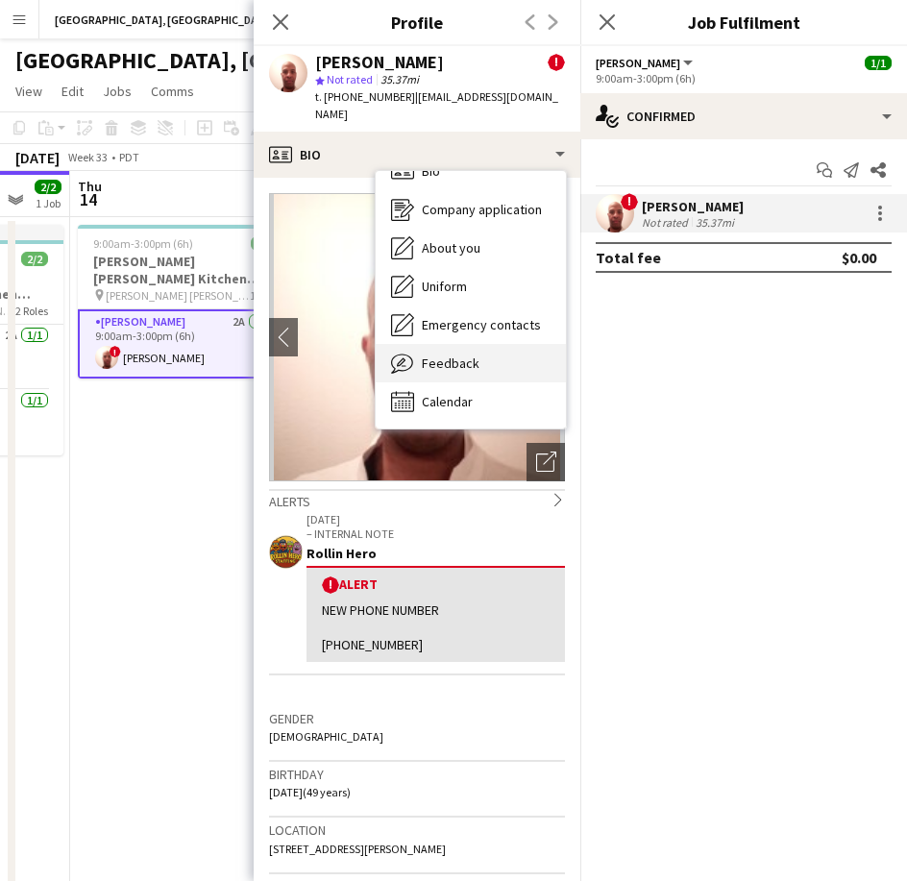
click at [455, 344] on div "Feedback Feedback" at bounding box center [471, 363] width 190 height 38
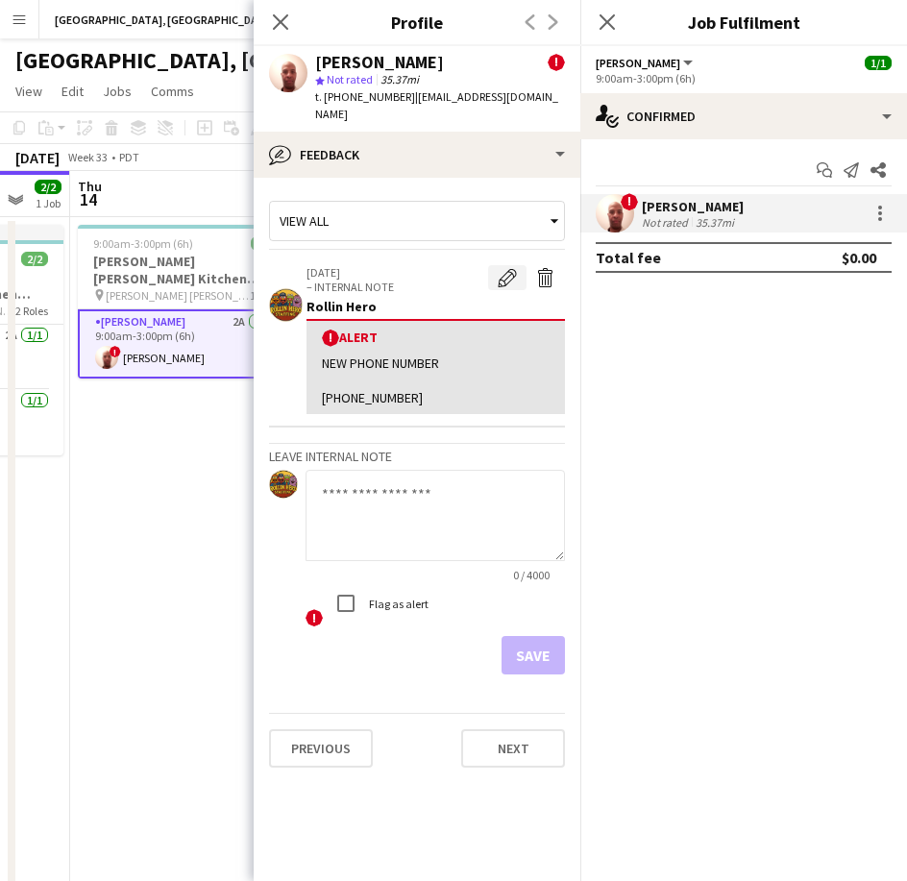
click at [502, 268] on app-icon "Edit alert" at bounding box center [507, 277] width 19 height 19
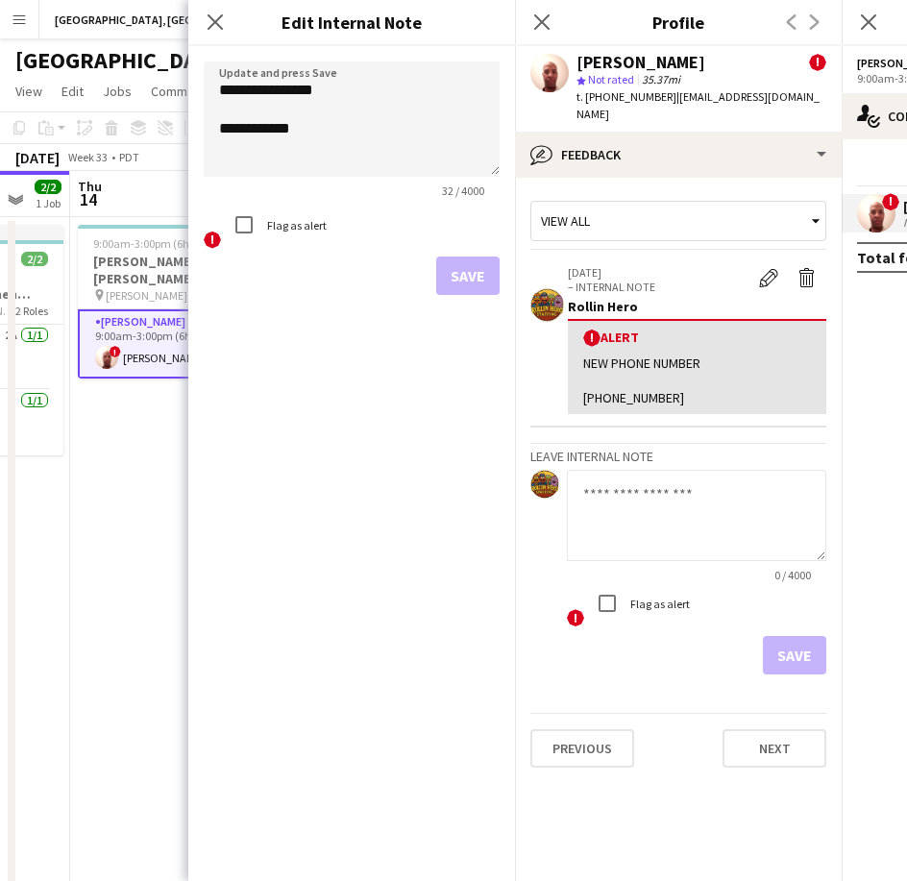
click at [775, 254] on app-crew-profile-feedback-alert "[DATE] – INTERNAL NOTE Edit alert Delete alert Rollin Hero ! Alert NEW PHONE NU…" at bounding box center [678, 341] width 296 height 175
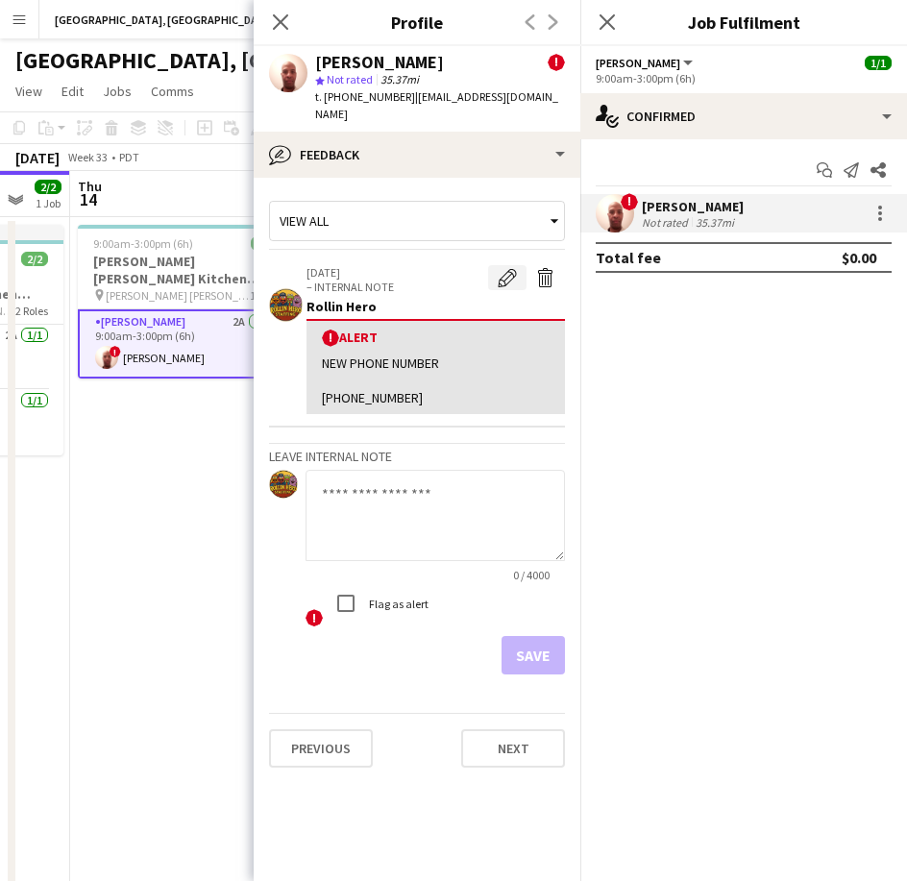
click at [510, 268] on app-icon "Edit alert" at bounding box center [507, 277] width 19 height 19
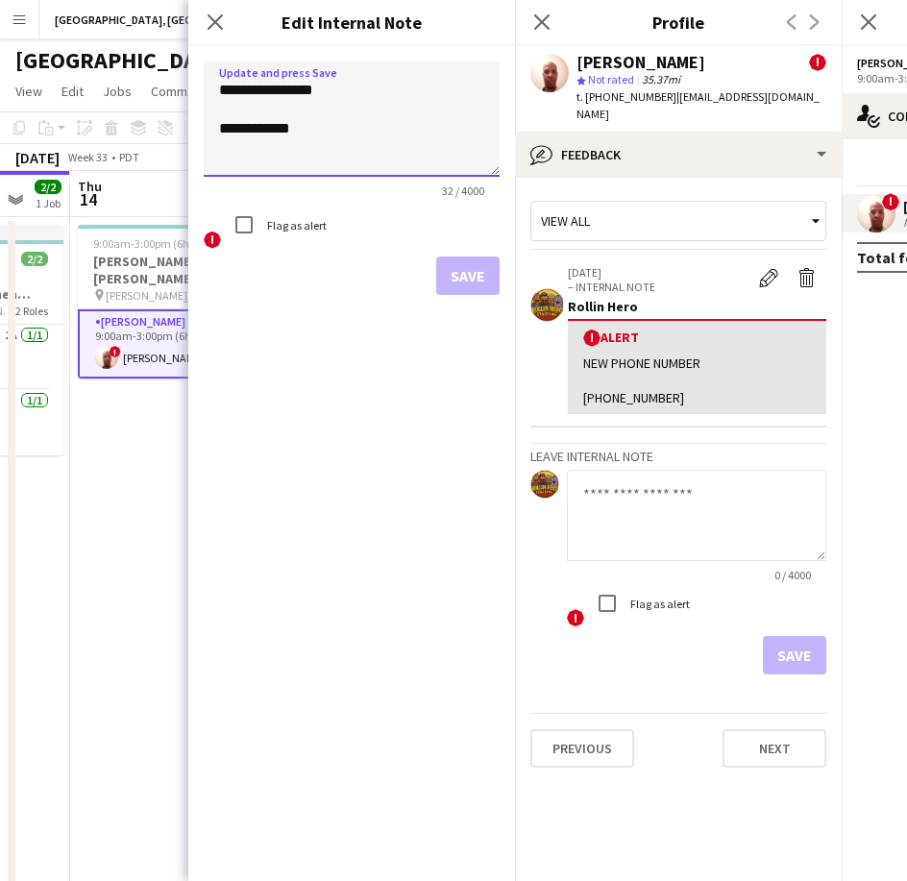
click at [232, 126] on textarea "**********" at bounding box center [352, 118] width 296 height 115
type textarea "**********"
click at [480, 257] on button "Save" at bounding box center [467, 276] width 63 height 38
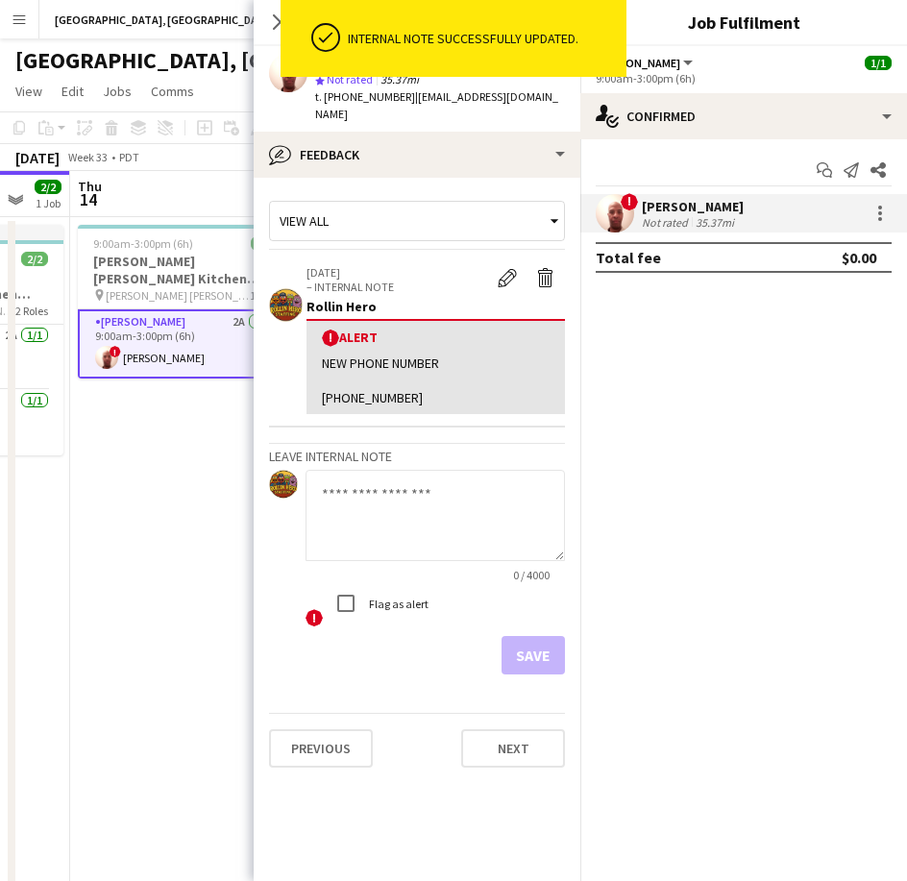
click at [815, 376] on mat-expansion-panel "check Confirmed Start chat Send notification Share ! [PERSON_NAME] Not rated 35…" at bounding box center [743, 510] width 327 height 742
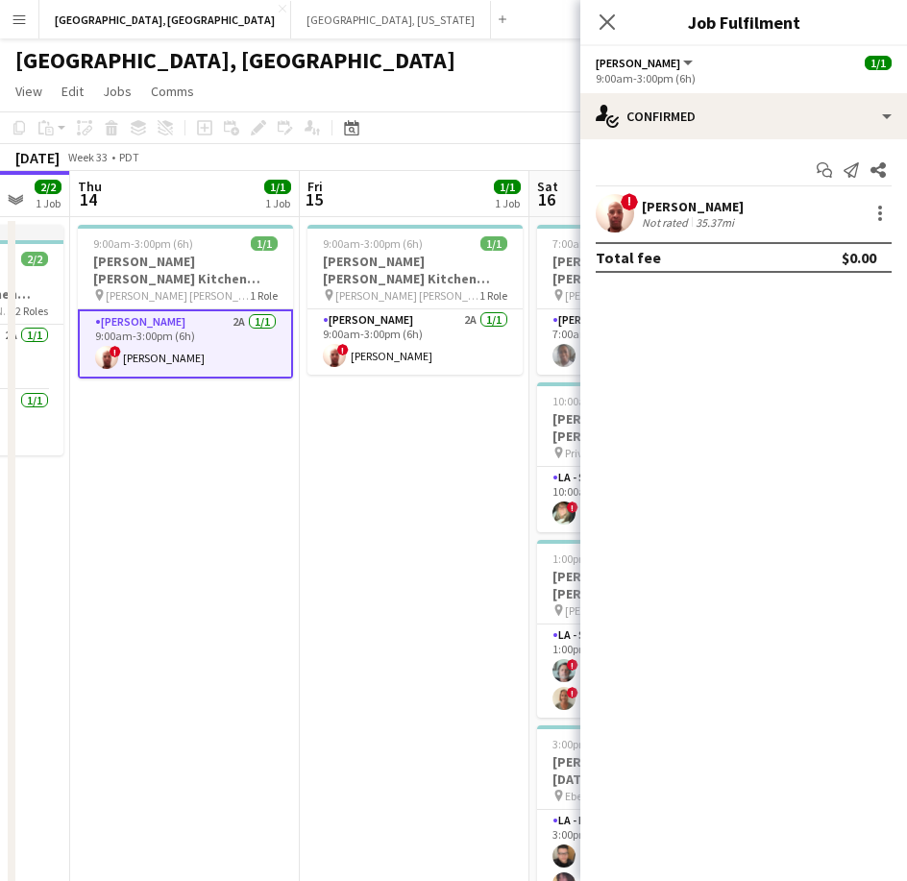
click at [267, 489] on app-date-cell "9:00am-3:00pm (6h) 1/1 [PERSON_NAME] [PERSON_NAME] Kitchen [DATE] pin [PERSON_N…" at bounding box center [185, 635] width 230 height 836
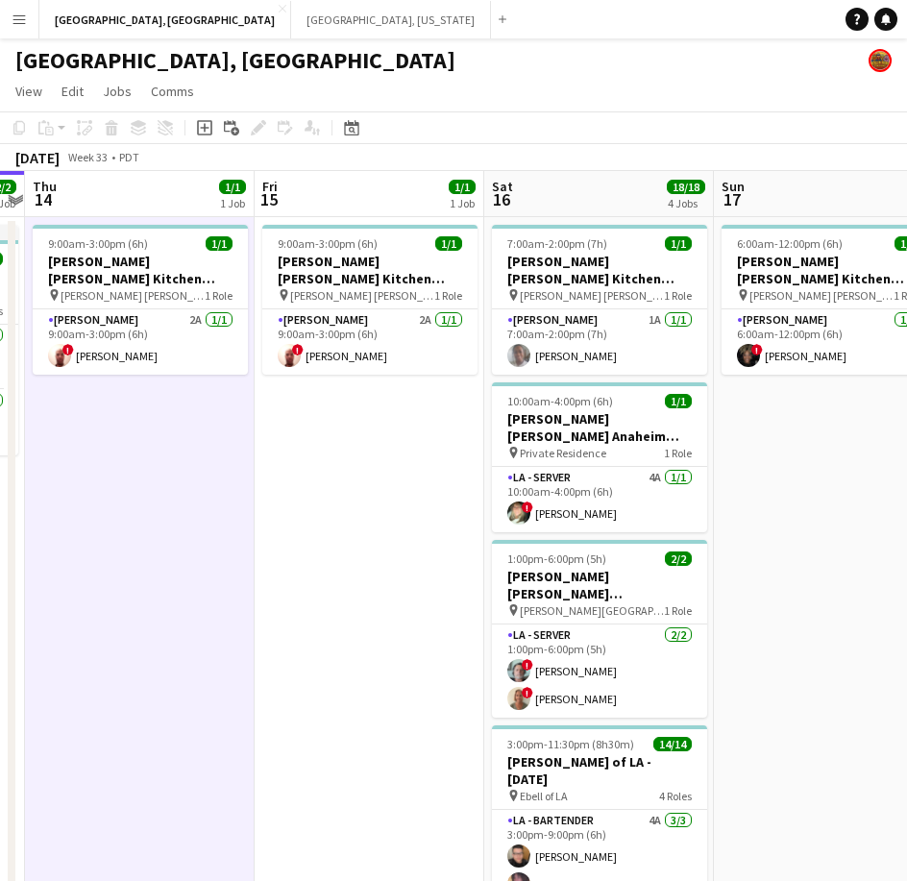
scroll to position [0, 708]
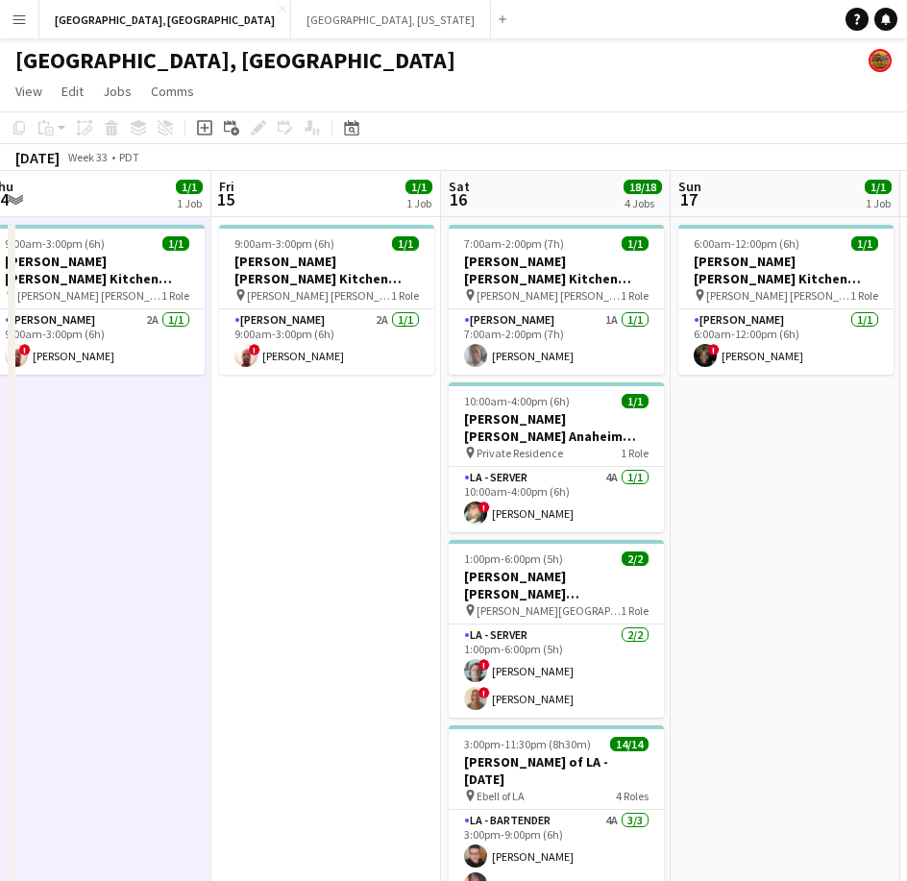
drag, startPoint x: 495, startPoint y: 442, endPoint x: 407, endPoint y: 457, distance: 88.8
click at [407, 457] on app-calendar-viewport "Mon 11 Tue 12 1/3 1 Job Wed 13 2/2 1 Job Thu 14 1/1 1 Job Fri 15 1/1 1 Job Sat …" at bounding box center [453, 612] width 907 height 882
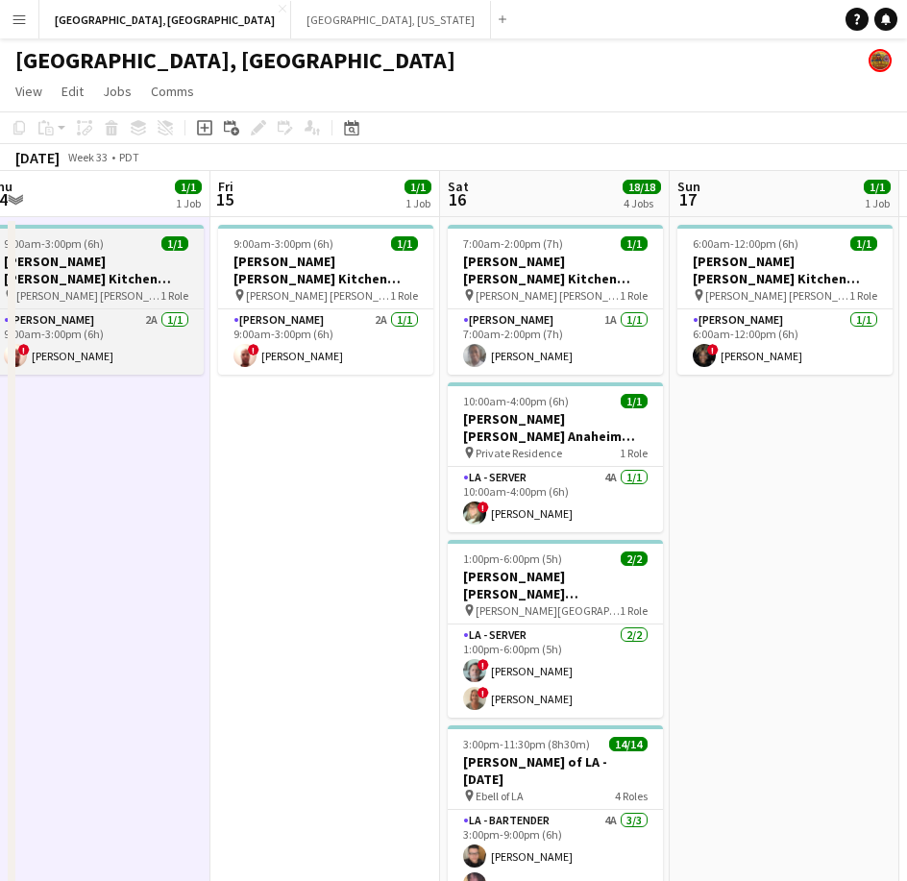
click at [126, 287] on div "pin [PERSON_NAME] [PERSON_NAME] Catering 1 Role" at bounding box center [95, 294] width 215 height 15
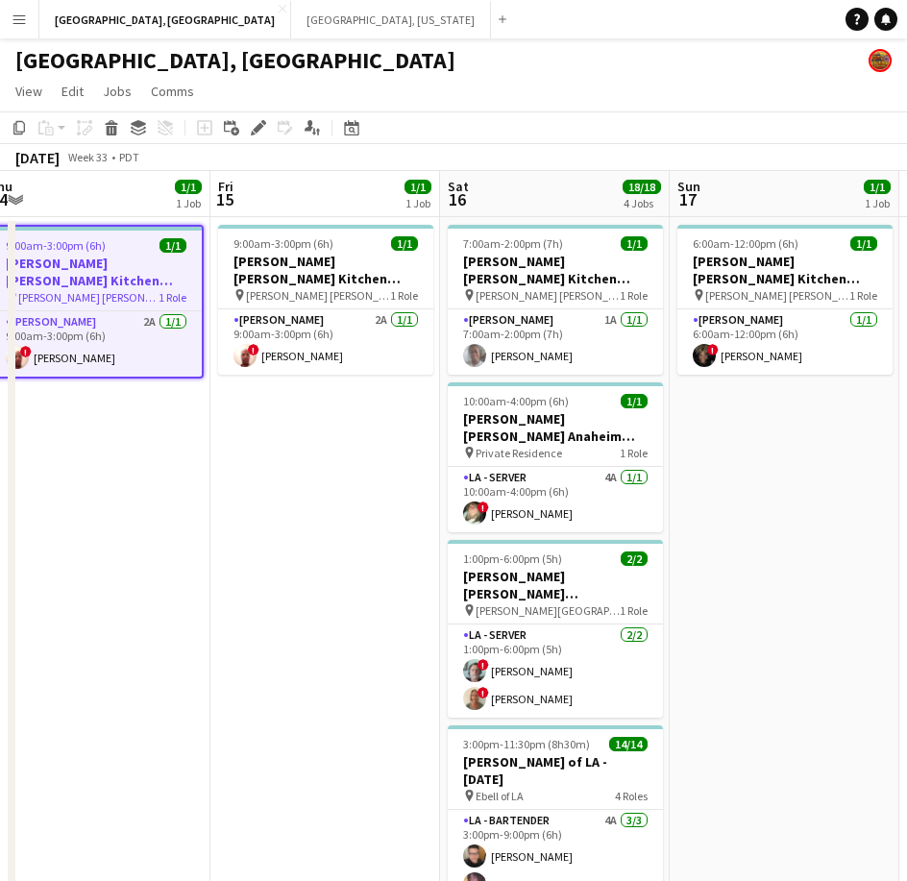
click at [262, 127] on icon at bounding box center [258, 128] width 11 height 11
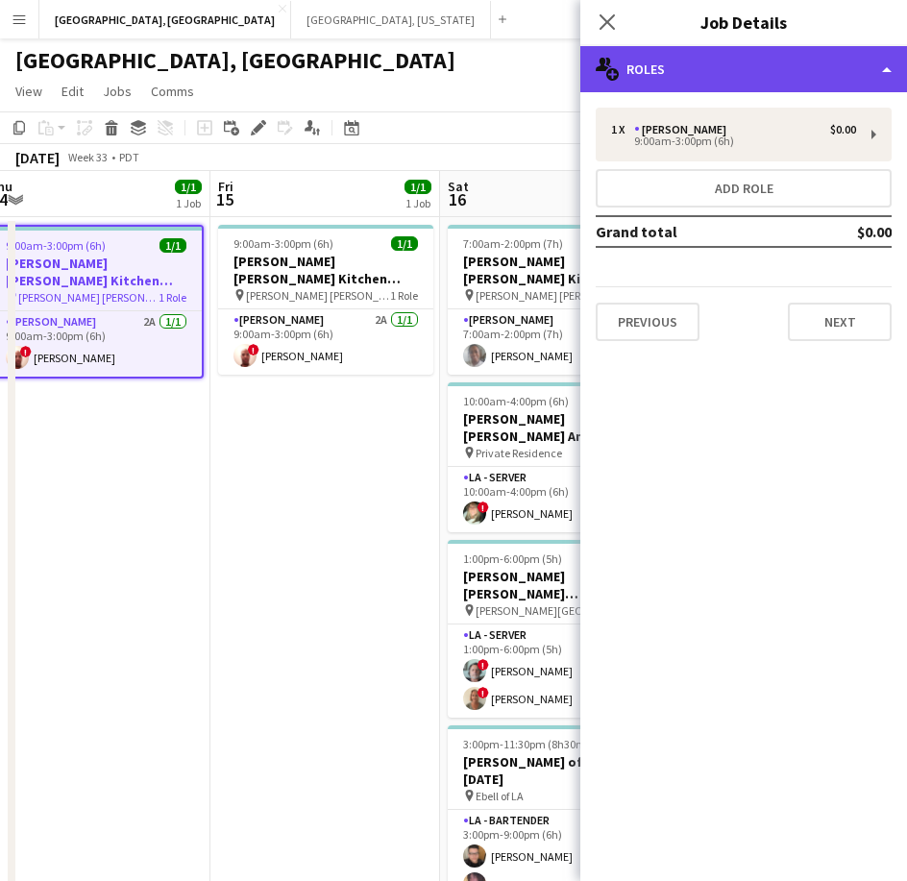
click at [830, 73] on div "multiple-users-add Roles" at bounding box center [743, 69] width 327 height 46
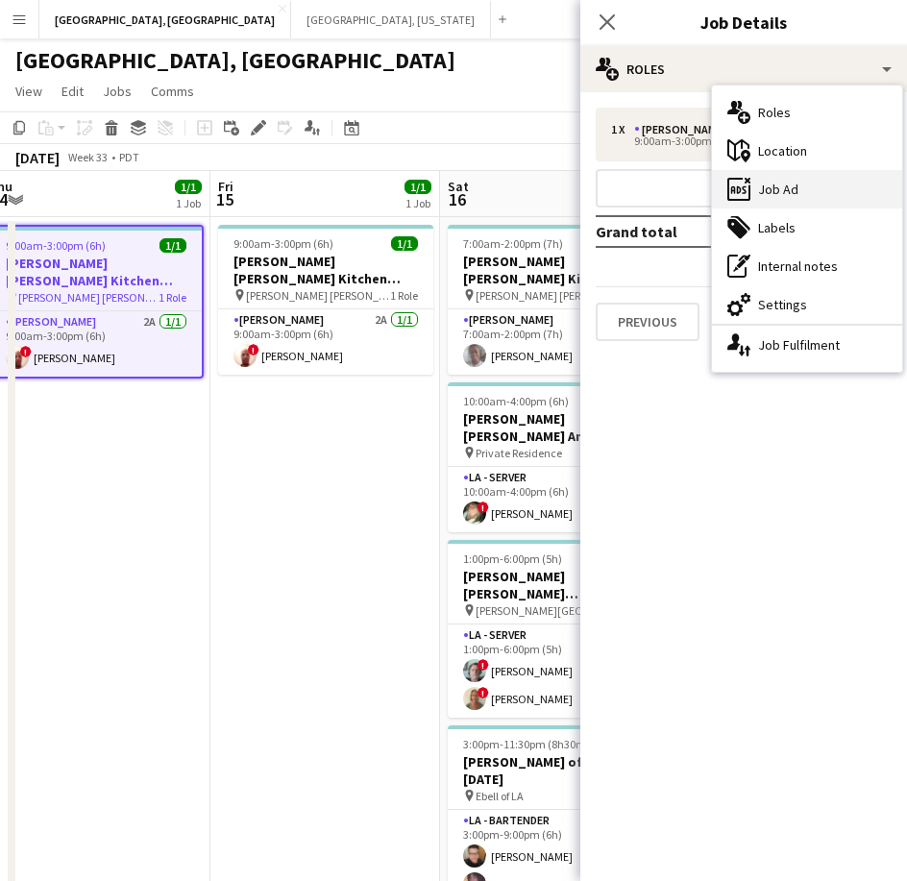
click at [807, 179] on div "ads-window Job Ad" at bounding box center [807, 189] width 190 height 38
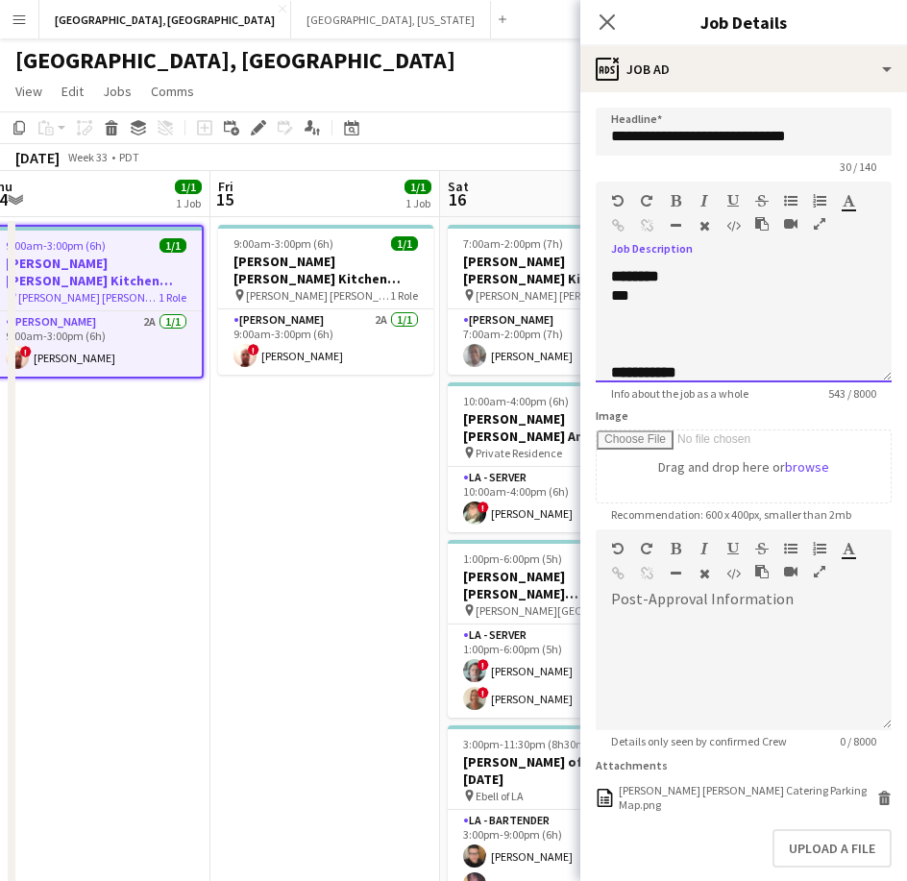
click at [663, 295] on div "***" at bounding box center [725, 295] width 229 height 19
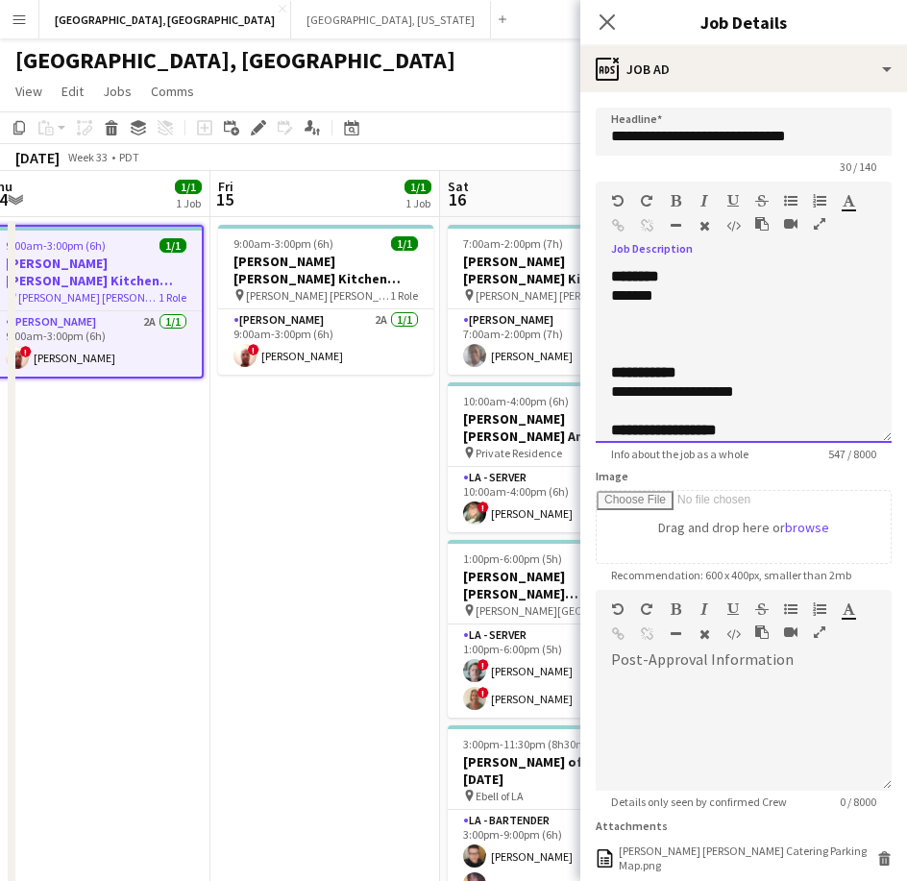
drag, startPoint x: 868, startPoint y: 368, endPoint x: 789, endPoint y: 835, distance: 473.5
click at [795, 443] on div "**********" at bounding box center [744, 355] width 296 height 176
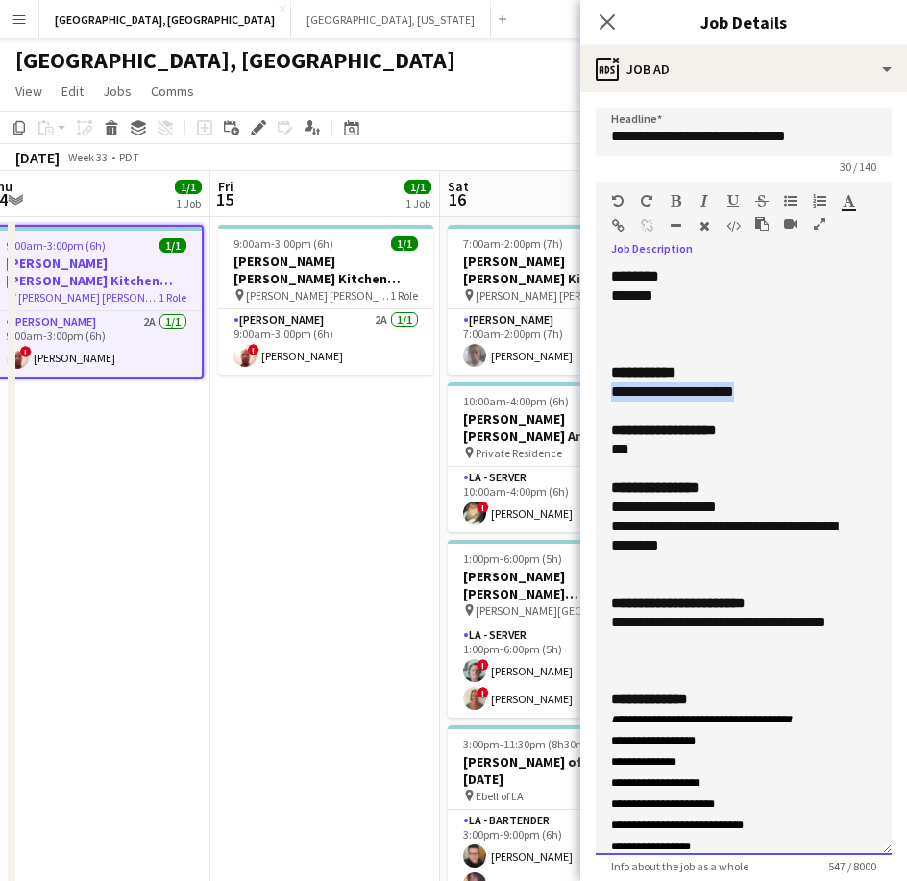
drag, startPoint x: 762, startPoint y: 396, endPoint x: 354, endPoint y: 400, distance: 408.3
click at [584, 393] on form "**********" at bounding box center [743, 771] width 327 height 1326
copy div "**********"
drag, startPoint x: 691, startPoint y: 638, endPoint x: 599, endPoint y: 619, distance: 94.2
click at [599, 619] on div "**********" at bounding box center [744, 561] width 296 height 588
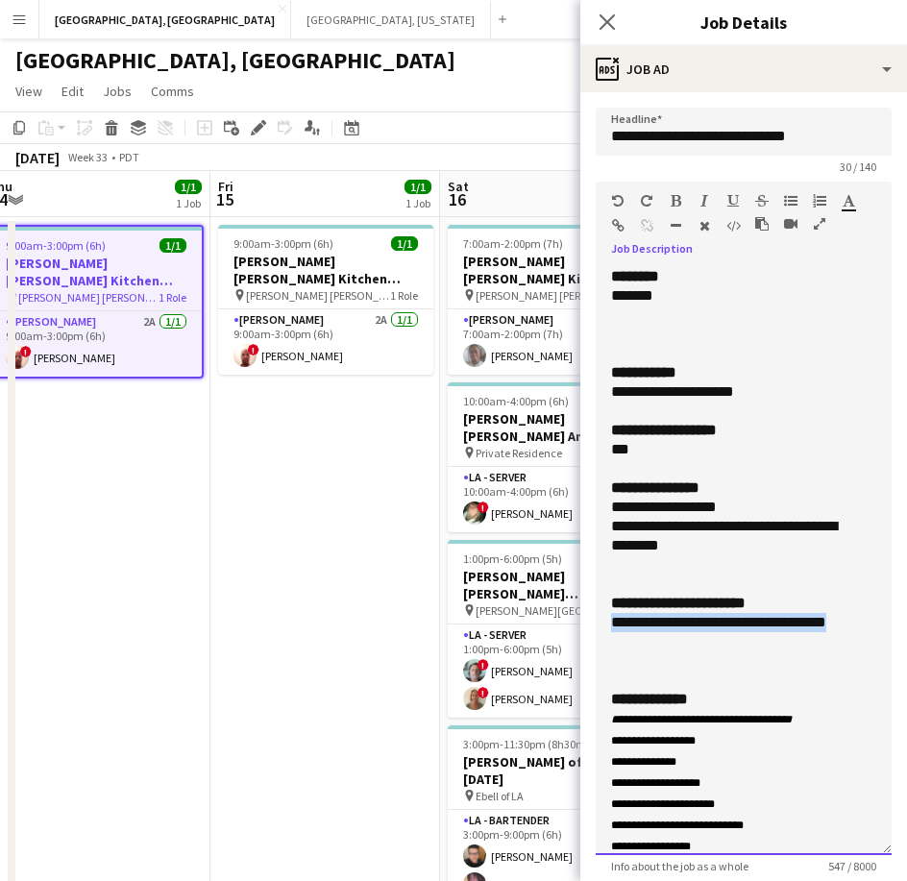
copy div "**********"
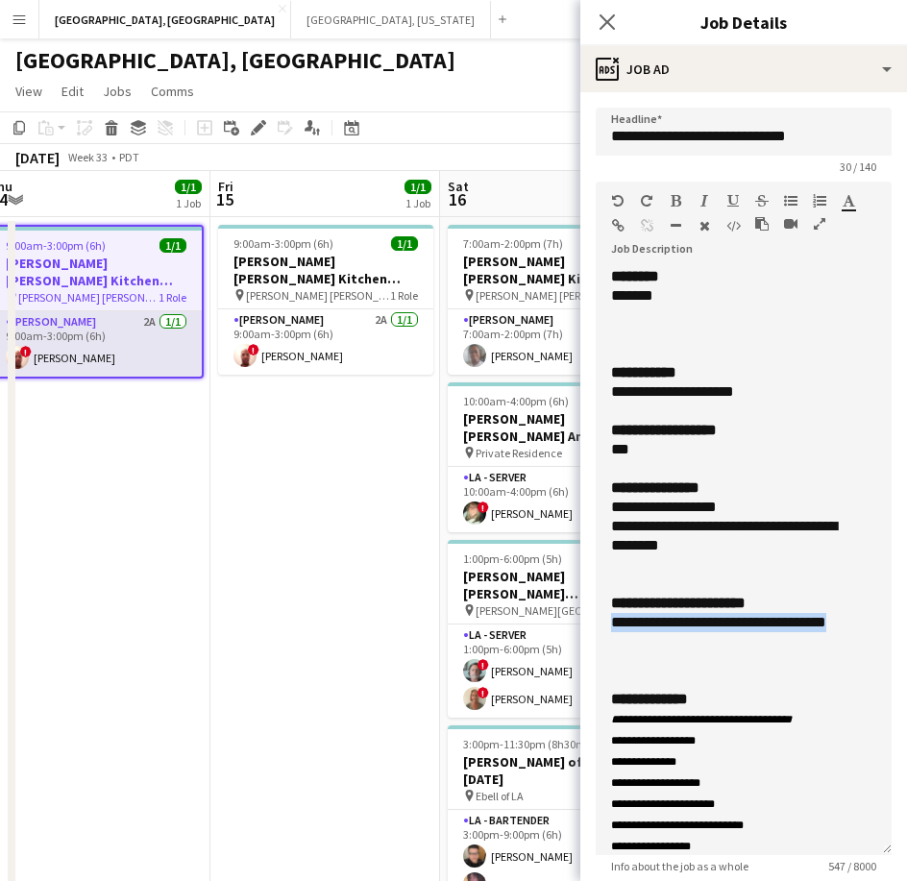
click at [67, 337] on app-card-role "[PERSON_NAME] 2A [DATE] 9:00am-3:00pm (6h) ! [PERSON_NAME]" at bounding box center [95, 343] width 211 height 65
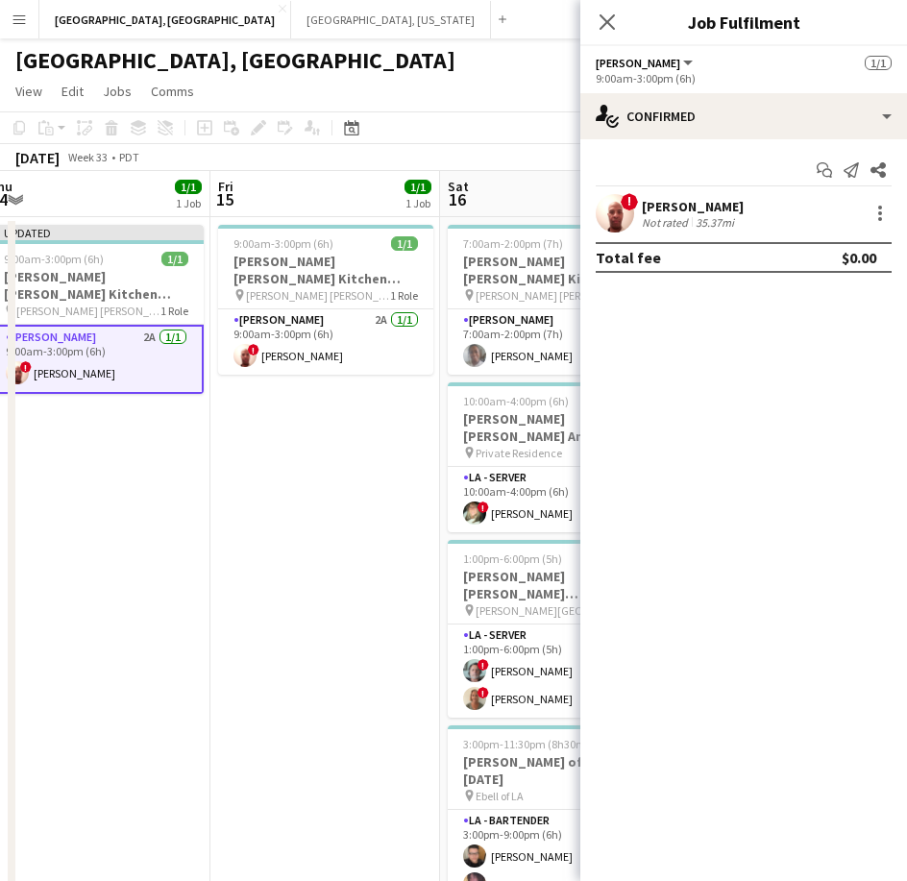
click at [648, 219] on div "Not rated" at bounding box center [667, 222] width 50 height 14
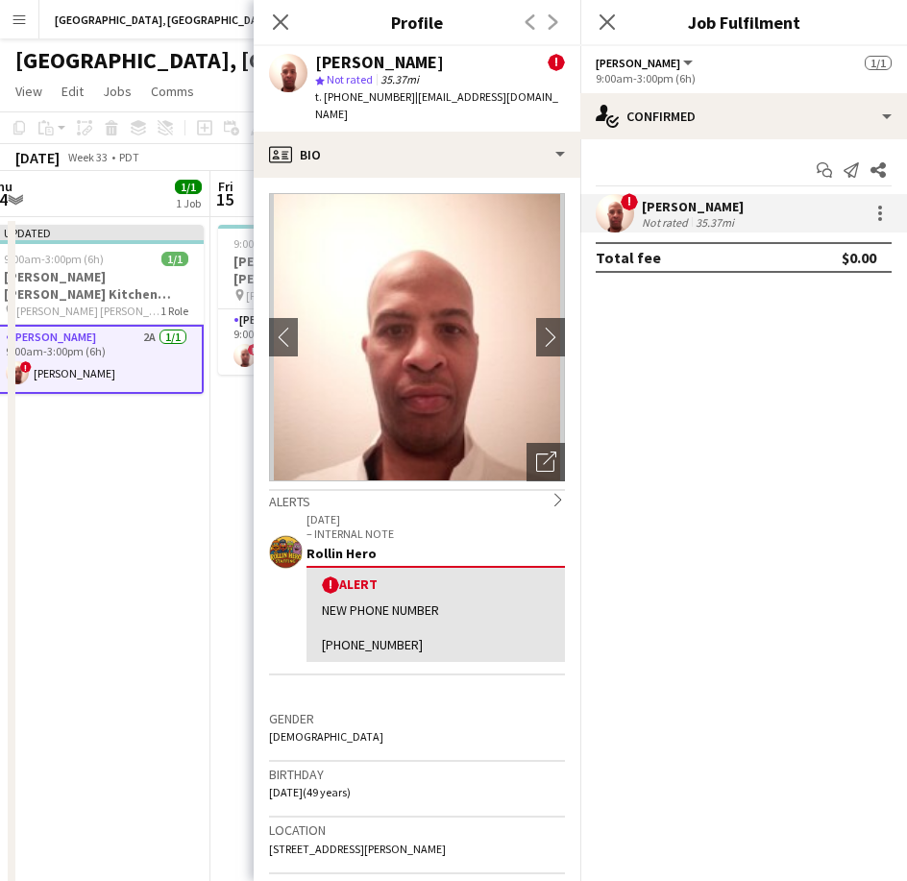
click at [348, 98] on span "t. [PHONE_NUMBER]" at bounding box center [365, 96] width 100 height 14
copy span "12135481329"
click at [170, 474] on app-date-cell "Updated 9:00am-3:00pm (6h) 1/1 [PERSON_NAME] [PERSON_NAME] Kitchen [DATE] pin […" at bounding box center [96, 635] width 230 height 836
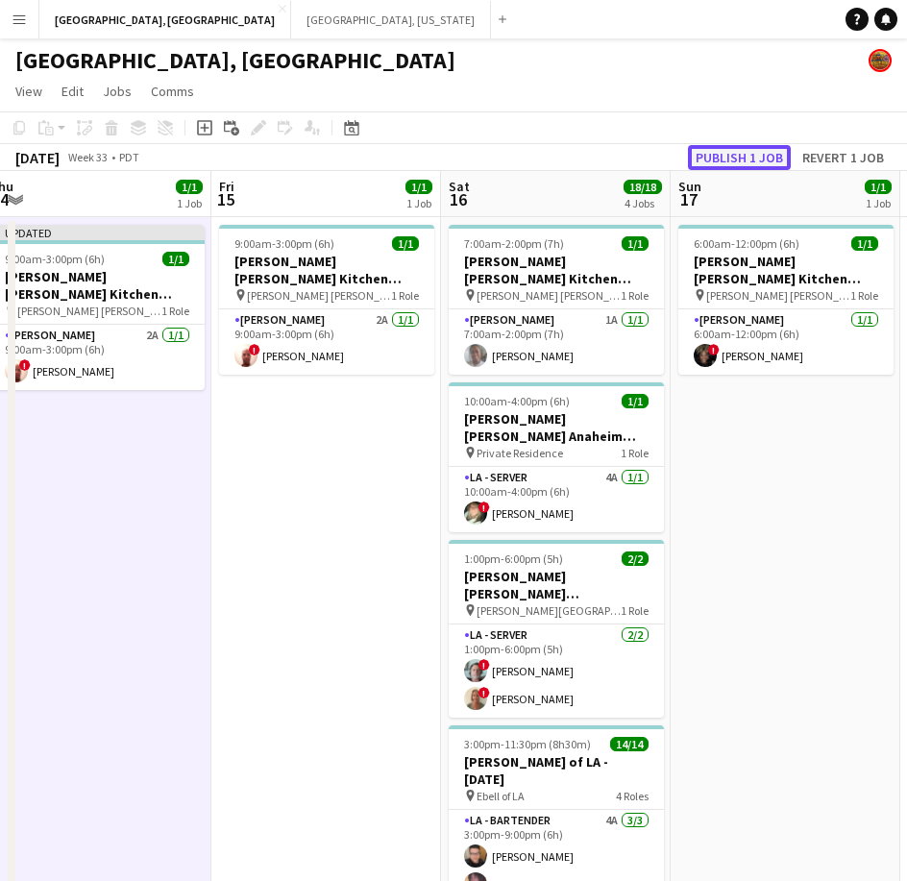
click at [724, 149] on button "Publish 1 job" at bounding box center [739, 157] width 103 height 25
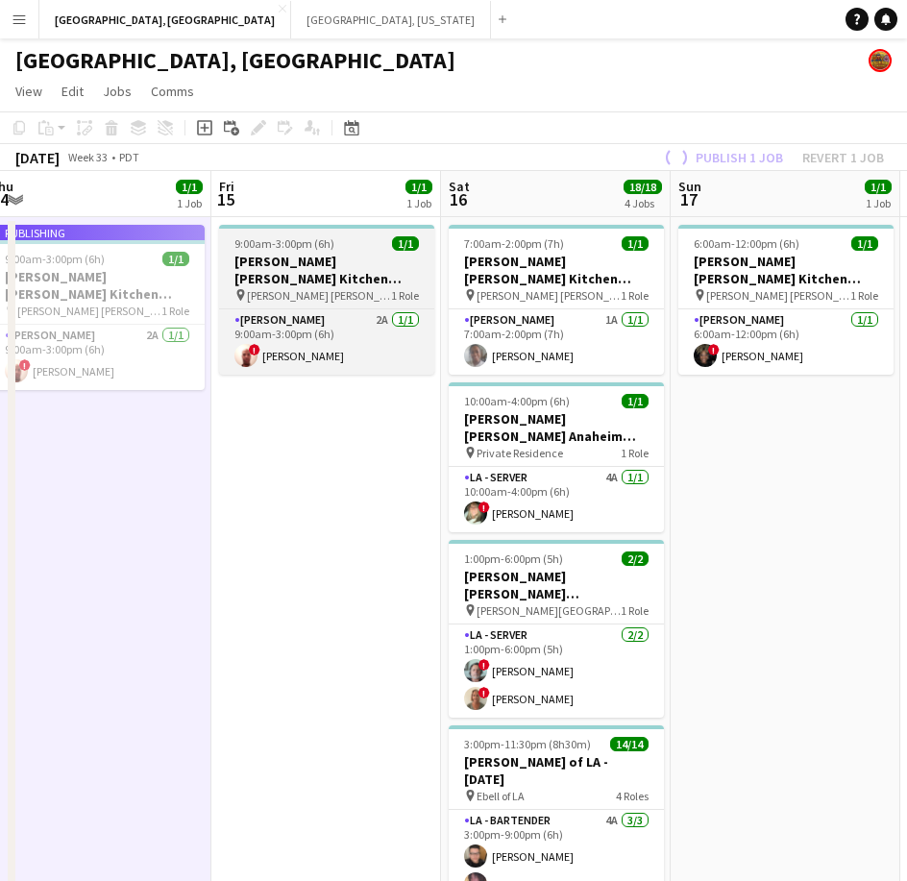
click at [381, 249] on div "9:00am-3:00pm (6h) 1/1" at bounding box center [326, 243] width 215 height 14
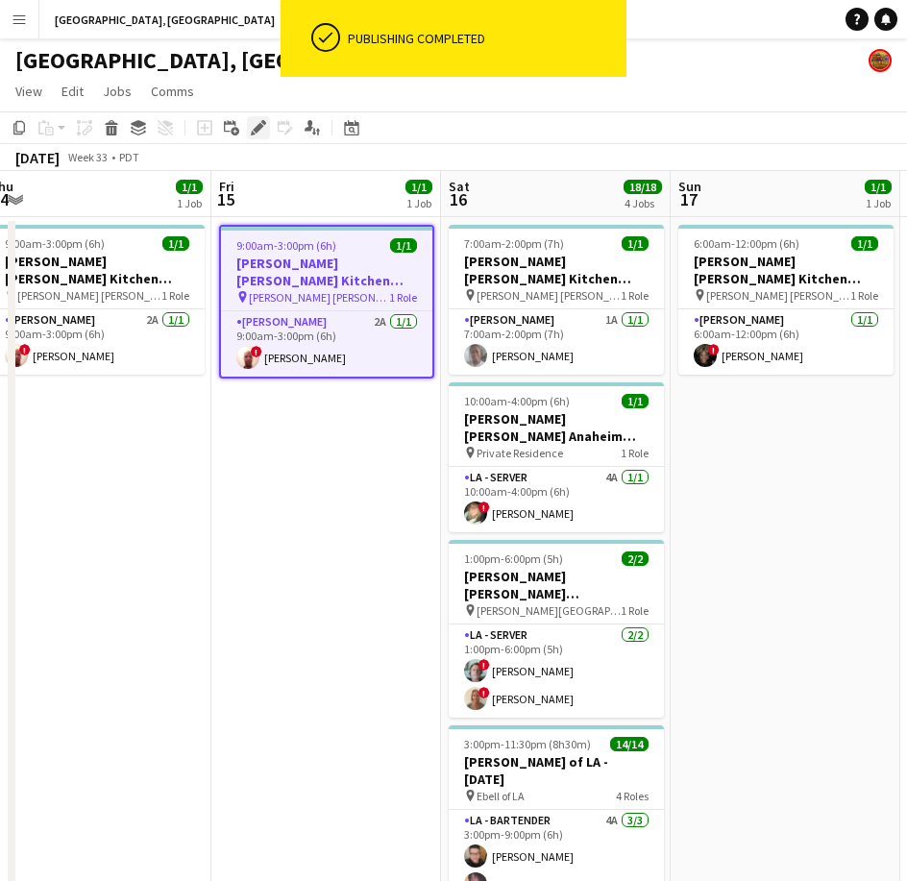
click at [255, 132] on icon at bounding box center [258, 128] width 11 height 11
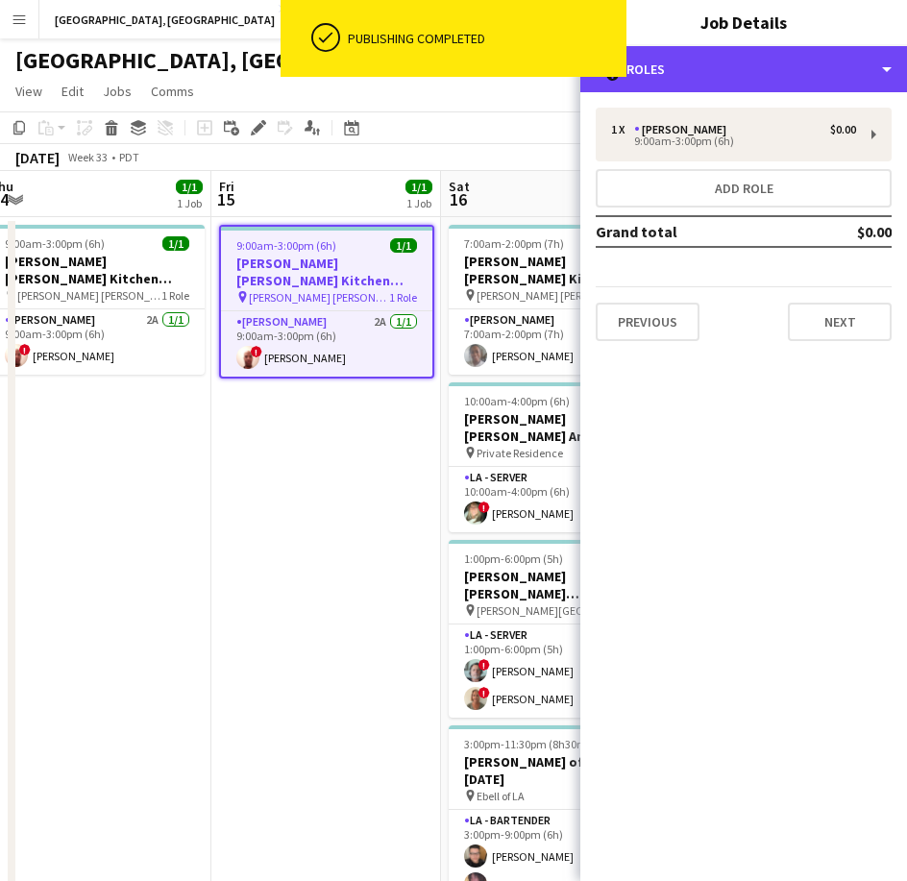
drag, startPoint x: 701, startPoint y: 64, endPoint x: 730, endPoint y: 112, distance: 56.0
click at [701, 65] on div "multiple-users-add Roles" at bounding box center [743, 69] width 327 height 46
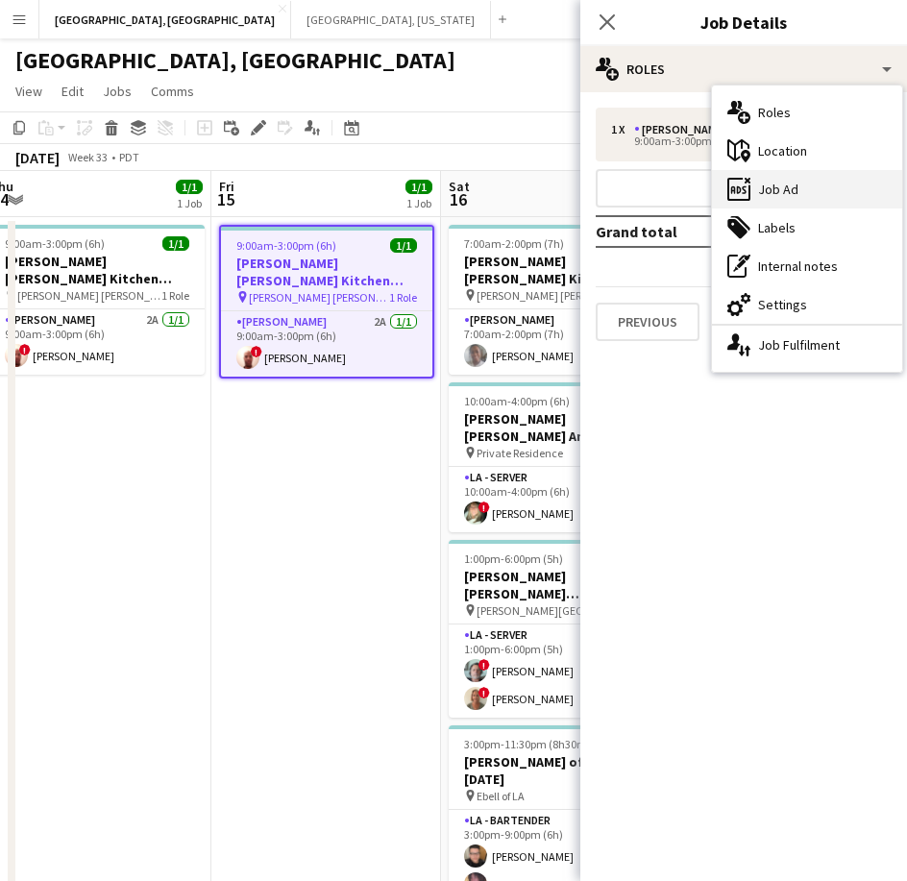
click at [776, 179] on div "ads-window Job Ad" at bounding box center [807, 189] width 190 height 38
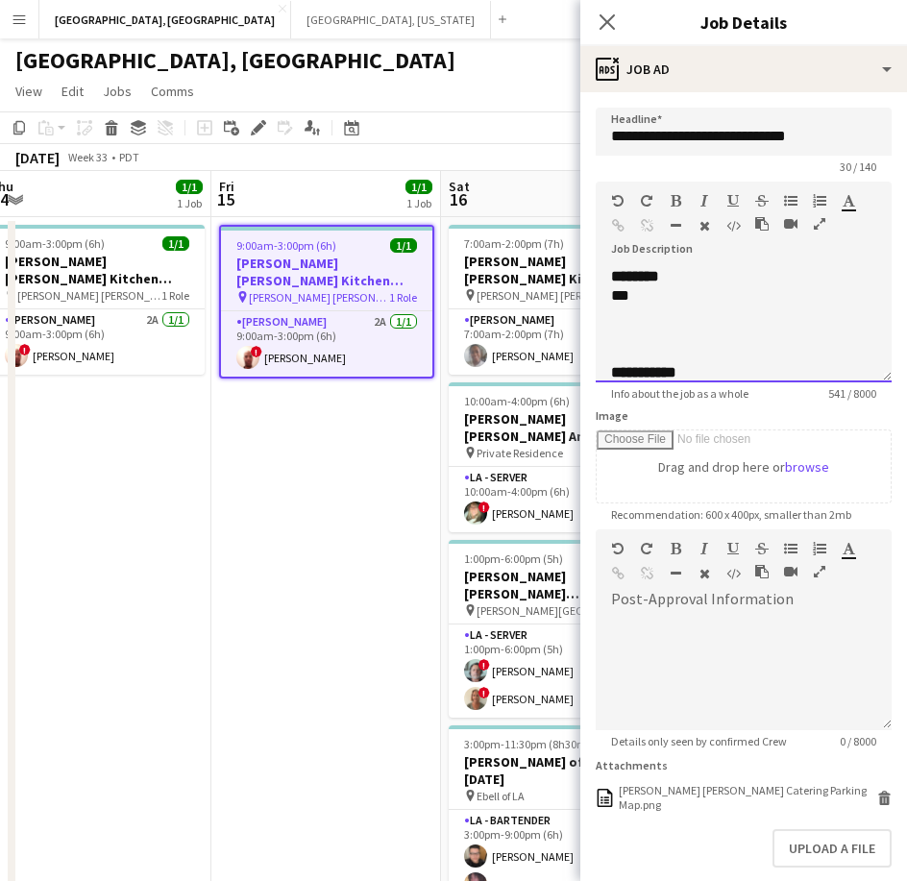
click at [648, 291] on div "***" at bounding box center [725, 295] width 229 height 19
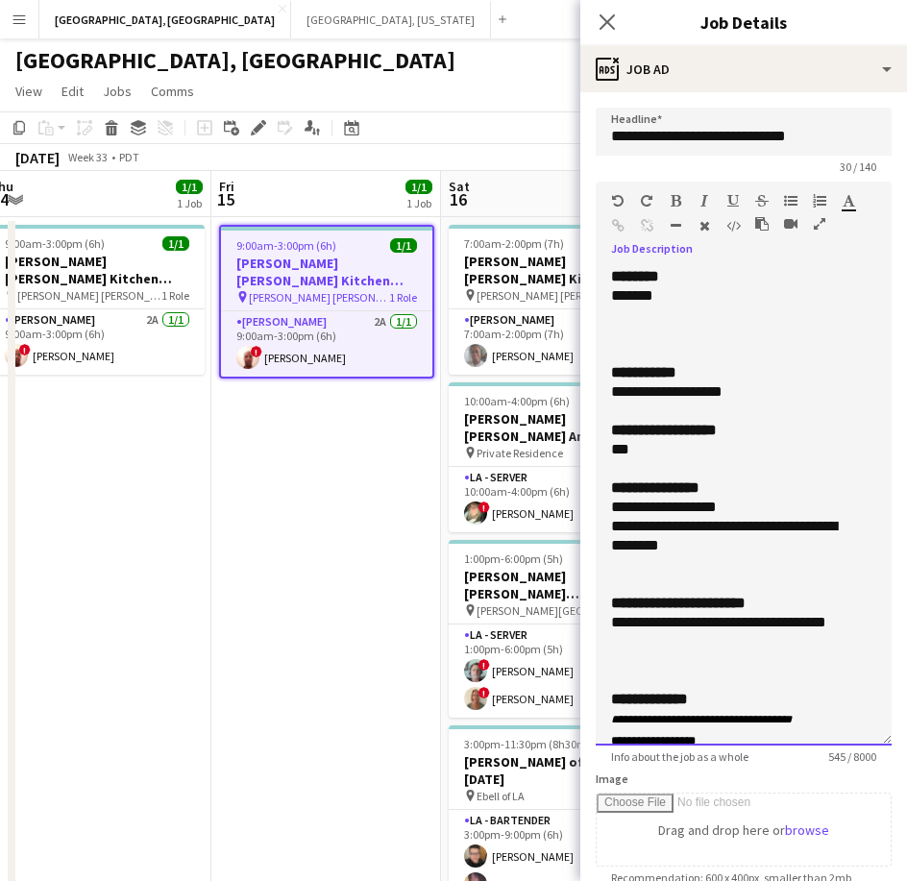
drag, startPoint x: 864, startPoint y: 364, endPoint x: 754, endPoint y: 592, distance: 252.7
click at [825, 725] on div "**********" at bounding box center [744, 506] width 296 height 478
drag, startPoint x: 738, startPoint y: 388, endPoint x: 607, endPoint y: 398, distance: 131.0
click at [607, 398] on div "**********" at bounding box center [744, 505] width 296 height 477
click at [694, 392] on div "**********" at bounding box center [725, 391] width 229 height 19
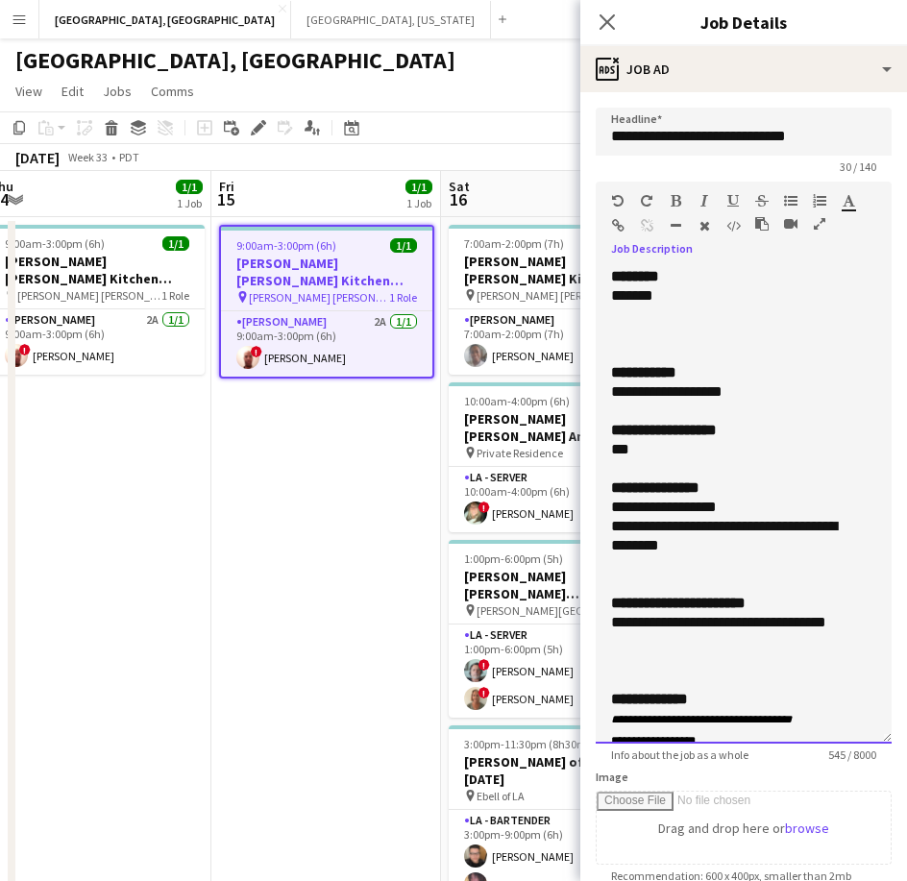
click at [716, 390] on div "**********" at bounding box center [725, 391] width 229 height 19
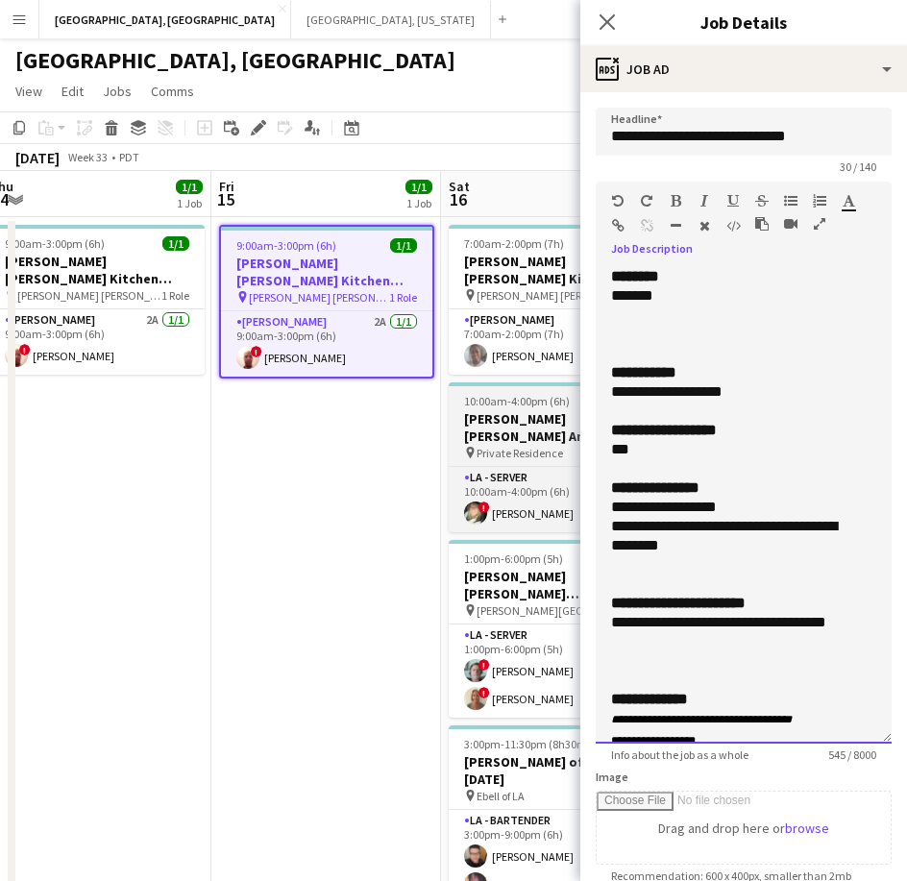
drag, startPoint x: 741, startPoint y: 383, endPoint x: 577, endPoint y: 398, distance: 164.0
click at [577, 398] on body "Menu Boards Boards Boards All jobs Status Workforce Workforce My Workforce Recr…" at bounding box center [453, 526] width 907 height 1053
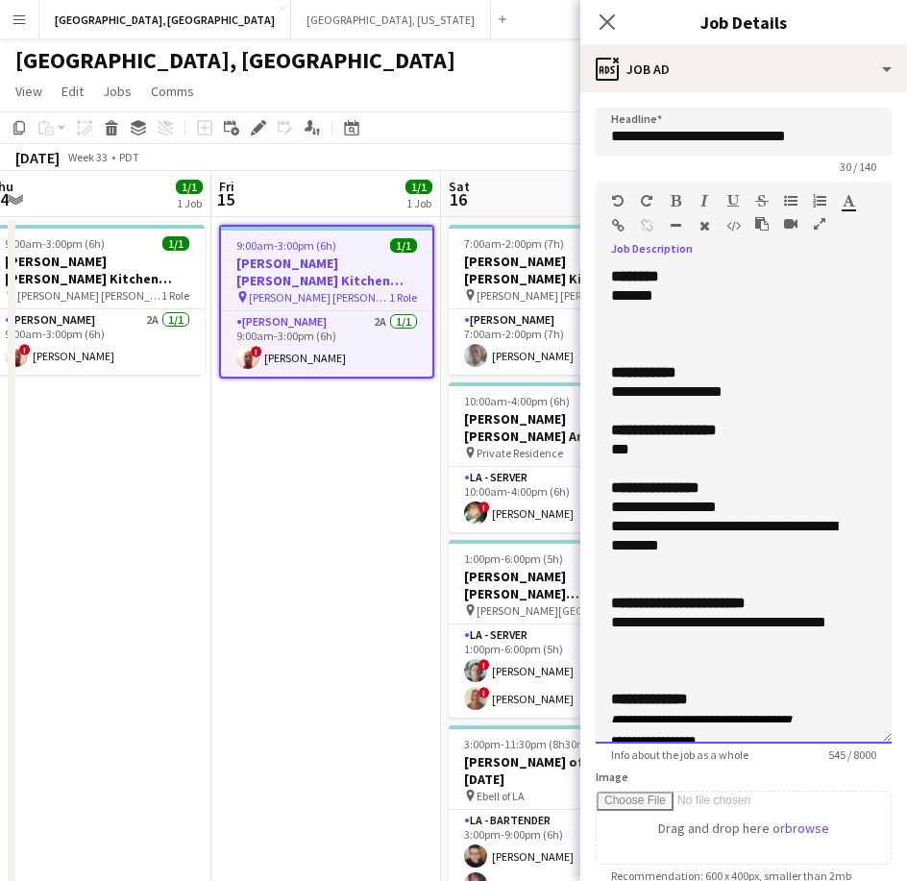
copy div "**********"
drag, startPoint x: 648, startPoint y: 640, endPoint x: 7, endPoint y: 537, distance: 649.0
click at [583, 624] on form "**********" at bounding box center [743, 715] width 327 height 1214
copy div "**********"
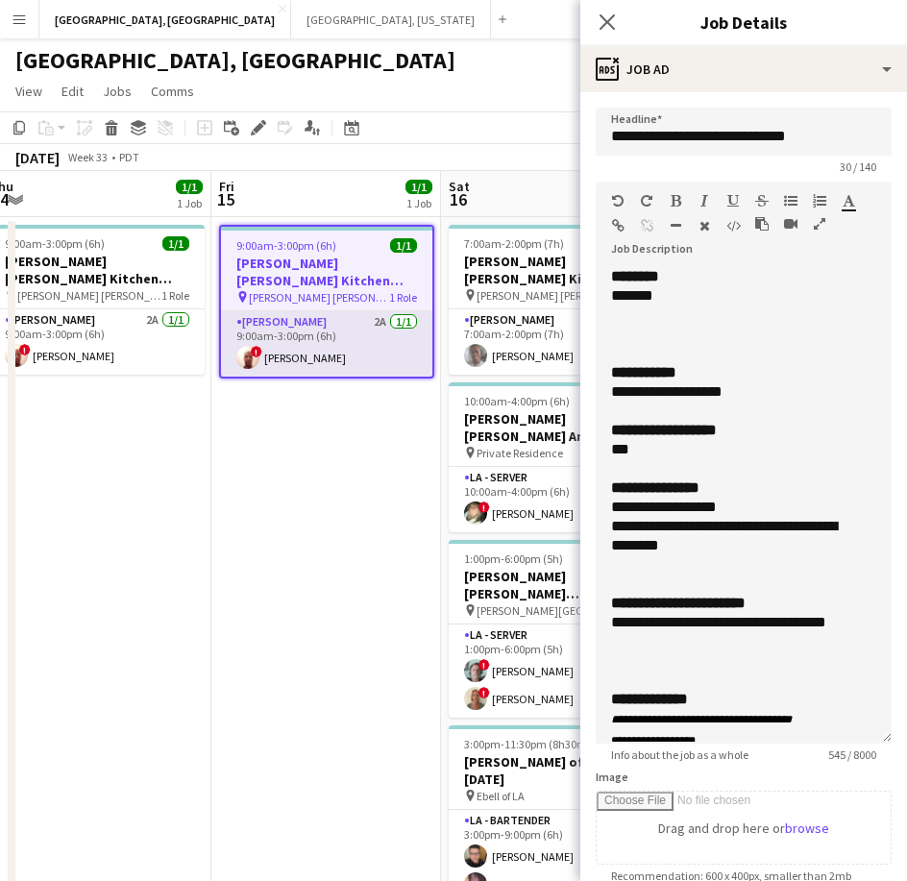
click at [343, 343] on app-card-role "[PERSON_NAME] 2A [DATE] 9:00am-3:00pm (6h) ! [PERSON_NAME]" at bounding box center [326, 343] width 211 height 65
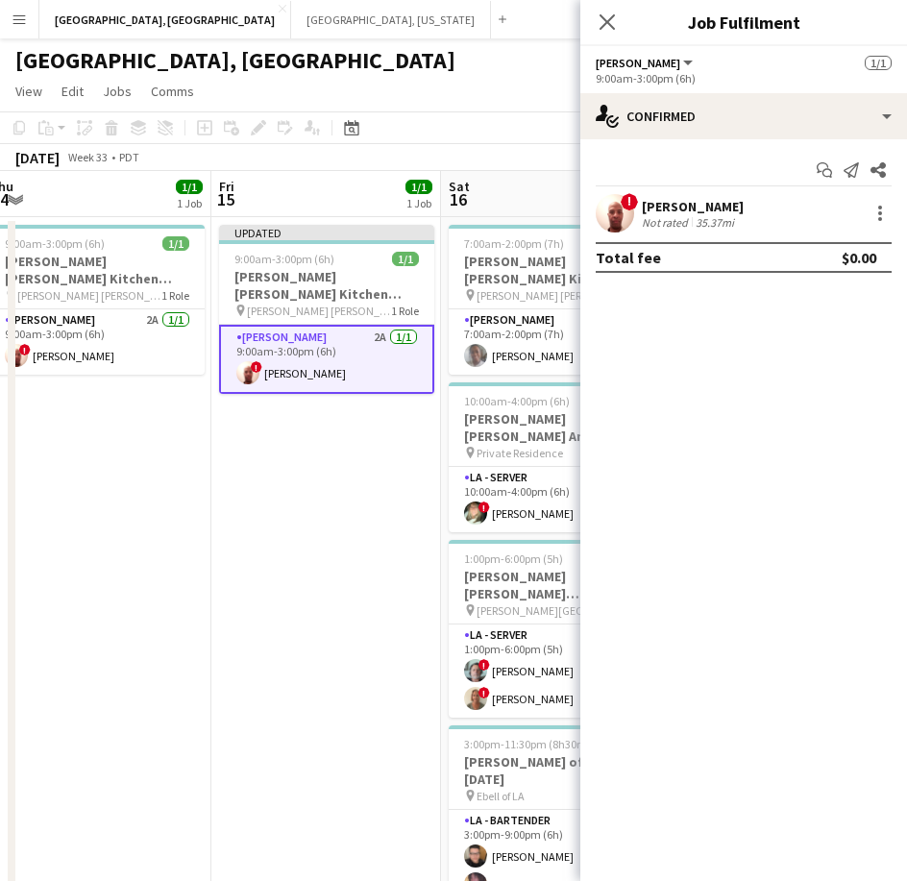
click at [631, 212] on app-user-avatar at bounding box center [615, 213] width 38 height 38
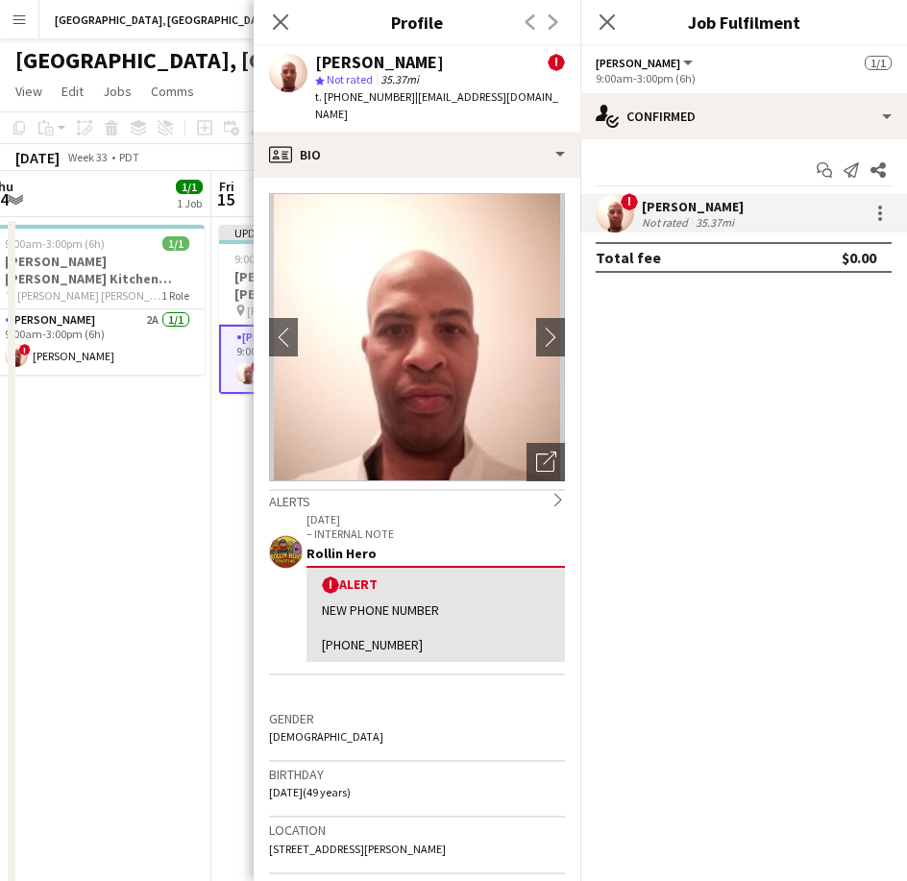
click at [346, 98] on span "t. [PHONE_NUMBER]" at bounding box center [365, 96] width 100 height 14
click at [410, 621] on div "NEW PHONE NUMBER [PHONE_NUMBER]" at bounding box center [436, 627] width 228 height 53
drag, startPoint x: 403, startPoint y: 628, endPoint x: 290, endPoint y: 630, distance: 112.4
click at [290, 630] on app-crew-profile-feedback-alert "[DATE] – INTERNAL NOTE Rollin Hero ! Alert NEW PHONE NUMBER [PHONE_NUMBER]" at bounding box center [417, 592] width 296 height 165
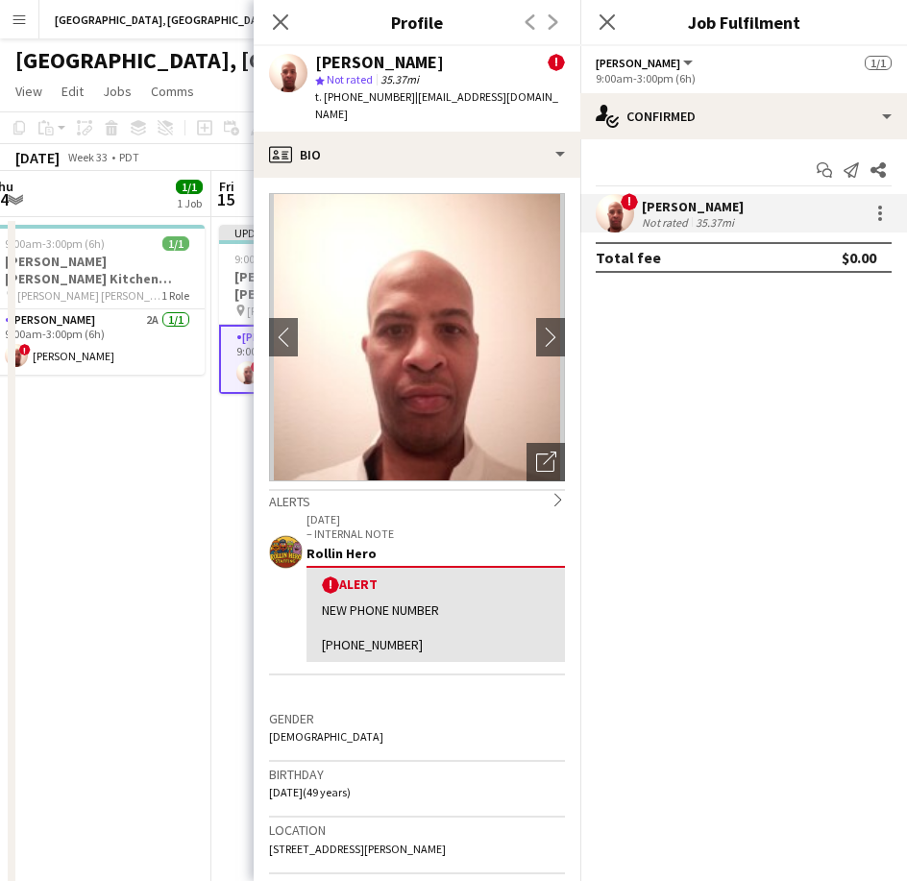
copy div "[PHONE_NUMBER]"
drag, startPoint x: 148, startPoint y: 478, endPoint x: 159, endPoint y: 474, distance: 11.6
click at [149, 478] on app-date-cell "9:00am-3:00pm (6h) 1/1 [PERSON_NAME] [PERSON_NAME] Kitchen [DATE] pin [PERSON_N…" at bounding box center [97, 635] width 230 height 836
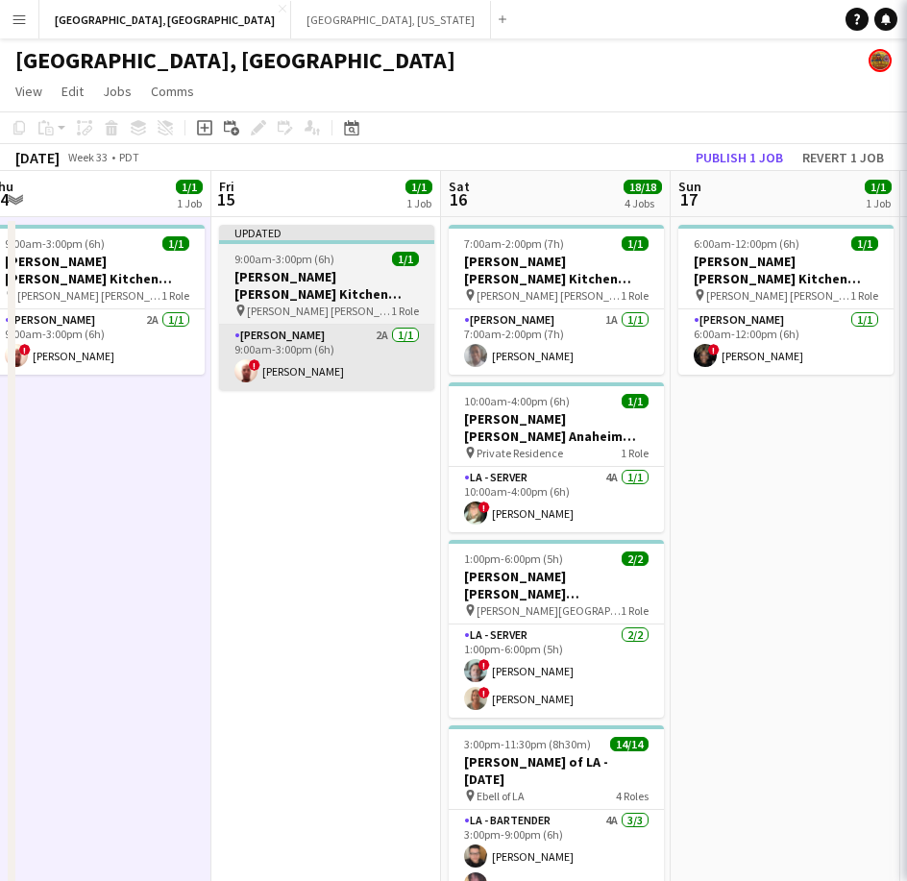
scroll to position [0, 706]
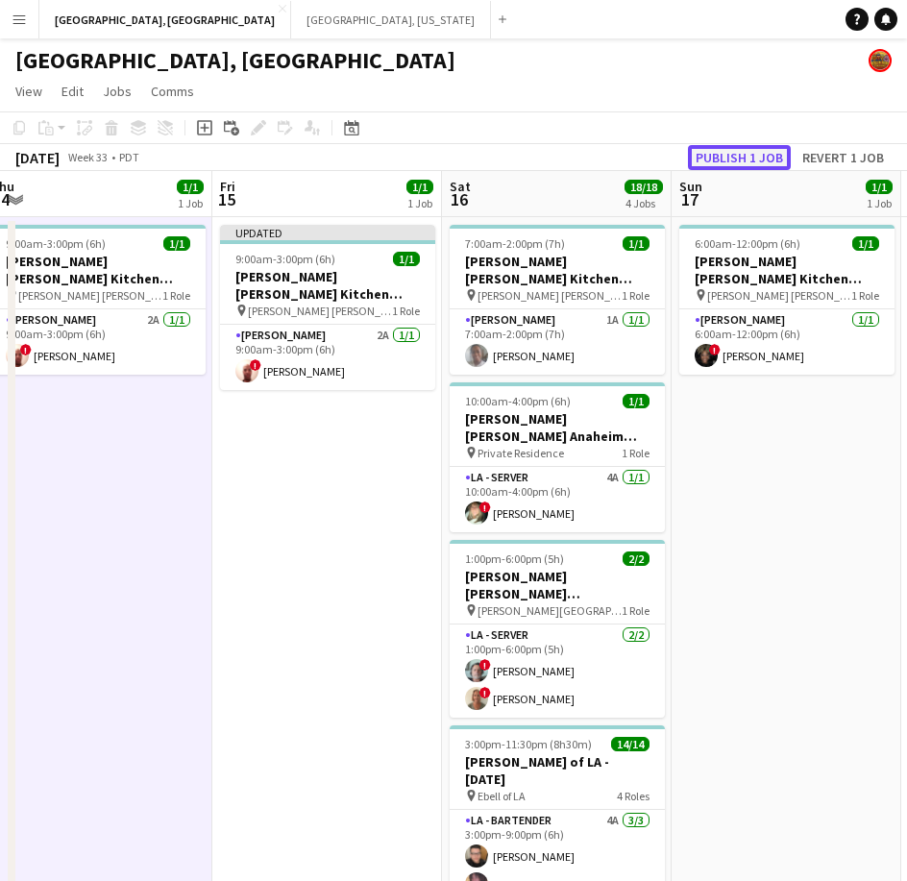
click at [718, 155] on button "Publish 1 job" at bounding box center [739, 157] width 103 height 25
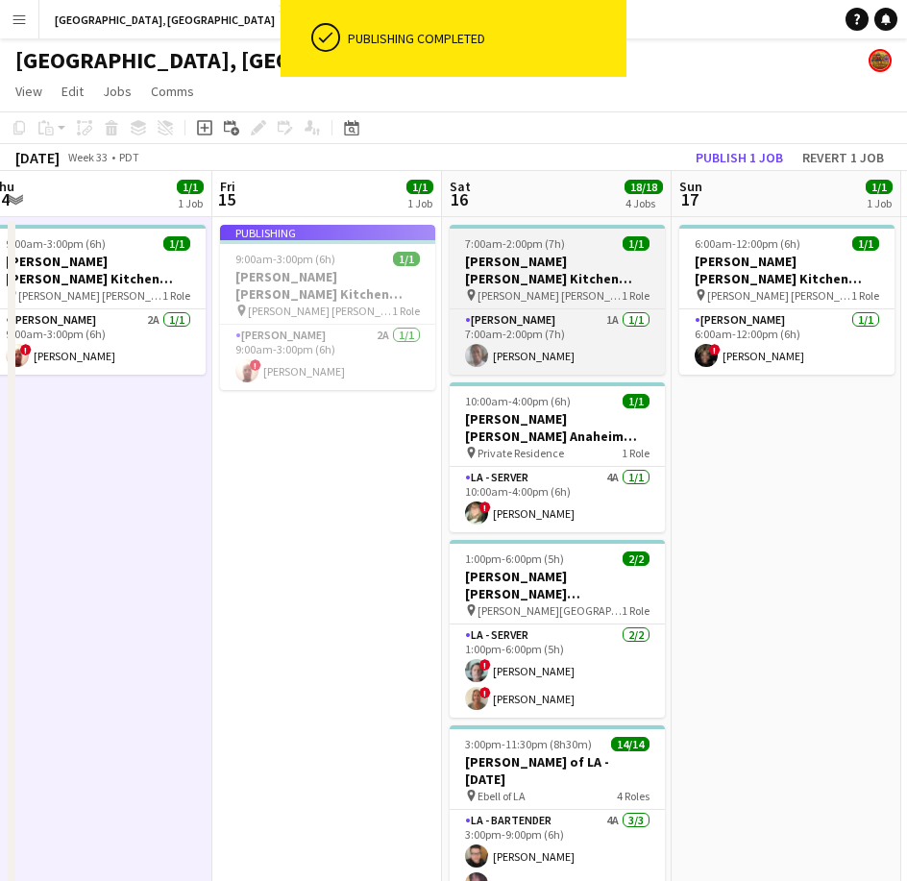
click at [560, 256] on h3 "[PERSON_NAME] [PERSON_NAME] Kitchen [DATE]" at bounding box center [557, 270] width 215 height 35
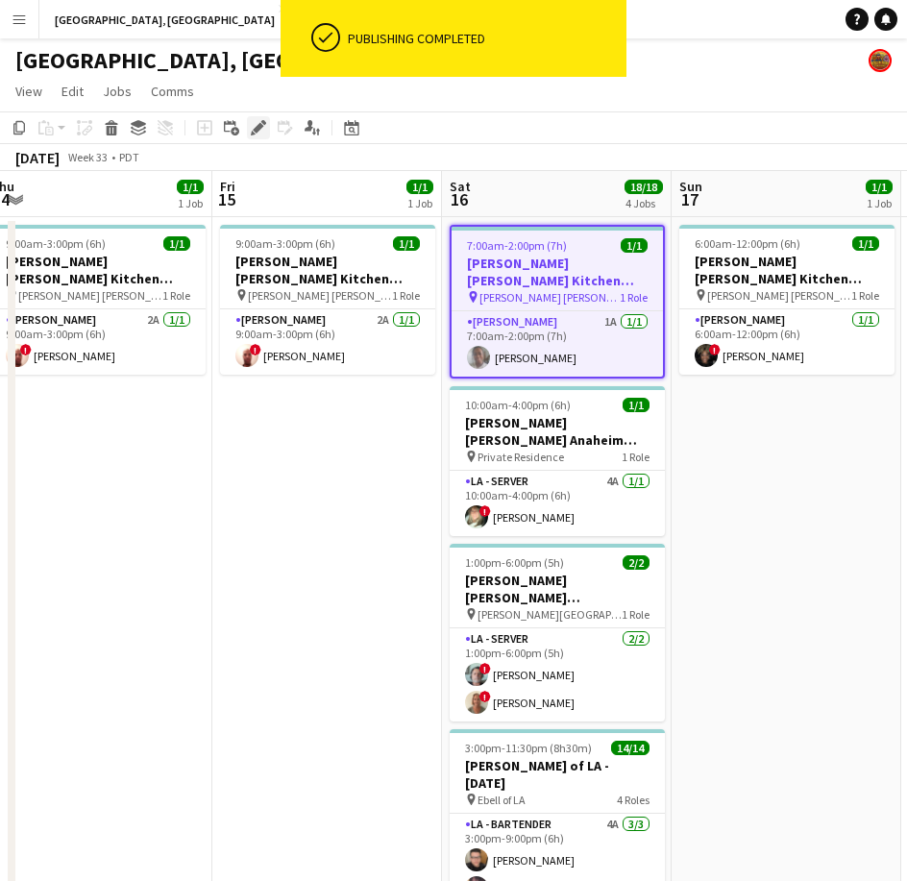
click at [261, 126] on icon at bounding box center [258, 128] width 11 height 11
type input "**********"
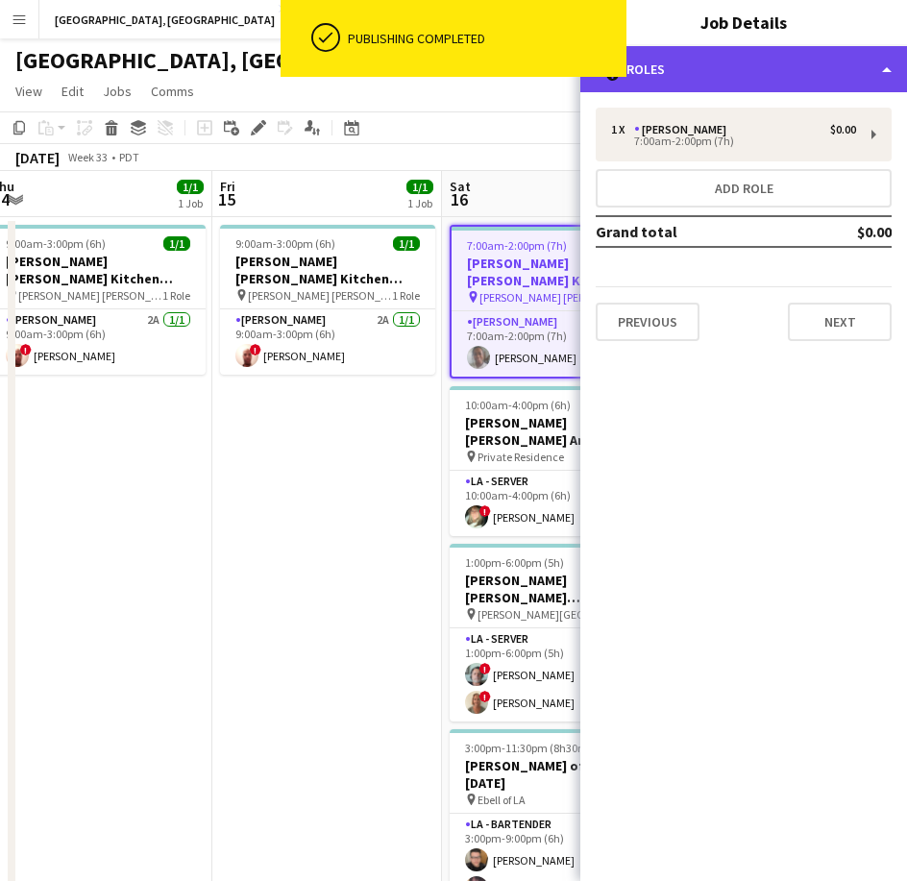
click at [746, 73] on div "multiple-users-add Roles" at bounding box center [743, 69] width 327 height 46
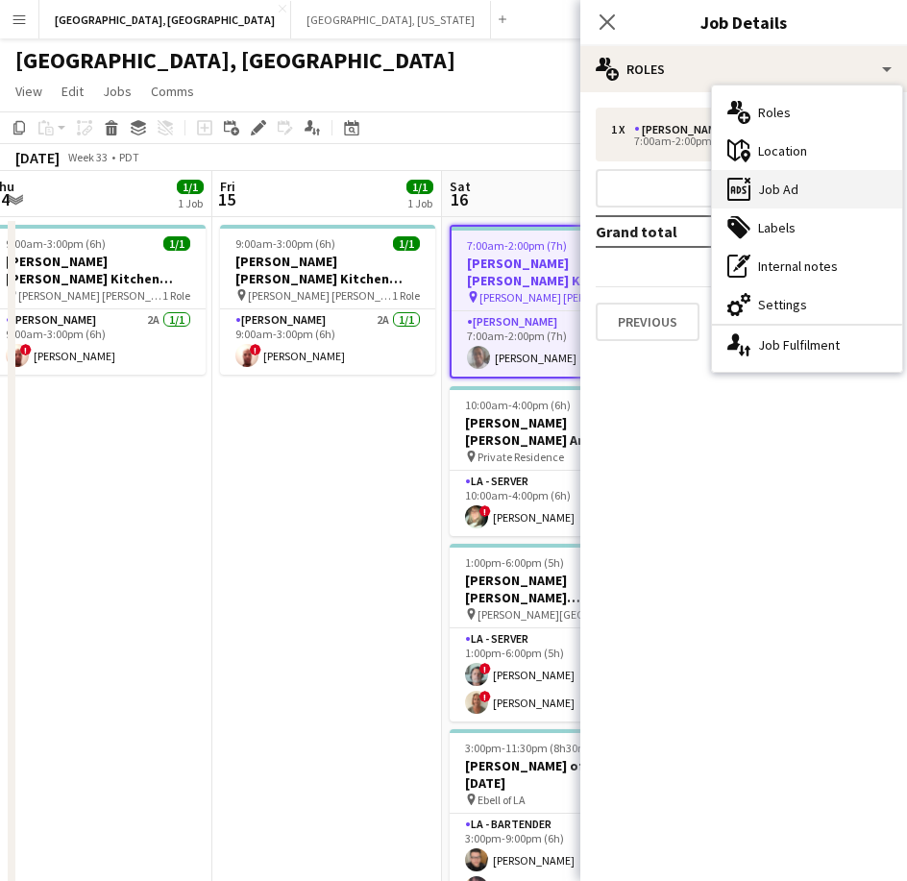
click at [799, 185] on div "ads-window Job Ad" at bounding box center [807, 189] width 190 height 38
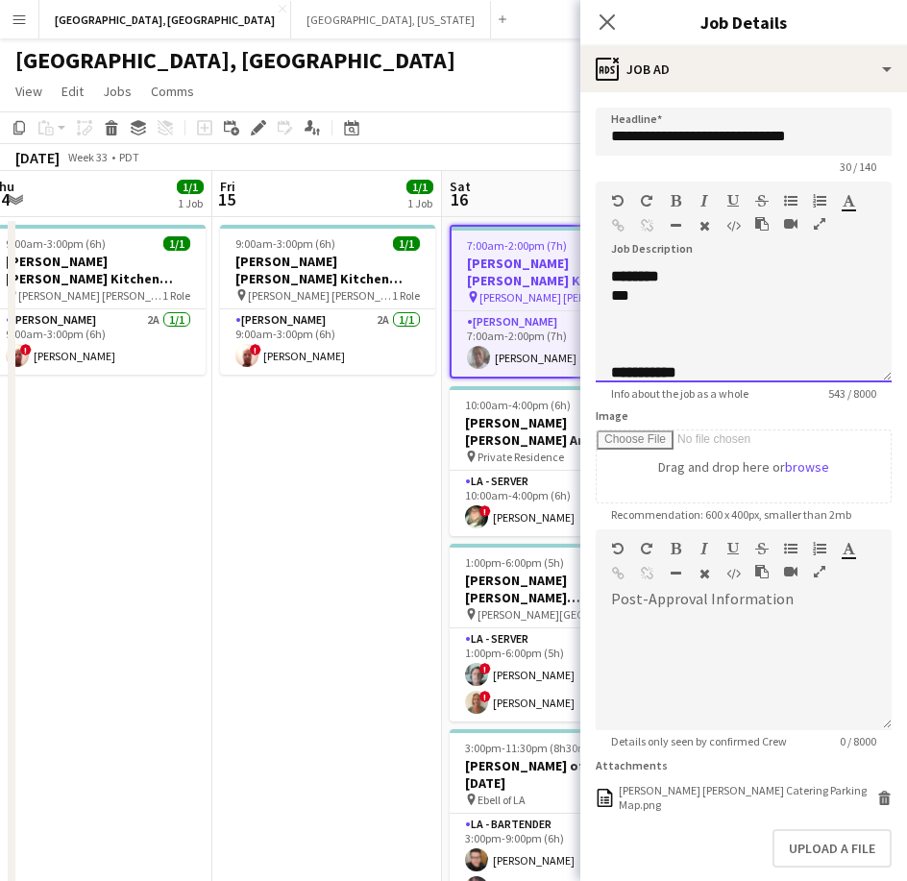
click at [667, 296] on div "***" at bounding box center [725, 295] width 229 height 19
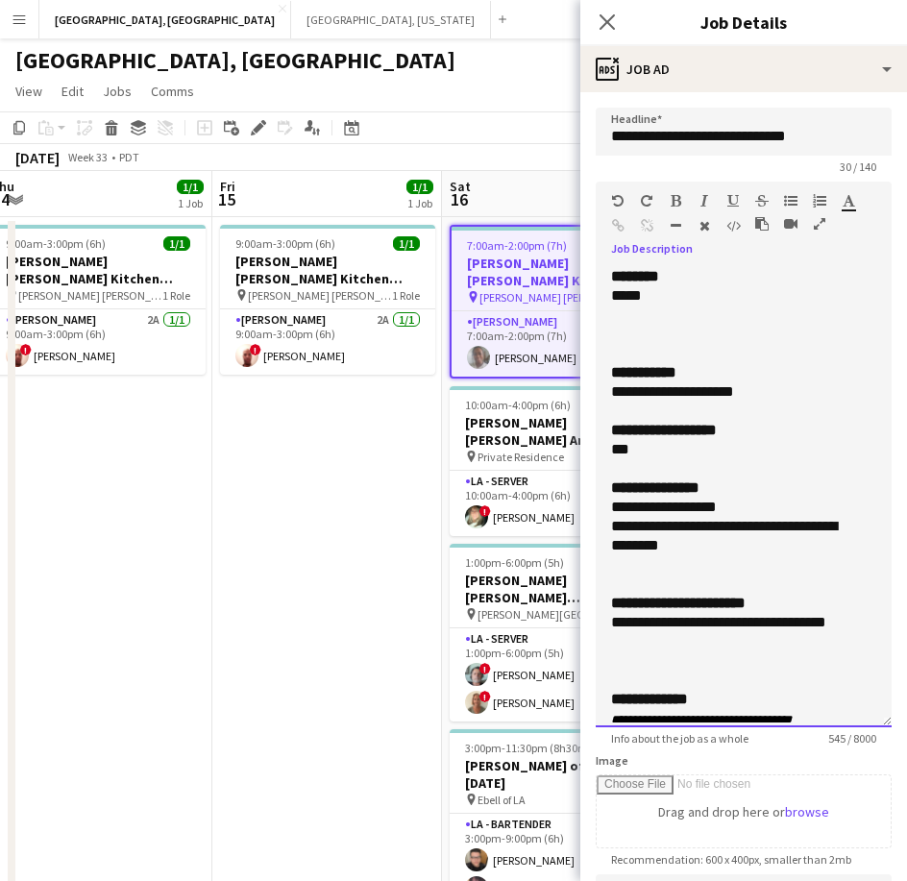
drag, startPoint x: 863, startPoint y: 372, endPoint x: 709, endPoint y: 896, distance: 546.6
click at [709, 875] on html "Menu Boards Boards Boards All jobs Status Workforce Workforce My Workforce Recr…" at bounding box center [453, 526] width 907 height 1053
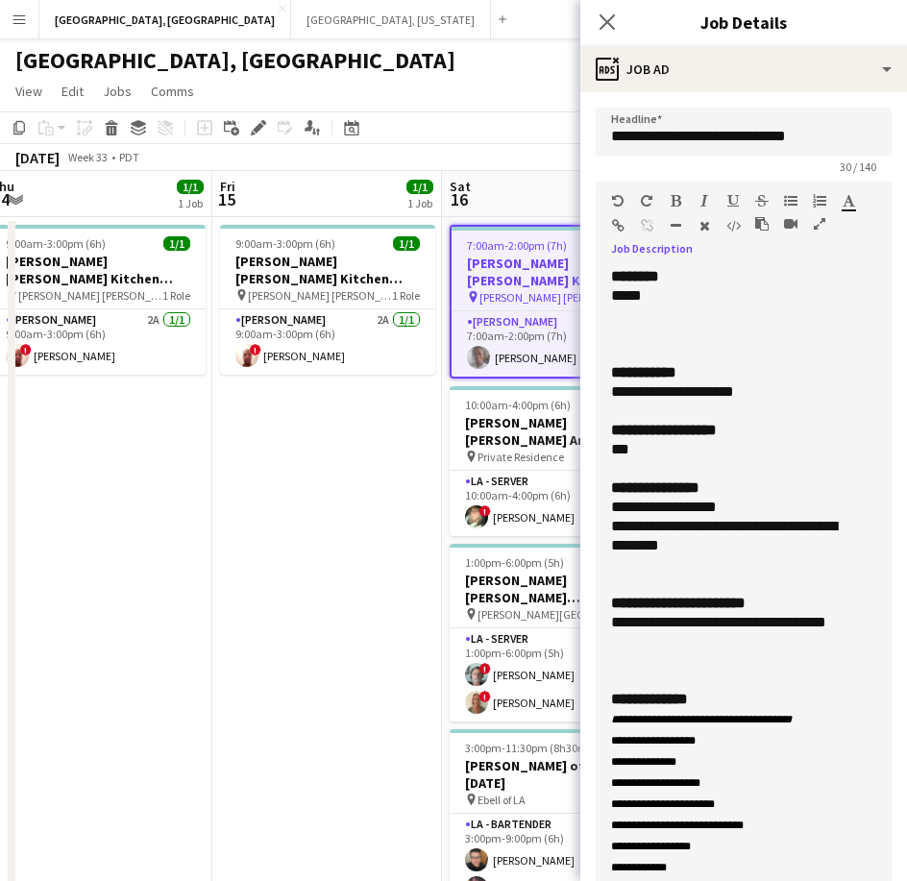
drag, startPoint x: 764, startPoint y: 392, endPoint x: 94, endPoint y: 428, distance: 670.6
click at [590, 401] on form "**********" at bounding box center [743, 797] width 327 height 1378
copy div "**********"
drag, startPoint x: 679, startPoint y: 639, endPoint x: 599, endPoint y: 621, distance: 81.8
click at [601, 623] on div "**********" at bounding box center [744, 587] width 296 height 640
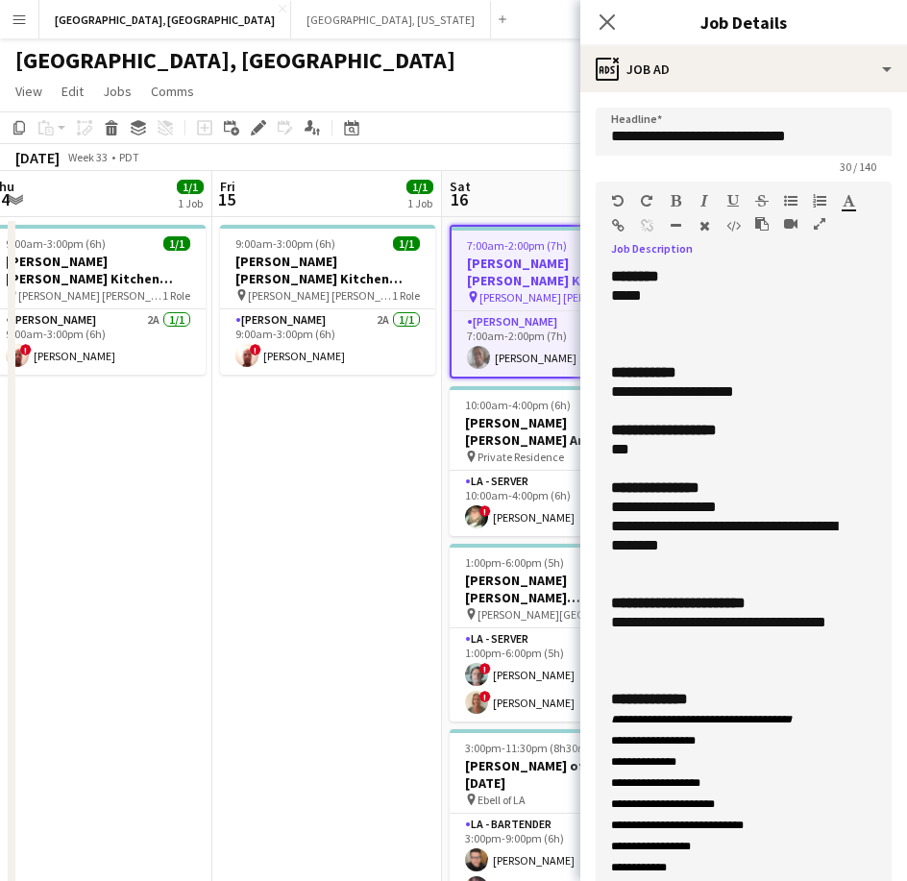
copy div "**********"
click at [528, 340] on app-card-role "[PERSON_NAME] 1A [DATE] 7:00am-2:00pm (7h) [PERSON_NAME]" at bounding box center [557, 343] width 211 height 65
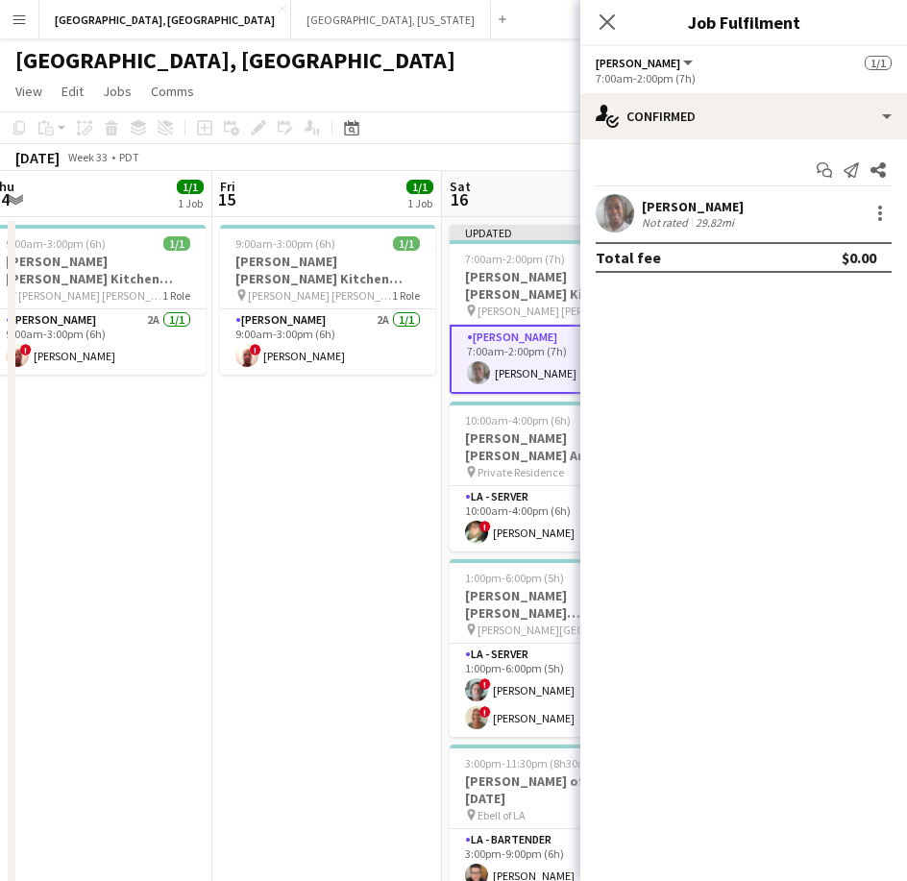
click at [703, 215] on div "29.82mi" at bounding box center [715, 222] width 46 height 14
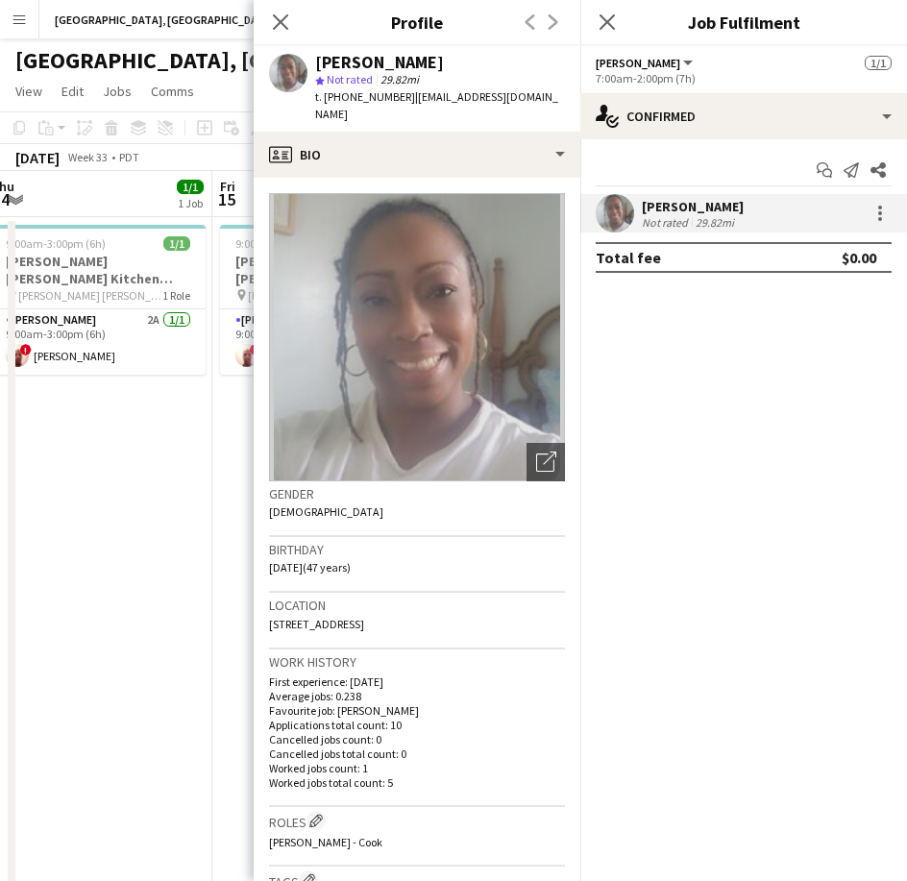
click at [347, 98] on span "t. [PHONE_NUMBER]" at bounding box center [365, 96] width 100 height 14
drag, startPoint x: 132, startPoint y: 396, endPoint x: 438, endPoint y: 334, distance: 312.6
click at [132, 396] on app-date-cell "9:00am-3:00pm (6h) 1/1 [PERSON_NAME] [PERSON_NAME] Kitchen [DATE] pin [PERSON_N…" at bounding box center [98, 635] width 230 height 836
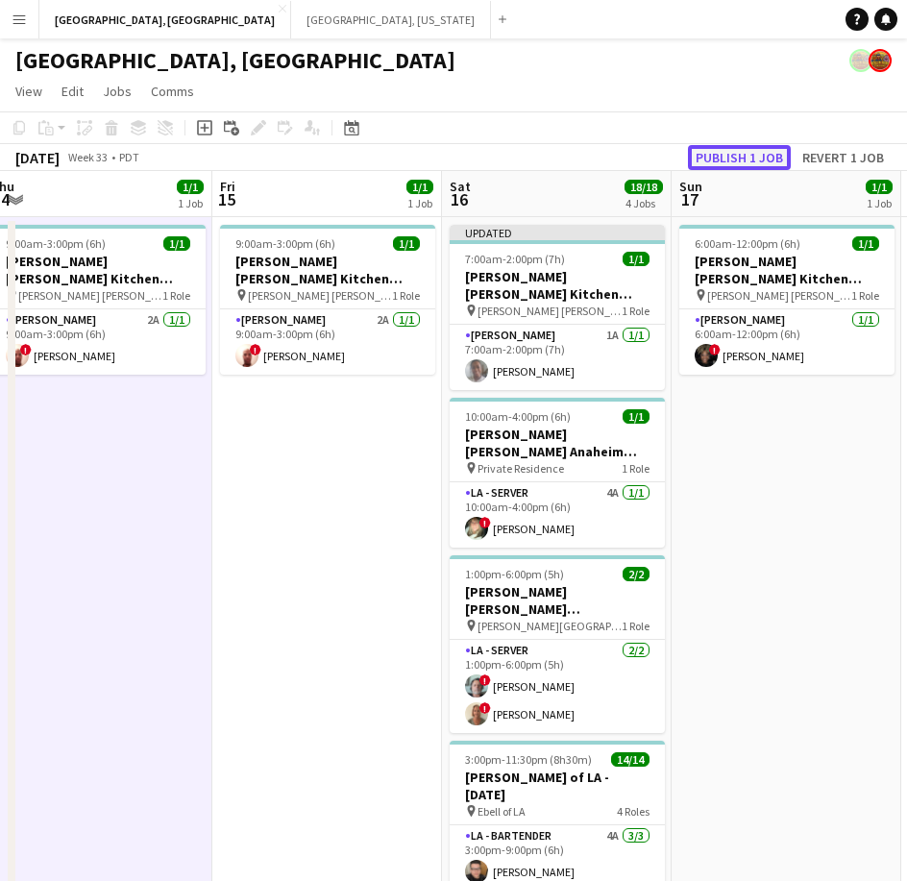
click at [741, 157] on button "Publish 1 job" at bounding box center [739, 157] width 103 height 25
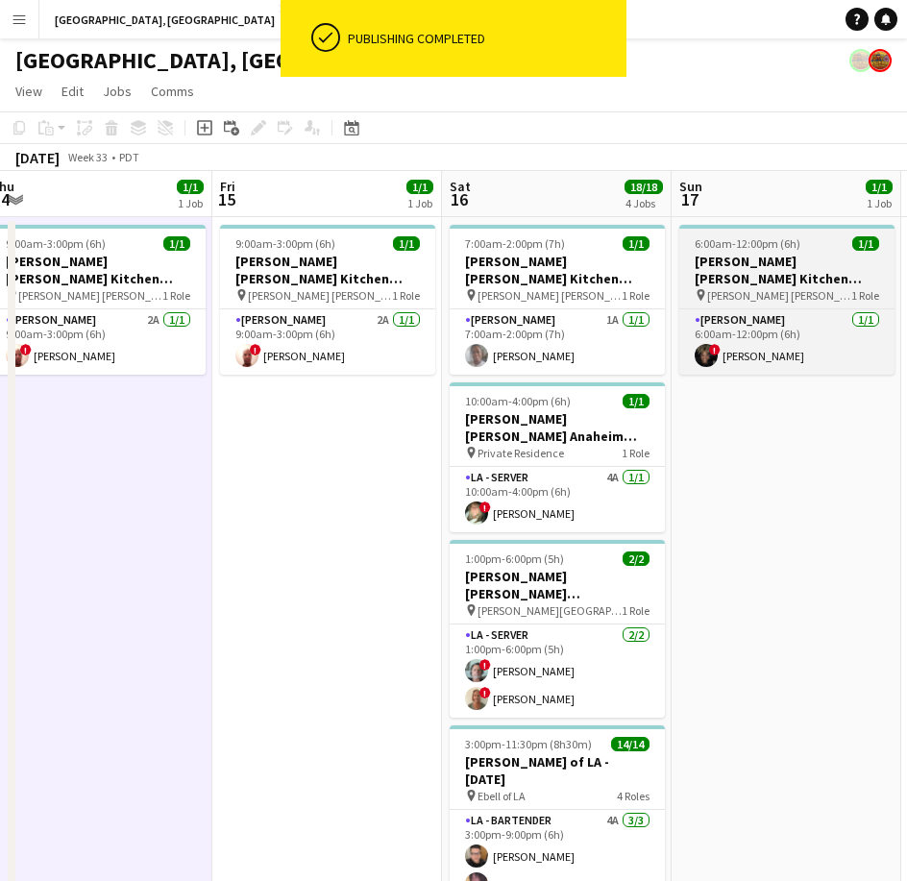
click at [786, 243] on span "6:00am-12:00pm (6h)" at bounding box center [748, 243] width 106 height 14
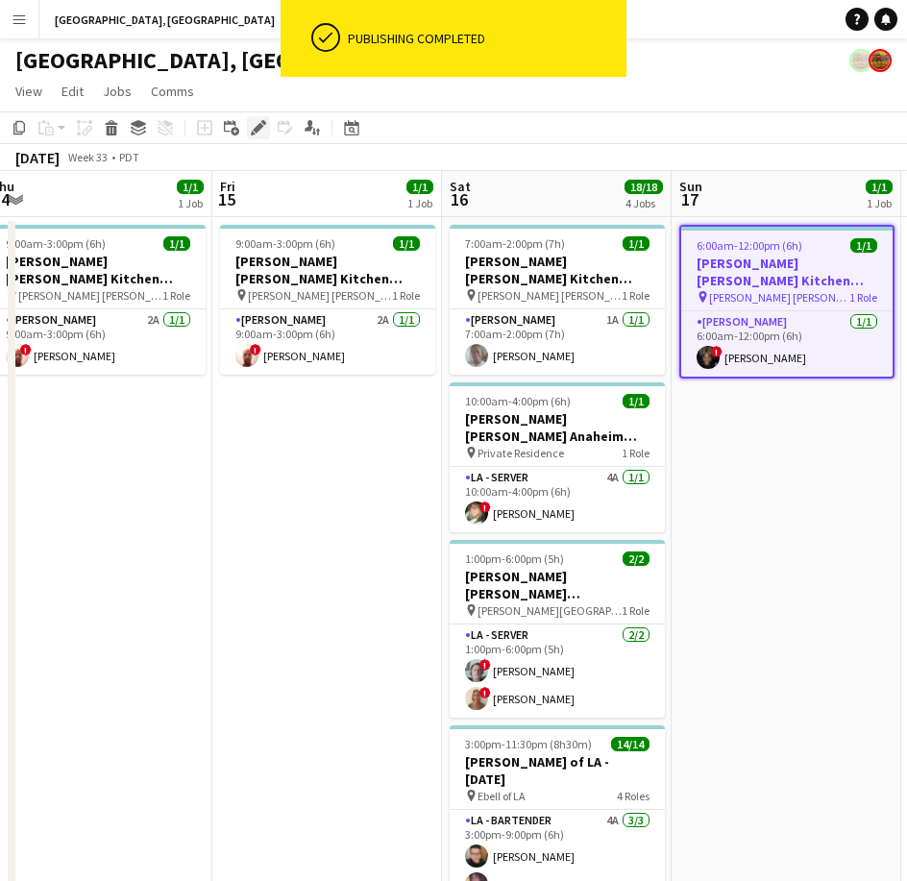
click at [259, 124] on icon at bounding box center [258, 128] width 11 height 11
type input "**********"
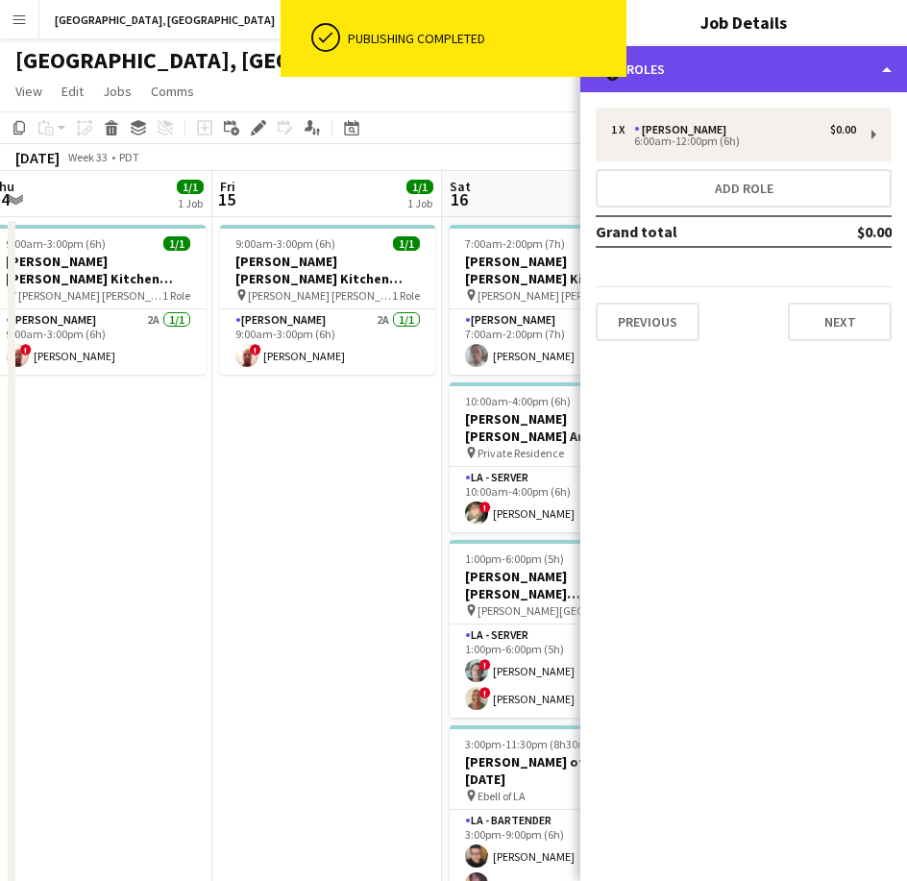
click at [664, 60] on div "multiple-users-add Roles" at bounding box center [743, 69] width 327 height 46
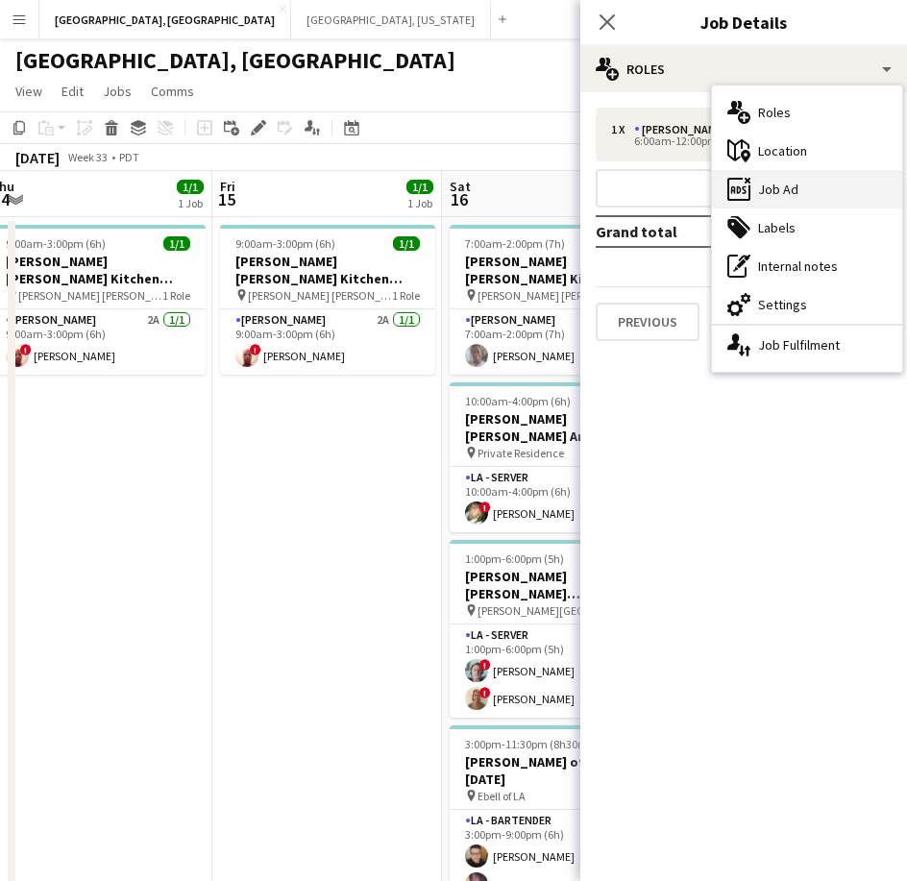
click at [785, 193] on div "ads-window Job Ad" at bounding box center [807, 189] width 190 height 38
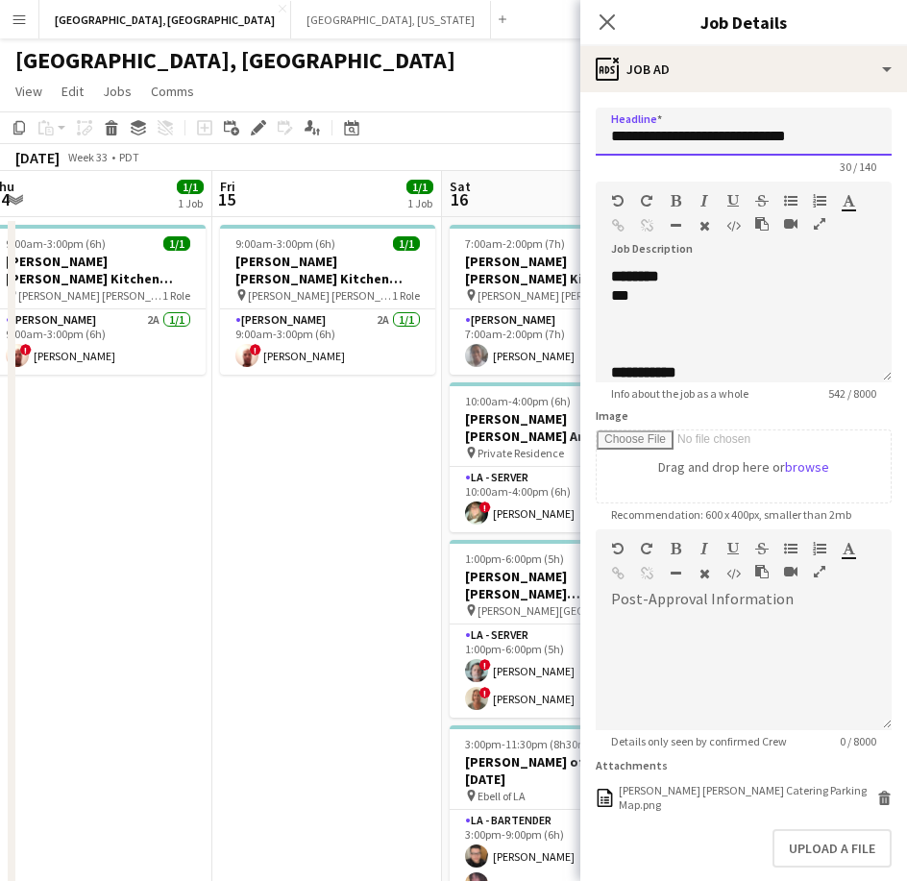
click at [720, 134] on input "**********" at bounding box center [744, 132] width 296 height 48
click at [661, 293] on div "***" at bounding box center [725, 295] width 229 height 19
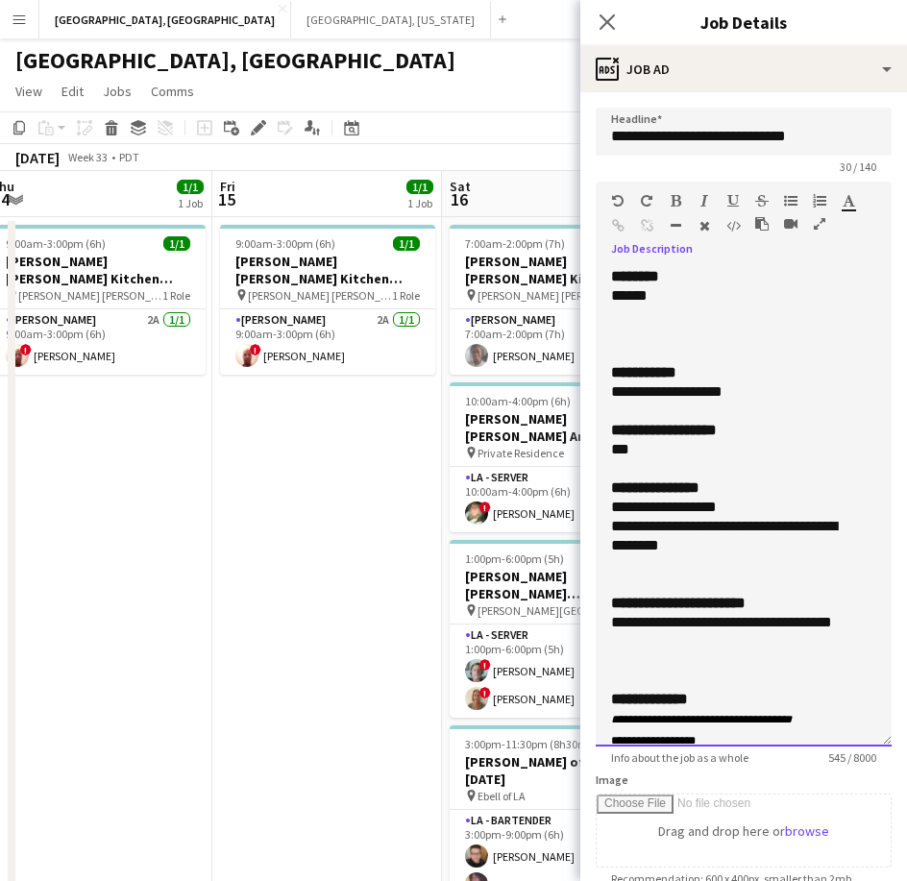
drag, startPoint x: 863, startPoint y: 374, endPoint x: 797, endPoint y: 704, distance: 336.9
click at [818, 738] on div "**********" at bounding box center [744, 506] width 296 height 479
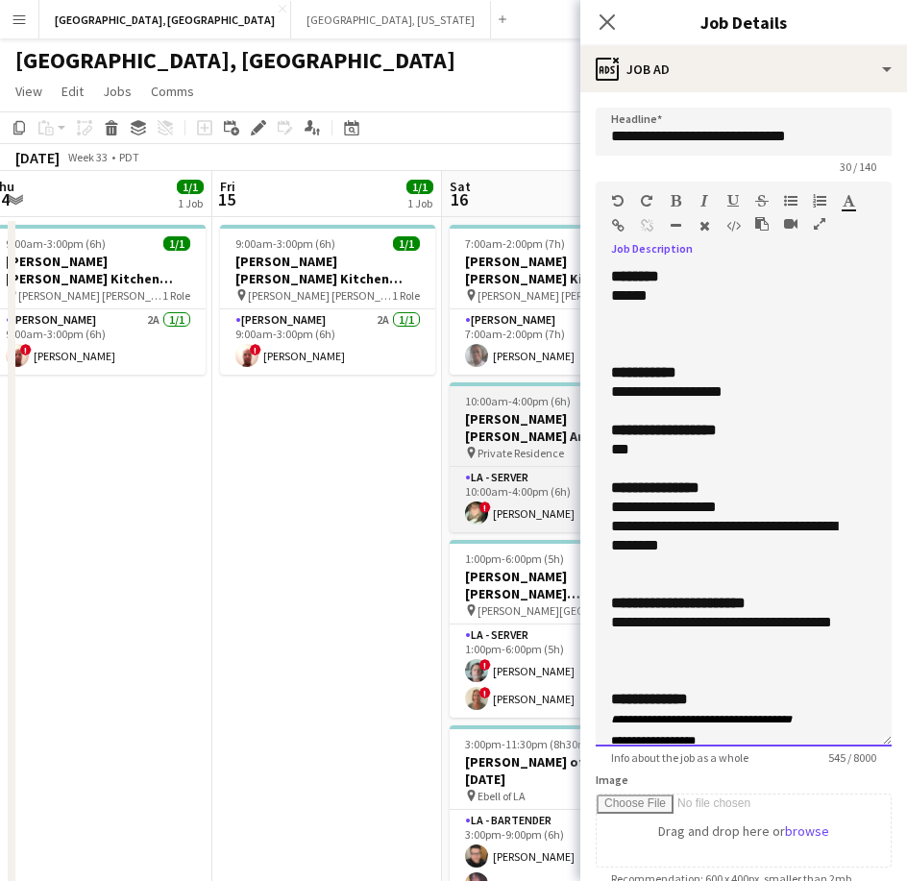
drag, startPoint x: 746, startPoint y: 388, endPoint x: 477, endPoint y: 393, distance: 269.0
click at [598, 394] on div "**********" at bounding box center [744, 506] width 296 height 479
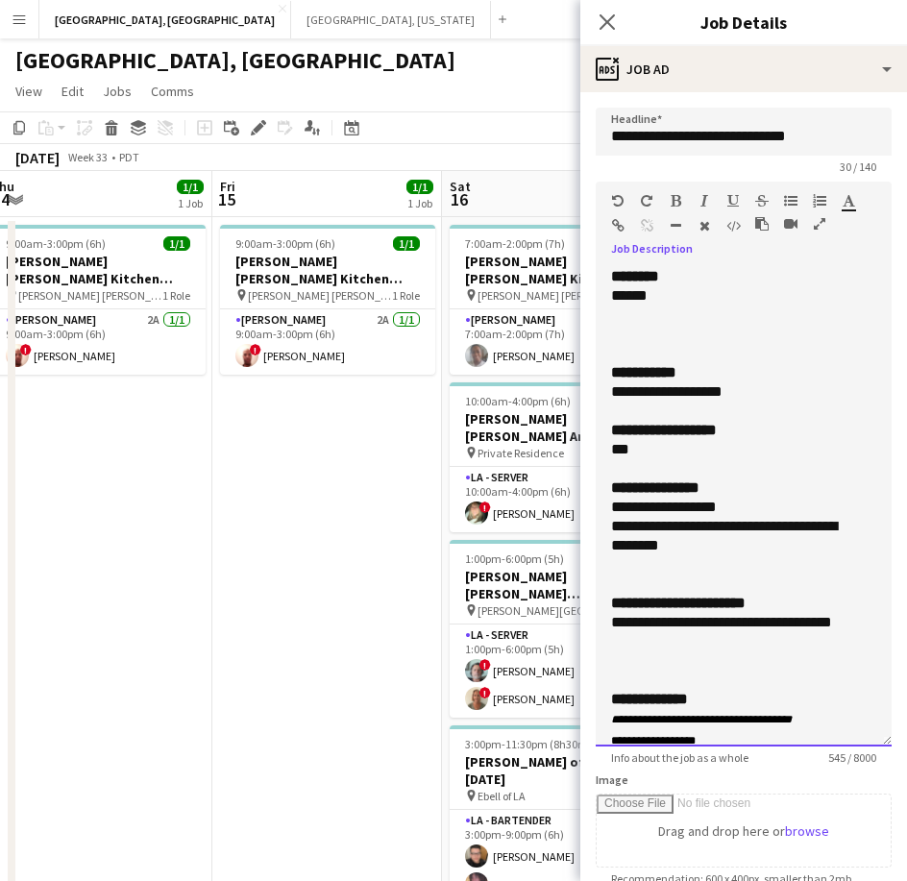
drag, startPoint x: 693, startPoint y: 646, endPoint x: 28, endPoint y: 514, distance: 677.7
click at [599, 623] on div "**********" at bounding box center [744, 506] width 296 height 479
click at [393, 393] on app-date-cell "9:00am-3:00pm (6h) 1/1 [PERSON_NAME] [PERSON_NAME] Kitchen [DATE] pin [PERSON_N…" at bounding box center [327, 635] width 230 height 836
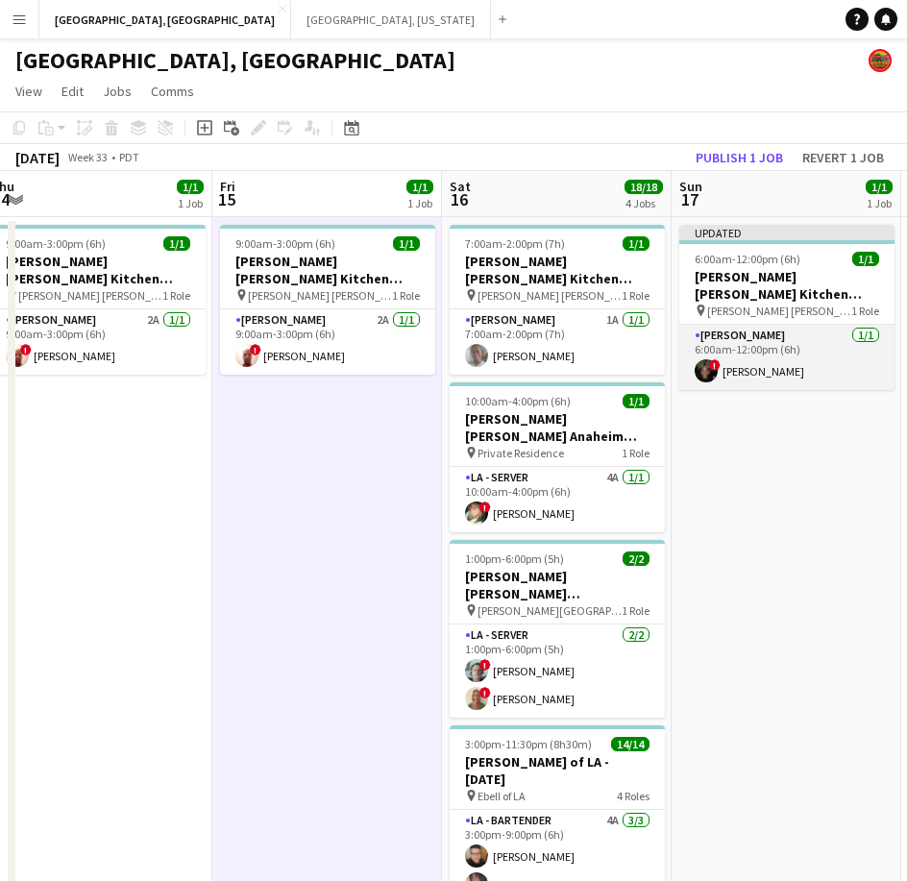
click at [760, 345] on app-card-role "[PERSON_NAME] [DATE] 6:00am-12:00pm (6h) ! [PERSON_NAME]" at bounding box center [786, 357] width 215 height 65
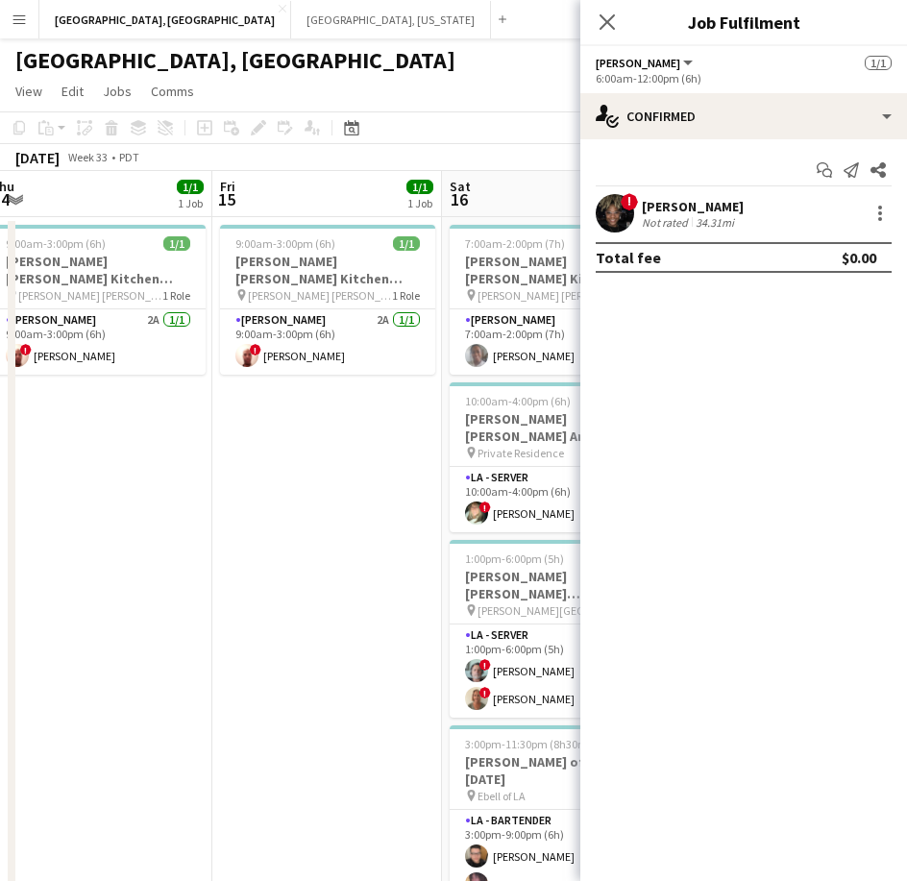
click at [615, 208] on app-user-avatar at bounding box center [615, 213] width 38 height 38
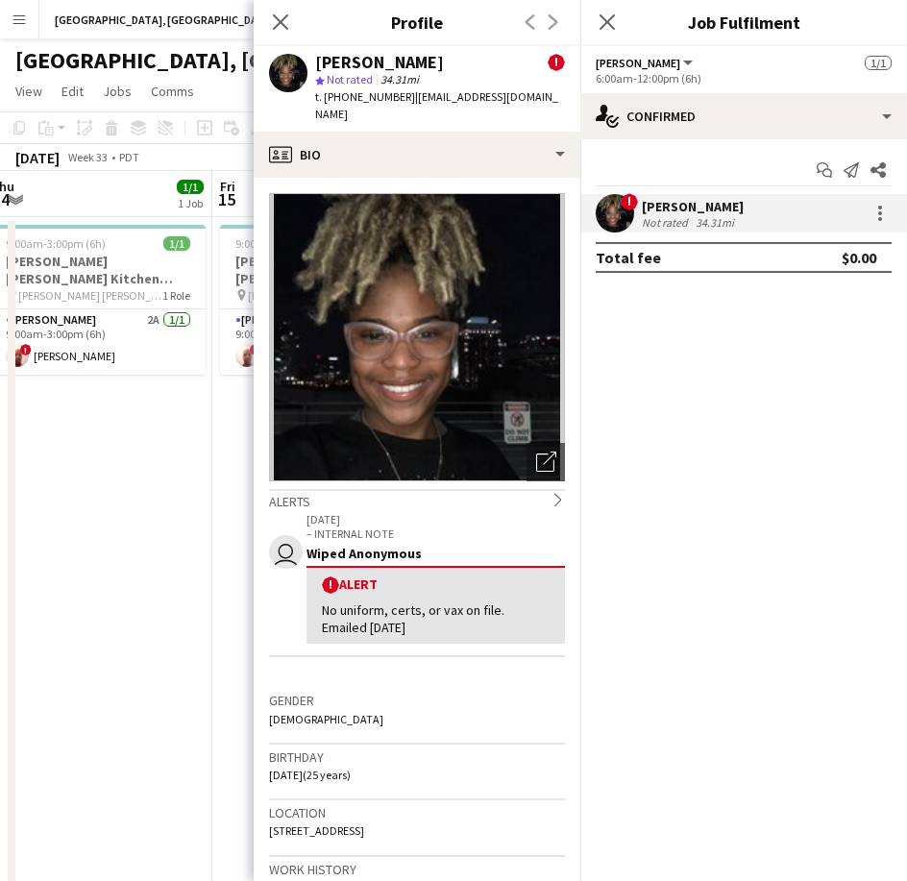
click at [359, 95] on span "t. [PHONE_NUMBER]" at bounding box center [365, 96] width 100 height 14
click at [179, 454] on app-date-cell "9:00am-3:00pm (6h) 1/1 [PERSON_NAME] [PERSON_NAME] Kitchen [DATE] pin [PERSON_N…" at bounding box center [98, 635] width 230 height 836
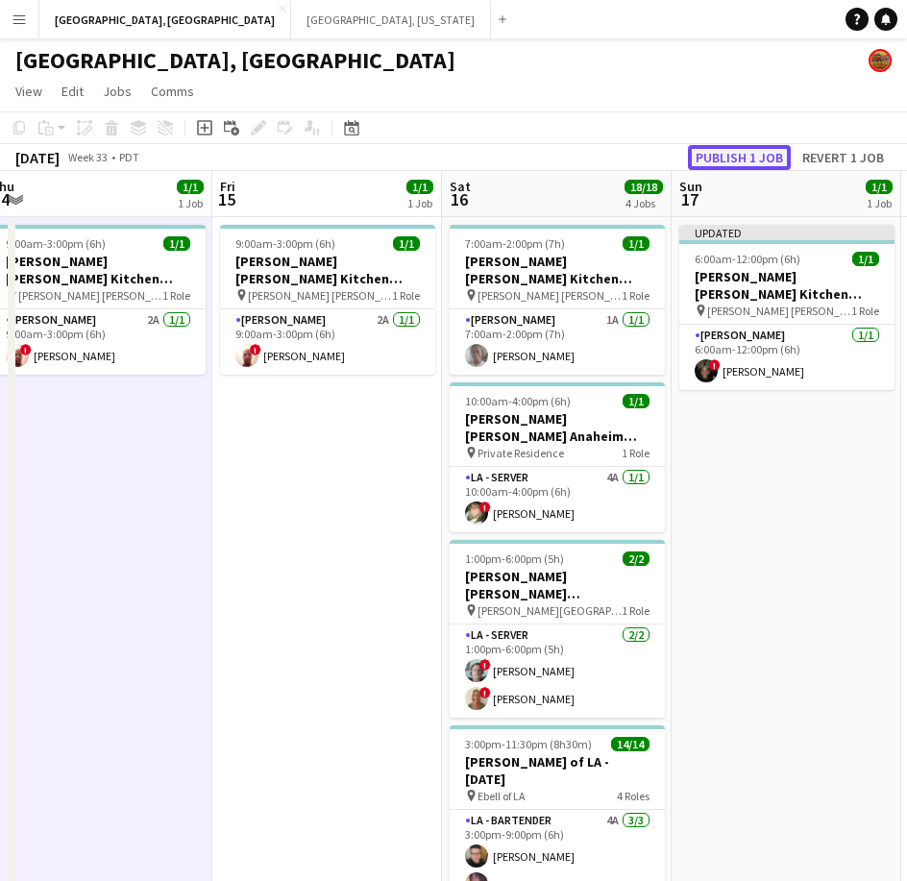
click at [740, 155] on button "Publish 1 job" at bounding box center [739, 157] width 103 height 25
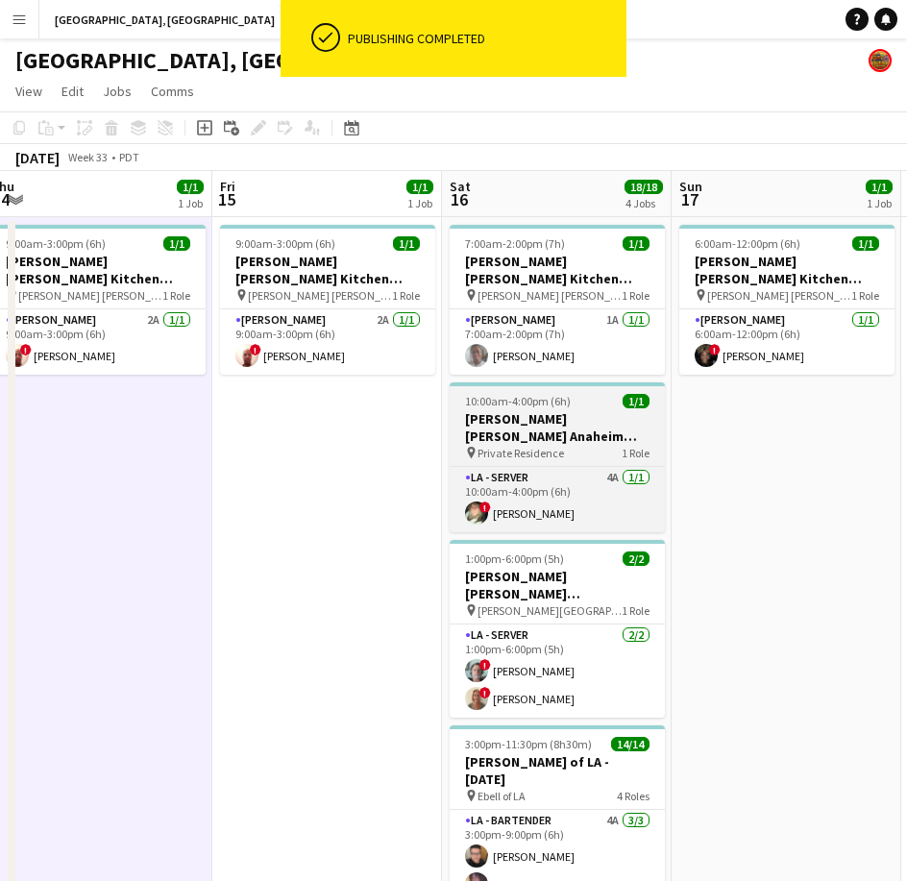
click at [563, 391] on app-job-card "10:00am-4:00pm (6h) 1/1 [PERSON_NAME] [PERSON_NAME] Anaheim [DATE] pin Private …" at bounding box center [557, 457] width 215 height 150
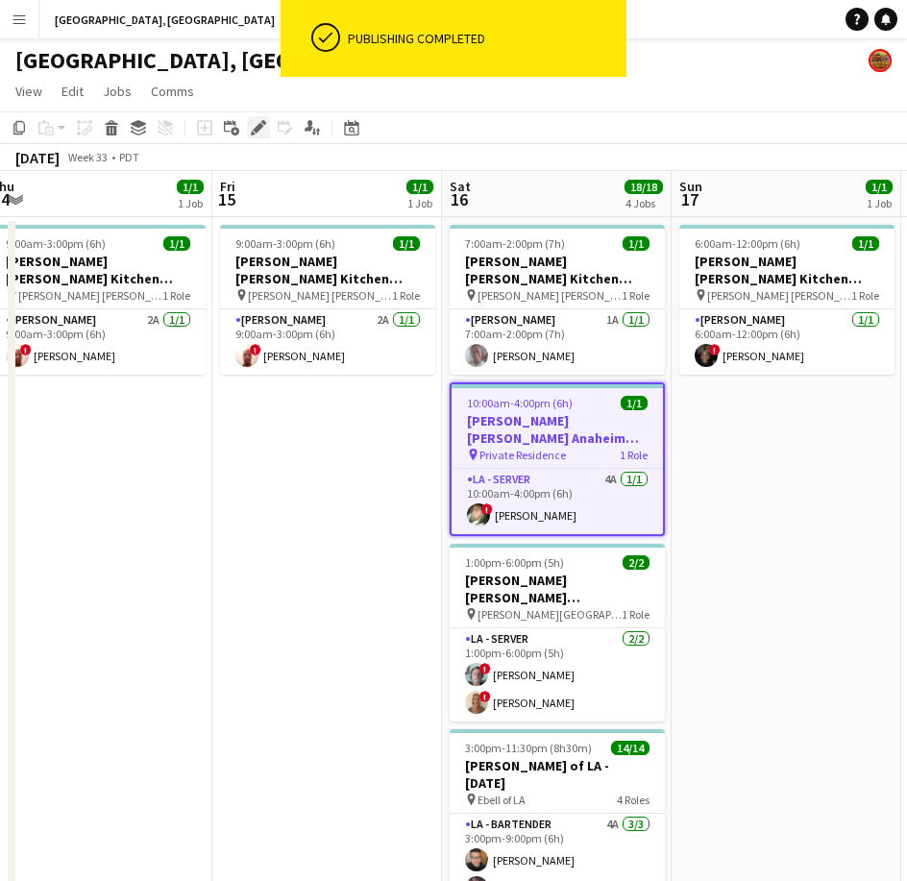
click at [266, 124] on div "Edit" at bounding box center [258, 127] width 23 height 23
type input "**********"
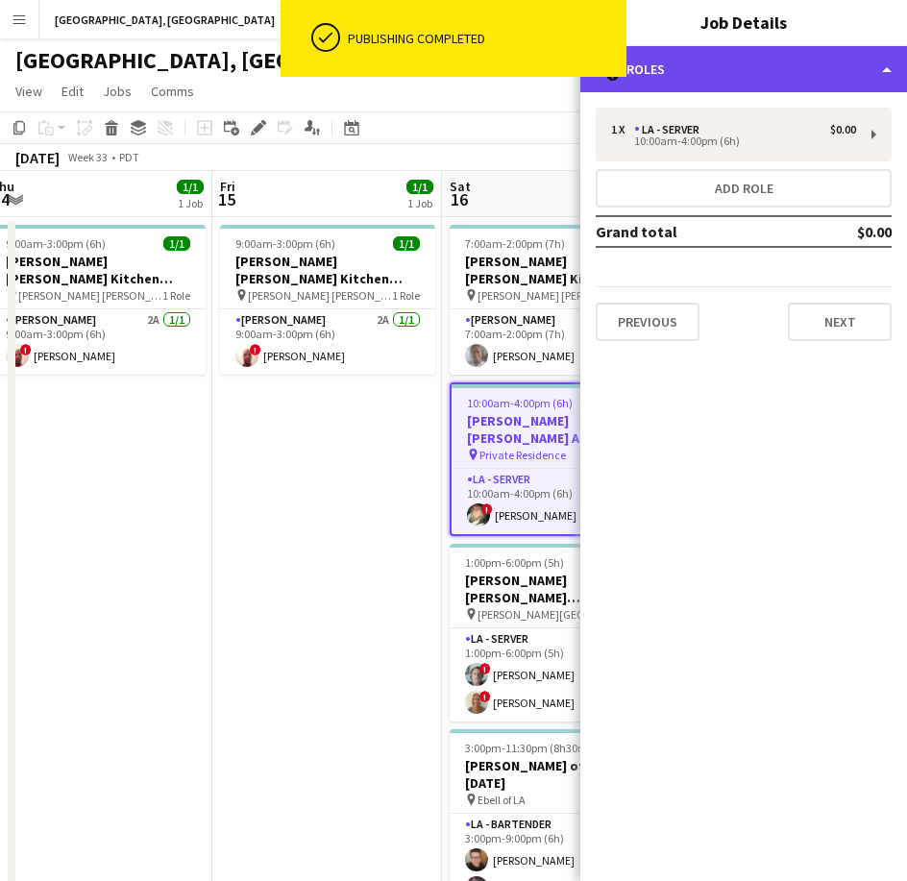
click at [791, 58] on div "multiple-users-add Roles" at bounding box center [743, 69] width 327 height 46
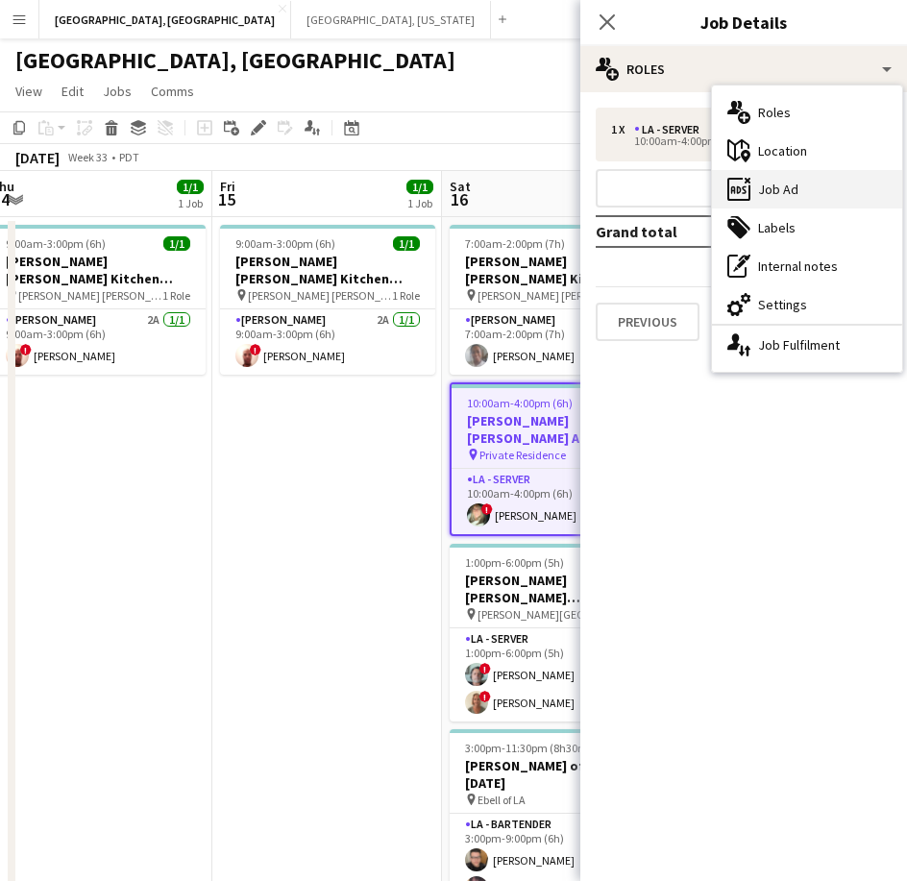
click at [795, 177] on div "ads-window Job Ad" at bounding box center [807, 189] width 190 height 38
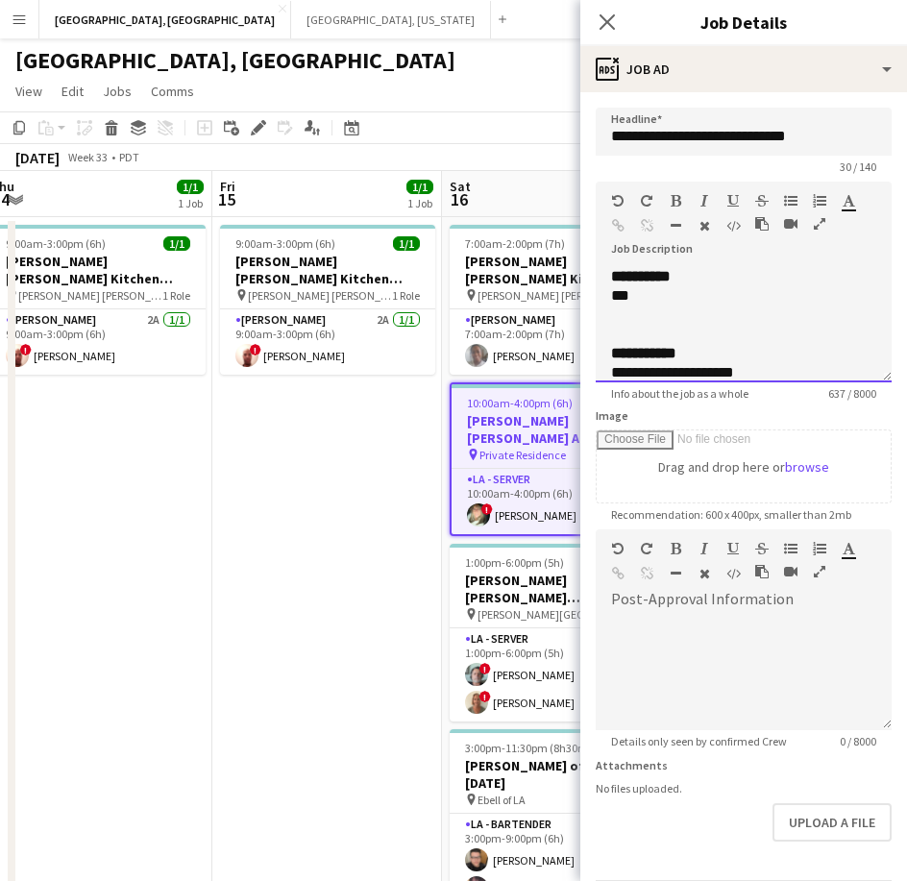
click at [685, 295] on div "***" at bounding box center [725, 295] width 229 height 19
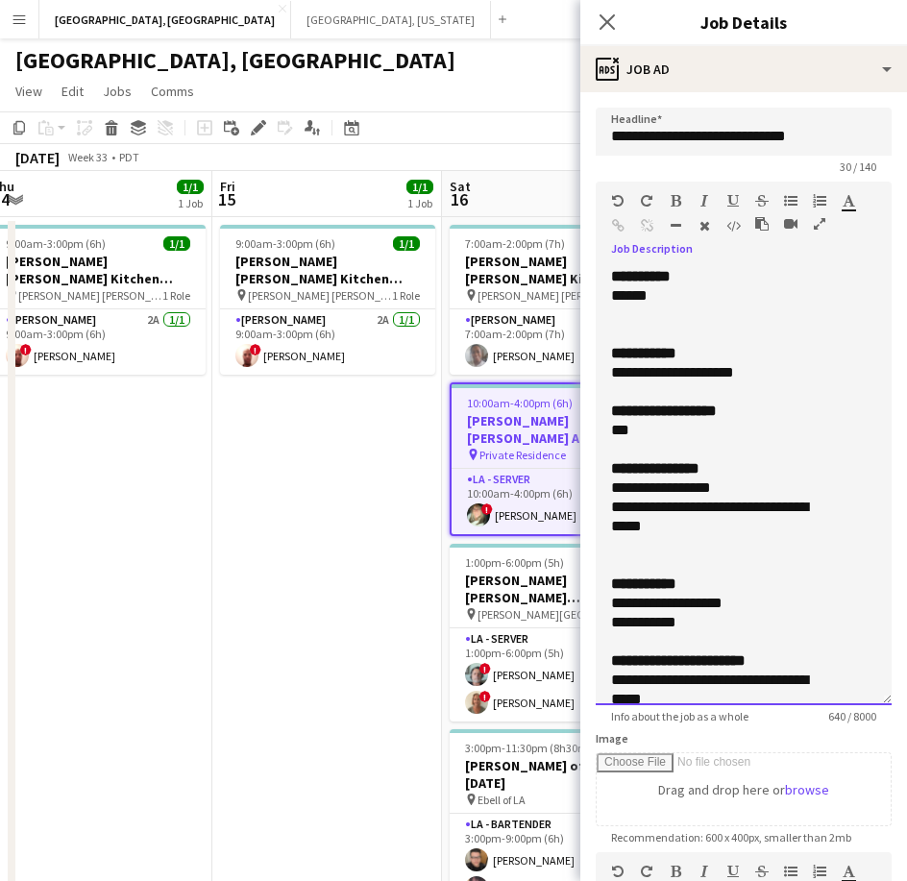
drag, startPoint x: 868, startPoint y: 369, endPoint x: 770, endPoint y: 705, distance: 350.2
click at [770, 705] on div "**********" at bounding box center [744, 486] width 296 height 438
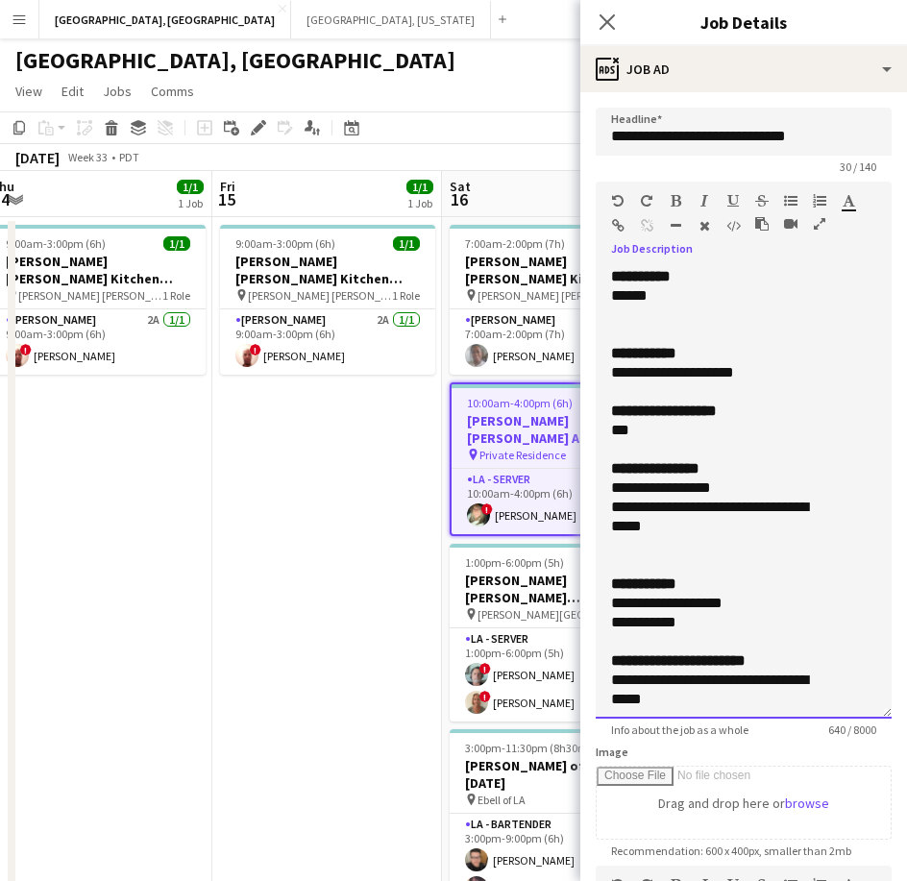
drag, startPoint x: 759, startPoint y: 371, endPoint x: 71, endPoint y: 371, distance: 687.9
click at [585, 378] on form "**********" at bounding box center [743, 689] width 327 height 1163
drag, startPoint x: 651, startPoint y: 529, endPoint x: 583, endPoint y: 486, distance: 80.8
click at [583, 486] on form "**********" at bounding box center [743, 689] width 327 height 1163
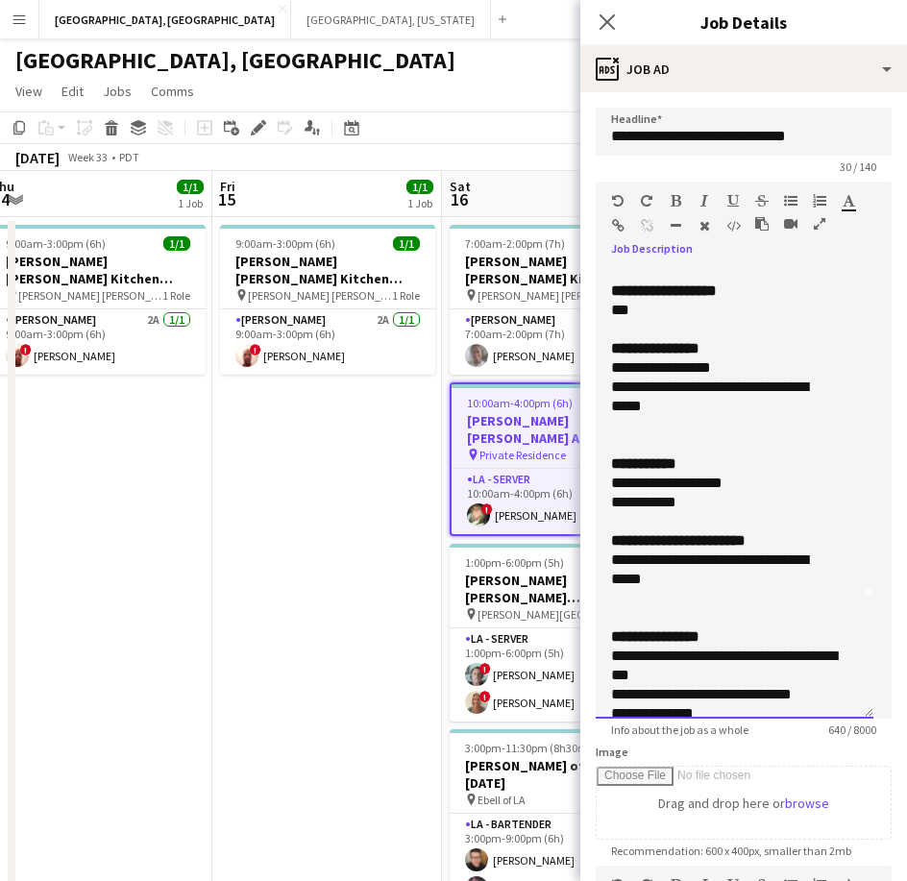
drag, startPoint x: 673, startPoint y: 576, endPoint x: 60, endPoint y: 521, distance: 615.5
click at [586, 559] on form "**********" at bounding box center [743, 689] width 327 height 1163
click at [500, 506] on app-card-role "LA - Server 4A [DATE] 10:00am-4:00pm (6h) ! [PERSON_NAME]" at bounding box center [557, 501] width 211 height 65
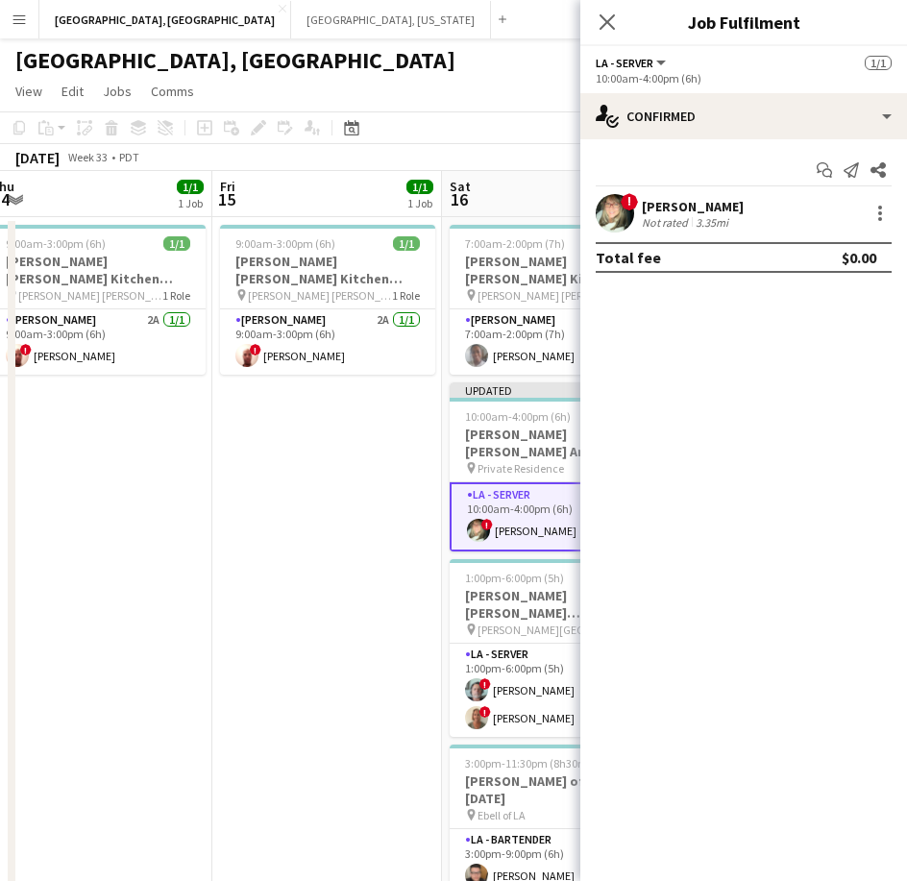
click at [640, 204] on div "! [PERSON_NAME] Not rated 3.35mi" at bounding box center [743, 213] width 327 height 38
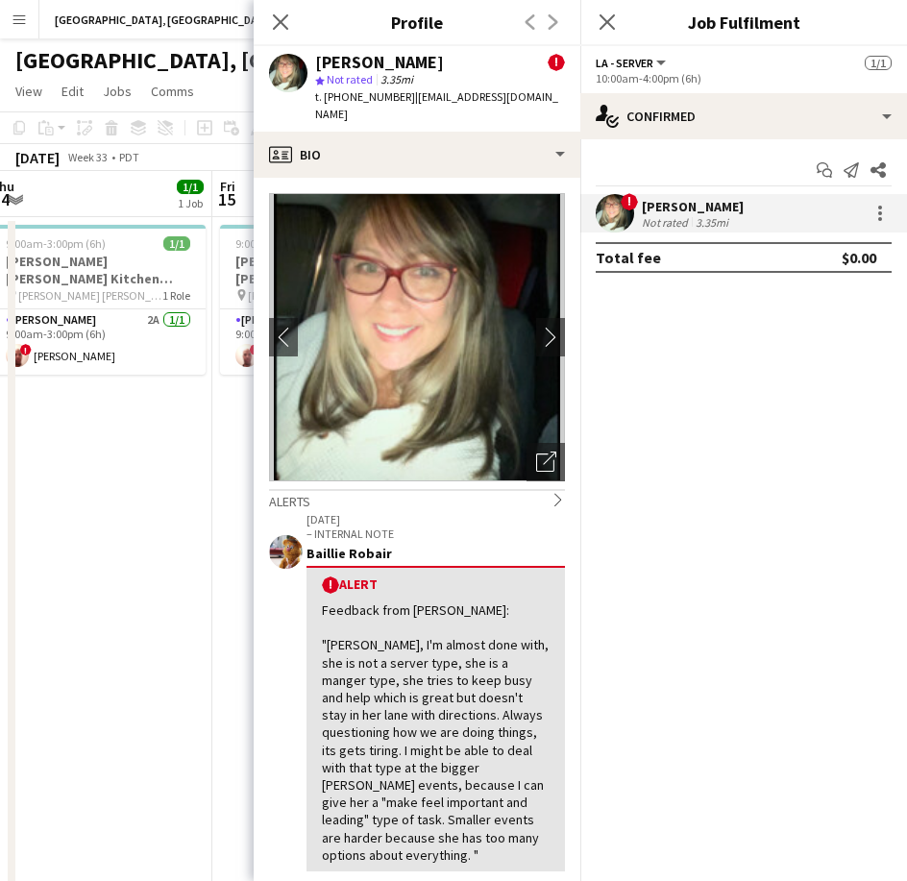
click at [368, 97] on span "t. [PHONE_NUMBER]" at bounding box center [365, 96] width 100 height 14
drag, startPoint x: 106, startPoint y: 476, endPoint x: 141, endPoint y: 472, distance: 35.8
click at [106, 476] on app-date-cell "9:00am-3:00pm (6h) 1/1 [PERSON_NAME] [PERSON_NAME] Kitchen [DATE] pin [PERSON_N…" at bounding box center [98, 635] width 230 height 836
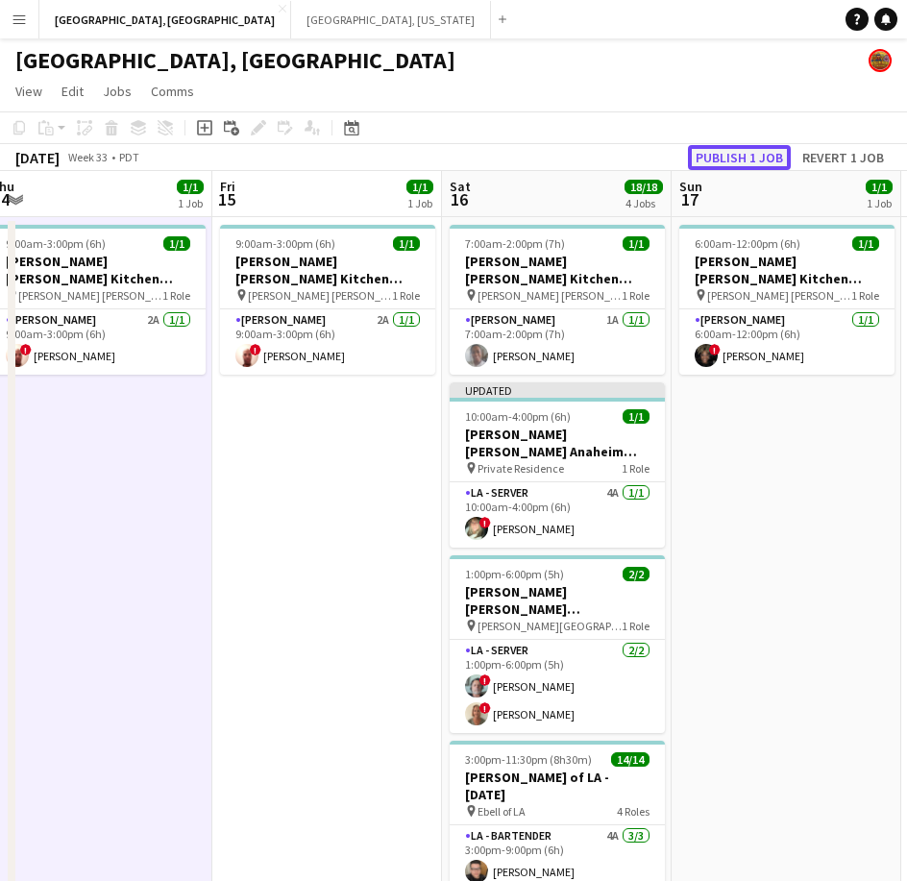
click at [731, 160] on button "Publish 1 job" at bounding box center [739, 157] width 103 height 25
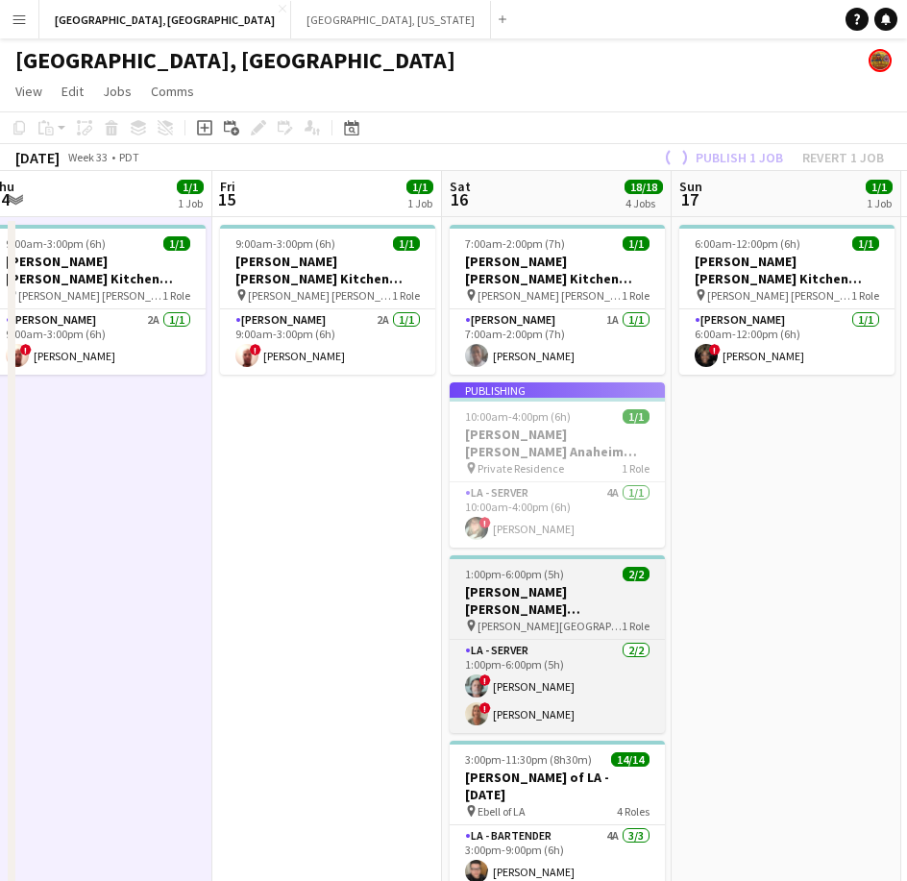
click at [575, 567] on div "1:00pm-6:00pm (5h) 2/2" at bounding box center [557, 574] width 215 height 14
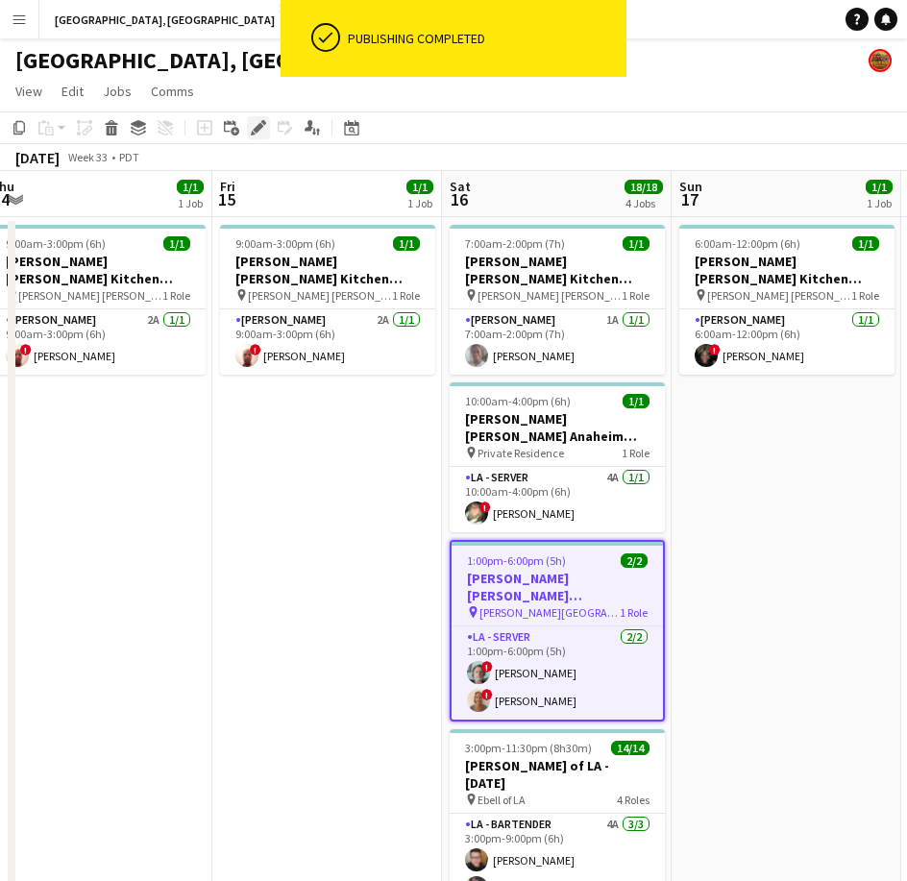
click at [262, 129] on icon "Edit" at bounding box center [258, 127] width 15 height 15
type input "**********"
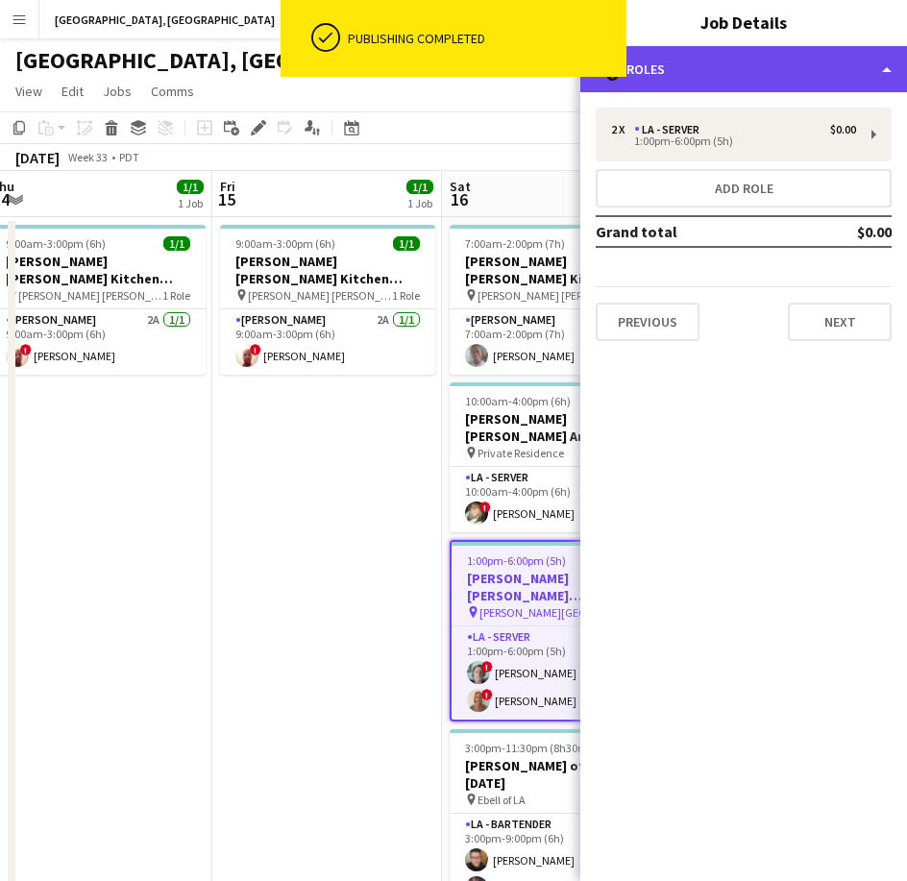
click at [683, 58] on div "multiple-users-add Roles" at bounding box center [743, 69] width 327 height 46
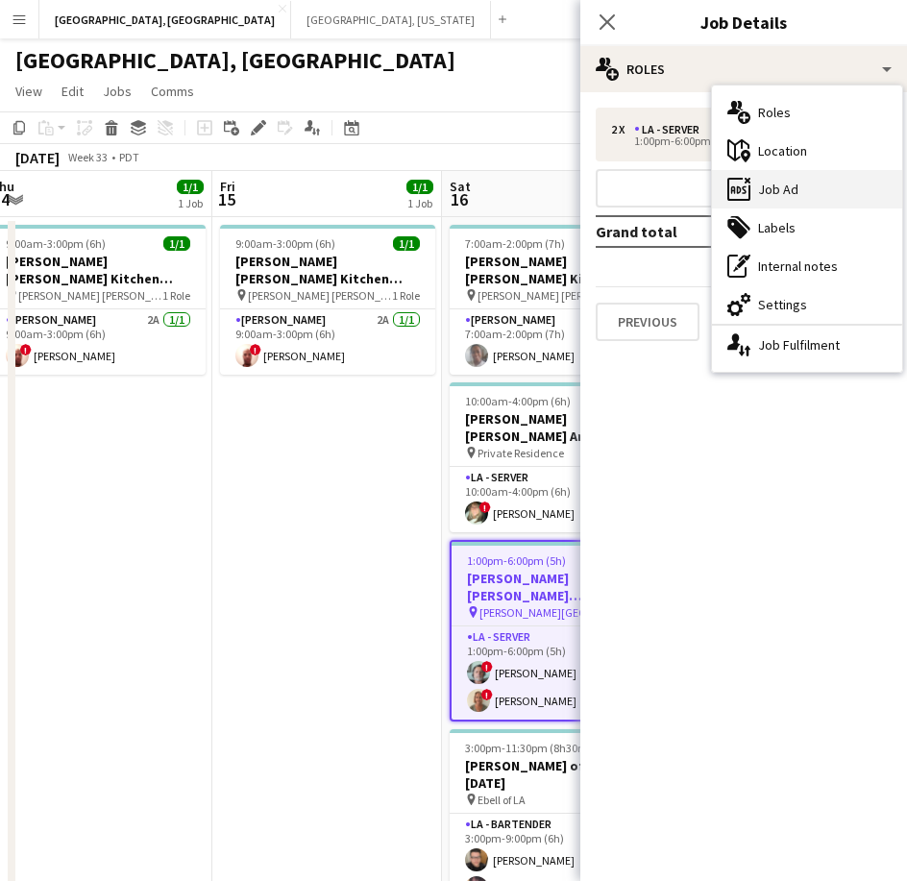
click at [774, 183] on div "ads-window Job Ad" at bounding box center [807, 189] width 190 height 38
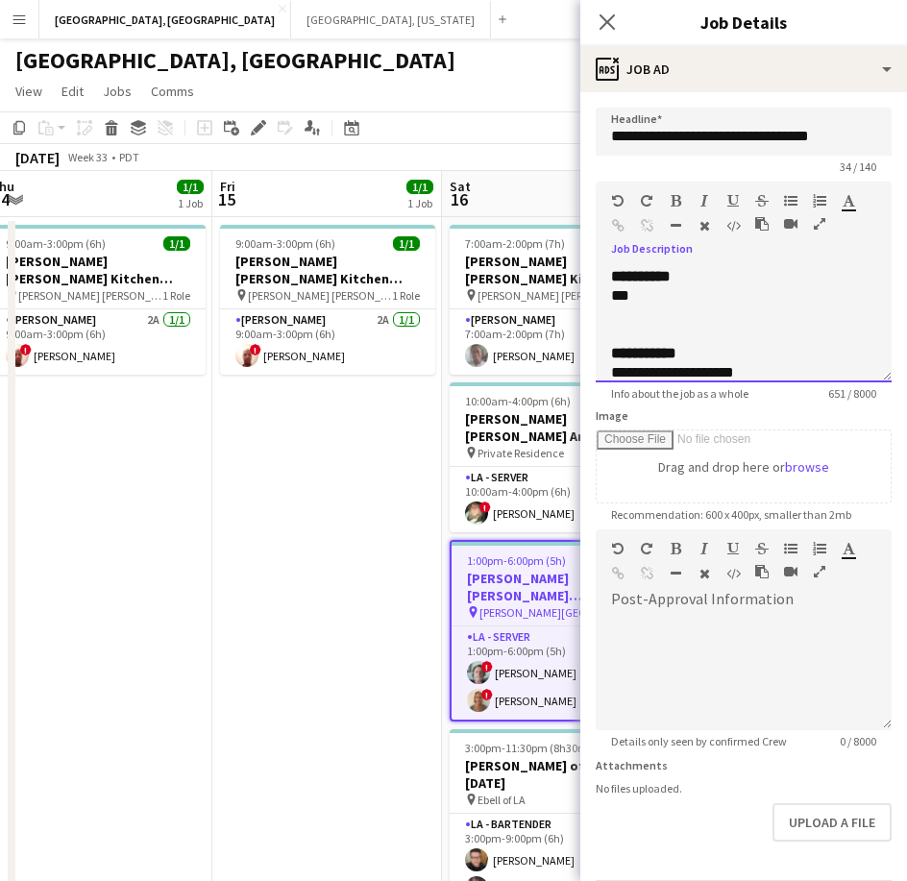
click at [658, 296] on div "***" at bounding box center [725, 295] width 229 height 19
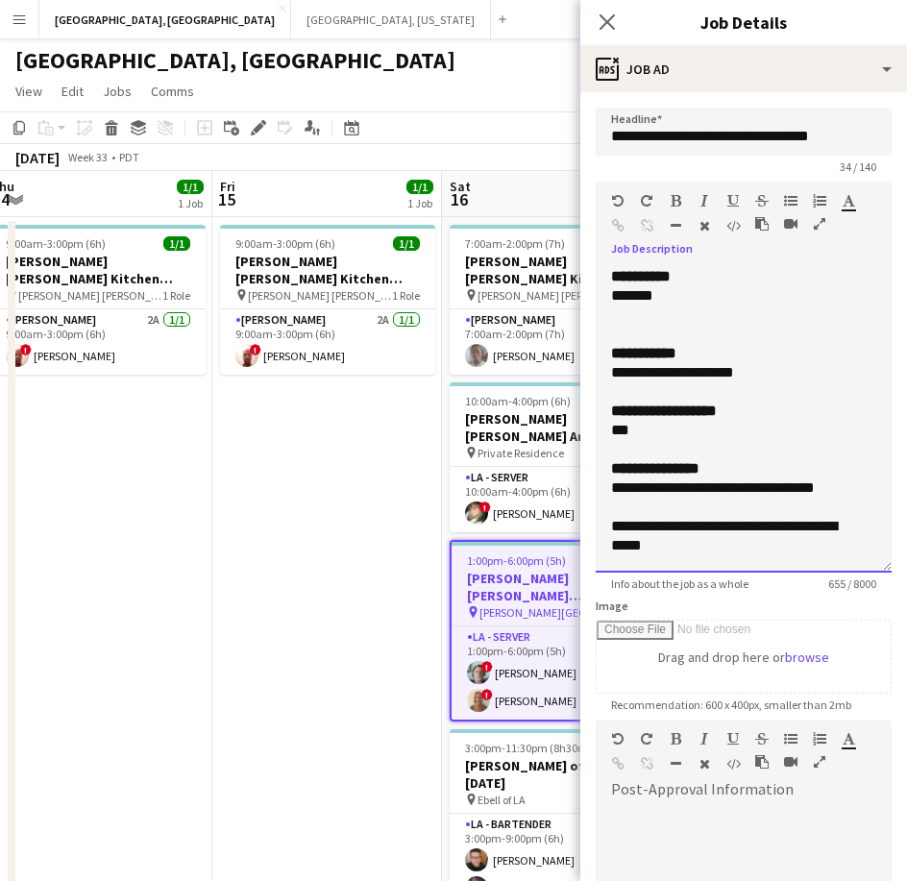
drag, startPoint x: 863, startPoint y: 367, endPoint x: 803, endPoint y: 691, distance: 329.2
click at [810, 573] on div "**********" at bounding box center [744, 420] width 296 height 306
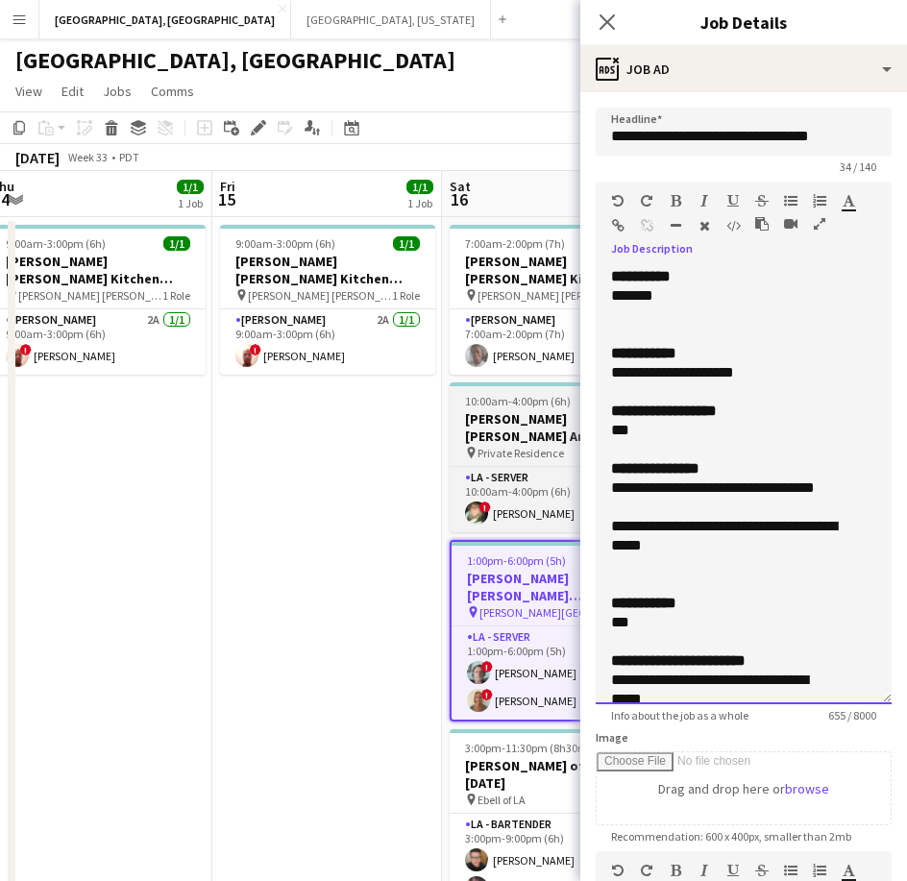
drag, startPoint x: 770, startPoint y: 375, endPoint x: 574, endPoint y: 376, distance: 197.0
click at [574, 376] on body "Menu Boards Boards Boards All jobs Status Workforce Workforce My Workforce Recr…" at bounding box center [453, 526] width 907 height 1053
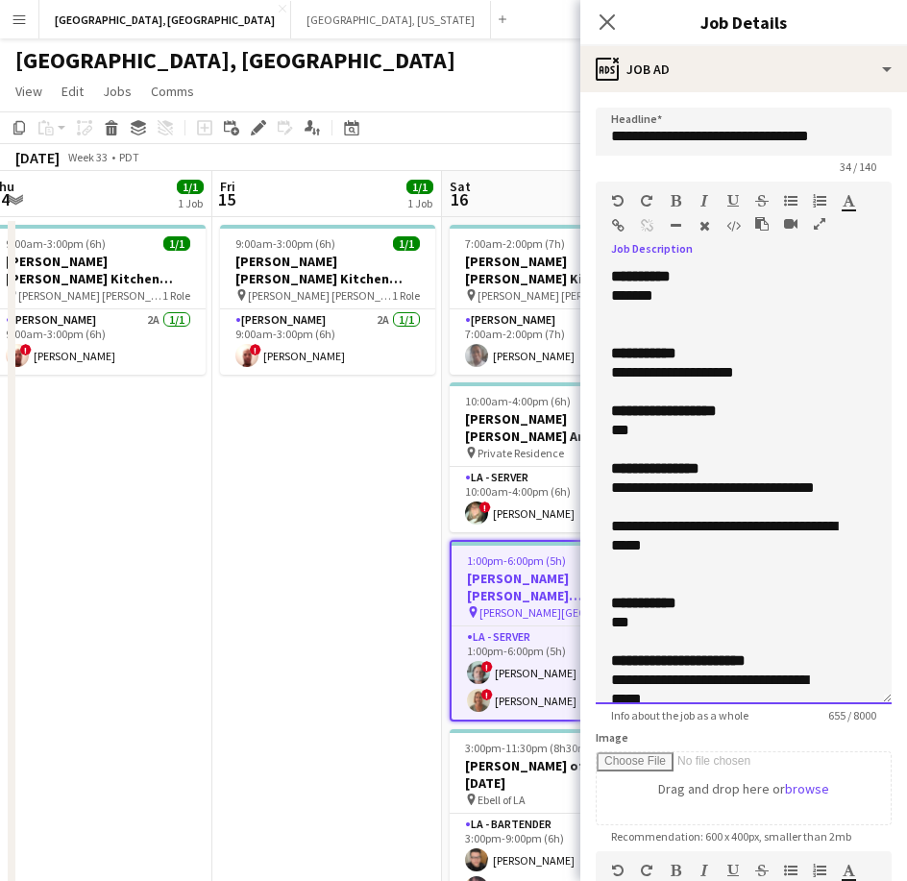
drag, startPoint x: 697, startPoint y: 541, endPoint x: 601, endPoint y: 494, distance: 107.0
click at [601, 494] on div "**********" at bounding box center [744, 485] width 296 height 437
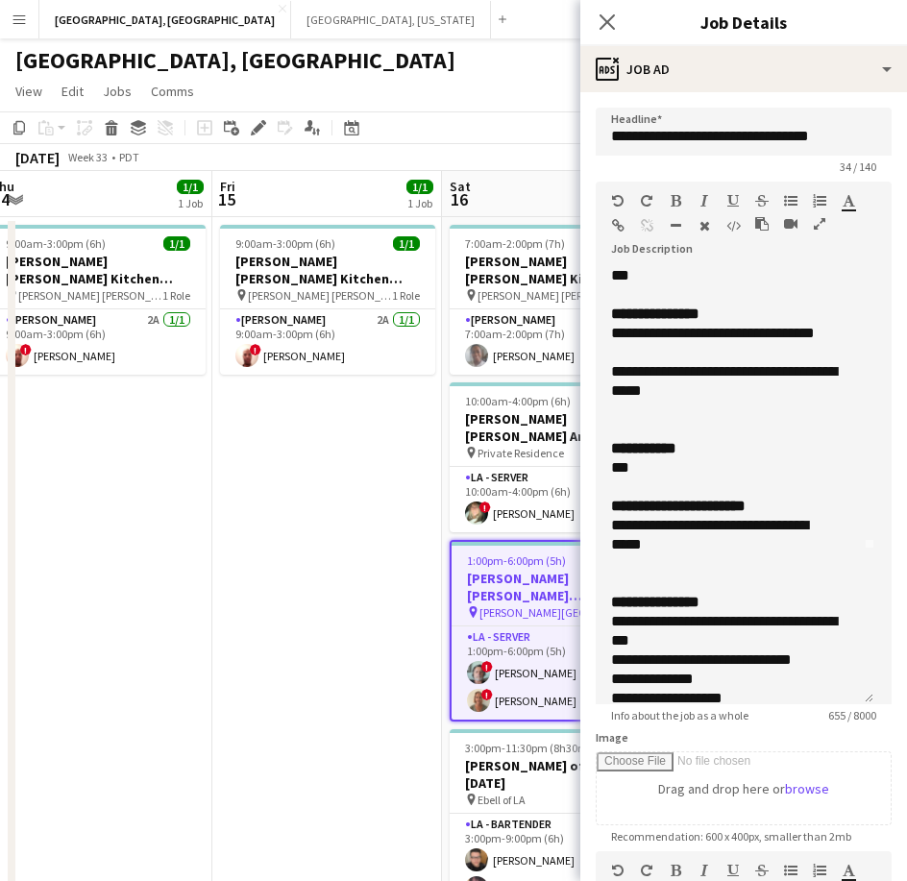
scroll to position [240, 0]
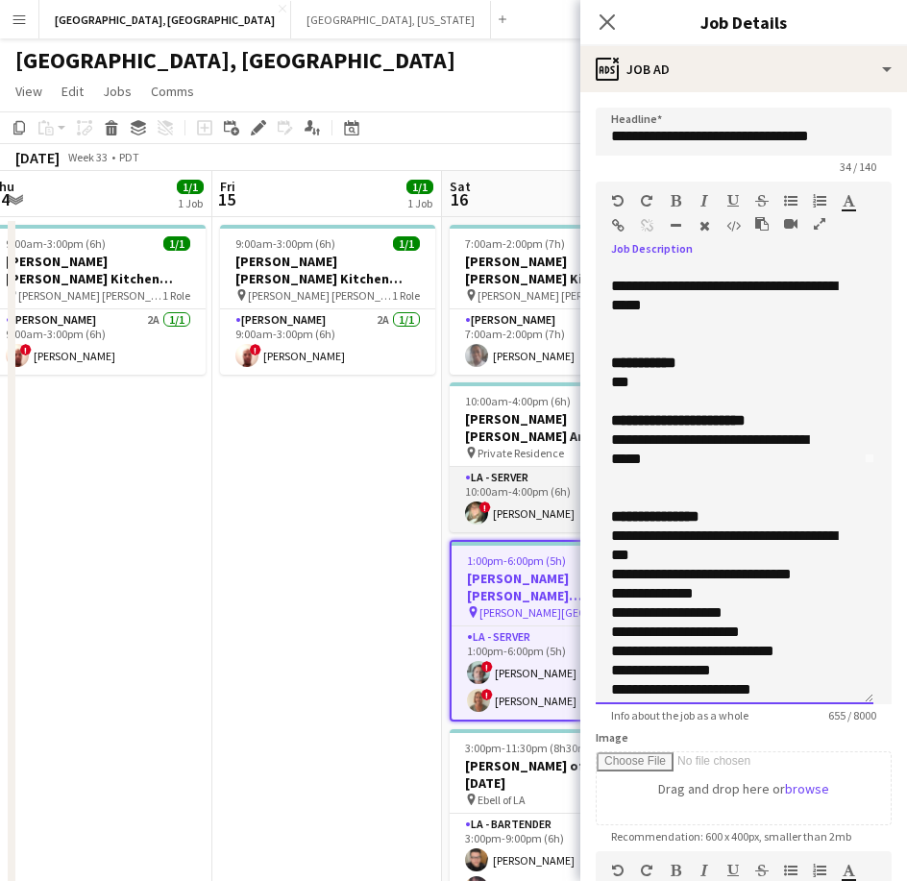
drag, startPoint x: 681, startPoint y: 459, endPoint x: 563, endPoint y: 437, distance: 120.2
click at [565, 438] on body "Menu Boards Boards Boards All jobs Status Workforce Workforce My Workforce Recr…" at bounding box center [453, 526] width 907 height 1053
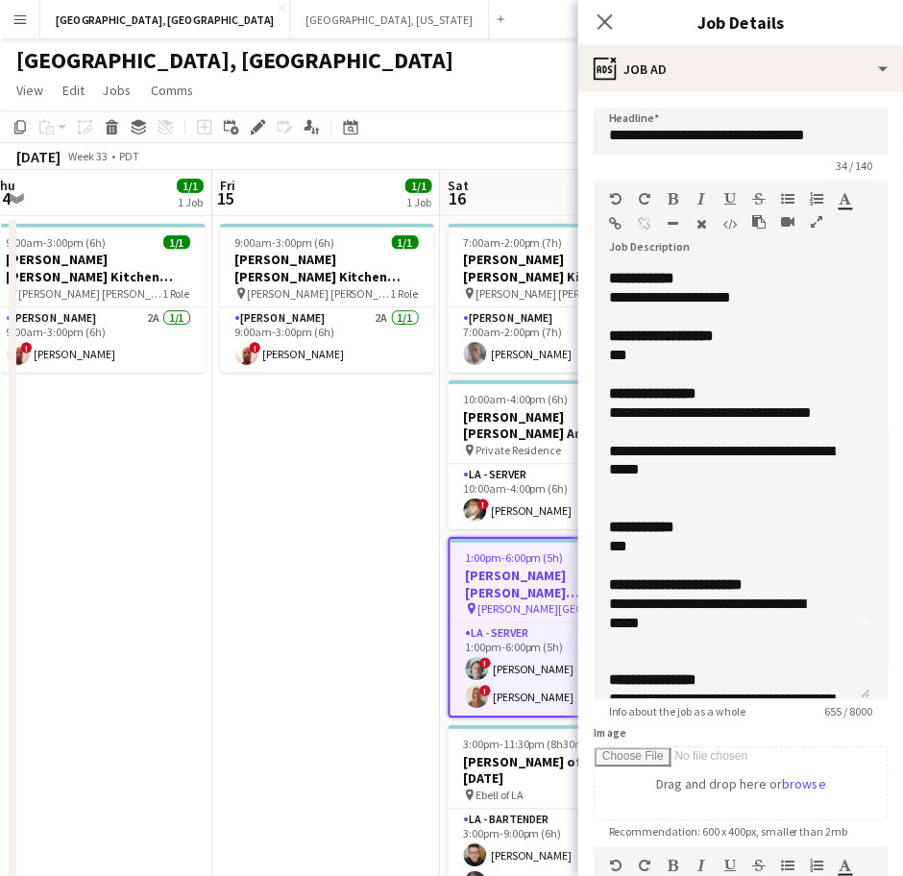
scroll to position [0, 0]
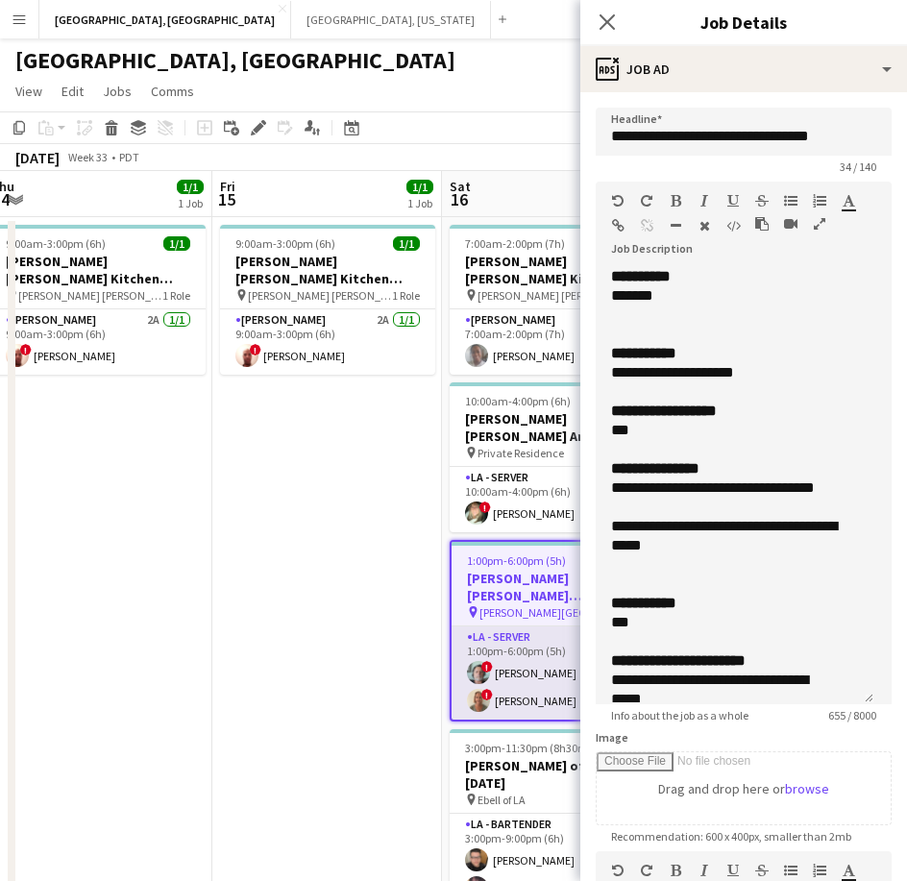
drag, startPoint x: 507, startPoint y: 627, endPoint x: 521, endPoint y: 630, distance: 13.8
click at [507, 627] on app-card-role "LA - Server [DATE] 1:00pm-6:00pm (5h) ! [PERSON_NAME] ! [PERSON_NAME]" at bounding box center [557, 672] width 211 height 93
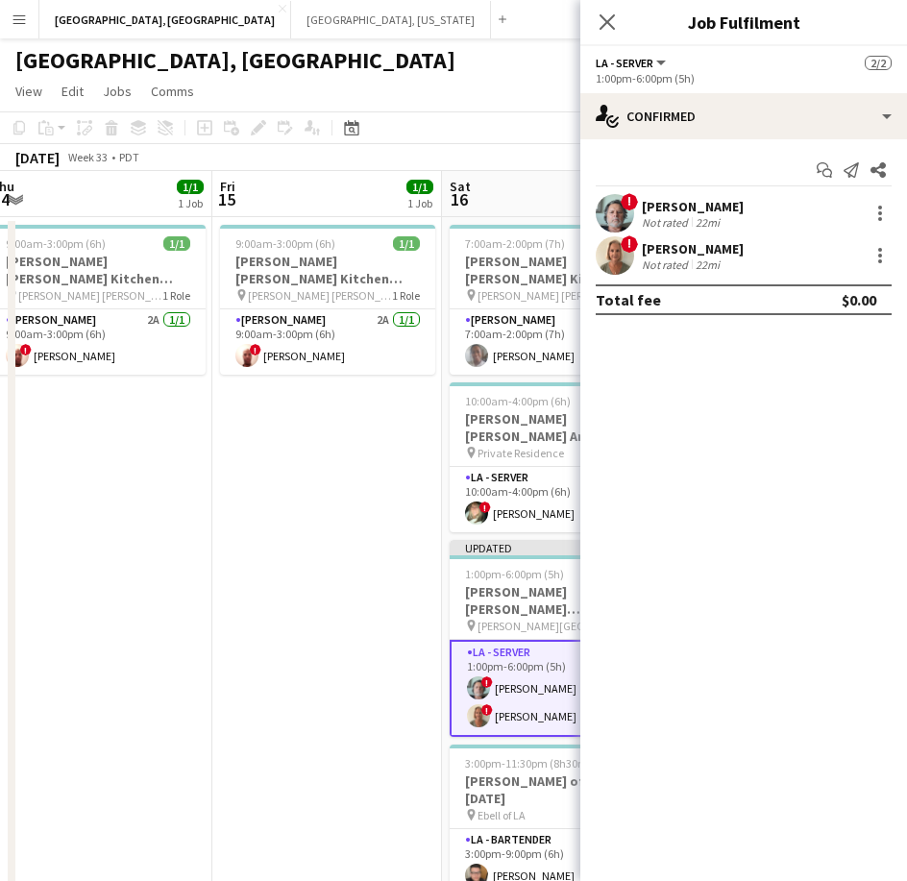
click at [651, 217] on div "Not rated" at bounding box center [667, 222] width 50 height 14
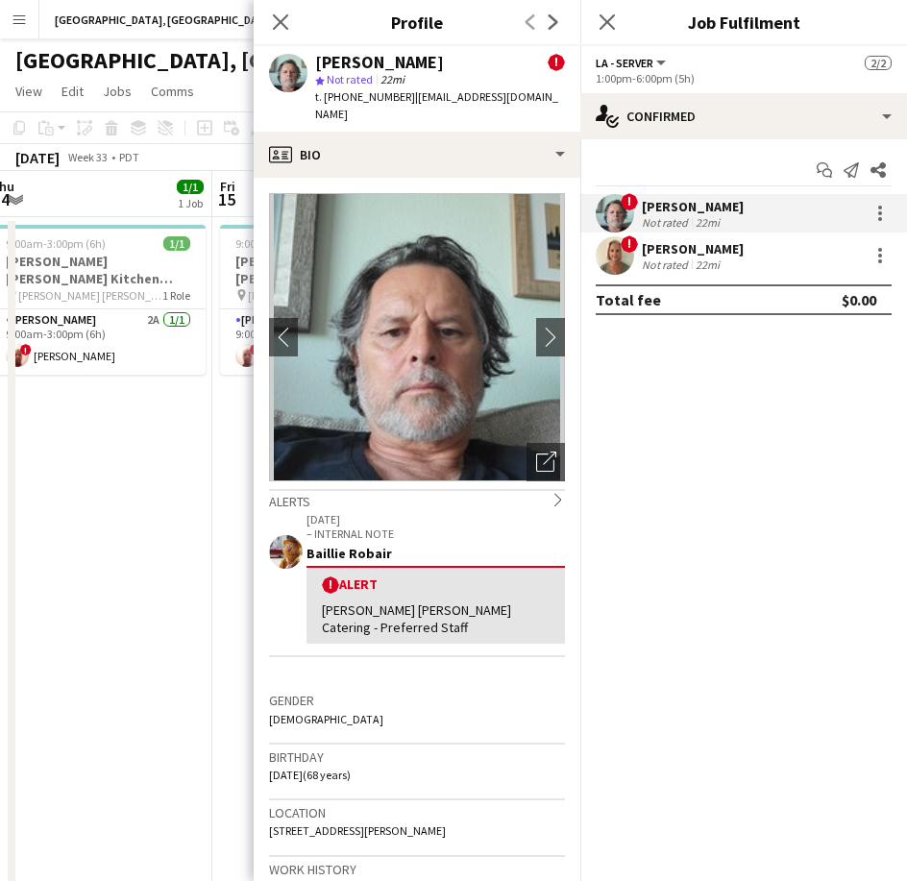
click at [362, 99] on span "t. [PHONE_NUMBER]" at bounding box center [365, 96] width 100 height 14
drag, startPoint x: 639, startPoint y: 255, endPoint x: 549, endPoint y: 181, distance: 116.7
click at [640, 255] on div "! [PERSON_NAME] Not rated 22mi" at bounding box center [743, 255] width 327 height 38
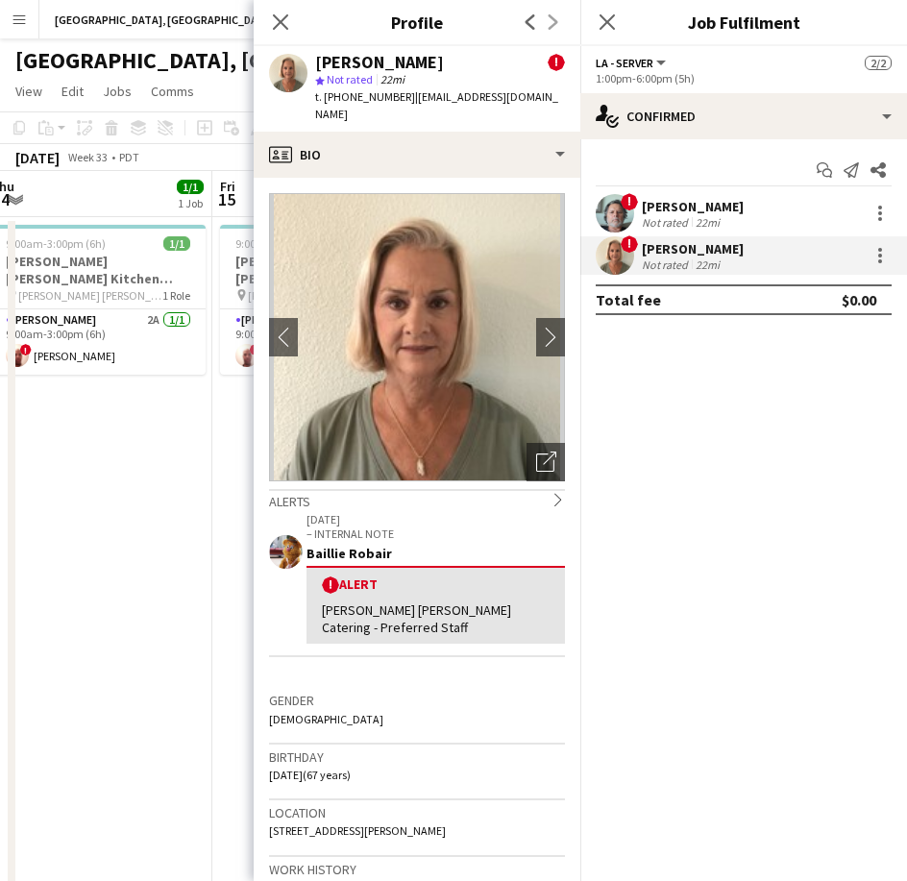
click at [353, 96] on span "t. [PHONE_NUMBER]" at bounding box center [365, 96] width 100 height 14
click at [353, 95] on span "t. [PHONE_NUMBER]" at bounding box center [365, 96] width 100 height 14
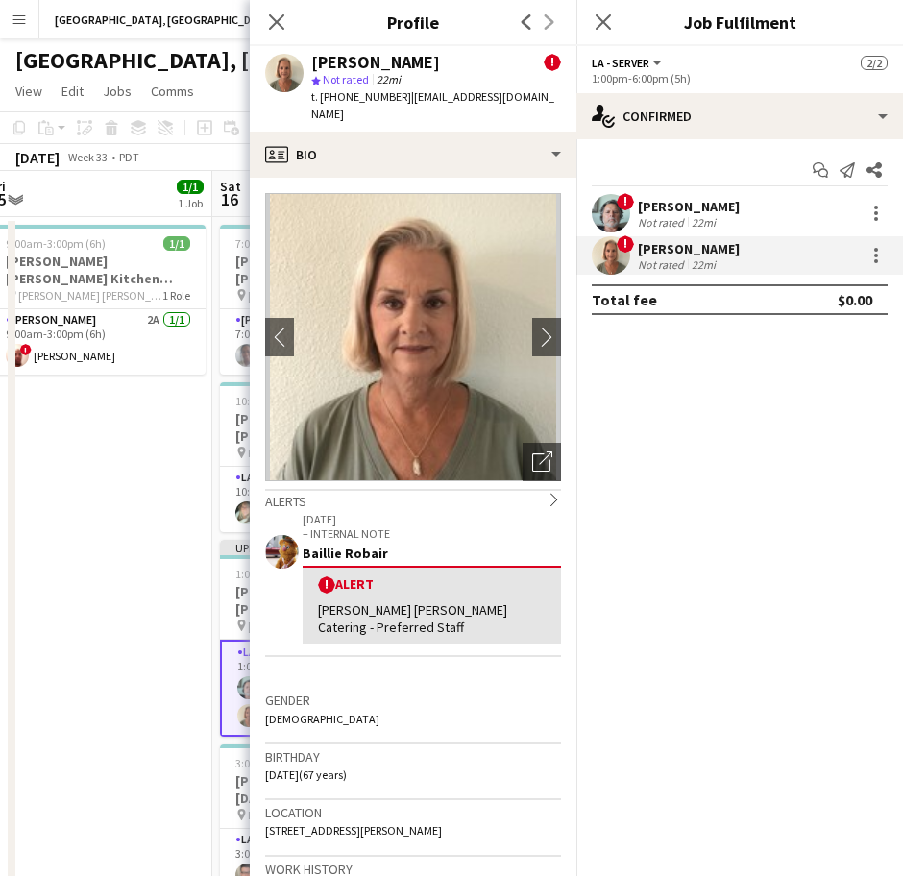
click at [131, 491] on app-date-cell "9:00am-3:00pm (6h) 1/1 [PERSON_NAME] [PERSON_NAME] Kitchen [DATE] pin [PERSON_N…" at bounding box center [98, 635] width 230 height 836
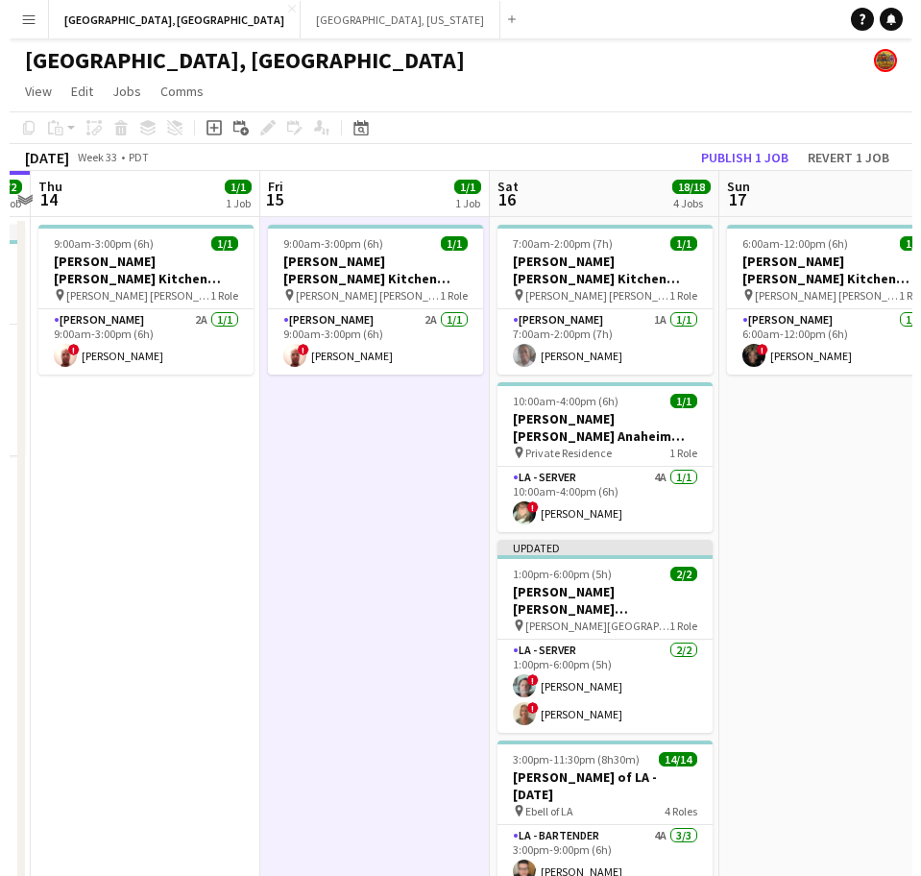
scroll to position [0, 610]
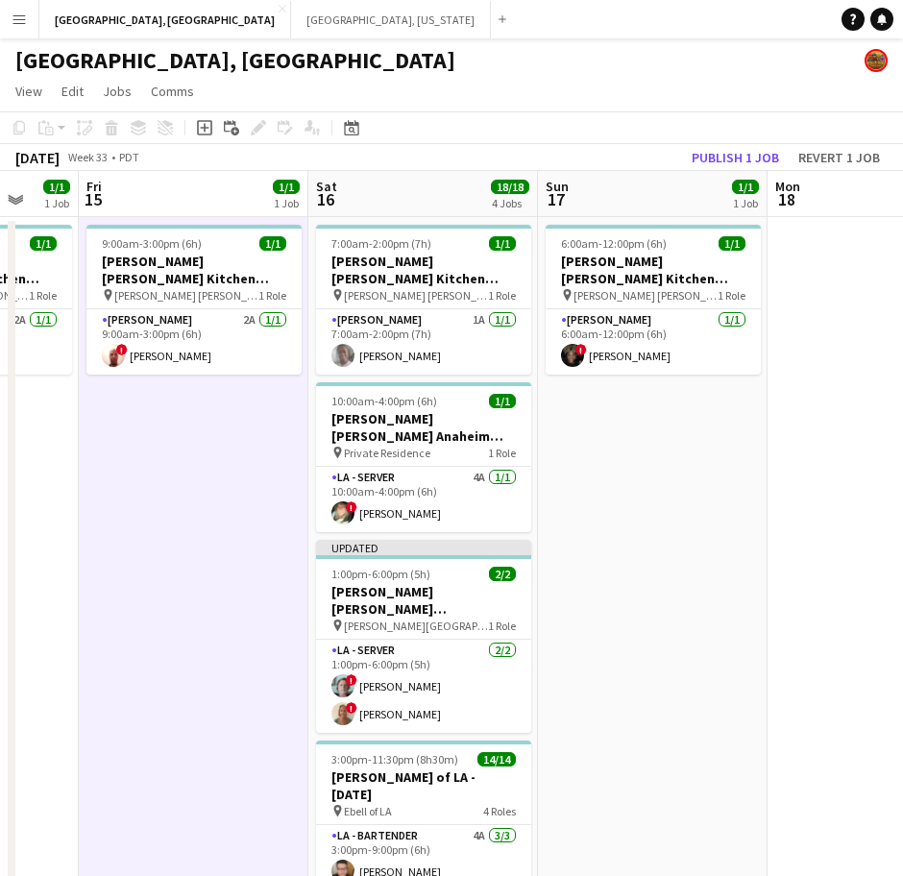
drag, startPoint x: 114, startPoint y: 484, endPoint x: 440, endPoint y: 489, distance: 325.7
click at [440, 489] on app-calendar-viewport "Tue 12 1/3 1 Job Wed 13 2/2 1 Job Thu 14 1/1 1 Job Fri 15 1/1 1 Job Sat 16 18/1…" at bounding box center [451, 612] width 903 height 882
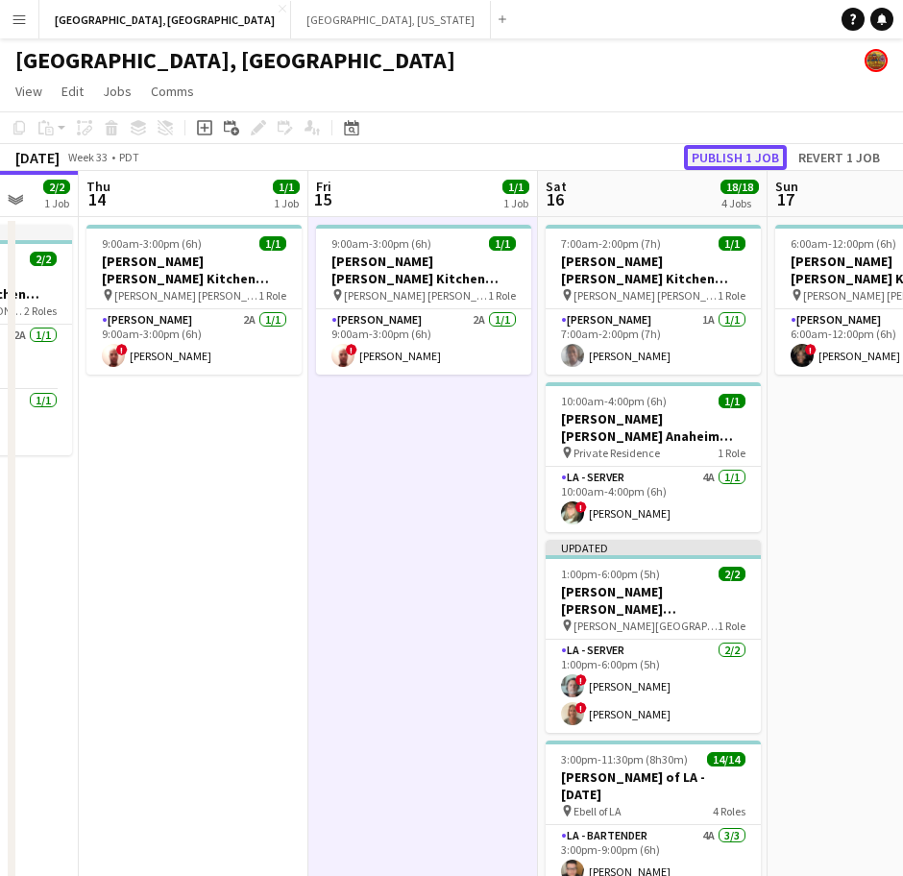
click at [746, 147] on button "Publish 1 job" at bounding box center [735, 157] width 103 height 25
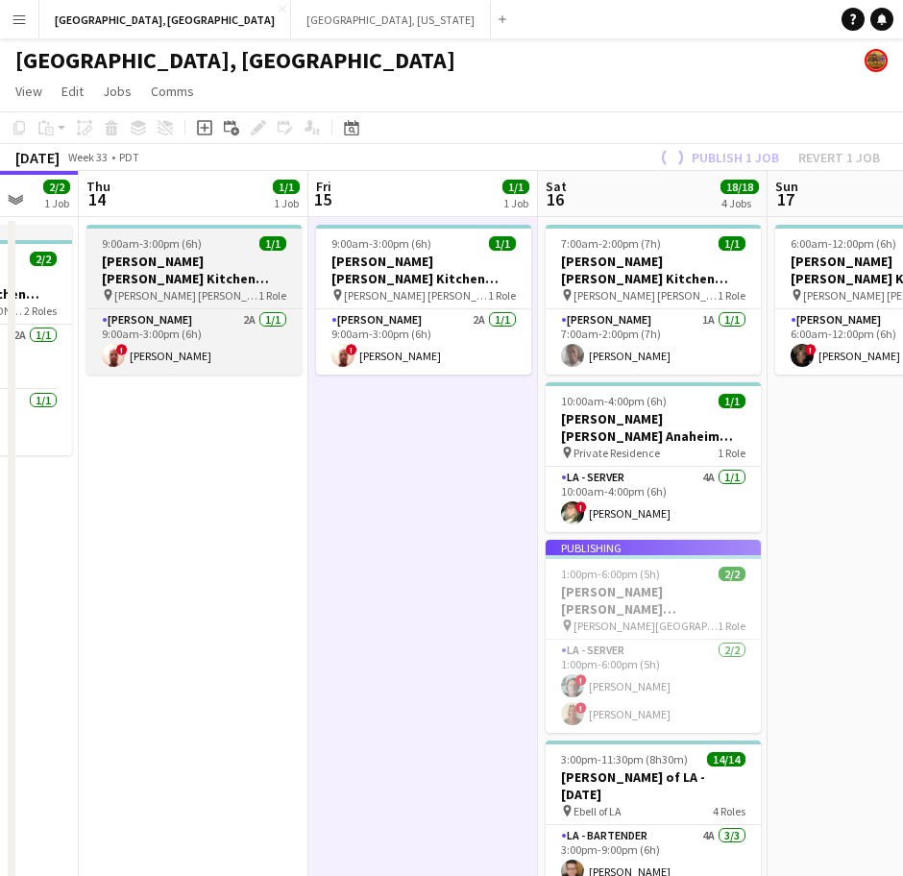
drag, startPoint x: 163, startPoint y: 256, endPoint x: 173, endPoint y: 244, distance: 15.0
click at [163, 257] on h3 "[PERSON_NAME] [PERSON_NAME] Kitchen [DATE]" at bounding box center [193, 270] width 215 height 35
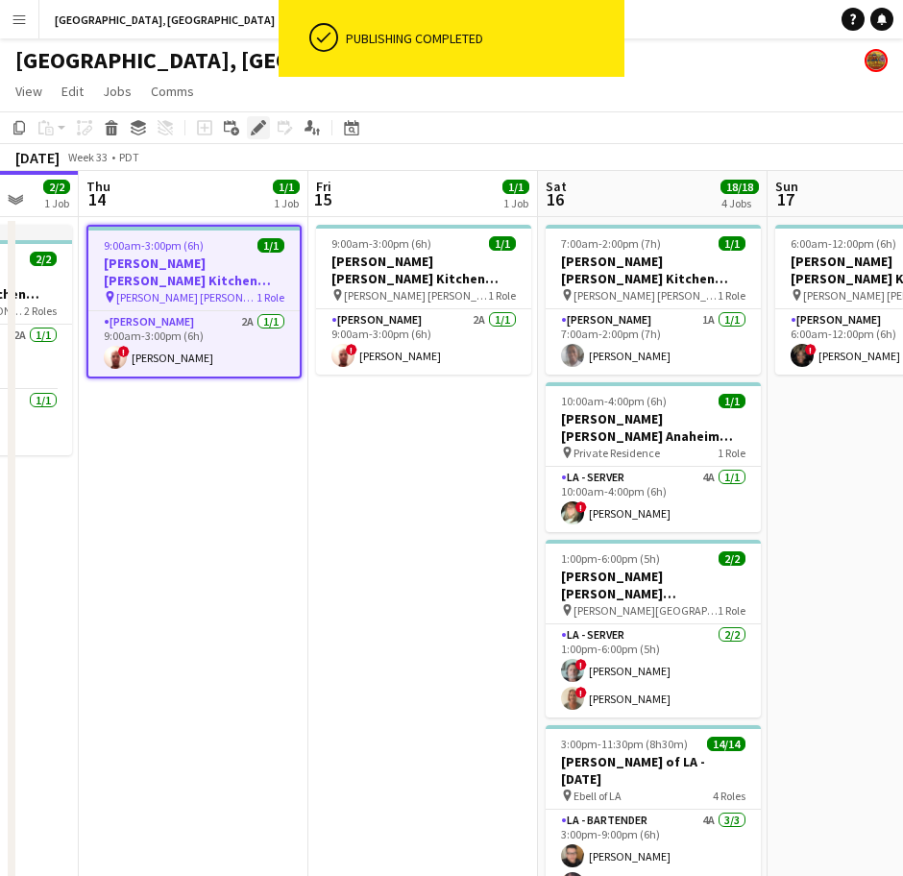
click at [261, 122] on icon at bounding box center [263, 122] width 5 height 5
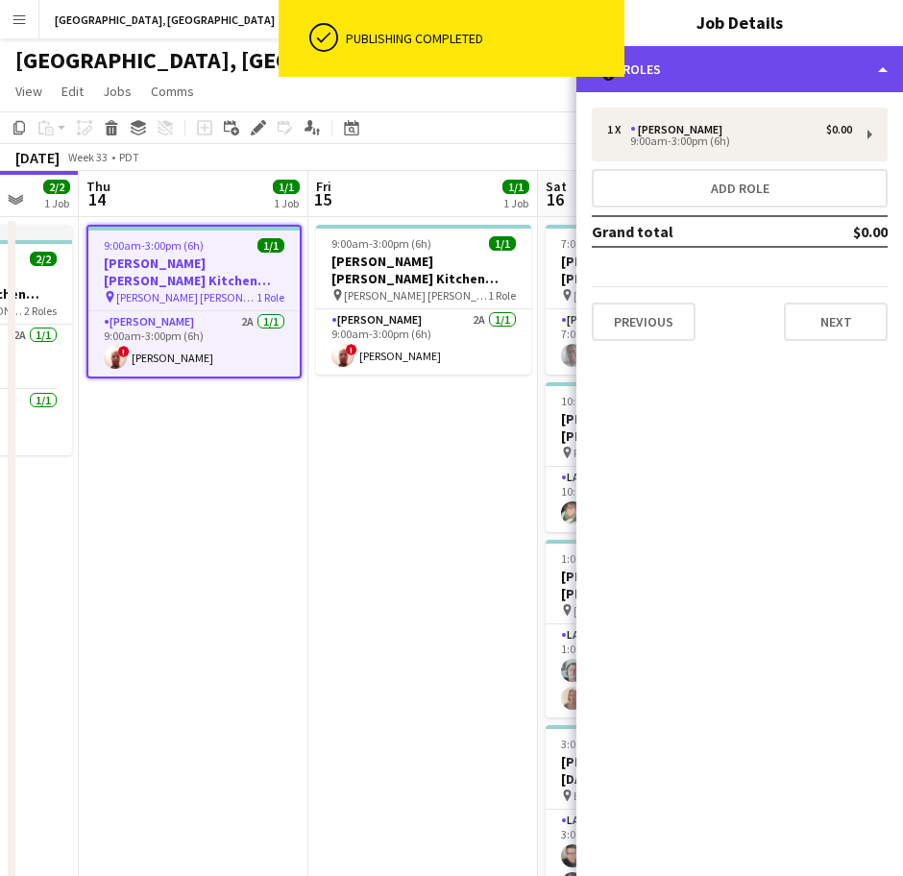
click at [673, 57] on div "multiple-users-add Roles" at bounding box center [739, 69] width 327 height 46
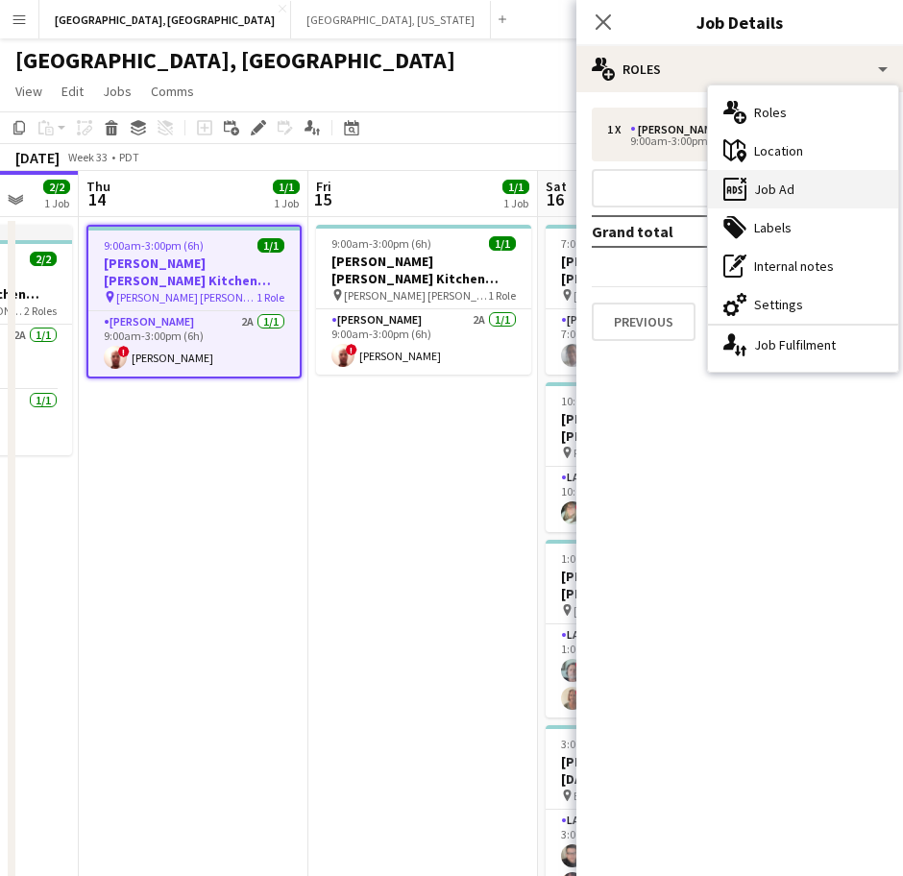
click at [778, 173] on div "ads-window Job Ad" at bounding box center [803, 189] width 190 height 38
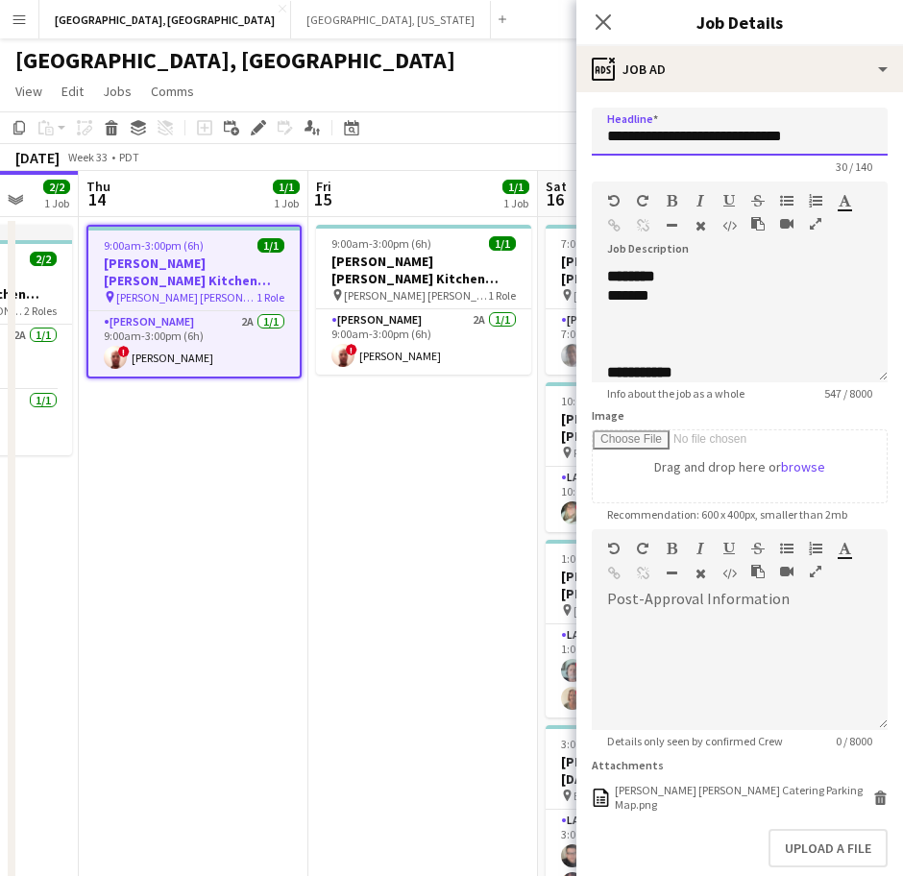
click at [672, 132] on input "**********" at bounding box center [740, 132] width 296 height 48
click at [698, 298] on div "*******" at bounding box center [721, 295] width 229 height 19
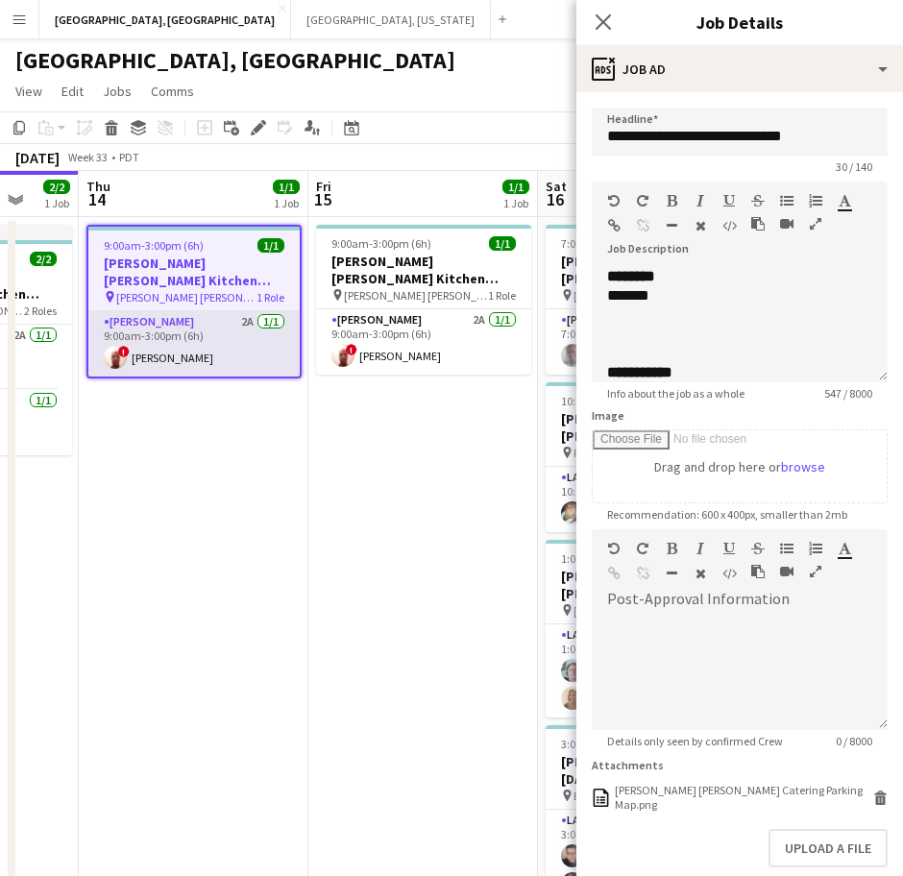
click at [168, 343] on app-card-role "[PERSON_NAME] 2A [DATE] 9:00am-3:00pm (6h) ! [PERSON_NAME]" at bounding box center [193, 343] width 211 height 65
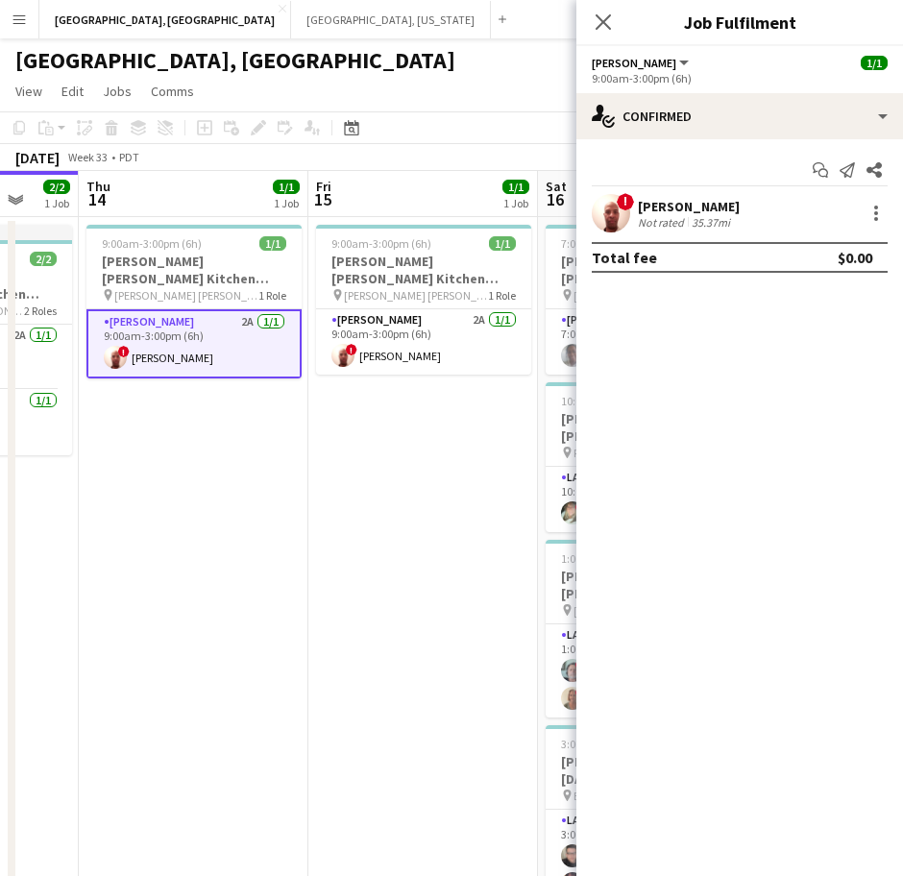
click at [647, 218] on div "Not rated" at bounding box center [663, 222] width 50 height 14
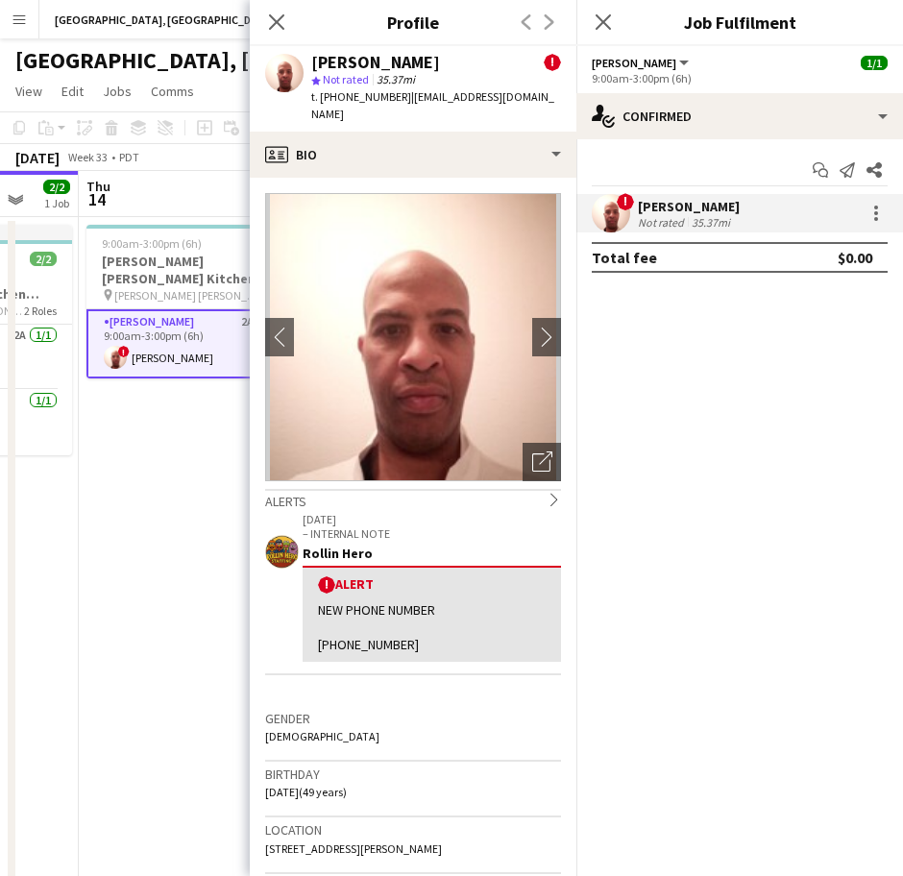
drag, startPoint x: 565, startPoint y: 102, endPoint x: 398, endPoint y: 102, distance: 167.2
click at [398, 102] on div "[PERSON_NAME] III ! star Not rated 35.37mi t. [PHONE_NUMBER] | [EMAIL_ADDRESS][…" at bounding box center [413, 89] width 327 height 86
click at [169, 411] on app-date-cell "9:00am-3:00pm (6h) 1/1 [PERSON_NAME] [PERSON_NAME] Kitchen [DATE] pin [PERSON_N…" at bounding box center [194, 635] width 230 height 836
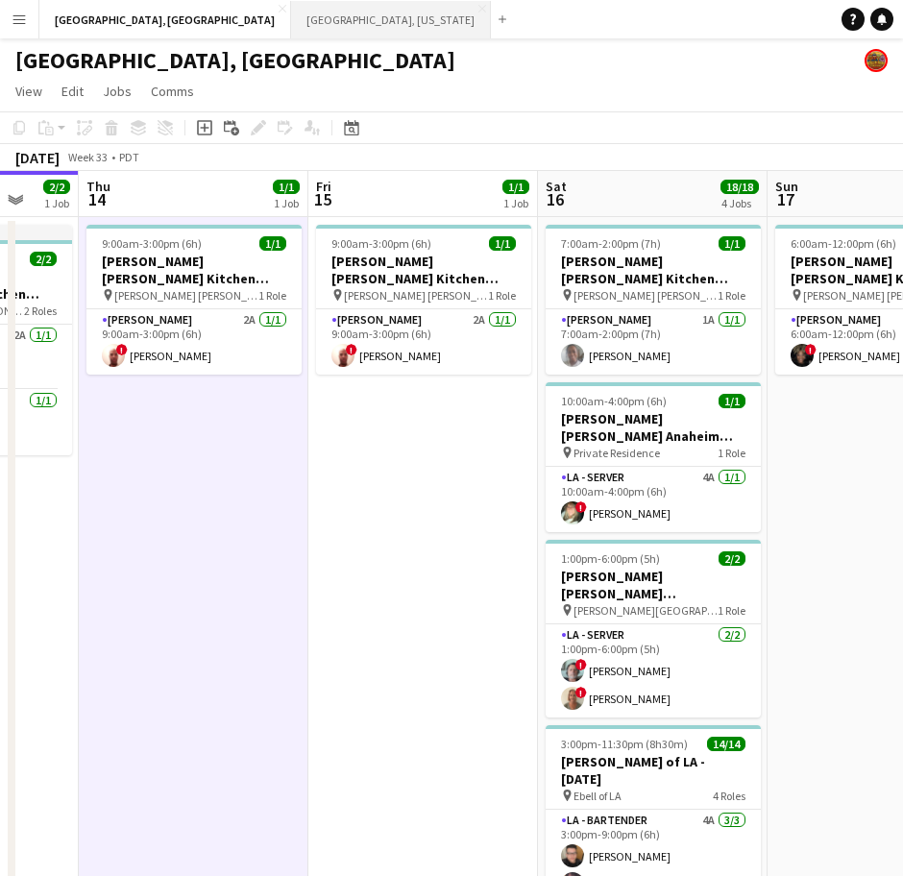
click at [291, 26] on button "[GEOGRAPHIC_DATA], [US_STATE] Close" at bounding box center [391, 19] width 200 height 37
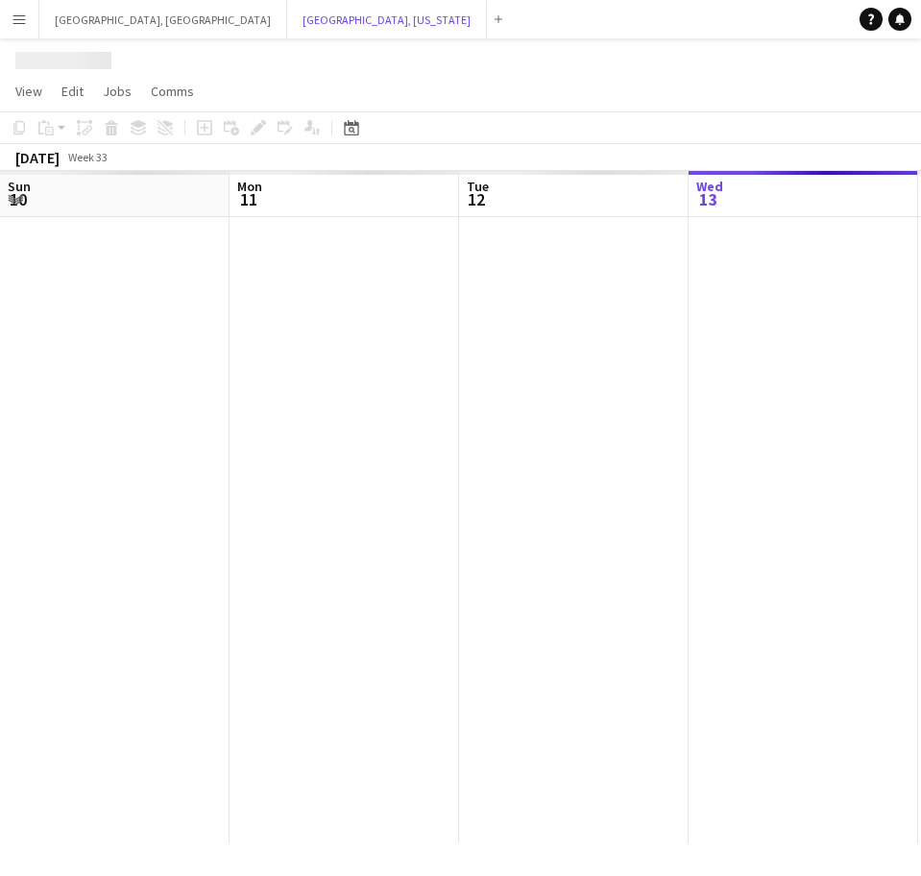
scroll to position [0, 459]
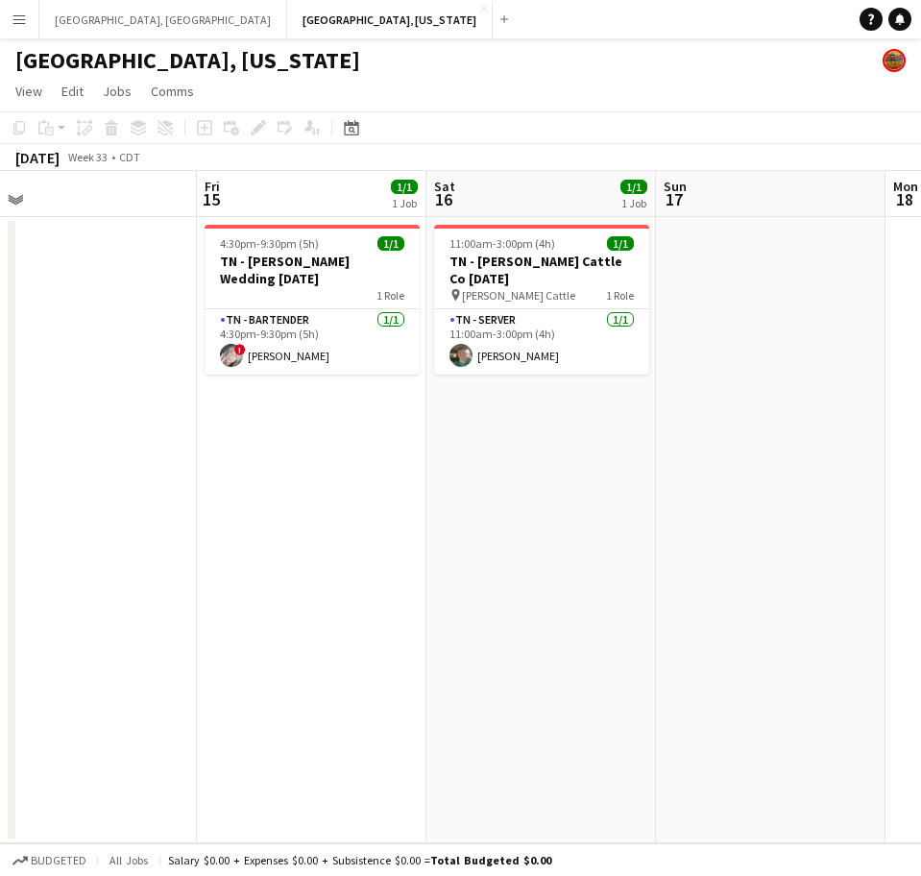
drag, startPoint x: 627, startPoint y: 388, endPoint x: 12, endPoint y: 516, distance: 628.9
click at [135, 493] on app-calendar-viewport "Mon 11 Tue 12 Wed 13 Thu 14 Fri 15 1/1 1 Job Sat 16 1/1 1 Job Sun 17 Mon 18 Tue…" at bounding box center [460, 507] width 921 height 673
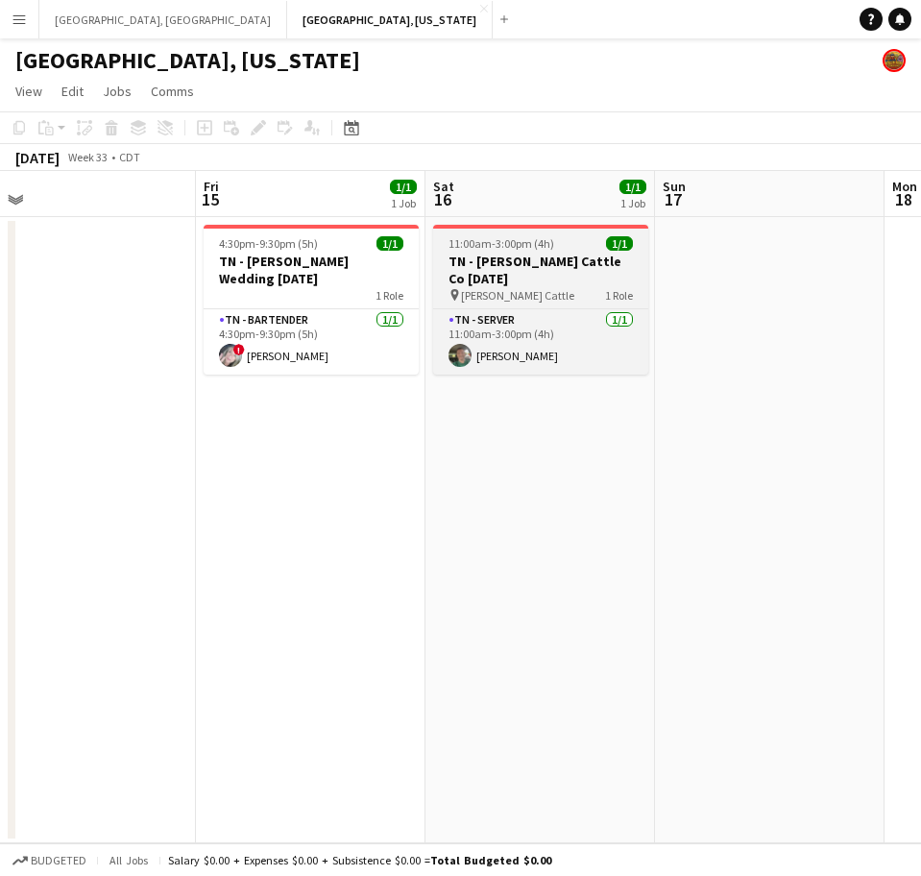
click at [531, 287] on div "pin [PERSON_NAME] Cattle 1 Role" at bounding box center [540, 294] width 215 height 15
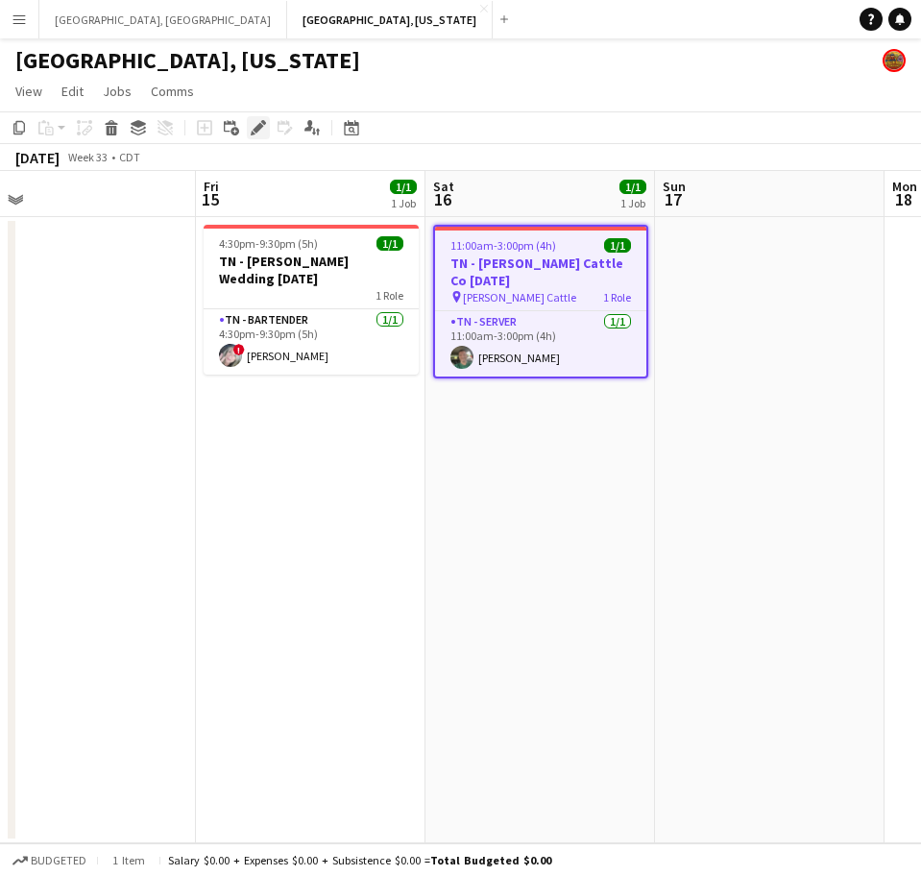
click at [255, 134] on icon at bounding box center [253, 133] width 5 height 5
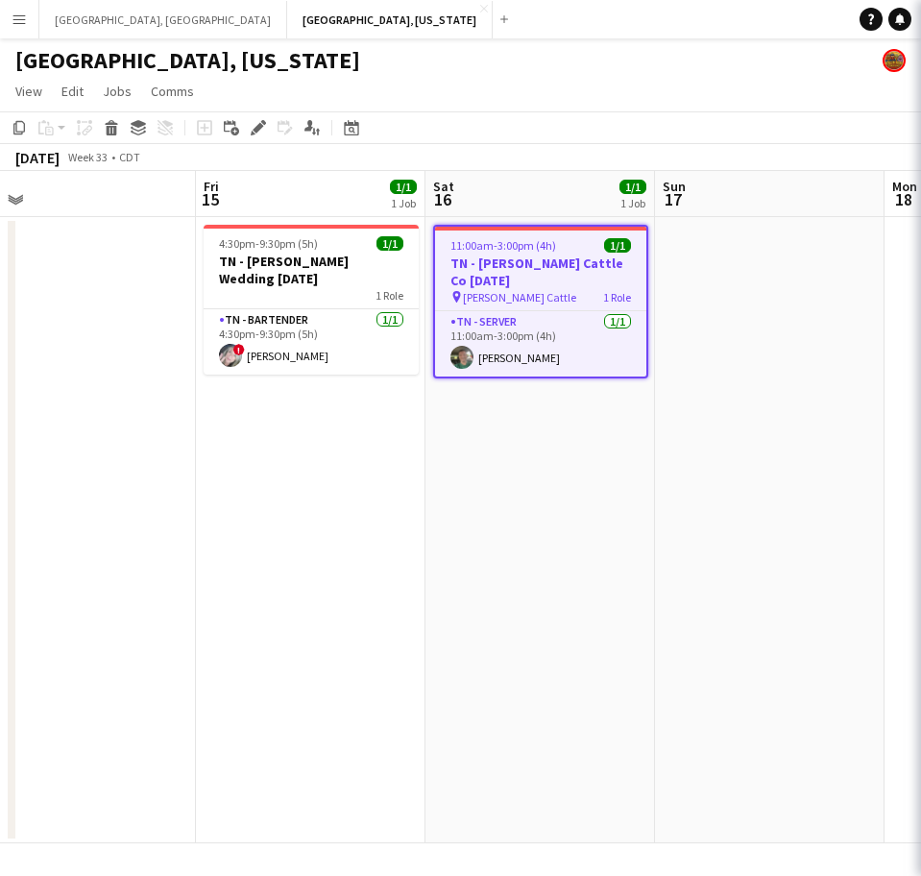
type input "**********"
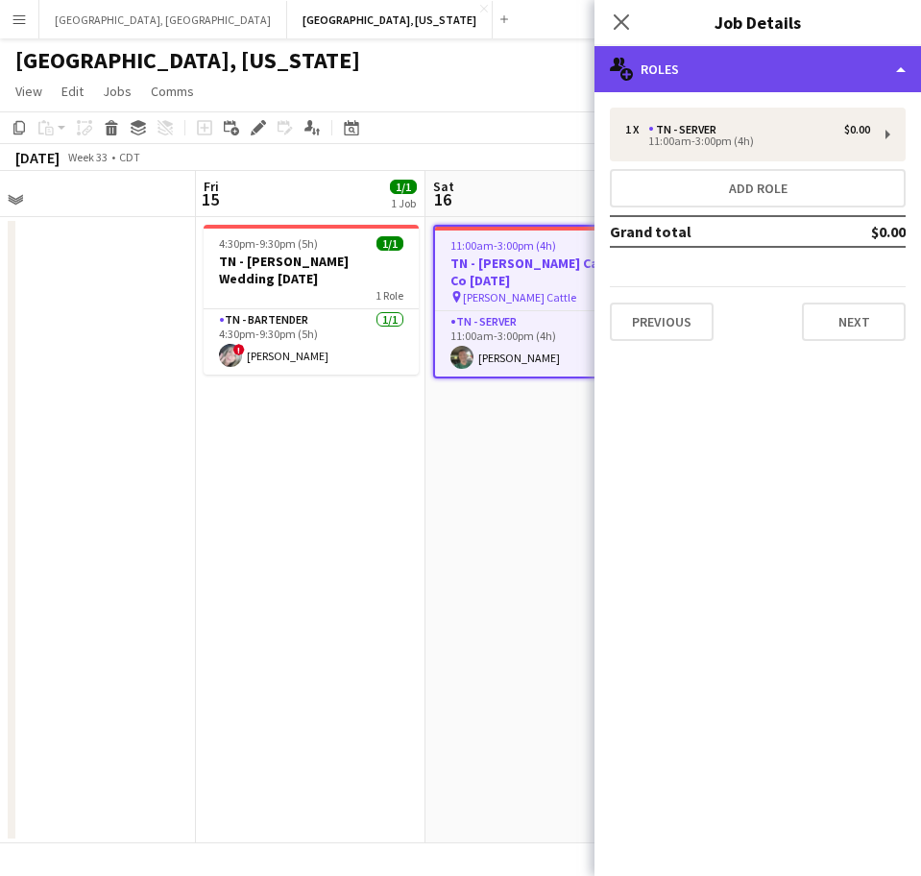
click at [657, 78] on div "multiple-users-add Roles" at bounding box center [758, 69] width 327 height 46
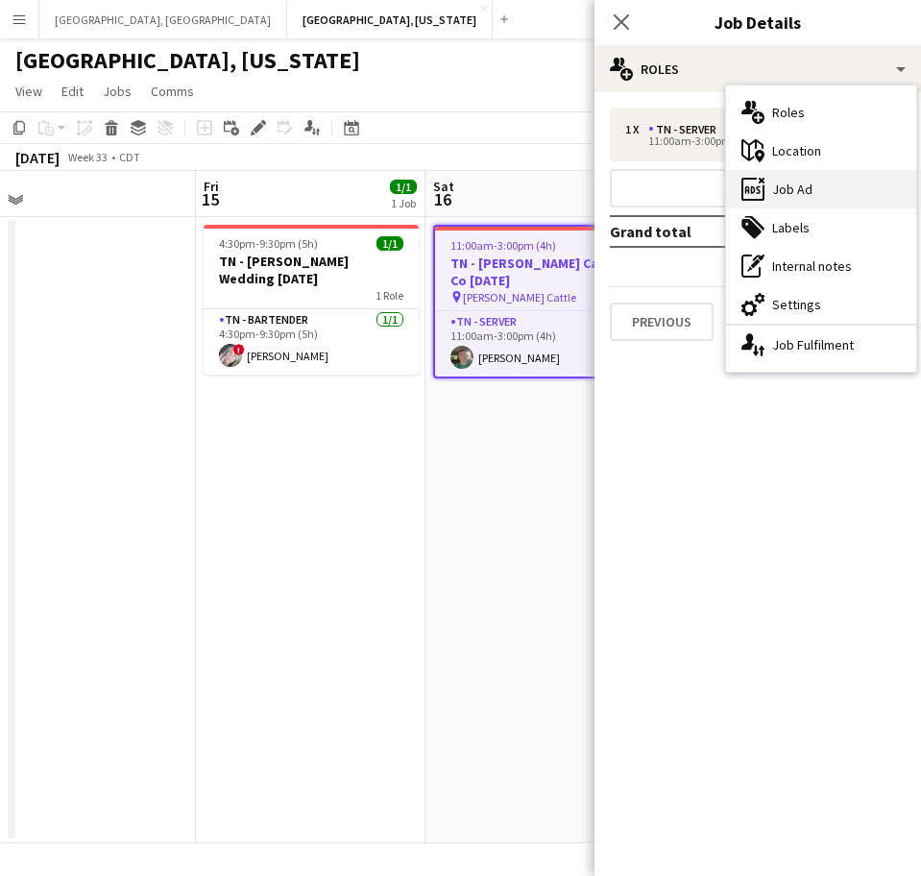
click at [777, 187] on div "ads-window Job Ad" at bounding box center [821, 189] width 190 height 38
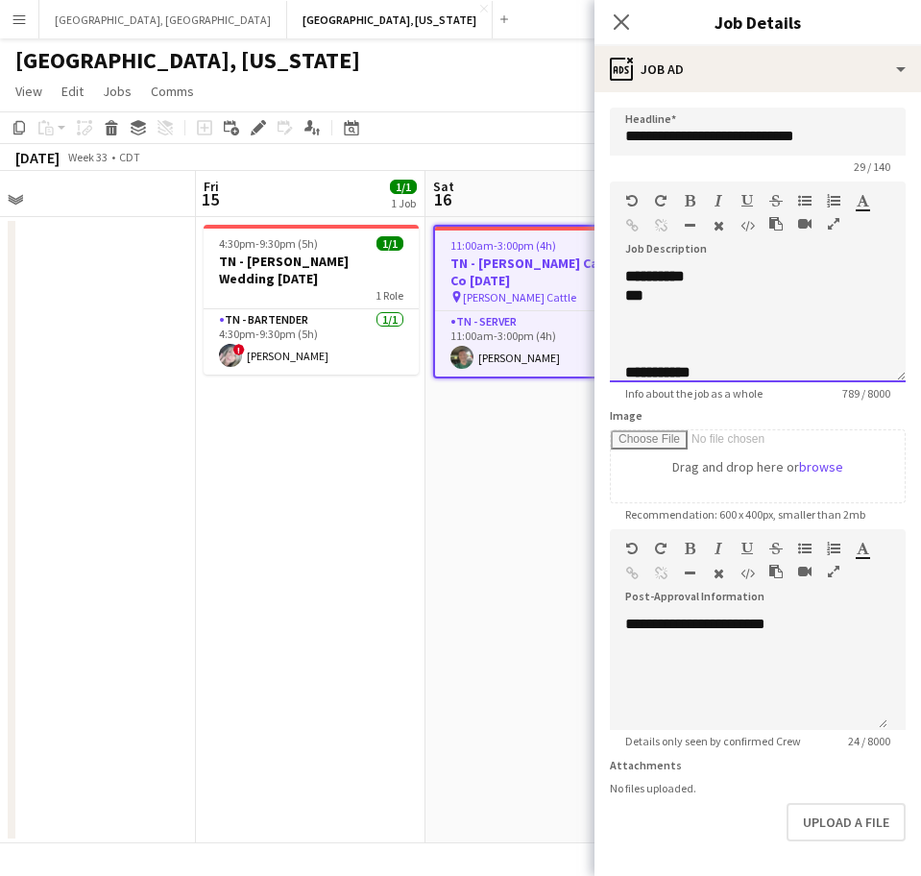
click at [670, 306] on div at bounding box center [757, 315] width 265 height 19
click at [664, 303] on div "**********" at bounding box center [757, 757] width 265 height 942
drag, startPoint x: 675, startPoint y: 303, endPoint x: 617, endPoint y: 302, distance: 58.6
click at [617, 302] on div "**********" at bounding box center [758, 324] width 296 height 115
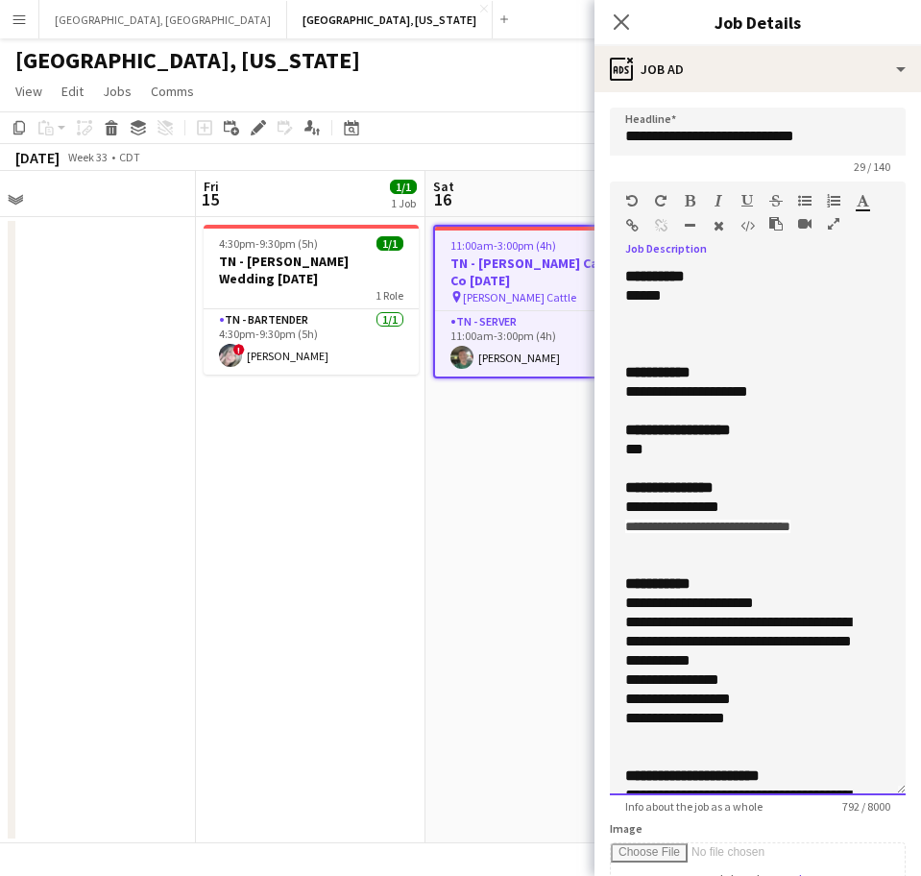
drag, startPoint x: 879, startPoint y: 371, endPoint x: 848, endPoint y: 758, distance: 388.4
click at [886, 875] on html "Menu Boards Boards Boards All jobs Status Workforce Workforce My Workforce Recr…" at bounding box center [460, 438] width 921 height 876
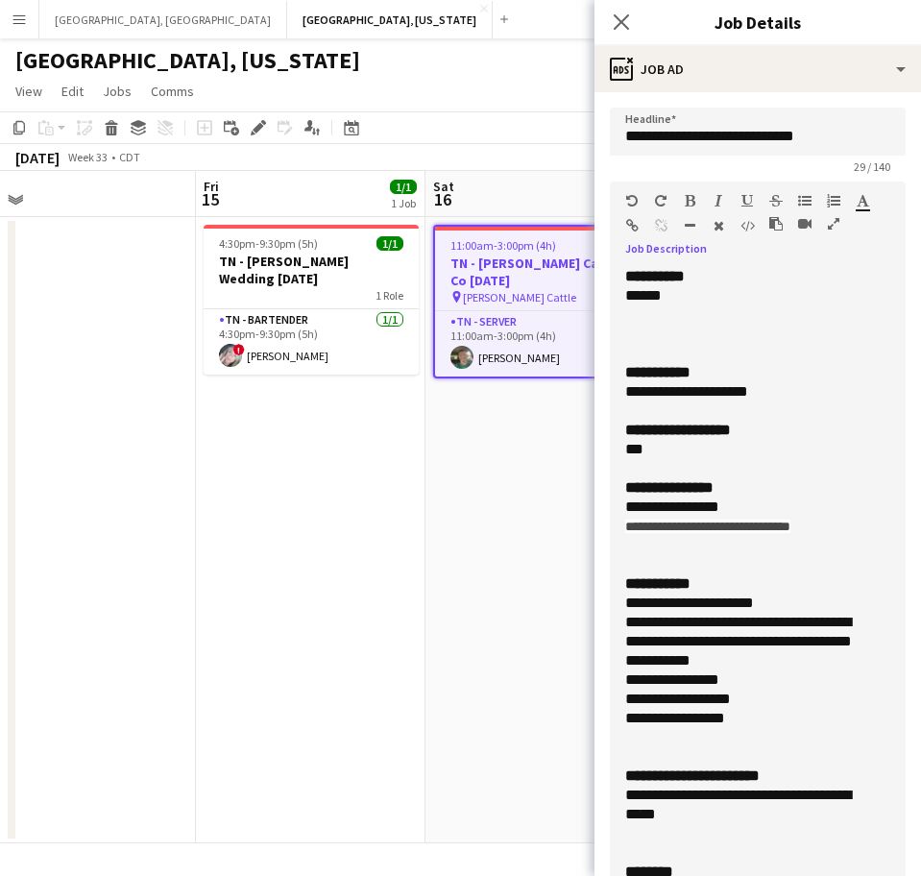
drag, startPoint x: 778, startPoint y: 384, endPoint x: 593, endPoint y: 389, distance: 185.5
click at [599, 389] on form "**********" at bounding box center [758, 798] width 327 height 1381
drag, startPoint x: 847, startPoint y: 526, endPoint x: 582, endPoint y: 504, distance: 266.0
click at [585, 506] on body "Menu Boards Boards Boards All jobs Status Workforce Workforce My Workforce Recr…" at bounding box center [460, 438] width 921 height 876
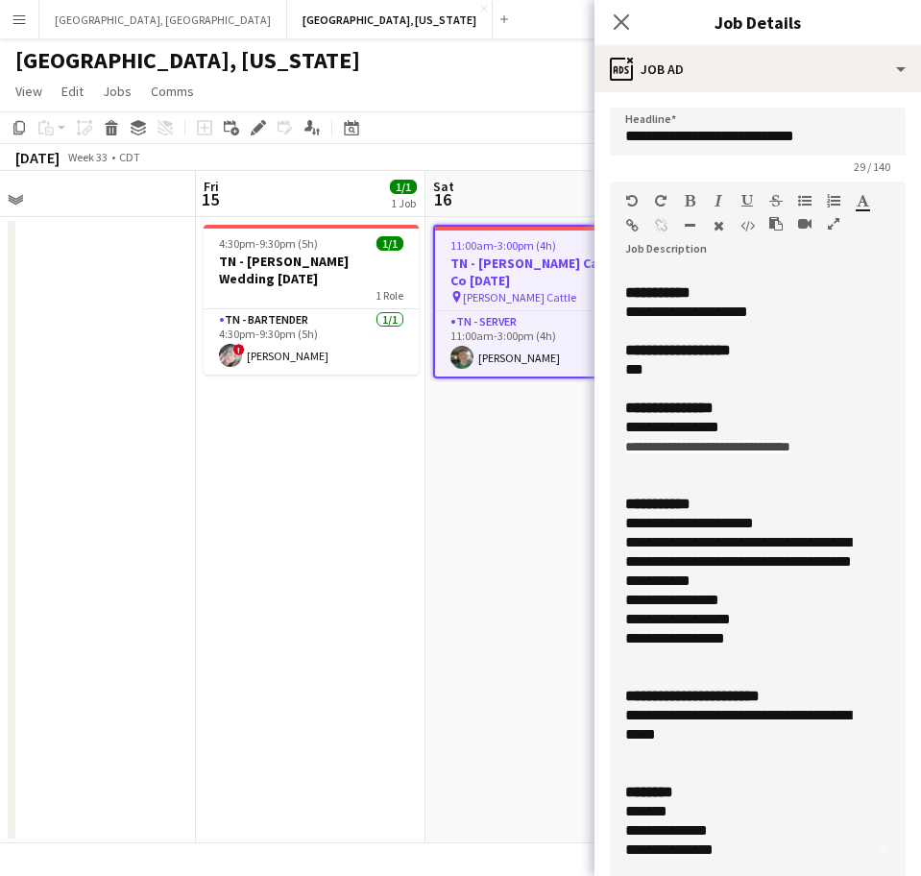
scroll to position [120, 0]
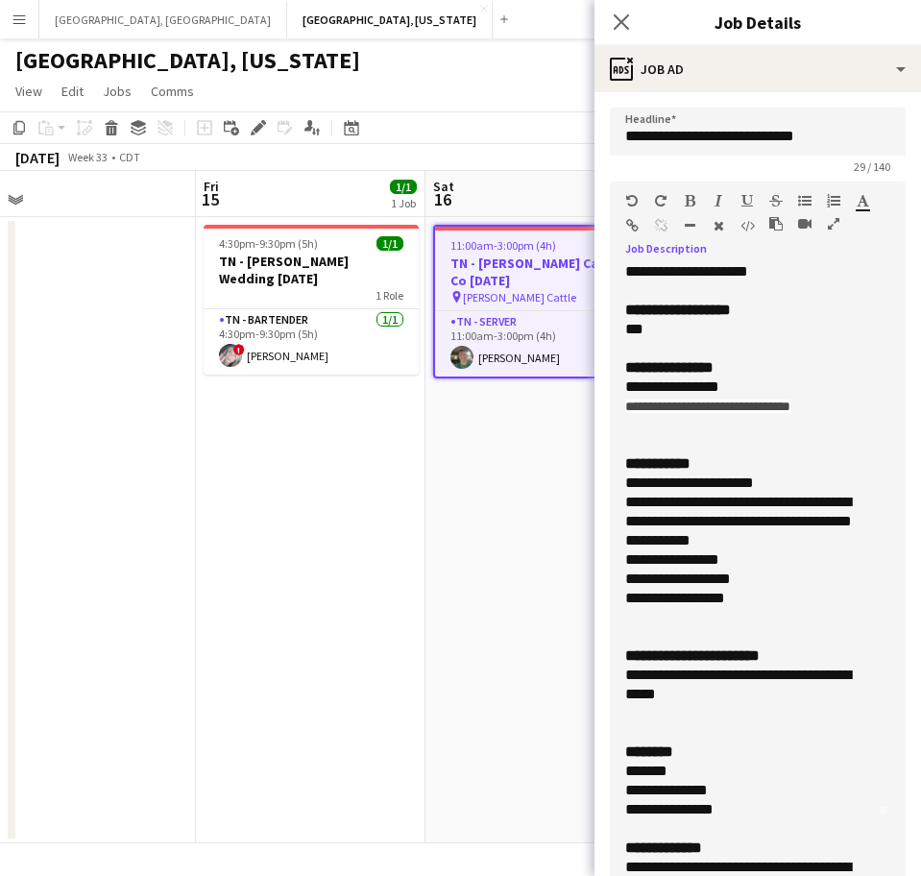
drag, startPoint x: 711, startPoint y: 692, endPoint x: 596, endPoint y: 679, distance: 116.0
click at [596, 679] on form "**********" at bounding box center [758, 798] width 327 height 1381
click at [496, 343] on app-card-role "TN - Server [DATE] 11:00am-3:00pm (4h) [PERSON_NAME]" at bounding box center [540, 343] width 211 height 65
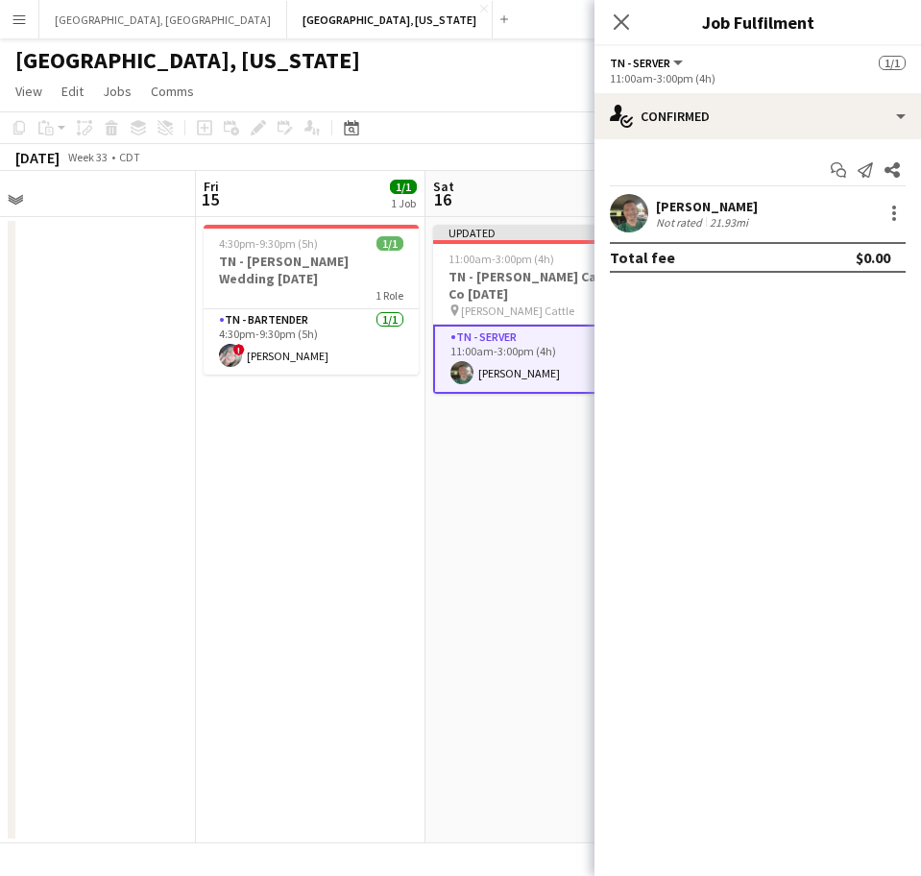
click at [642, 210] on app-user-avatar at bounding box center [629, 213] width 38 height 38
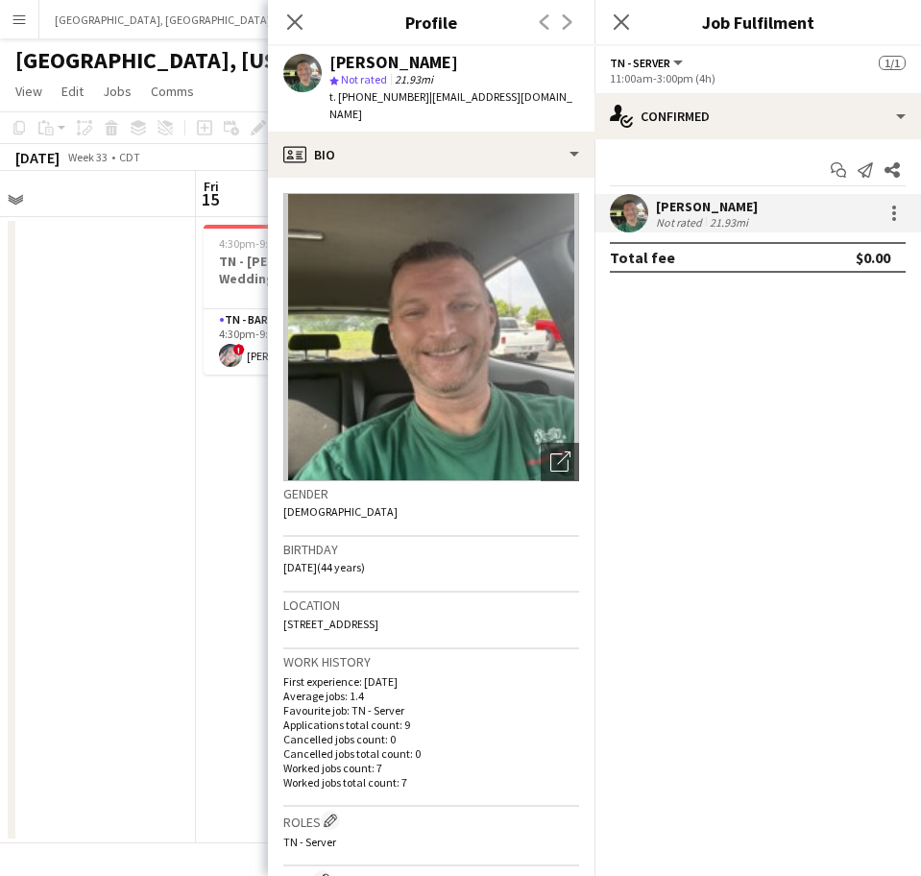
click at [377, 99] on span "t. [PHONE_NUMBER]" at bounding box center [380, 96] width 100 height 14
click at [623, 2] on div "Close pop-in" at bounding box center [622, 22] width 54 height 44
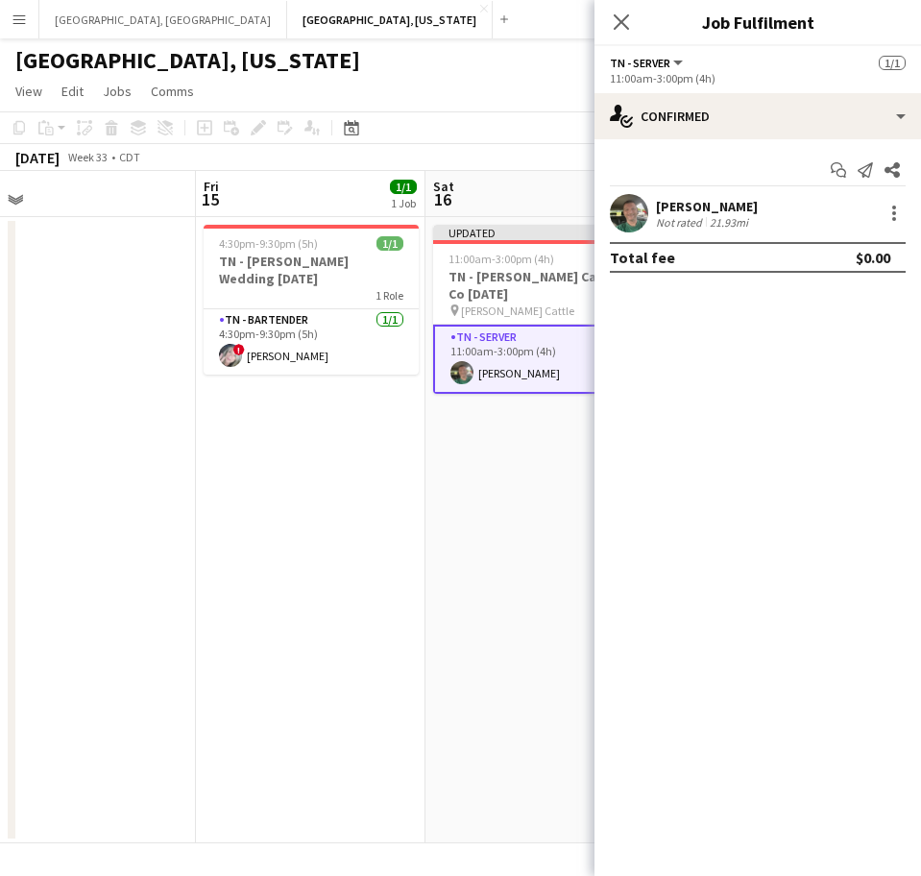
click at [476, 512] on app-date-cell "Updated 11:00am-3:00pm (4h) 1/1 TN - [PERSON_NAME] Cattle Co [DATE] pin [PERSON…" at bounding box center [541, 530] width 230 height 626
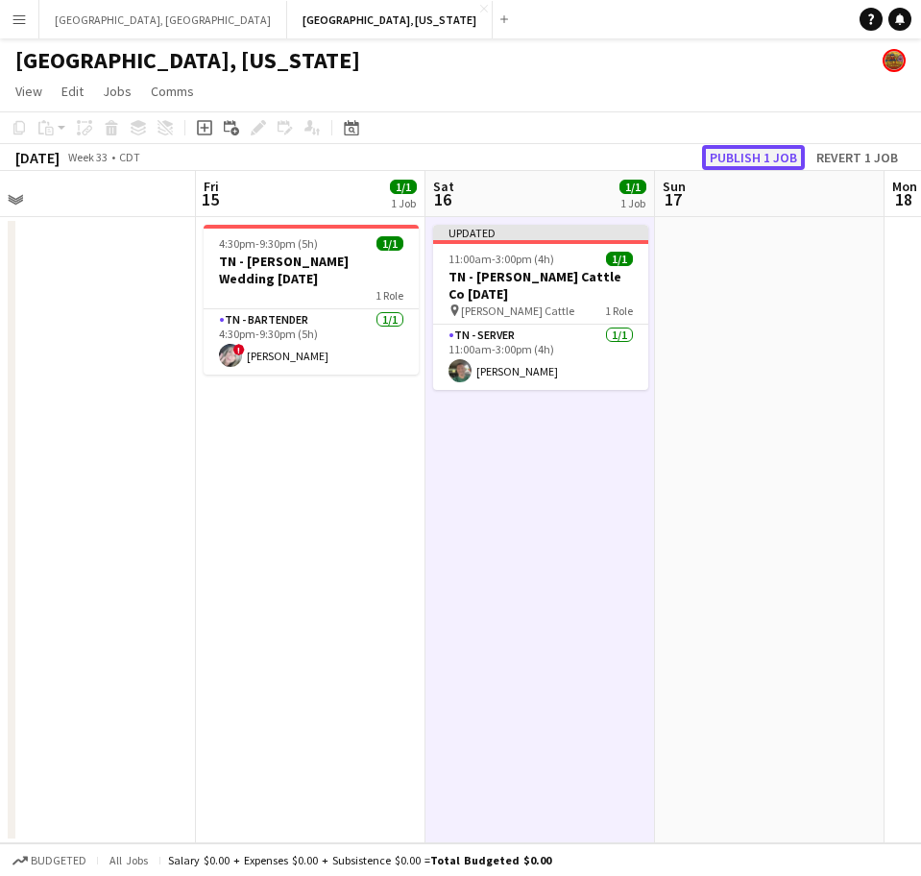
click at [768, 158] on button "Publish 1 job" at bounding box center [753, 157] width 103 height 25
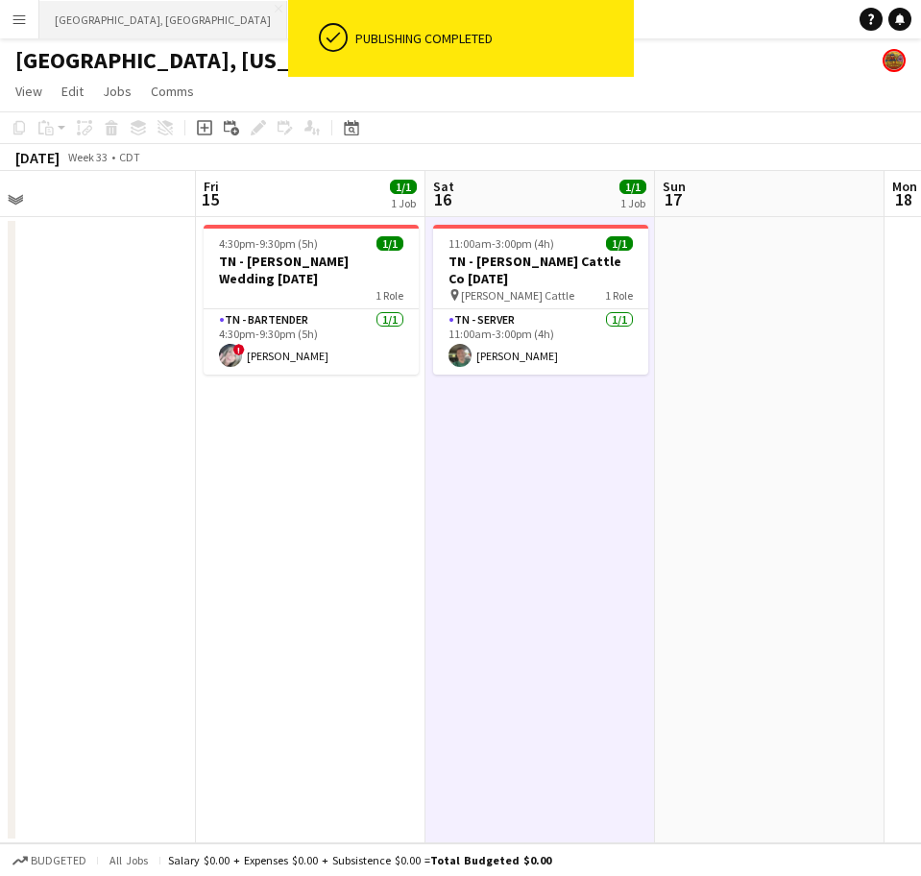
click at [95, 16] on button "[GEOGRAPHIC_DATA], [GEOGRAPHIC_DATA] Close" at bounding box center [163, 19] width 248 height 37
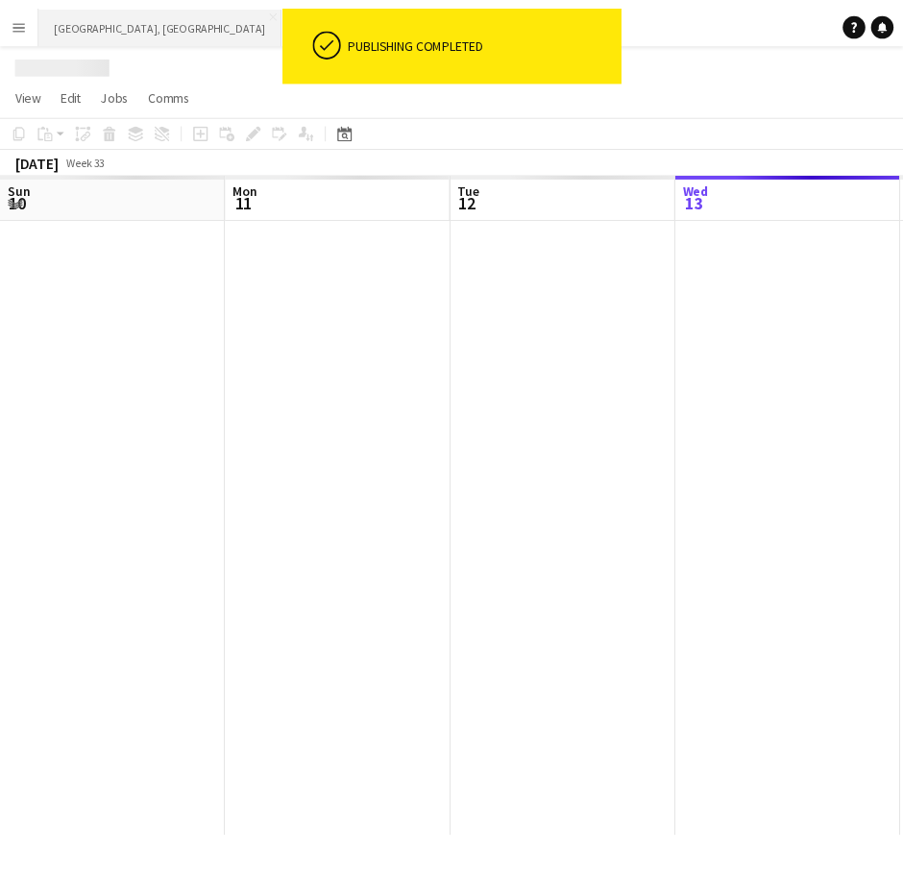
scroll to position [0, 459]
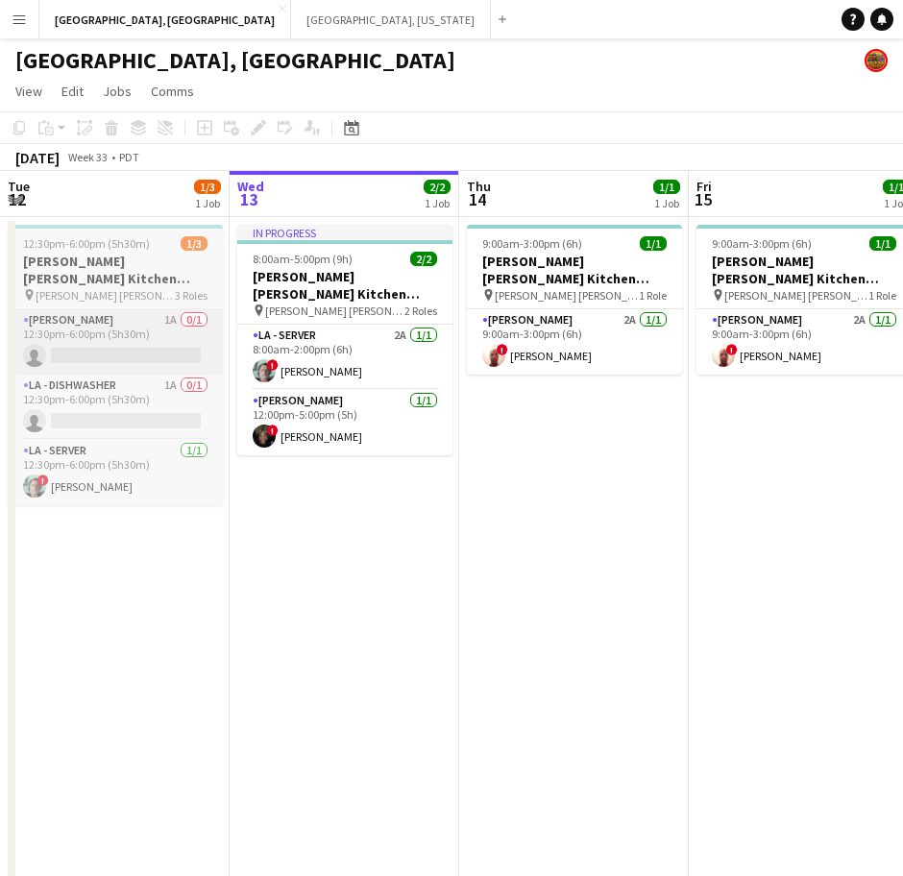
drag, startPoint x: 396, startPoint y: 481, endPoint x: 56, endPoint y: 351, distance: 364.3
click at [397, 481] on app-date-cell "In progress 8:00am-5:00pm (9h) 2/2 [PERSON_NAME] [PERSON_NAME] Kitchen [DATE] p…" at bounding box center [345, 635] width 230 height 836
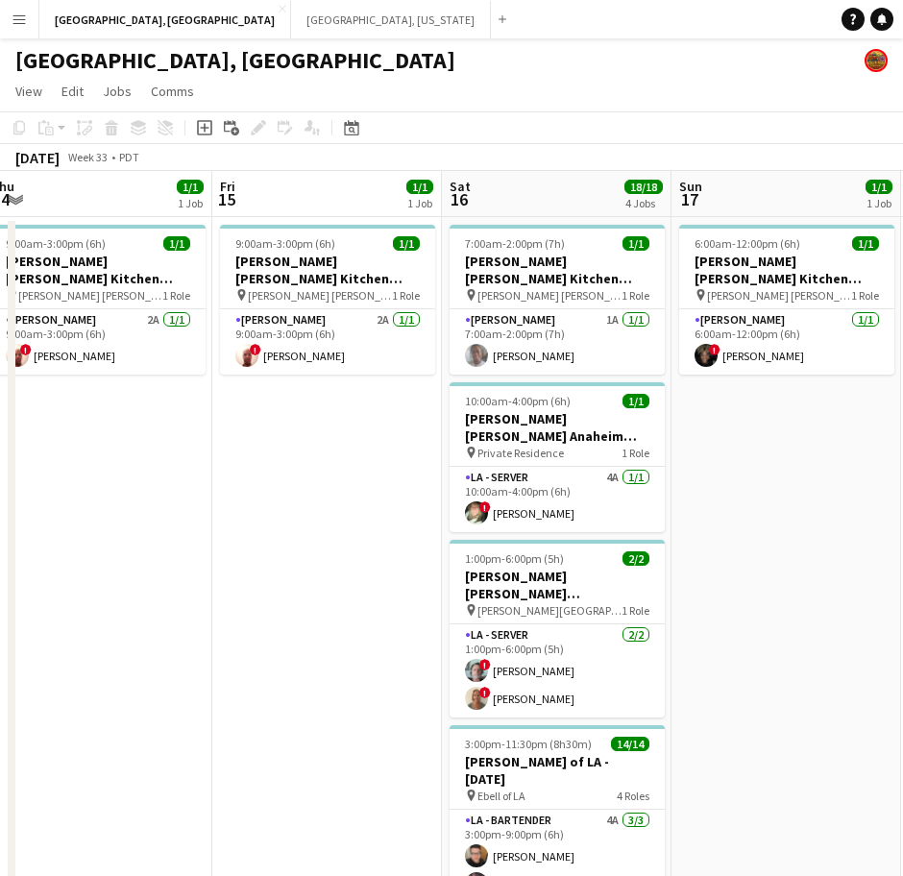
drag, startPoint x: 716, startPoint y: 427, endPoint x: 235, endPoint y: 622, distance: 518.4
click at [235, 622] on app-calendar-viewport "Mon 11 Tue 12 1/3 1 Job Wed 13 2/2 1 Job Thu 14 1/1 1 Job Fri 15 1/1 1 Job Sat …" at bounding box center [451, 612] width 903 height 882
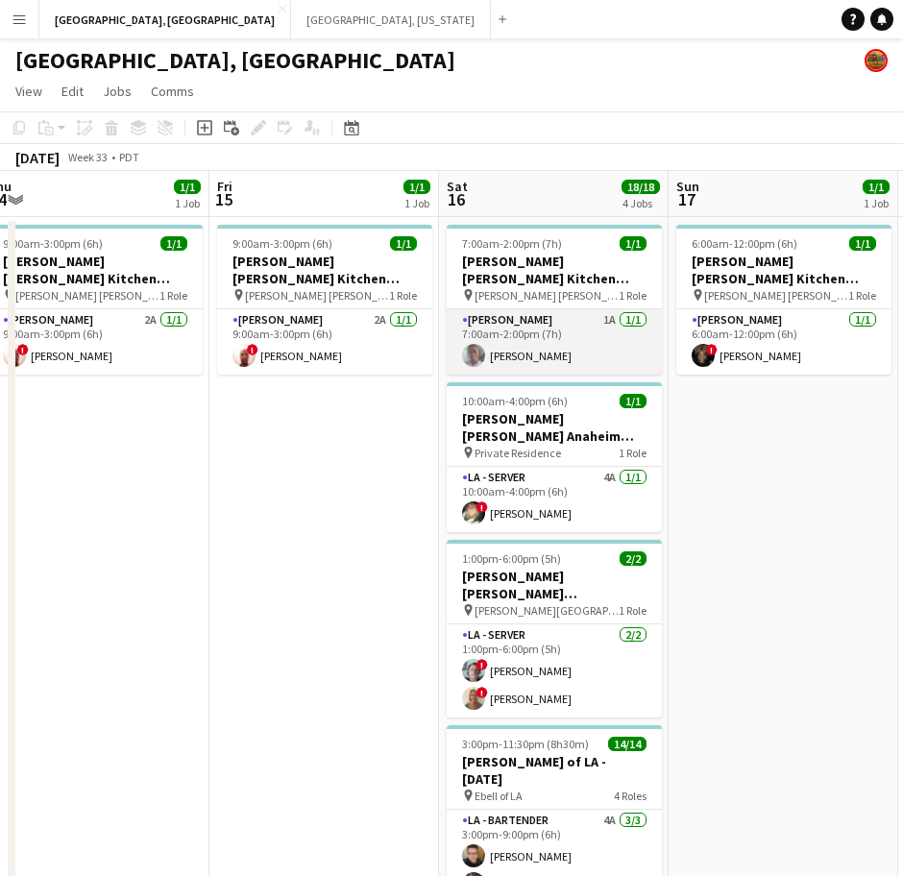
click at [487, 334] on app-card-role "[PERSON_NAME] 1A [DATE] 7:00am-2:00pm (7h) [PERSON_NAME]" at bounding box center [554, 341] width 215 height 65
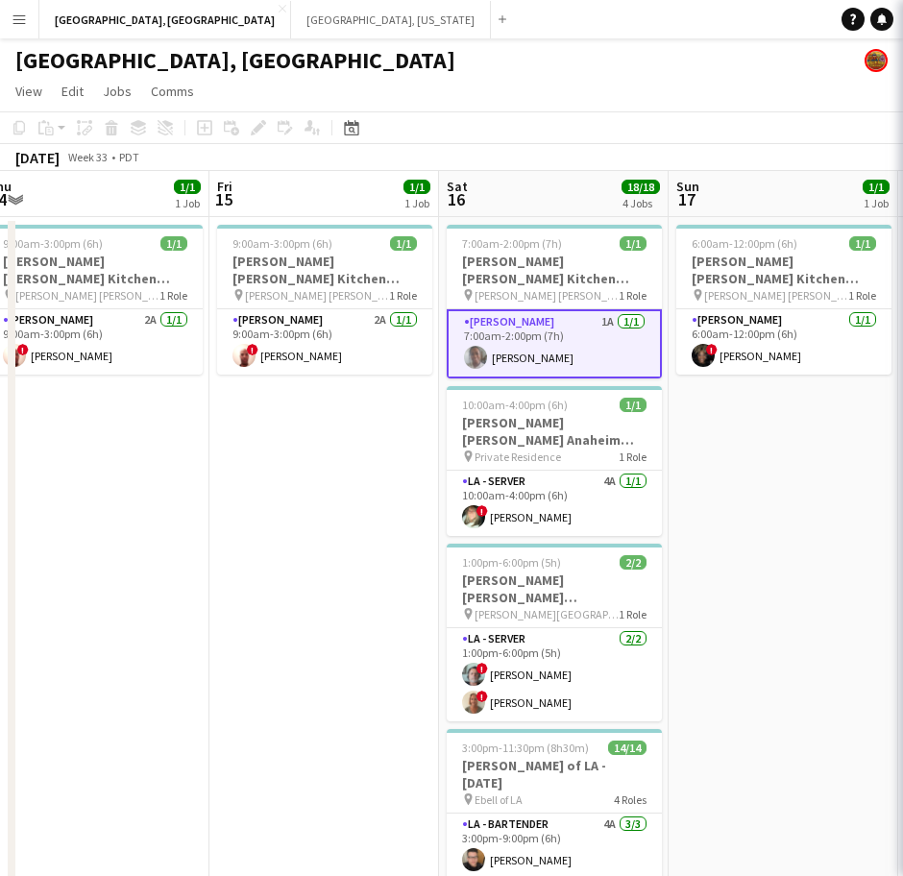
scroll to position [0, 708]
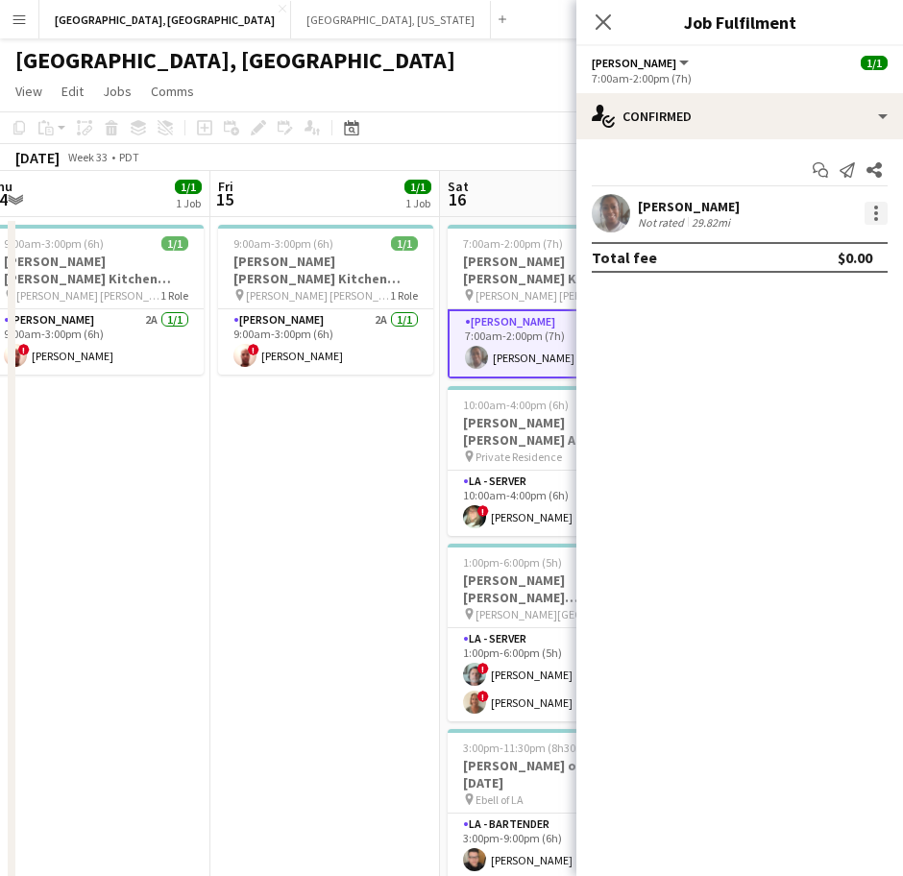
click at [880, 220] on div at bounding box center [876, 213] width 23 height 23
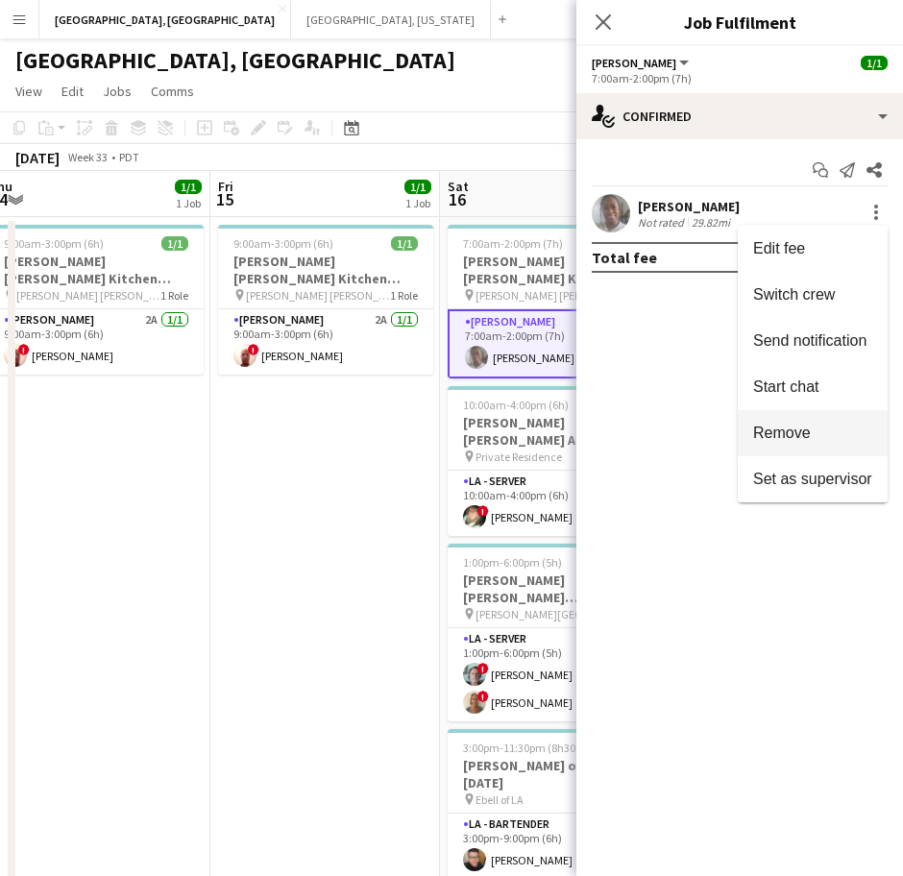
click at [783, 437] on span "Remove" at bounding box center [782, 433] width 58 height 16
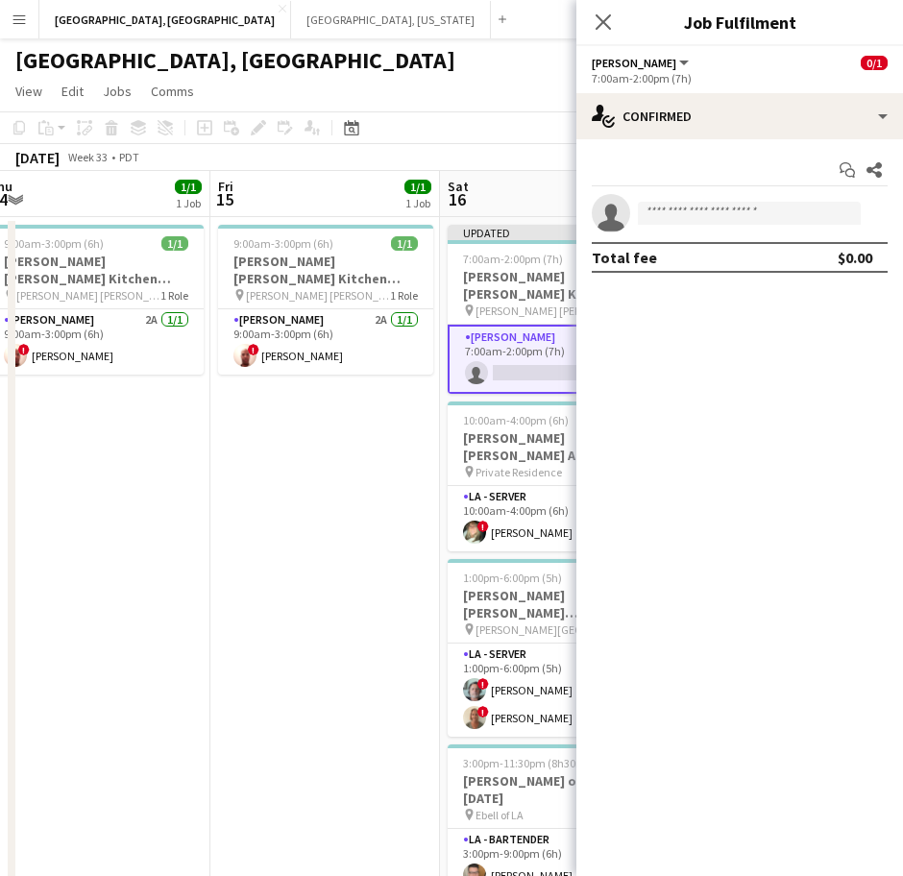
click at [371, 514] on app-date-cell "9:00am-3:00pm (6h) 1/1 [PERSON_NAME] [PERSON_NAME] Kitchen [DATE] pin [PERSON_N…" at bounding box center [325, 635] width 230 height 836
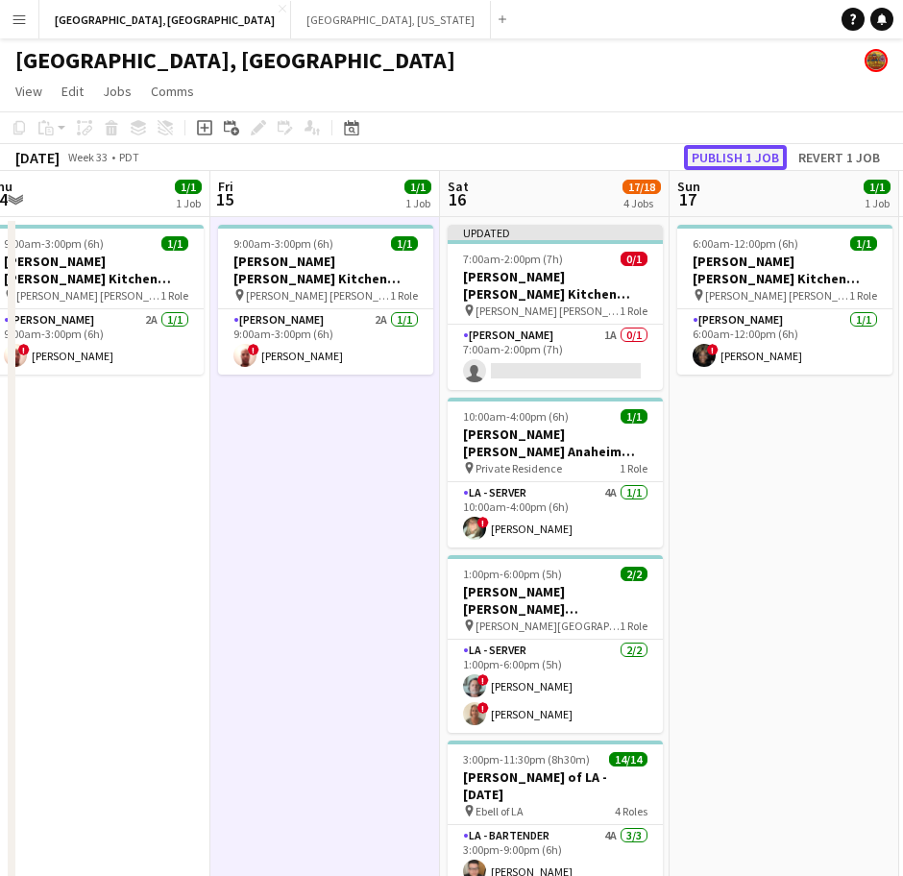
click at [695, 149] on button "Publish 1 job" at bounding box center [735, 157] width 103 height 25
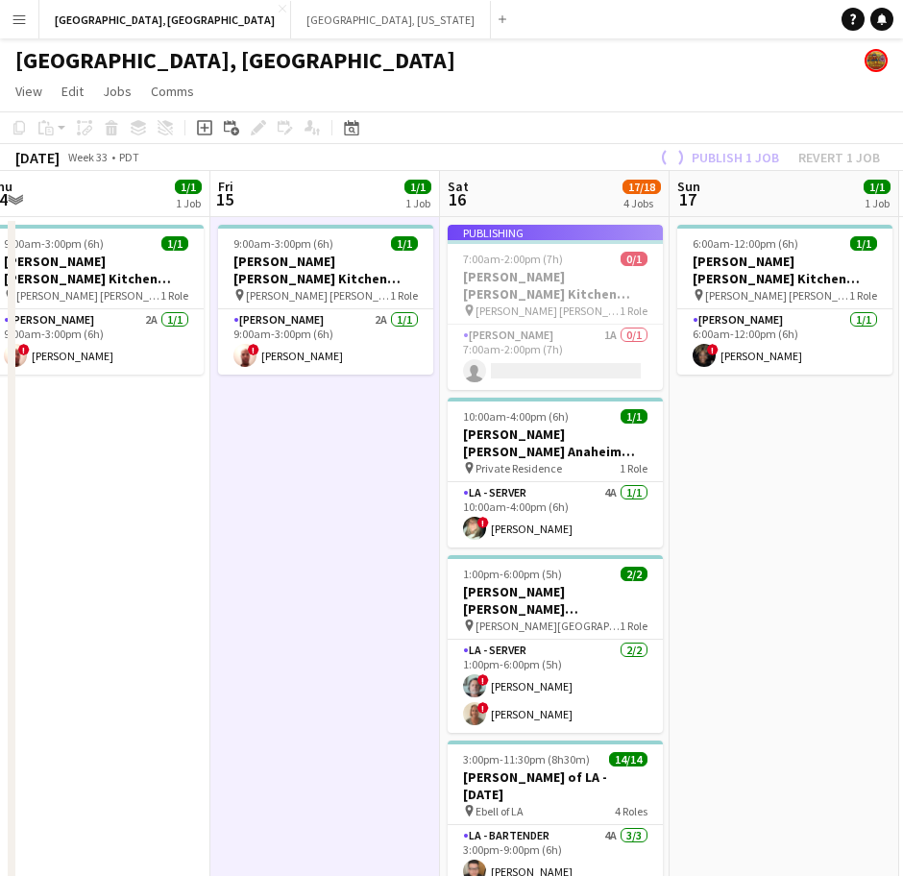
click at [606, 371] on app-job-card "Publishing 7:00am-2:00pm (7h) 0/1 [PERSON_NAME] [PERSON_NAME] Kitchen [DATE] pi…" at bounding box center [555, 307] width 215 height 165
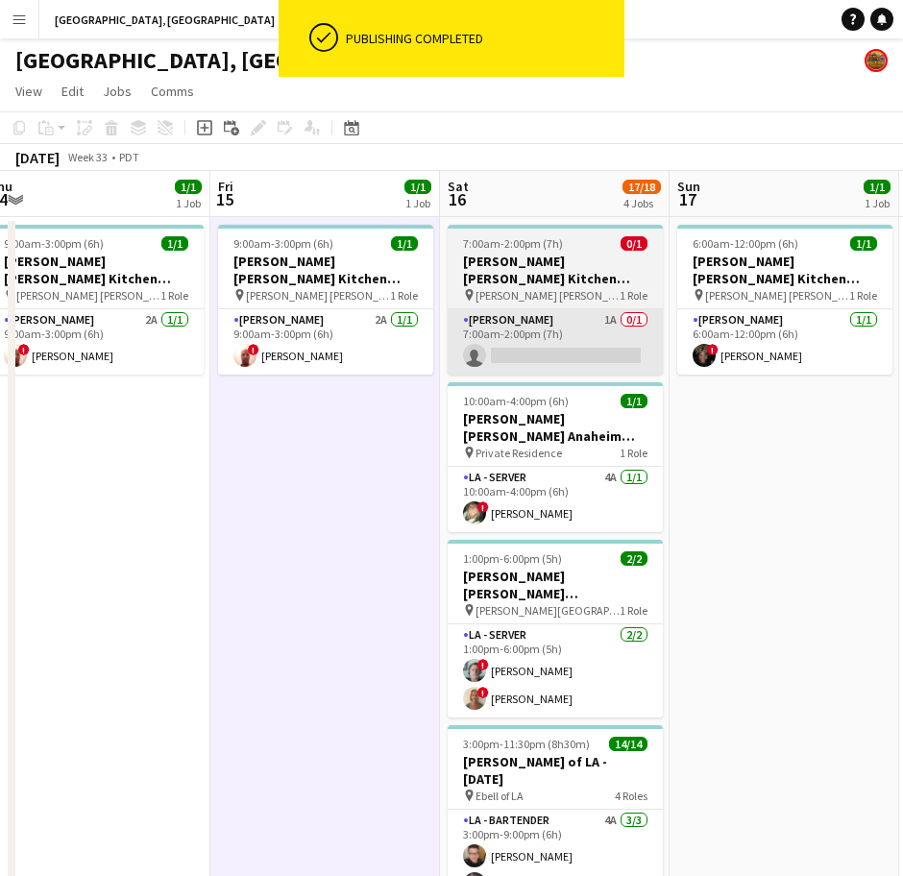
click at [641, 320] on app-card-role "[PERSON_NAME] 1A 0/1 7:00am-2:00pm (7h) single-neutral-actions" at bounding box center [555, 341] width 215 height 65
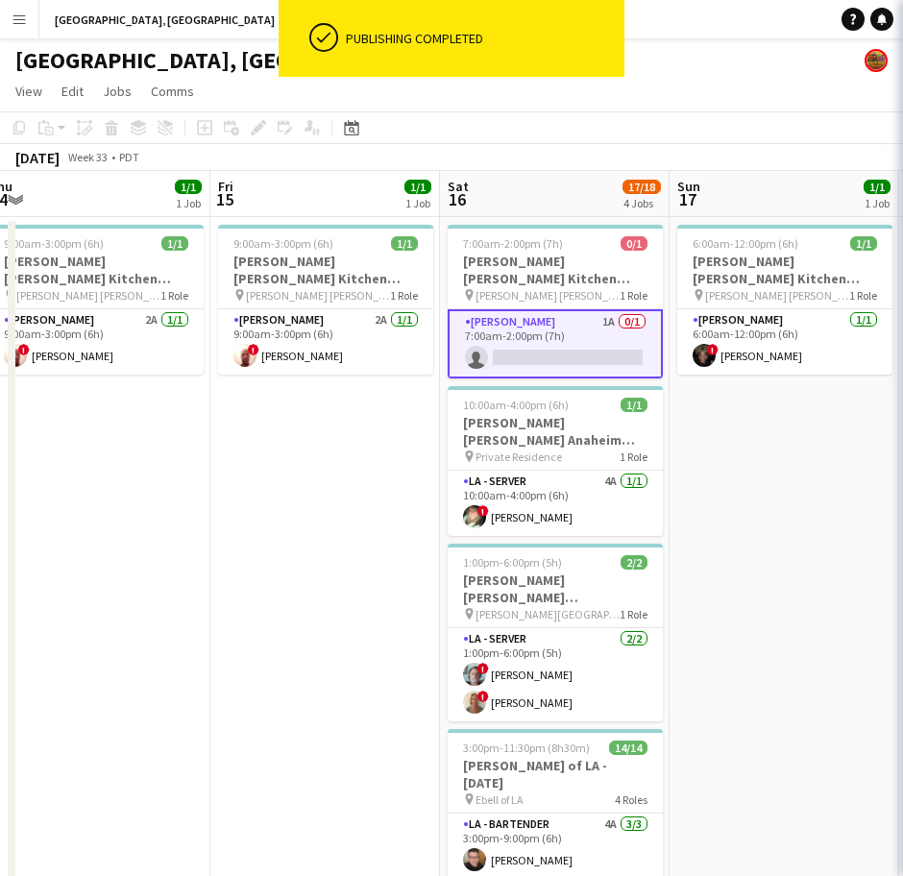
scroll to position [0, 709]
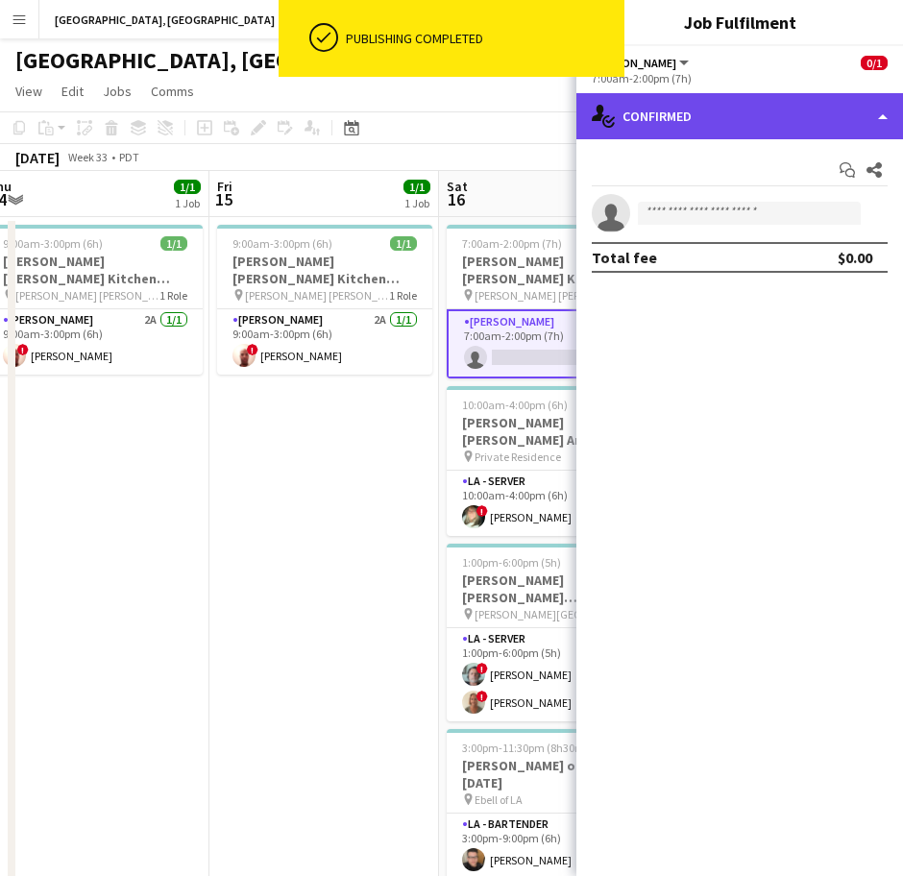
click at [786, 127] on div "single-neutral-actions-check-2 Confirmed" at bounding box center [739, 116] width 327 height 46
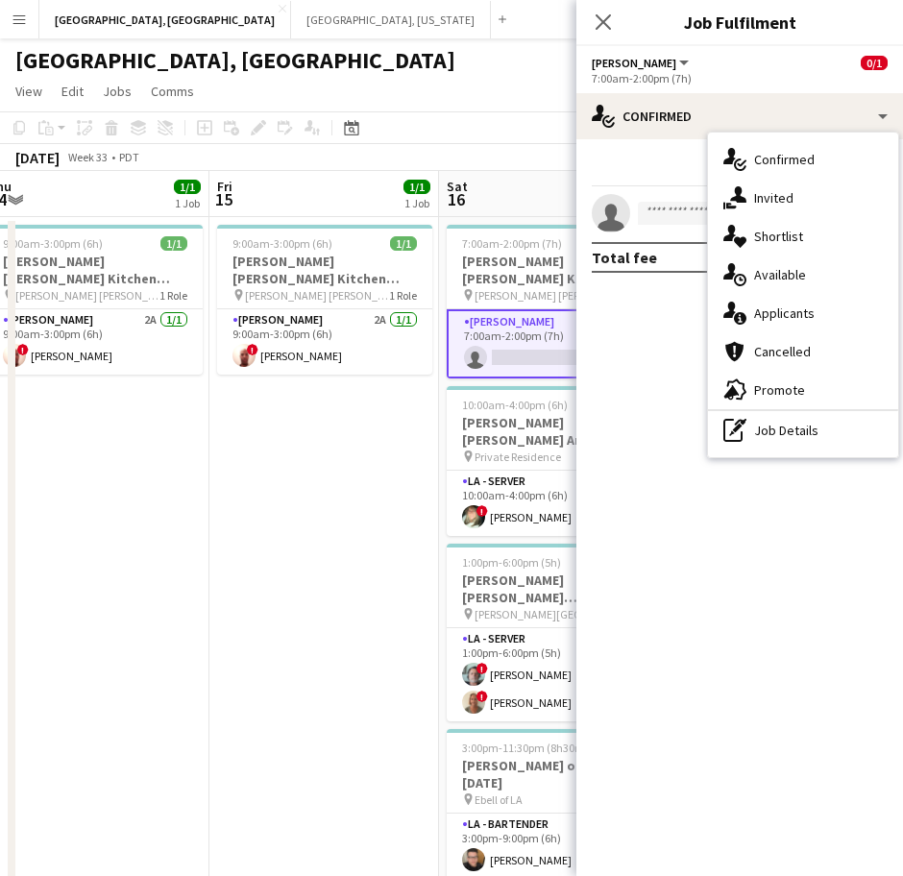
click at [799, 310] on div "single-neutral-actions-information Applicants" at bounding box center [803, 313] width 190 height 38
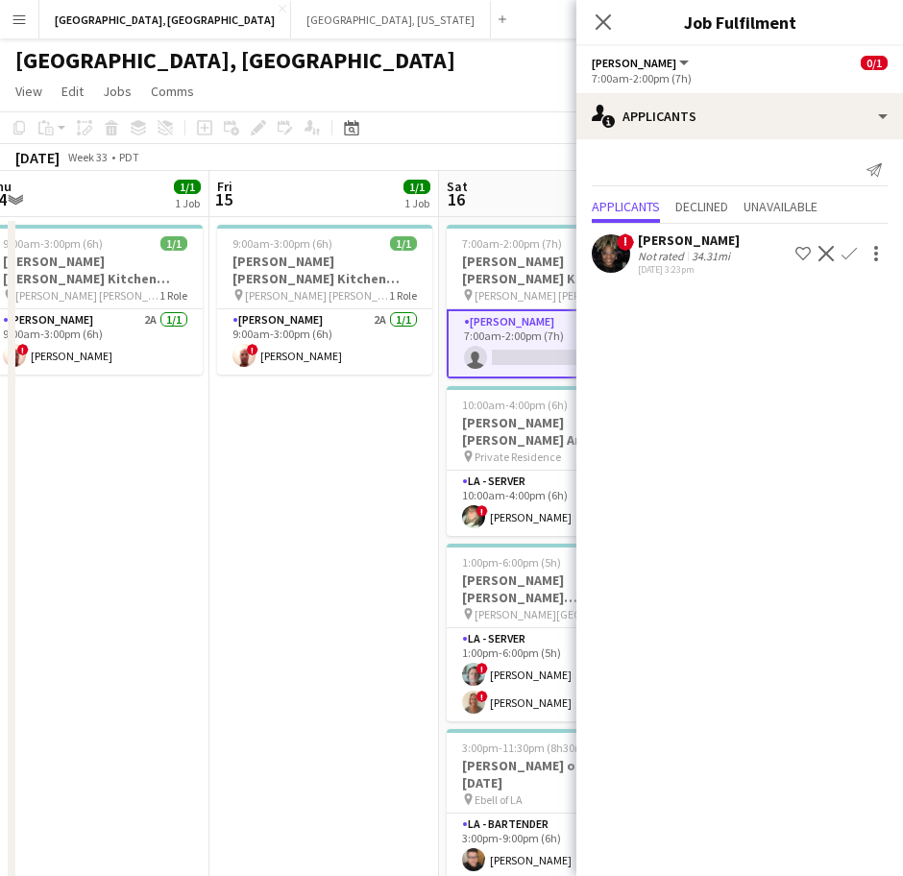
click at [473, 351] on app-card-role "[PERSON_NAME] 1A 0/1 7:00am-2:00pm (7h) single-neutral-actions" at bounding box center [554, 343] width 215 height 69
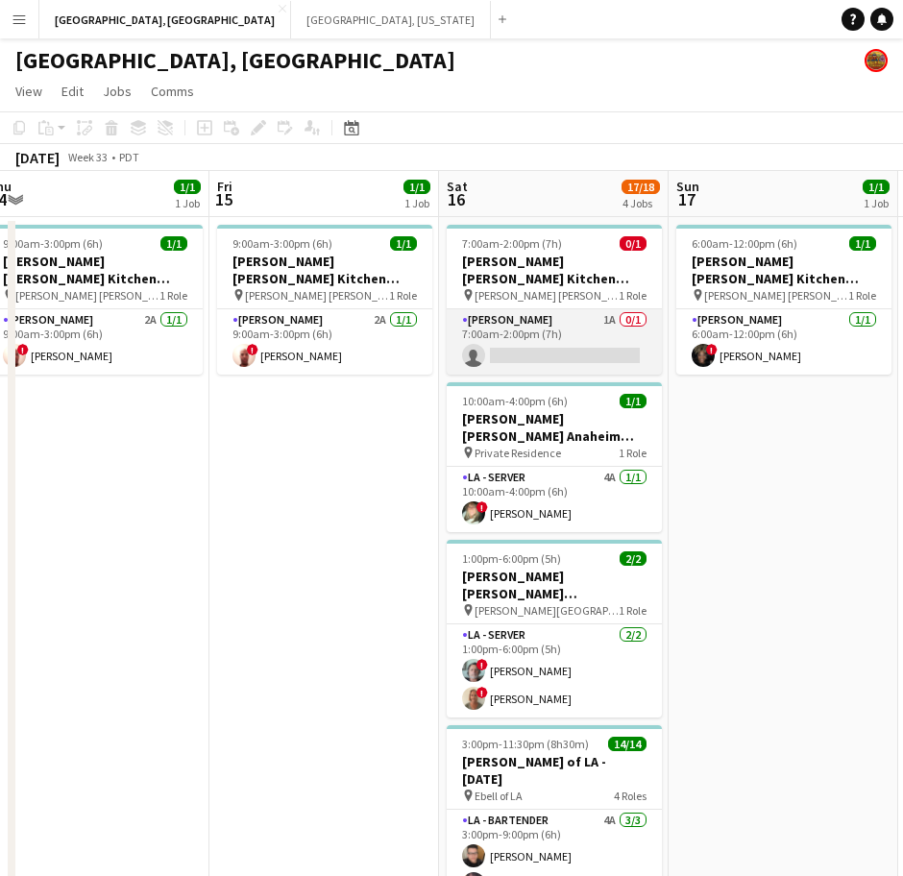
click at [491, 334] on app-card-role "[PERSON_NAME] 1A 0/1 7:00am-2:00pm (7h) single-neutral-actions" at bounding box center [554, 341] width 215 height 65
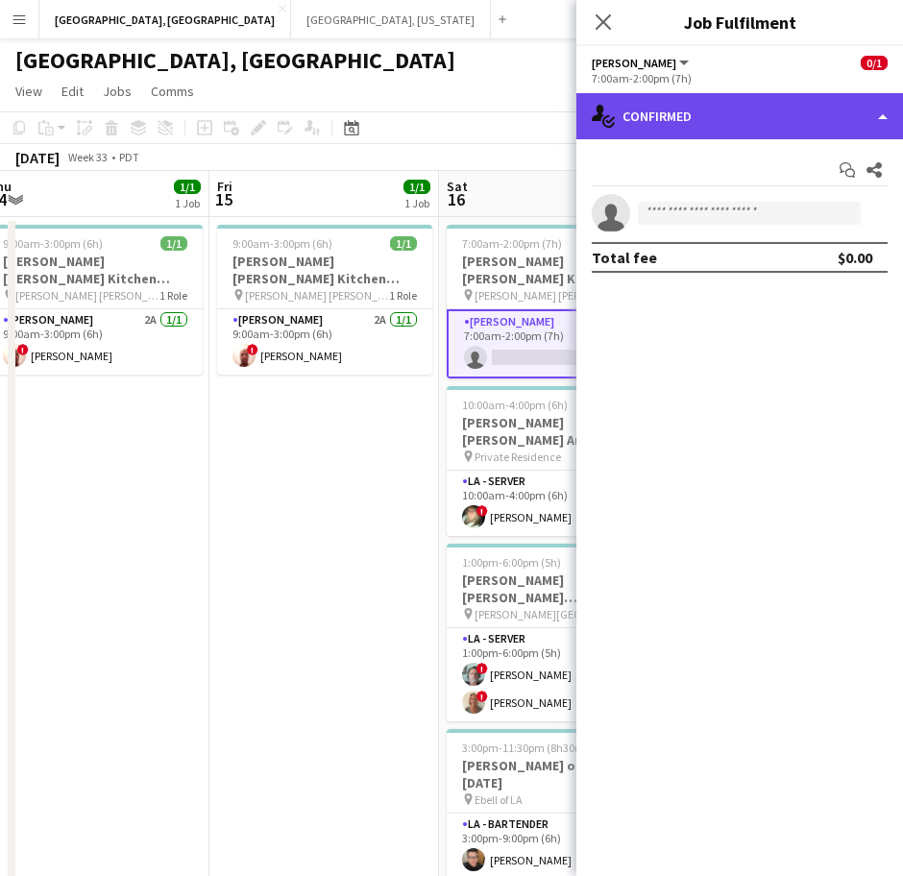
click at [754, 122] on div "single-neutral-actions-check-2 Confirmed" at bounding box center [739, 116] width 327 height 46
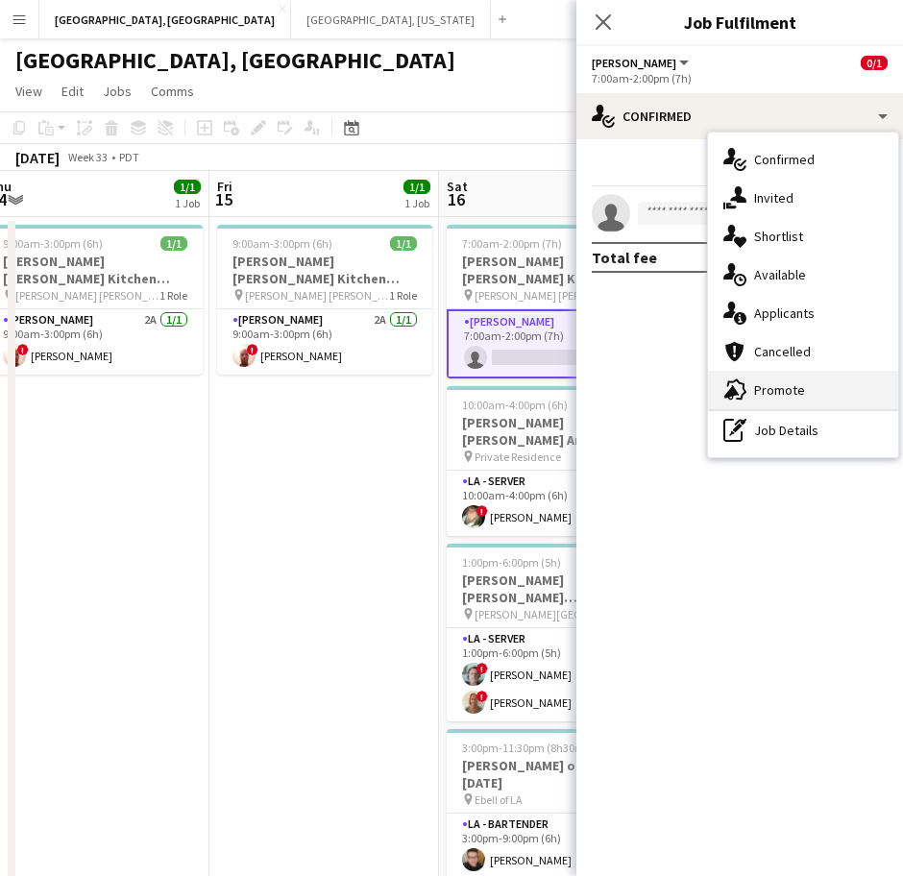
click at [784, 392] on div "advertising-megaphone Promote" at bounding box center [803, 390] width 190 height 38
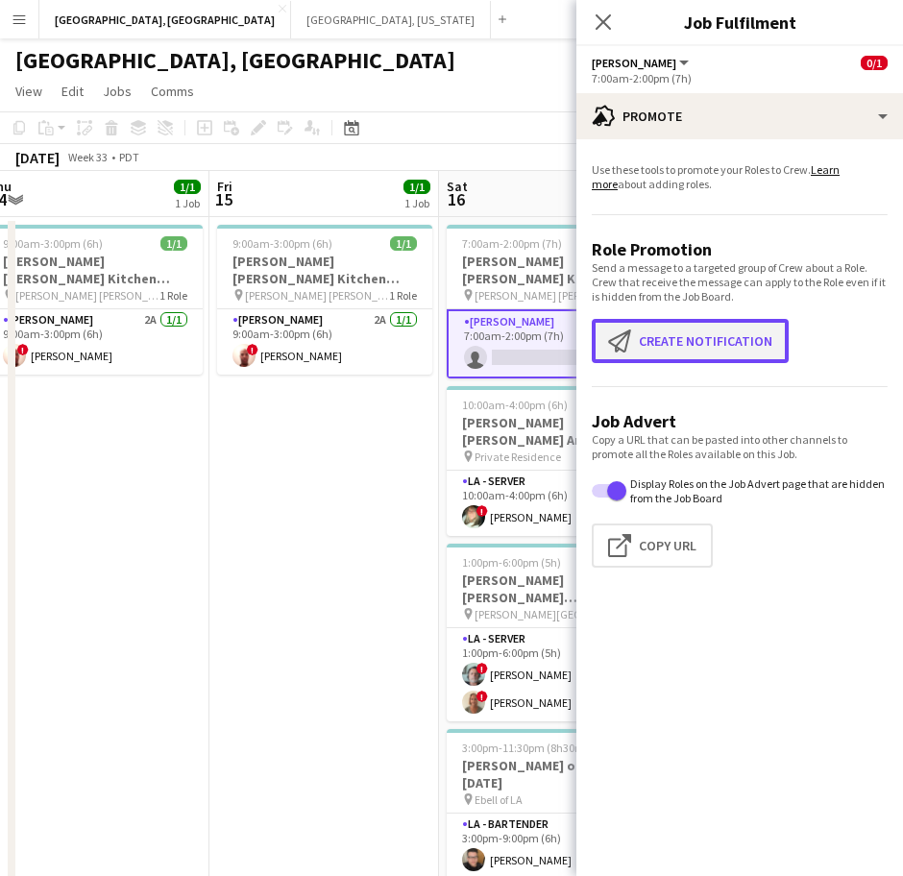
click at [732, 350] on button "Create notification Create notification" at bounding box center [690, 341] width 197 height 44
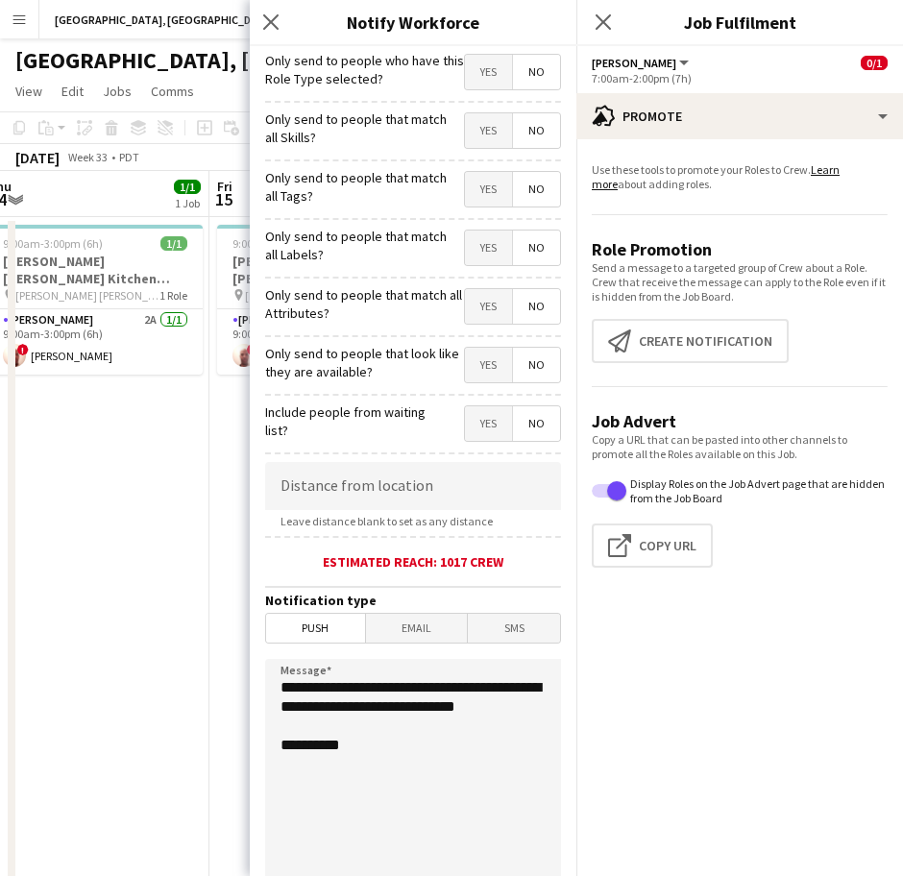
click at [468, 68] on span "Yes" at bounding box center [488, 72] width 47 height 35
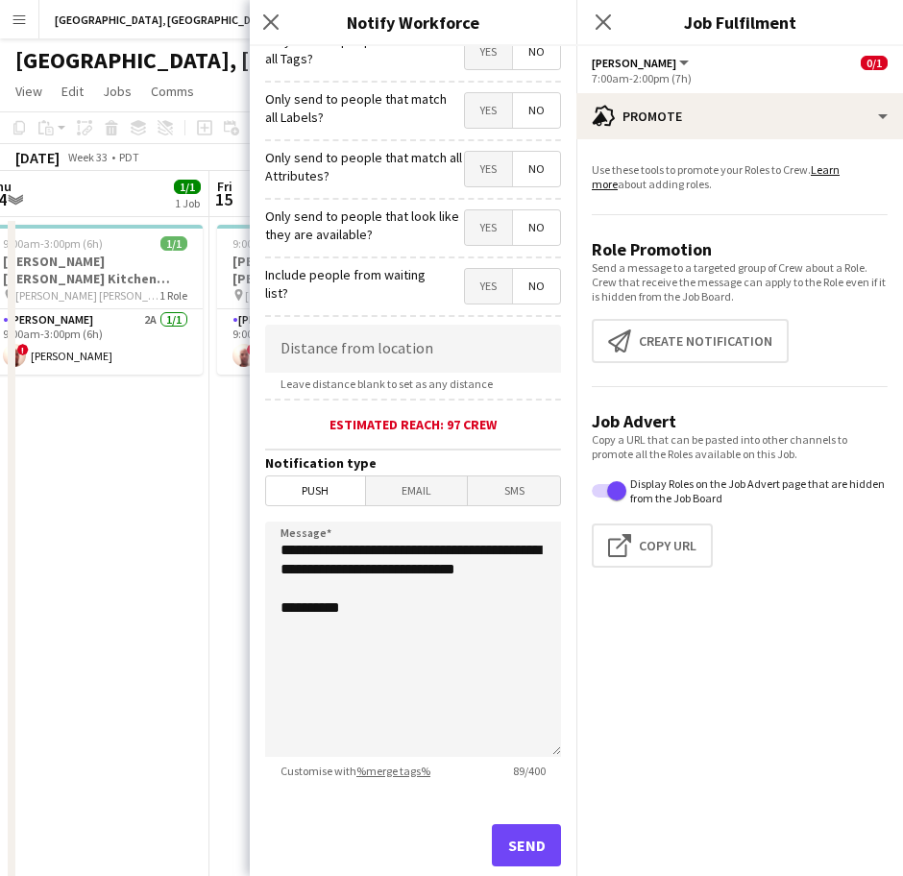
scroll to position [182, 0]
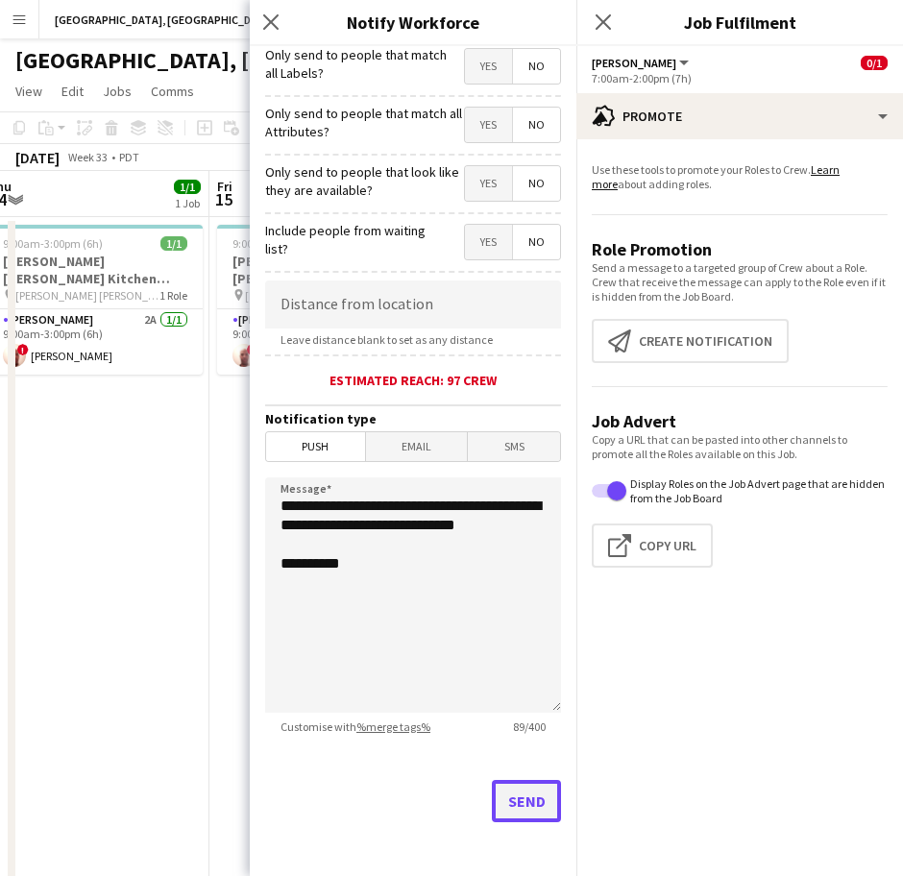
click at [537, 806] on button "Send" at bounding box center [526, 801] width 69 height 42
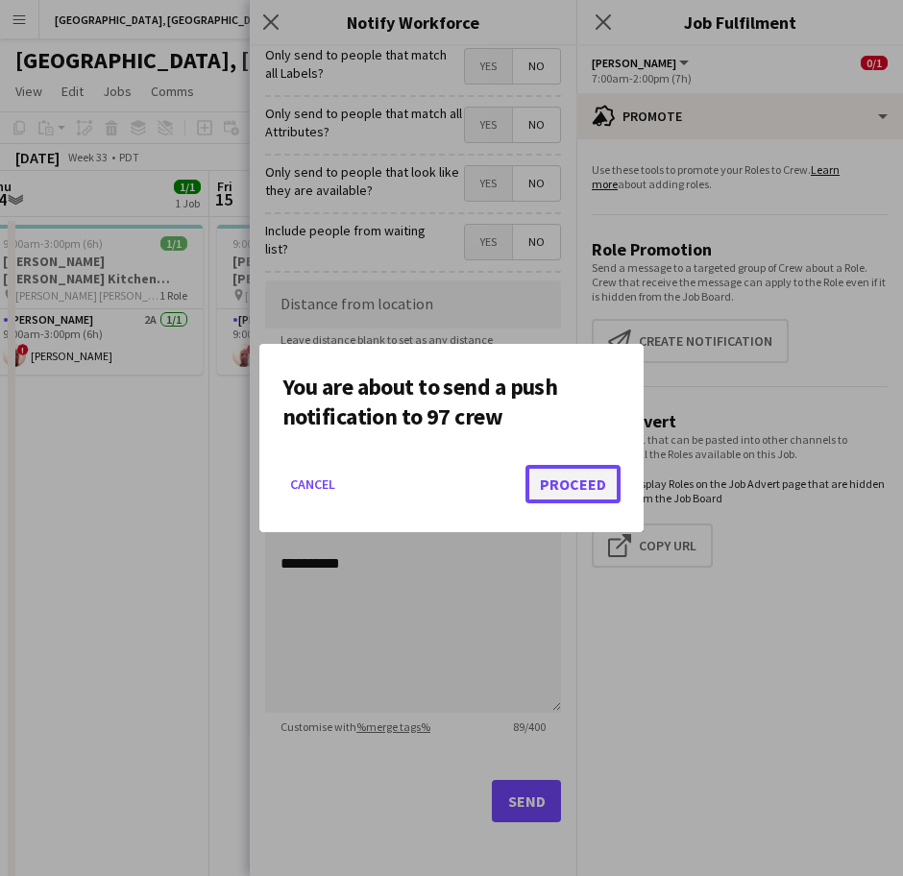
click at [569, 475] on button "Proceed" at bounding box center [573, 484] width 95 height 38
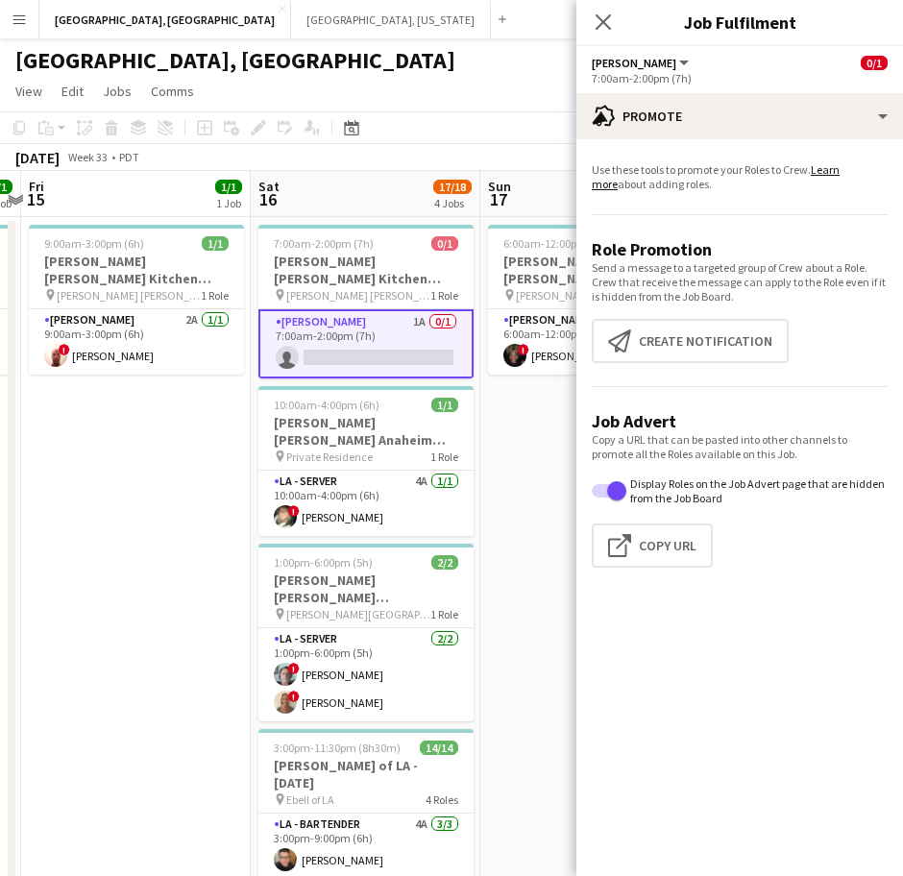
scroll to position [0, 681]
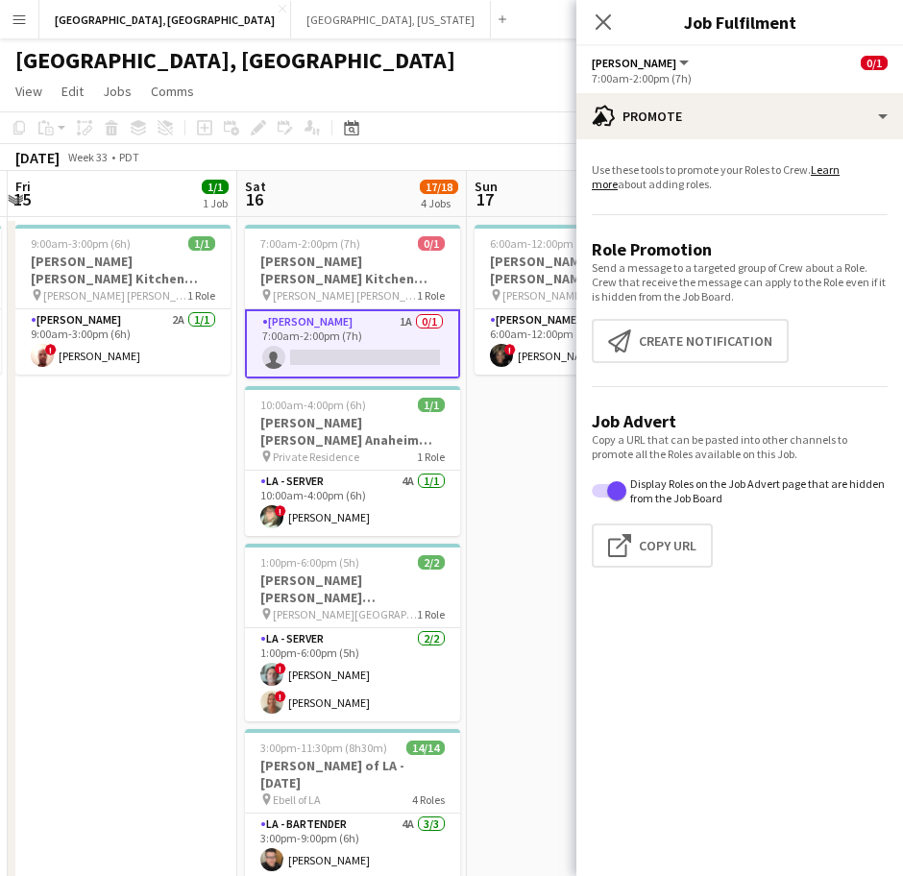
drag, startPoint x: 392, startPoint y: 441, endPoint x: 190, endPoint y: 524, distance: 218.0
click at [190, 524] on app-calendar-viewport "Tue 12 1/3 1 Job Wed 13 2/2 1 Job Thu 14 1/1 1 Job Fri 15 1/1 1 Job Sat 16 17/1…" at bounding box center [451, 612] width 903 height 882
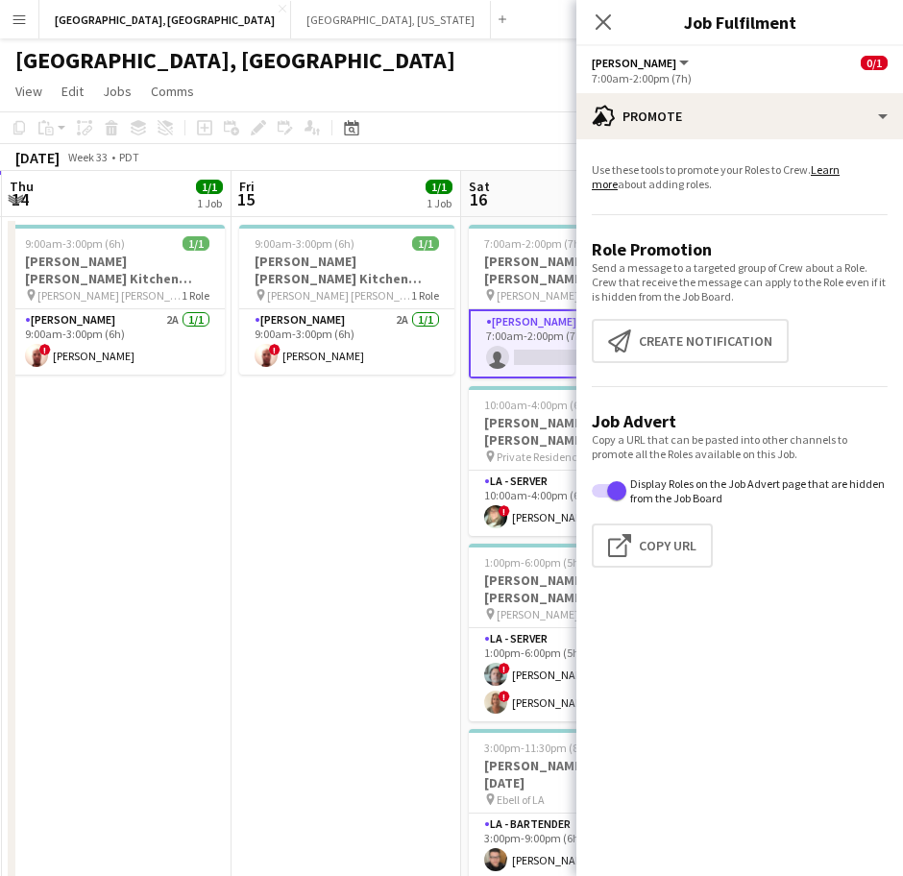
drag, startPoint x: 116, startPoint y: 578, endPoint x: 341, endPoint y: 520, distance: 232.3
click at [341, 520] on app-calendar-viewport "Tue 12 1/3 1 Job Wed 13 2/2 1 Job Thu 14 1/1 1 Job Fri 15 1/1 1 Job Sat 16 17/1…" at bounding box center [451, 612] width 903 height 882
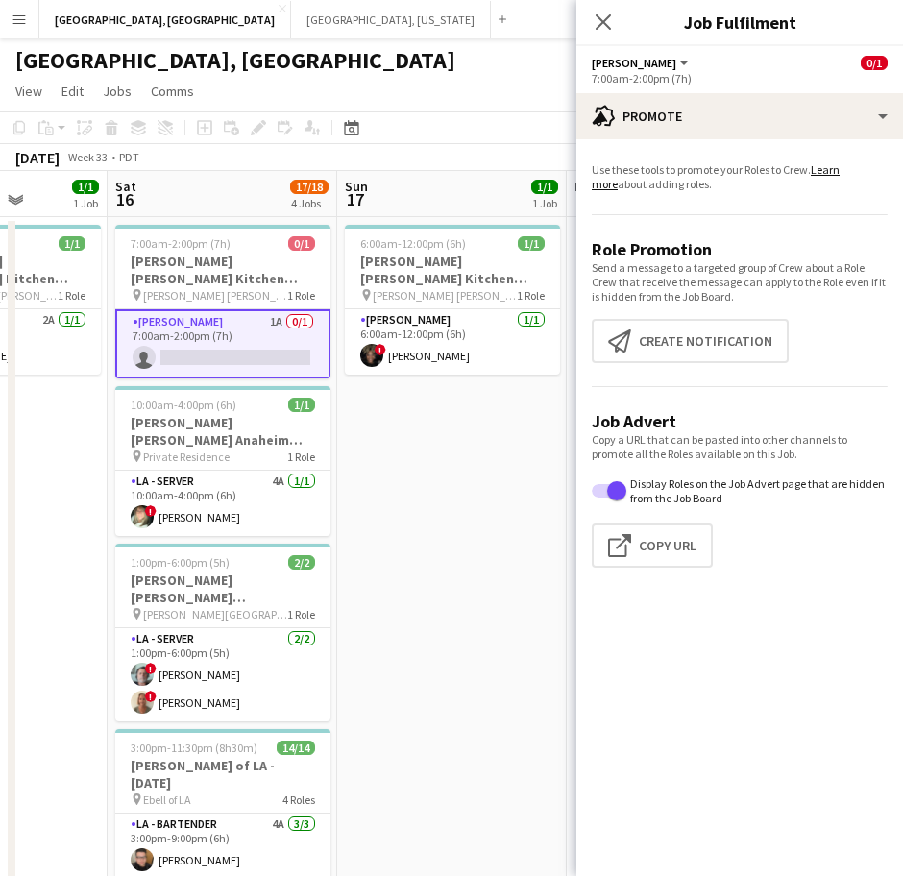
drag, startPoint x: 397, startPoint y: 505, endPoint x: 24, endPoint y: 601, distance: 384.9
click at [23, 601] on app-calendar-viewport "Tue 12 1/3 1 Job Wed 13 2/2 1 Job Thu 14 1/1 1 Job Fri 15 1/1 1 Job Sat 16 17/1…" at bounding box center [451, 612] width 903 height 882
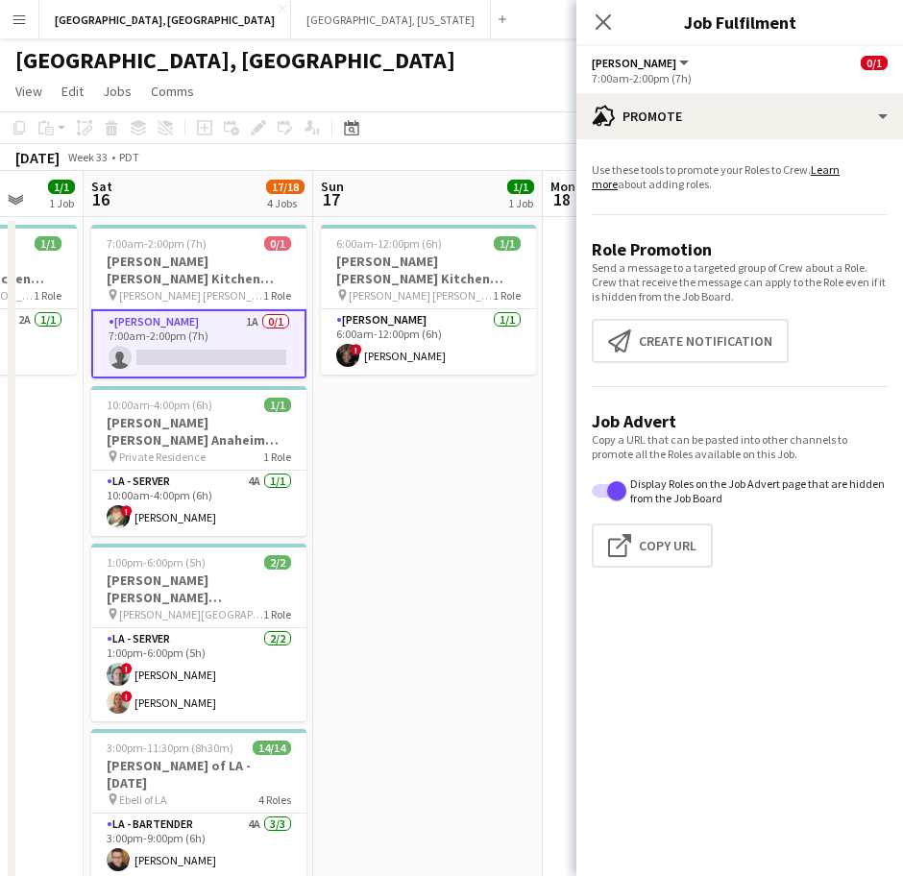
click at [459, 463] on app-date-cell "6:00am-12:00pm (6h) 1/1 [PERSON_NAME] [PERSON_NAME] Kitchen [DATE] pin [PERSON_…" at bounding box center [428, 635] width 230 height 836
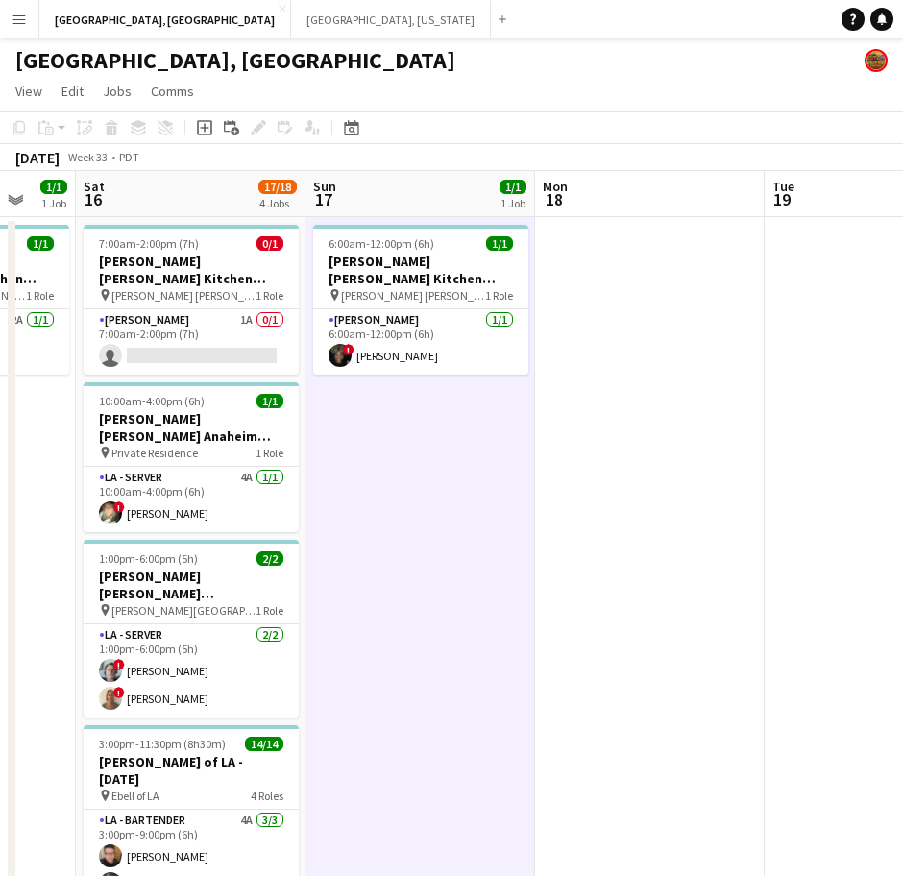
drag, startPoint x: 560, startPoint y: 580, endPoint x: 828, endPoint y: 514, distance: 276.1
click at [828, 514] on app-calendar-viewport "Wed 13 2/2 1 Job Thu 14 1/1 1 Job Fri 15 1/1 1 Job Sat 16 17/18 4 Jobs Sun 17 1…" at bounding box center [451, 612] width 903 height 882
